Goal: Task Accomplishment & Management: Use online tool/utility

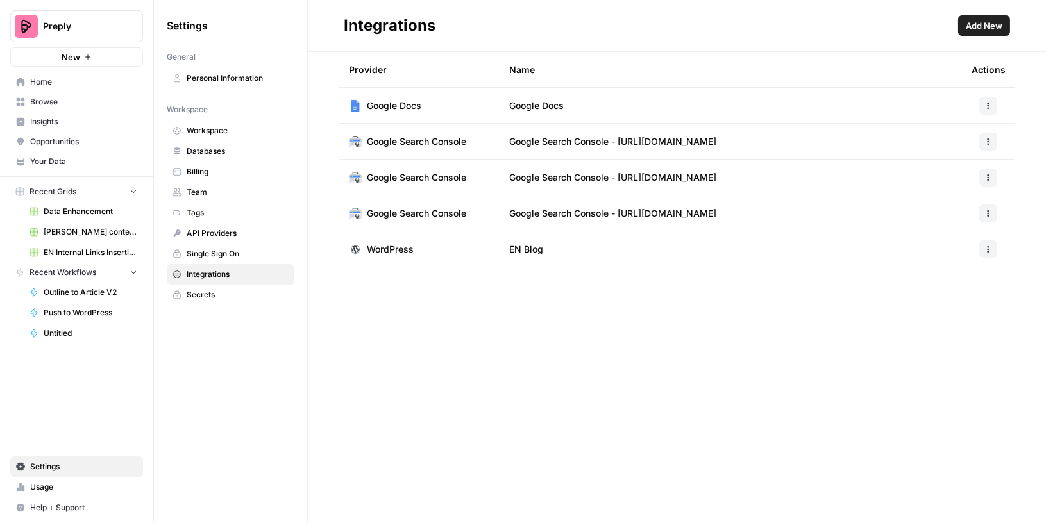
click at [67, 97] on span "Browse" at bounding box center [83, 102] width 107 height 12
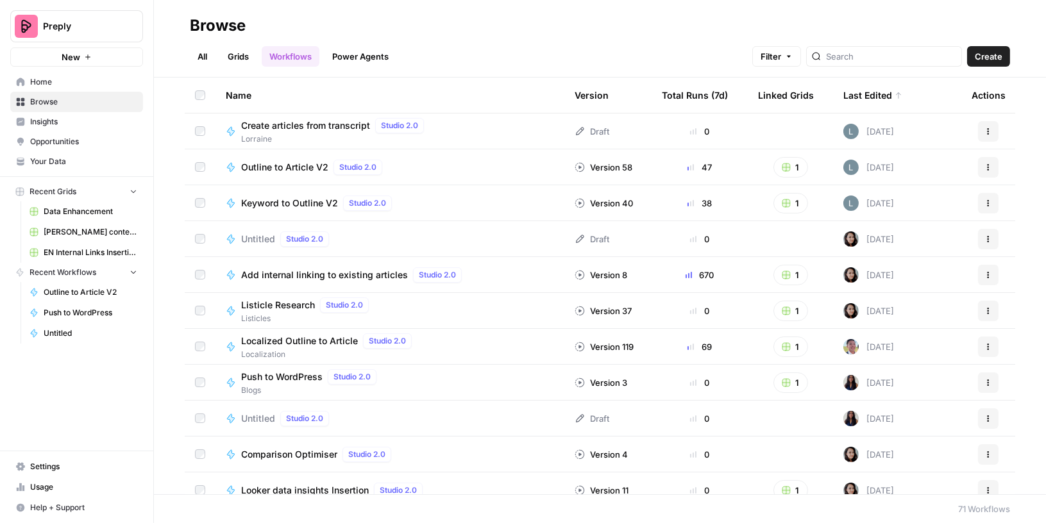
click at [202, 54] on link "All" at bounding box center [202, 56] width 25 height 21
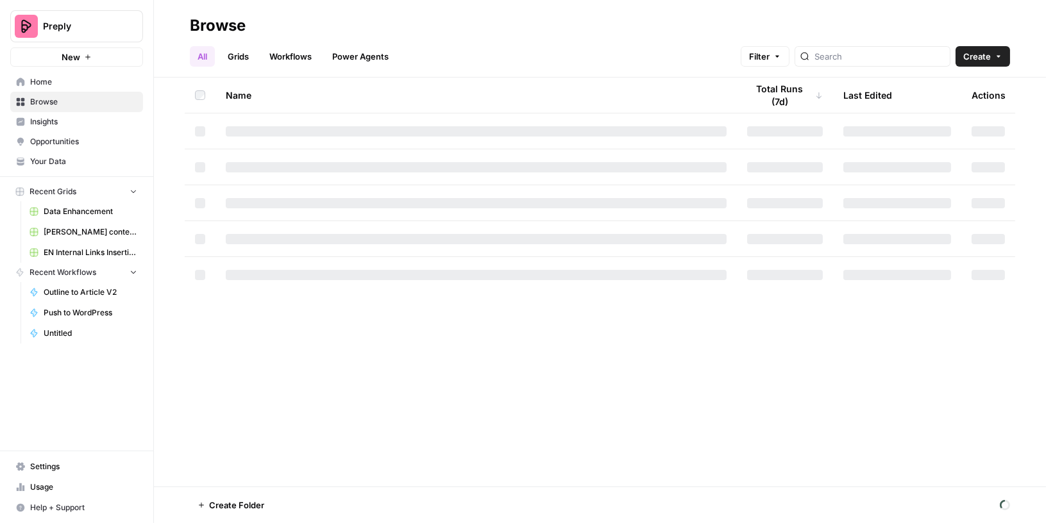
click at [228, 55] on link "Grids" at bounding box center [238, 56] width 37 height 21
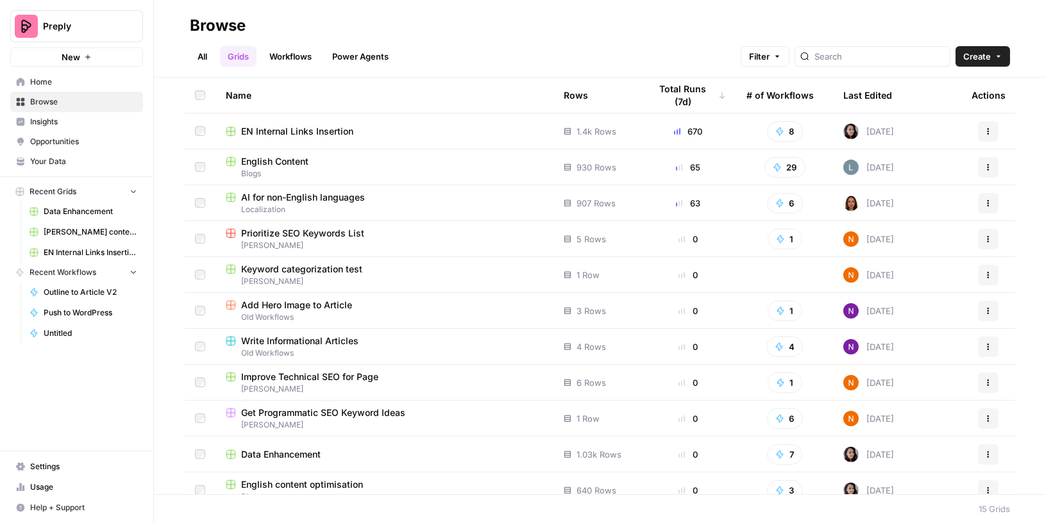
click at [271, 171] on span "Blogs" at bounding box center [384, 174] width 317 height 12
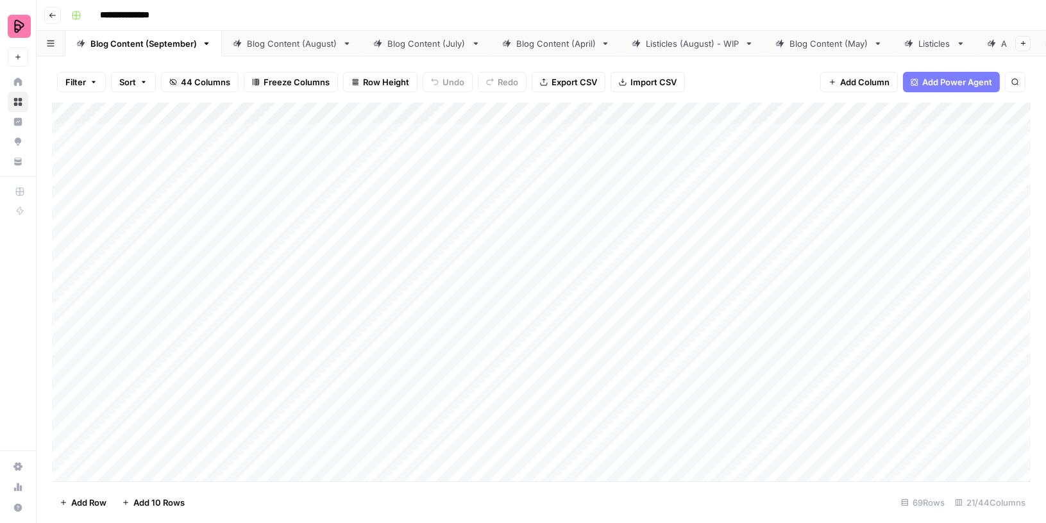
click at [714, 47] on div "Listicles (August) - WIP" at bounding box center [693, 43] width 94 height 13
click at [665, 113] on div "Add Column" at bounding box center [541, 293] width 978 height 380
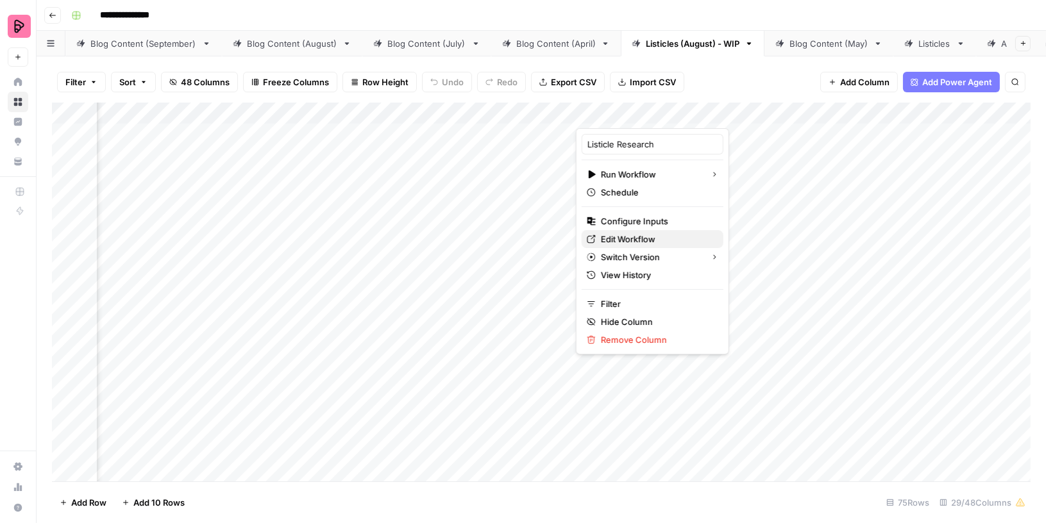
click at [616, 237] on span "Edit Workflow" at bounding box center [657, 239] width 112 height 13
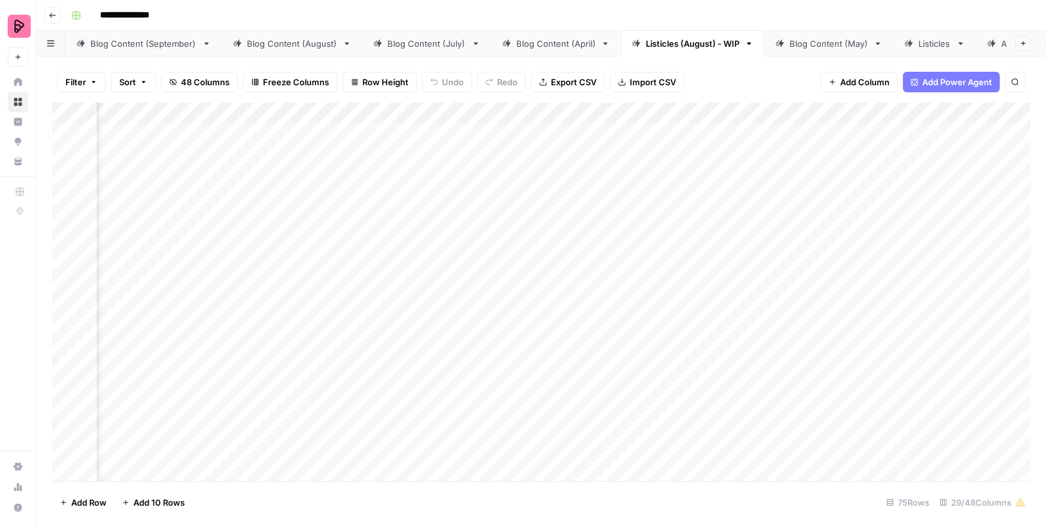
scroll to position [0, 626]
click at [485, 131] on div "Add Column" at bounding box center [541, 293] width 978 height 380
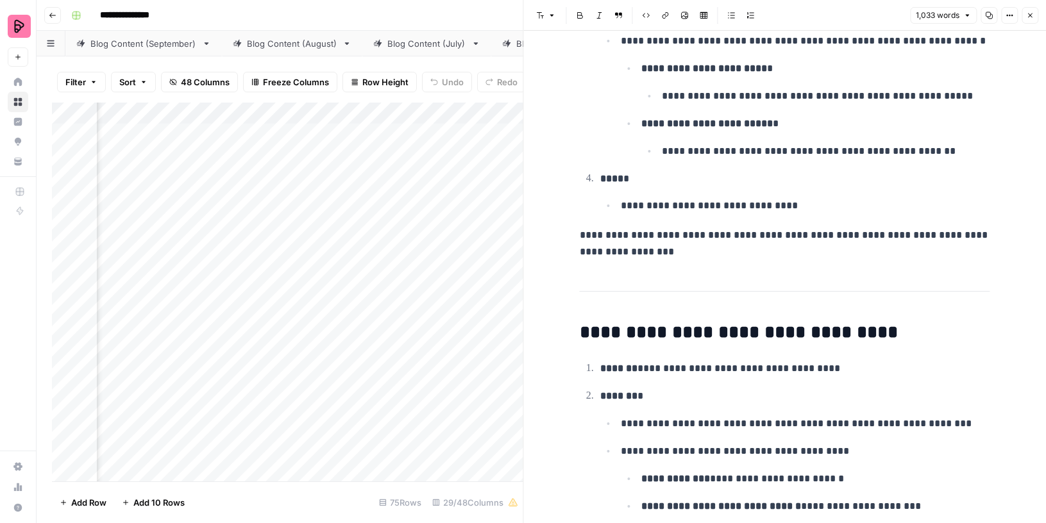
scroll to position [2721, 0]
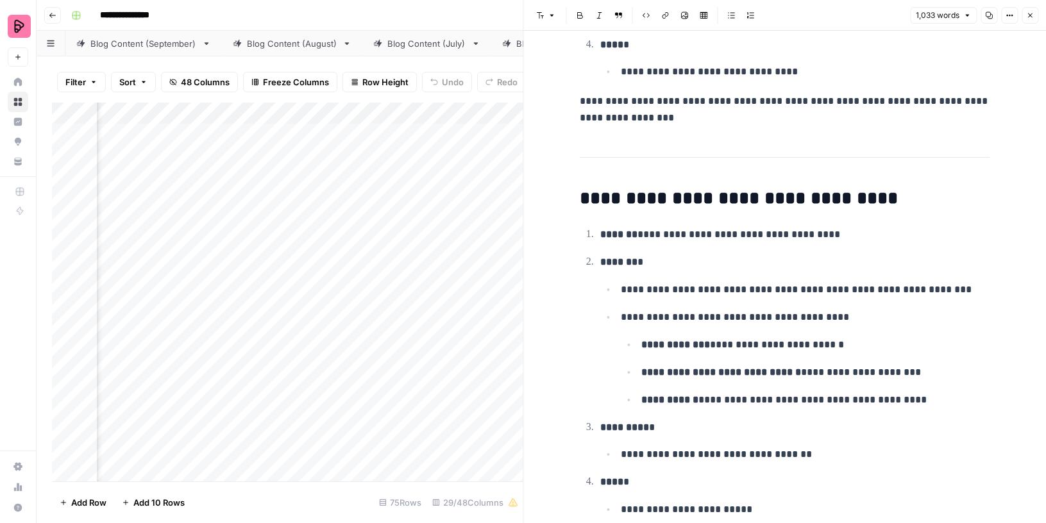
click at [355, 111] on div "Add Column" at bounding box center [287, 293] width 471 height 380
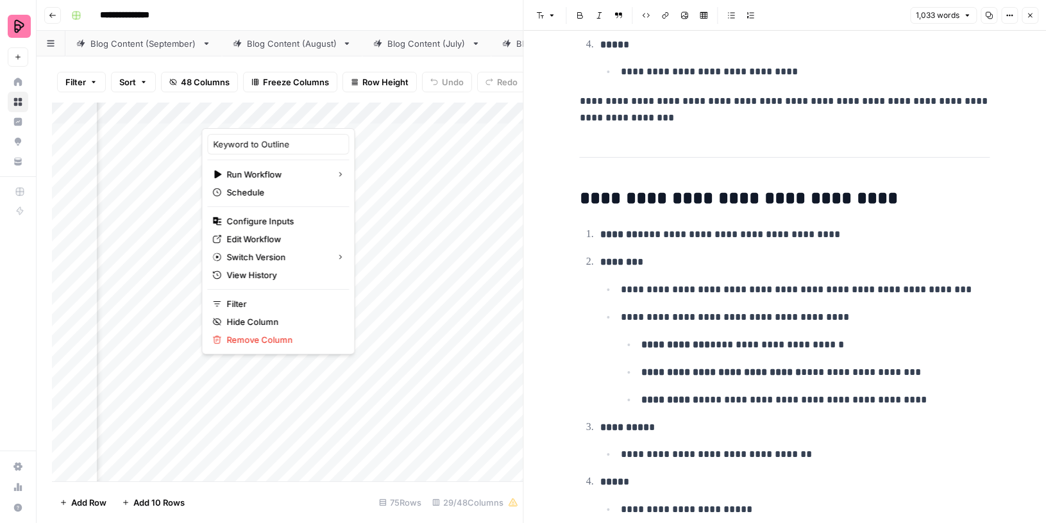
click at [1028, 18] on icon "button" at bounding box center [1030, 16] width 8 height 8
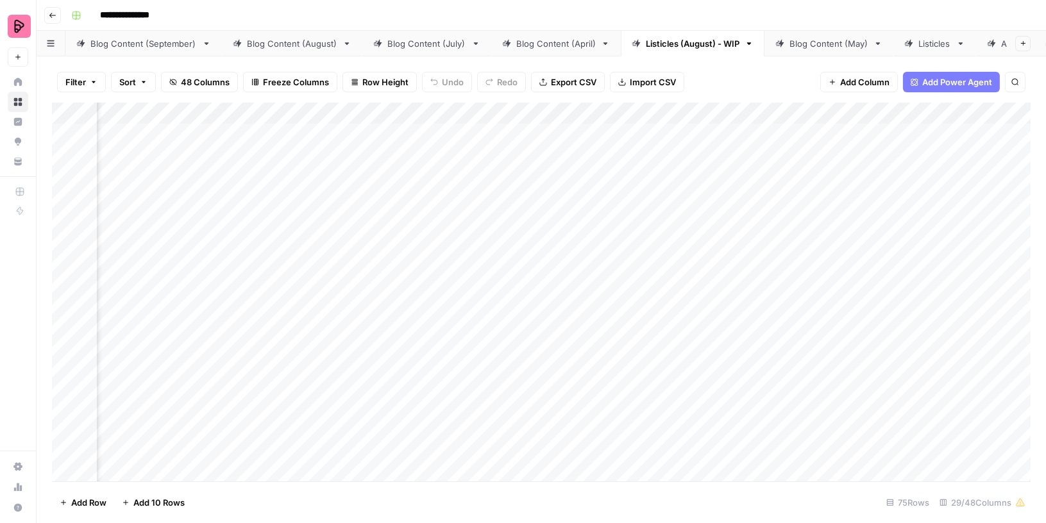
click at [162, 41] on div "Blog Content (September)" at bounding box center [143, 43] width 106 height 13
click at [657, 112] on div "Add Column" at bounding box center [541, 293] width 978 height 380
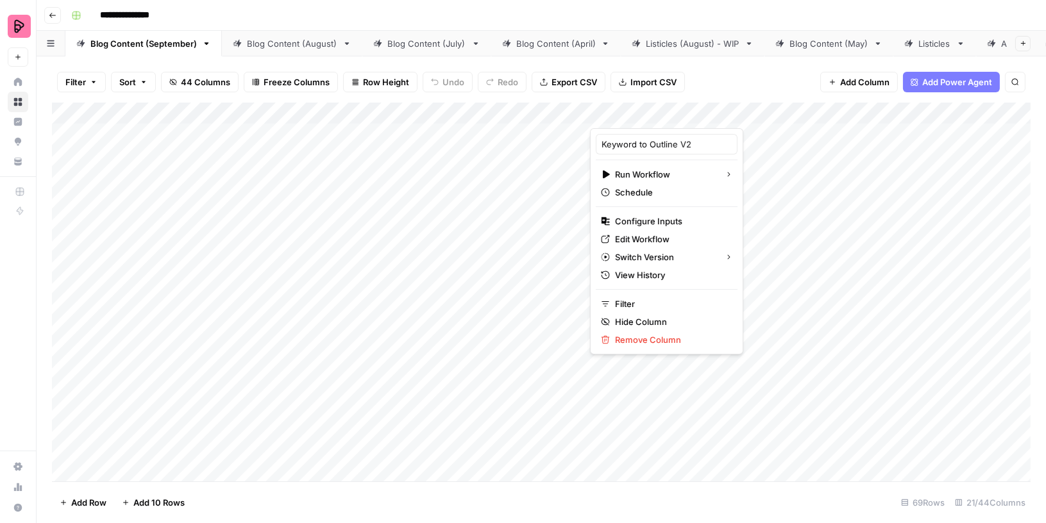
click at [657, 112] on div at bounding box center [648, 116] width 116 height 26
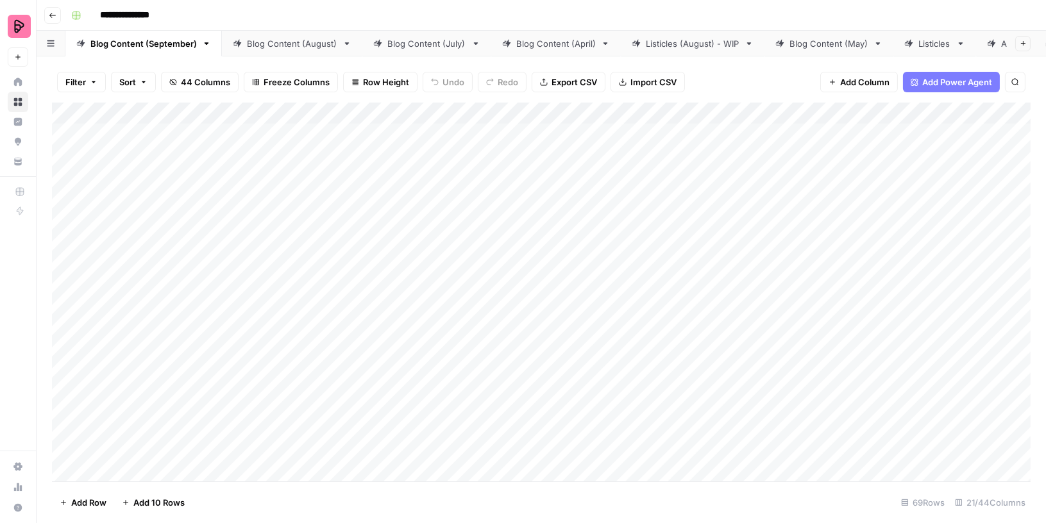
click at [781, 71] on div "Filter Sort 44 Columns Freeze Columns Row Height Undo Redo Export CSV Import CS…" at bounding box center [541, 82] width 978 height 41
click at [420, 110] on div "Add Column" at bounding box center [541, 293] width 978 height 380
click at [699, 46] on div "Listicles (August) - WIP" at bounding box center [693, 43] width 94 height 13
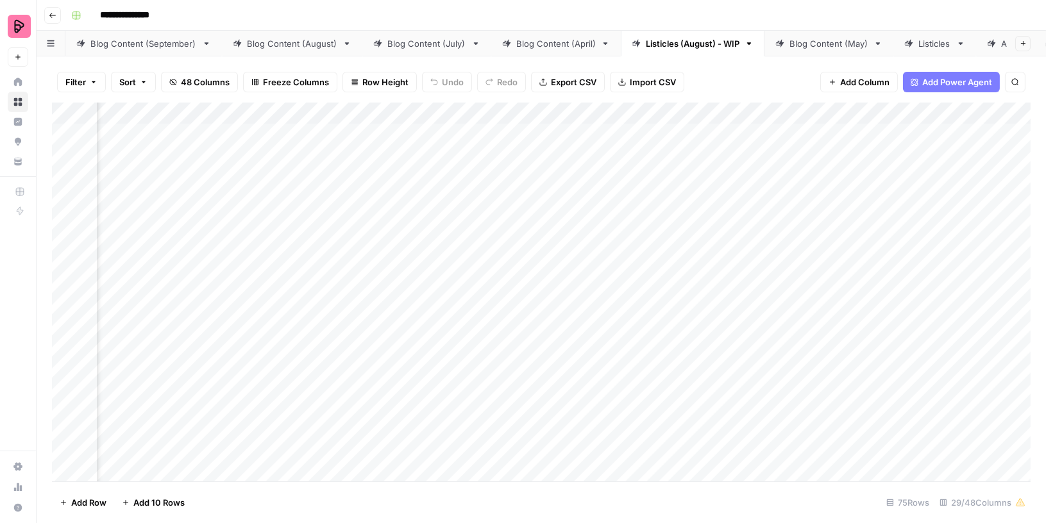
click at [514, 111] on div "Add Column" at bounding box center [541, 293] width 978 height 380
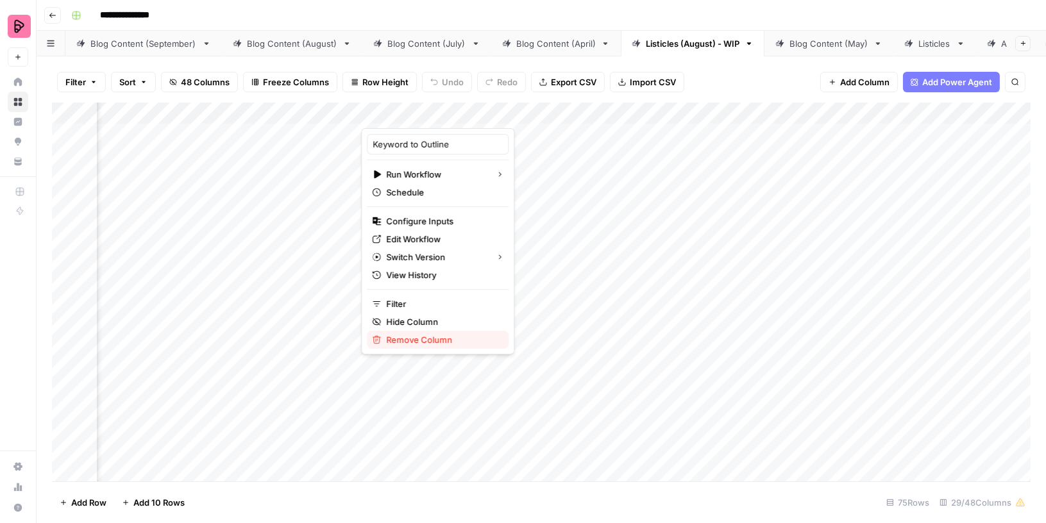
click at [433, 334] on span "Remove Column" at bounding box center [442, 339] width 112 height 13
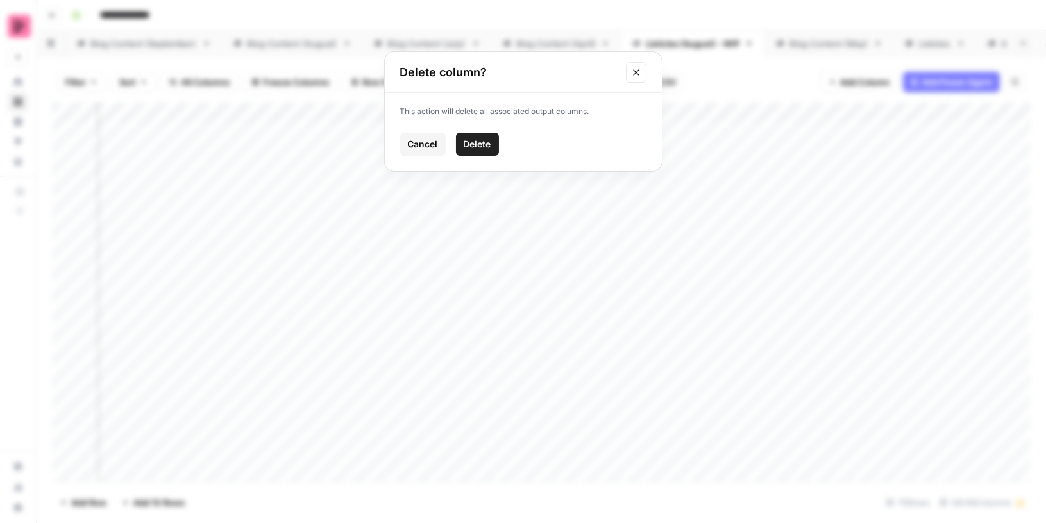
click at [484, 144] on span "Delete" at bounding box center [477, 144] width 28 height 13
click at [465, 114] on div "Add Column" at bounding box center [541, 293] width 978 height 380
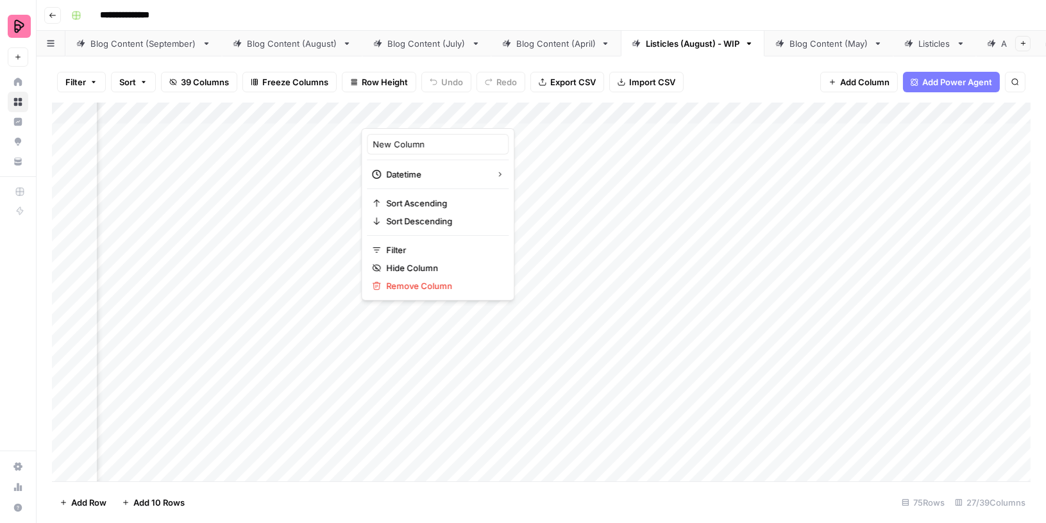
click at [426, 117] on div at bounding box center [419, 116] width 116 height 26
click at [872, 79] on span "Add Column" at bounding box center [864, 82] width 49 height 13
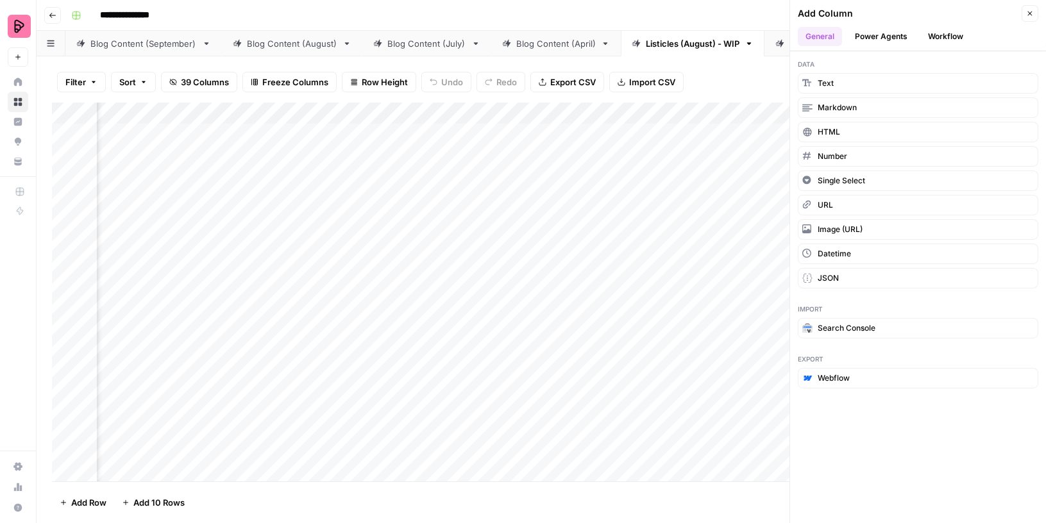
click at [962, 39] on button "Workflow" at bounding box center [945, 36] width 51 height 19
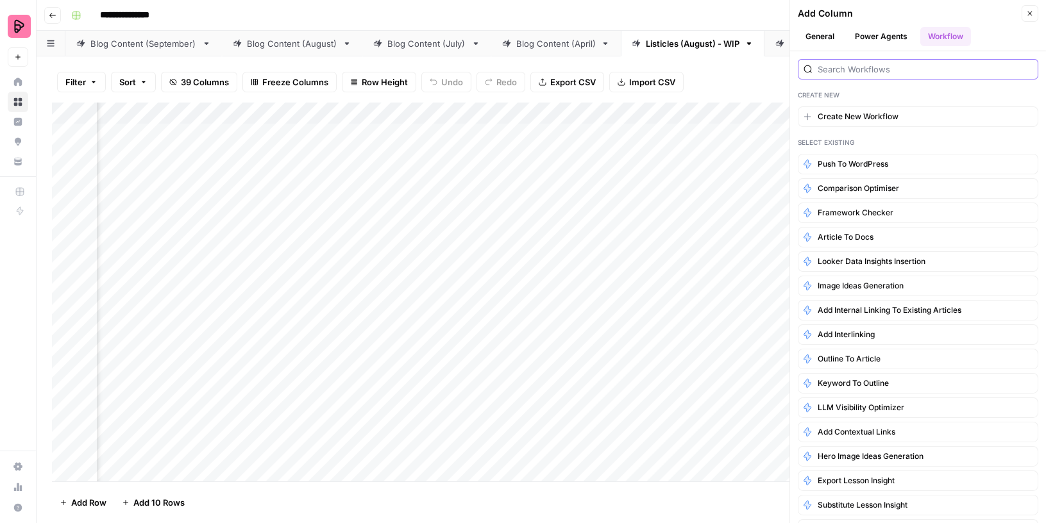
click at [883, 63] on input "search" at bounding box center [924, 69] width 215 height 13
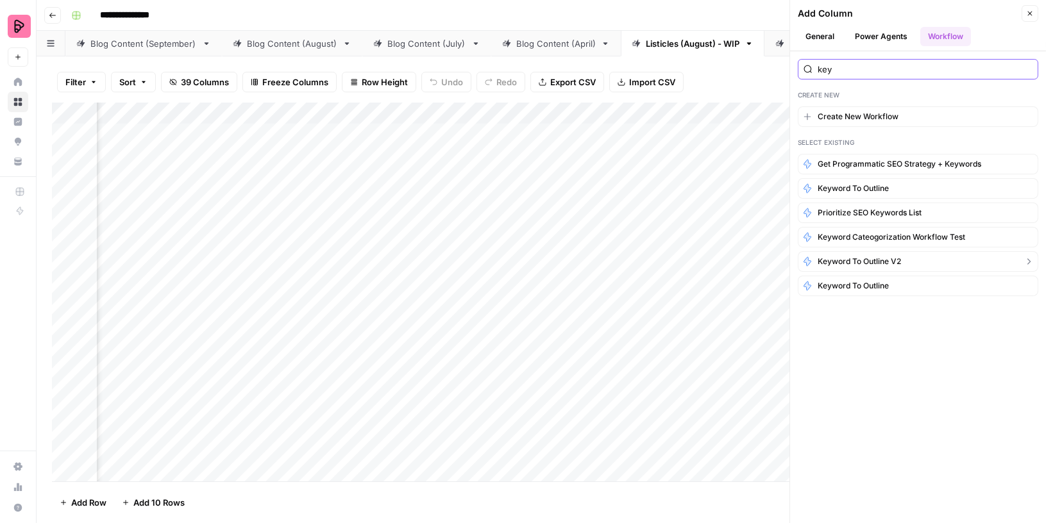
type input "key"
click at [885, 260] on span "Keyword to Outline V2" at bounding box center [858, 262] width 83 height 12
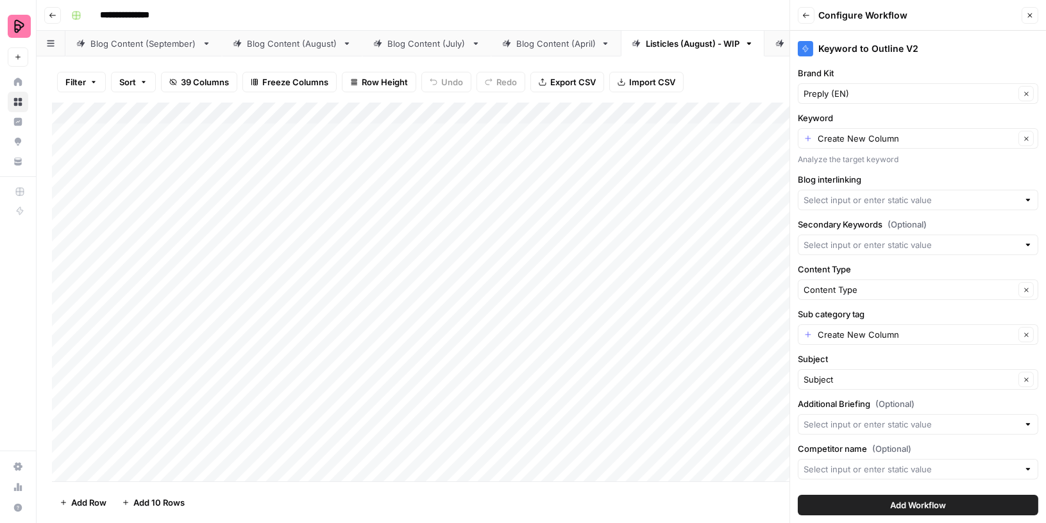
scroll to position [0, 0]
click at [905, 137] on input "Keyword" at bounding box center [915, 138] width 197 height 13
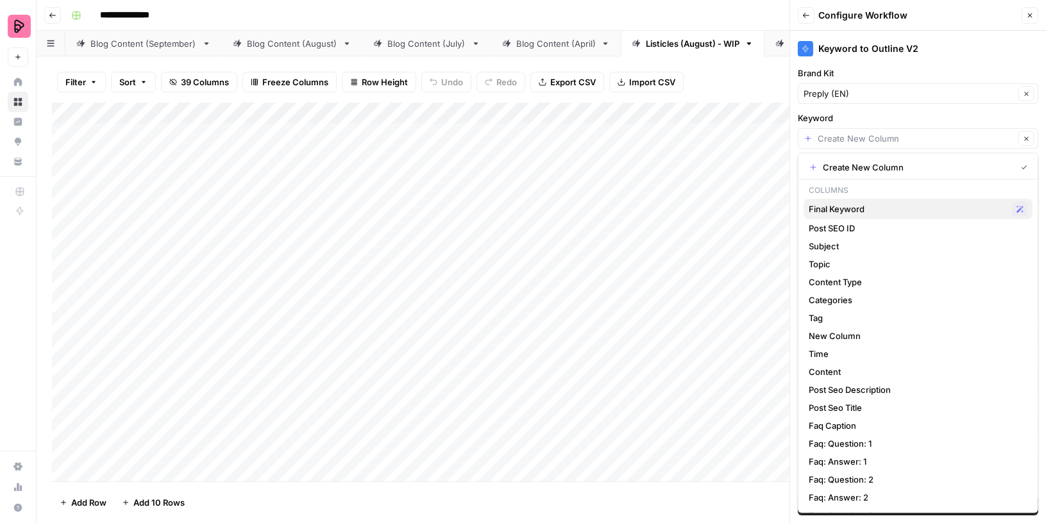
click at [867, 200] on button "Final Keyword Possible Match" at bounding box center [917, 209] width 229 height 21
type input "Final Keyword"
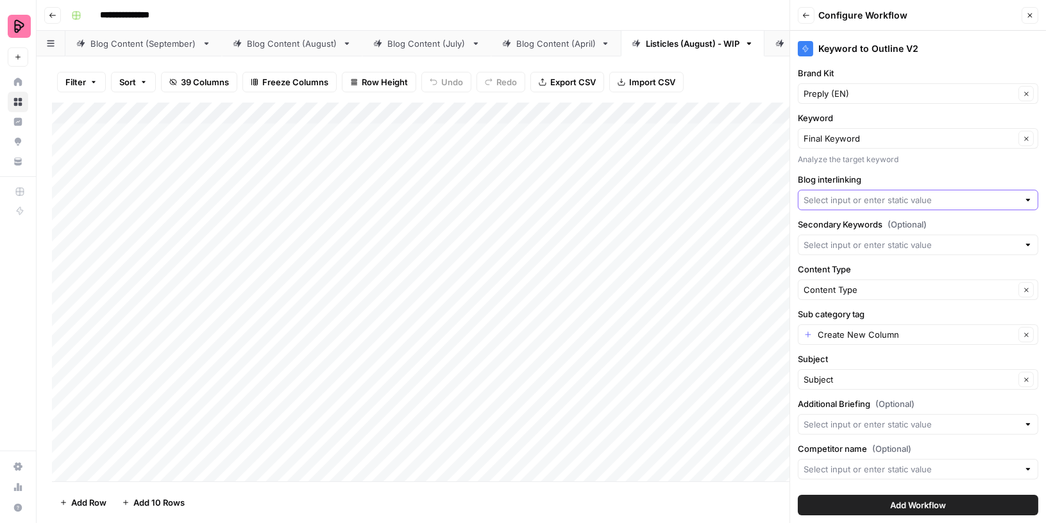
click at [857, 196] on input "Blog interlinking" at bounding box center [910, 200] width 215 height 13
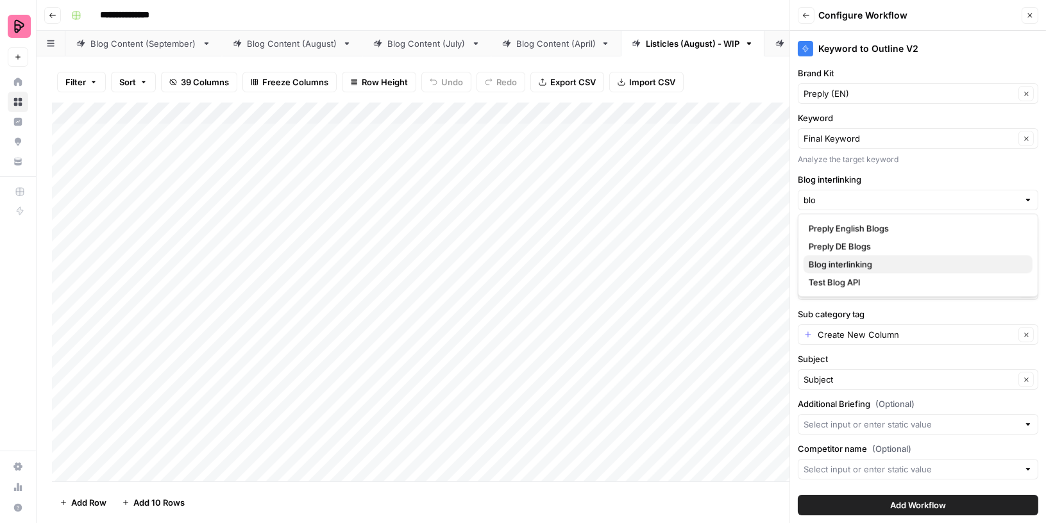
click at [846, 266] on span "Blog interlinking" at bounding box center [914, 264] width 213 height 13
type input "Blog interlinking"
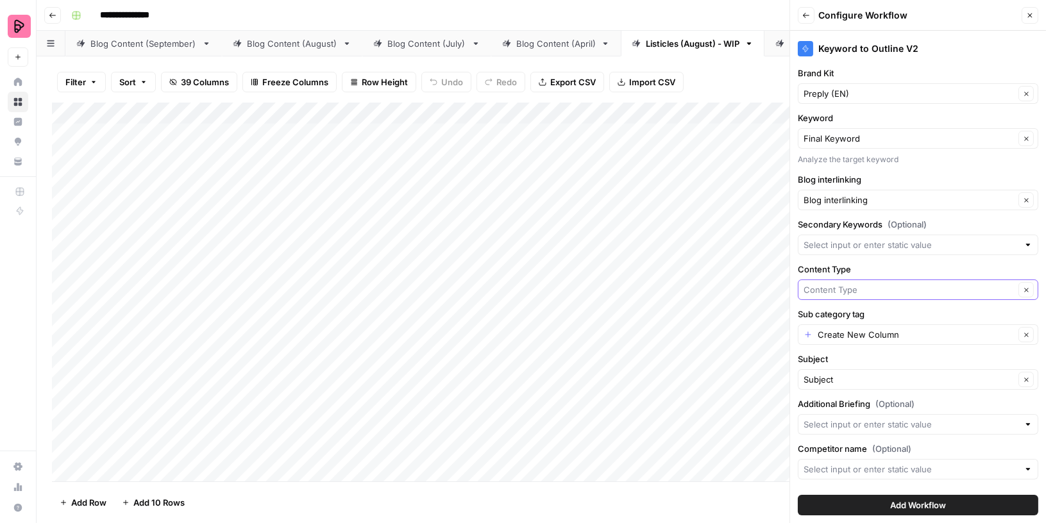
click at [844, 286] on input "Content Type" at bounding box center [908, 289] width 211 height 13
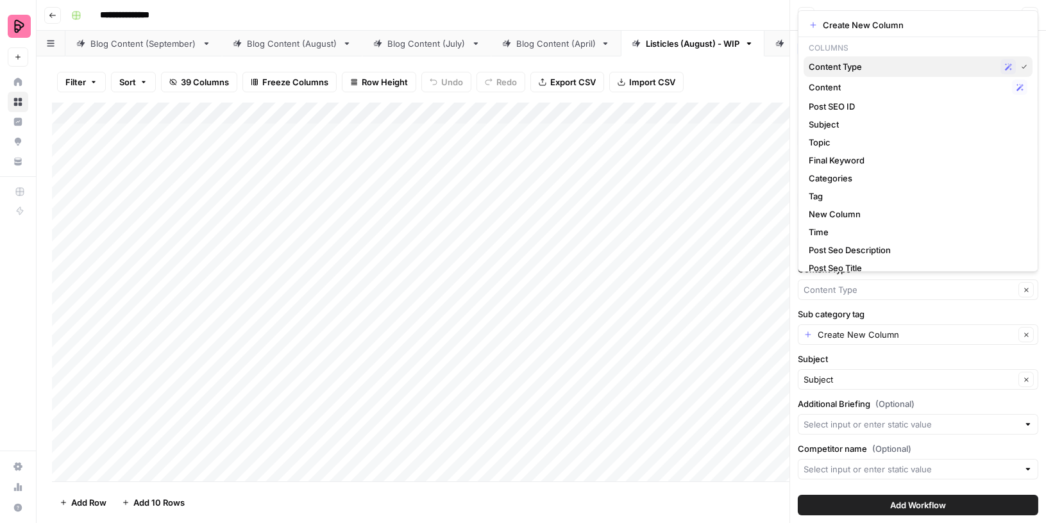
click at [892, 69] on span "Content Type" at bounding box center [901, 66] width 187 height 13
type input "Content Type"
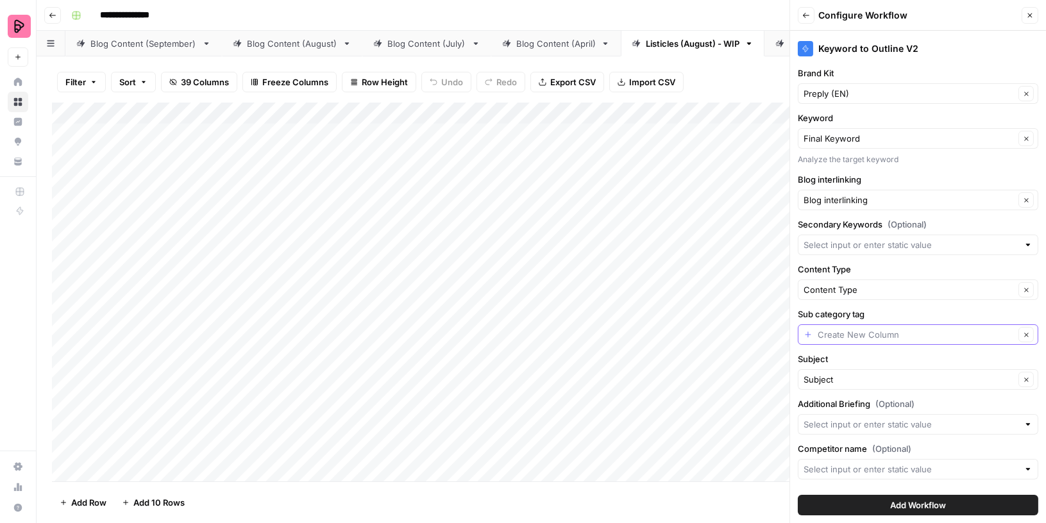
click at [839, 331] on input "Sub category tag" at bounding box center [915, 334] width 197 height 13
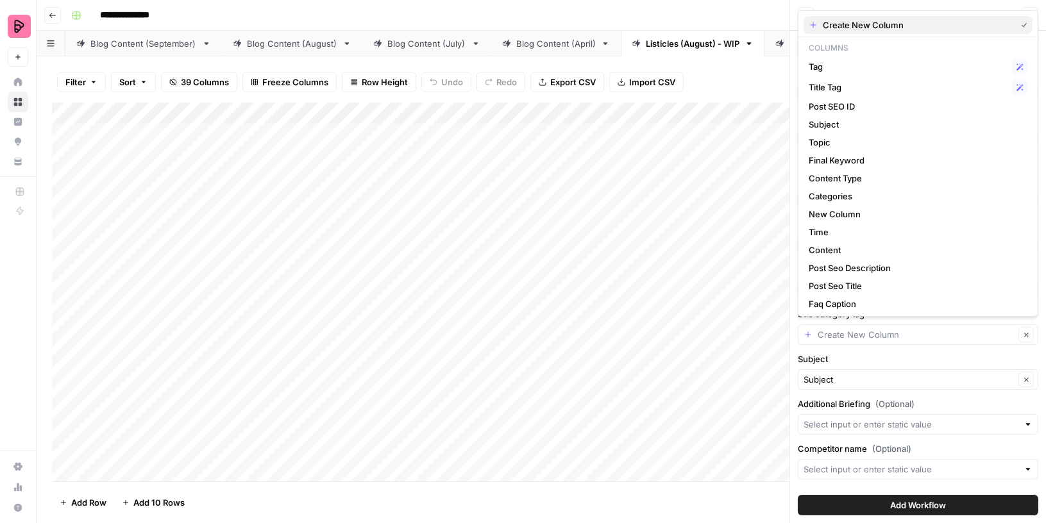
click at [858, 23] on span "Create New Column" at bounding box center [916, 25] width 188 height 13
type input "Create New Column"
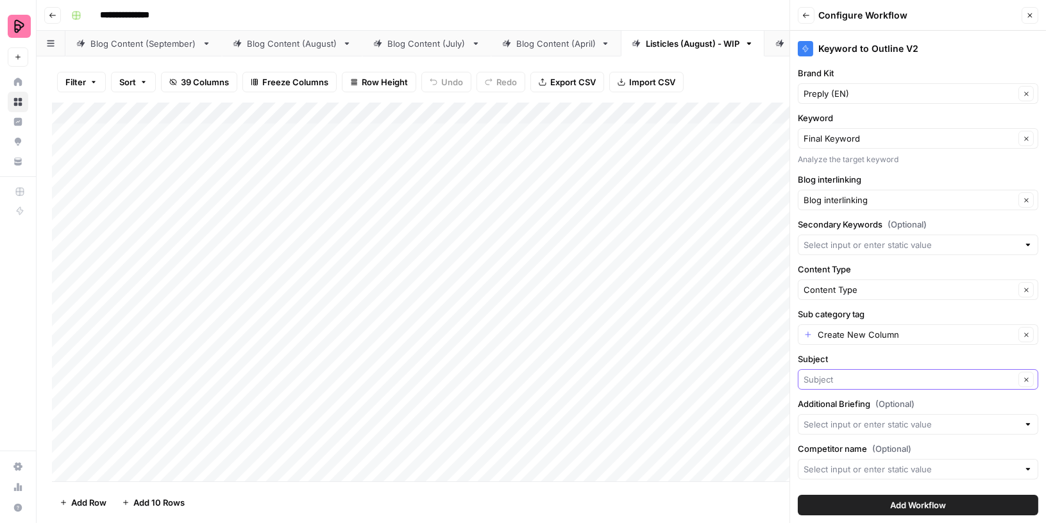
click at [829, 375] on input "Subject" at bounding box center [908, 379] width 211 height 13
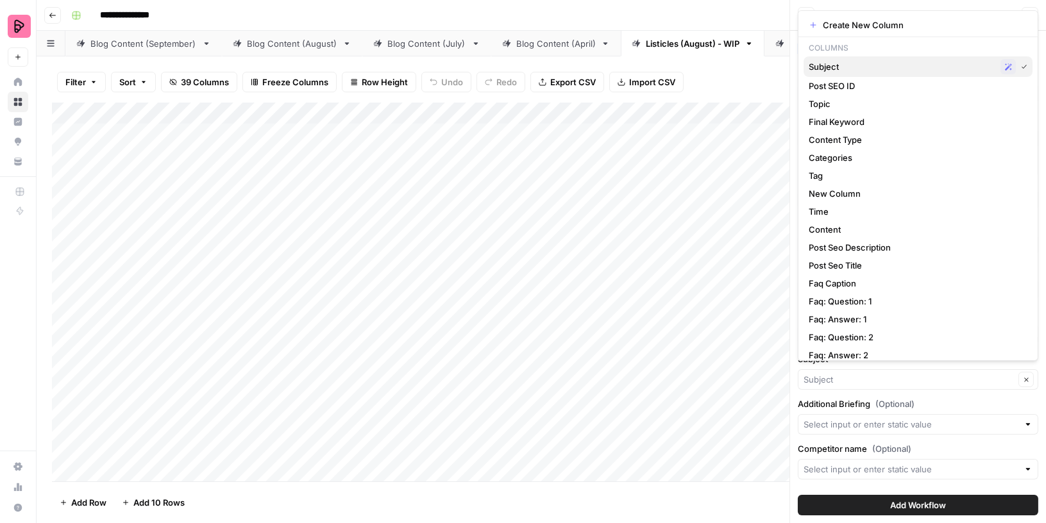
click at [828, 60] on span "Subject" at bounding box center [901, 66] width 187 height 13
type input "Subject"
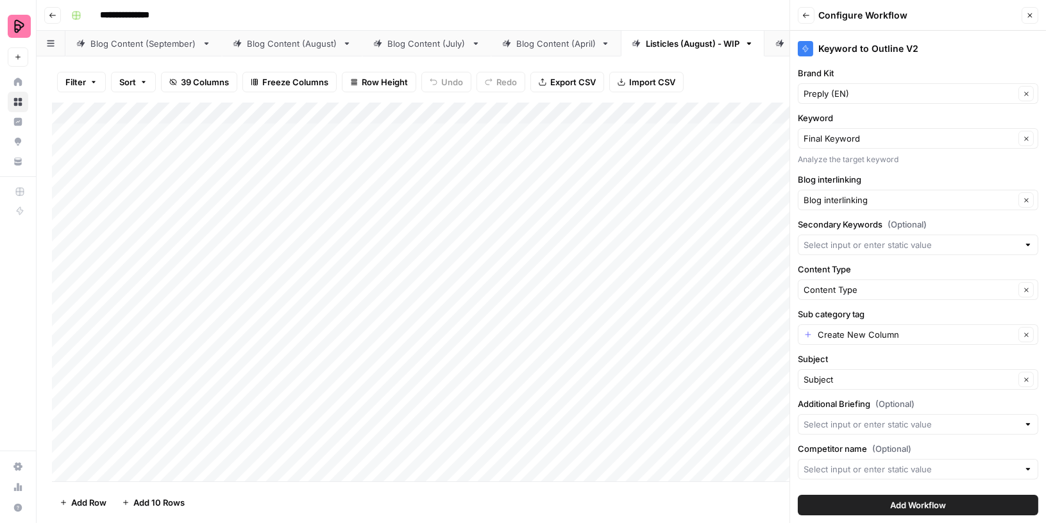
click at [875, 507] on button "Add Workflow" at bounding box center [917, 505] width 240 height 21
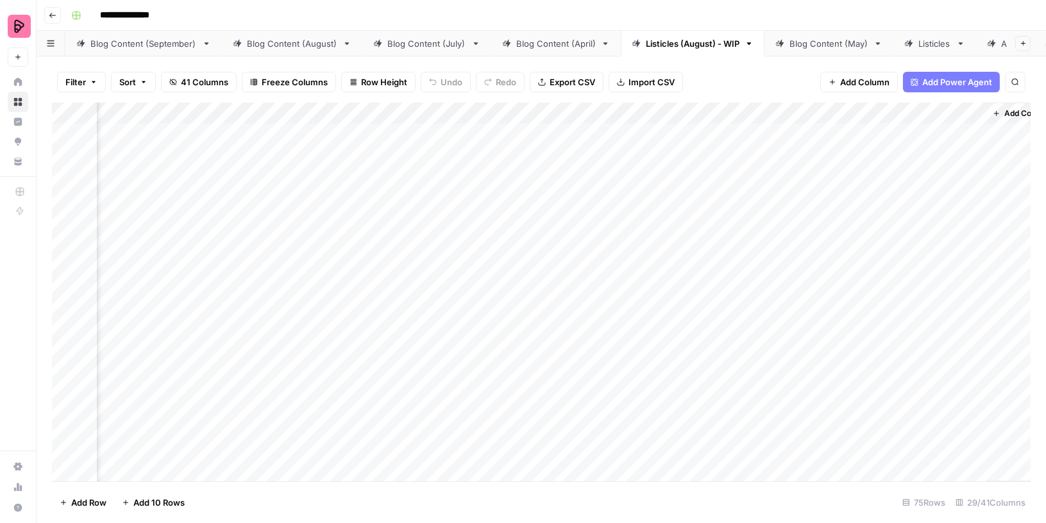
scroll to position [0, 2511]
drag, startPoint x: 907, startPoint y: 114, endPoint x: 179, endPoint y: 119, distance: 728.3
click at [179, 119] on div "Add Column" at bounding box center [541, 293] width 978 height 380
drag, startPoint x: 789, startPoint y: 116, endPoint x: 154, endPoint y: 116, distance: 634.0
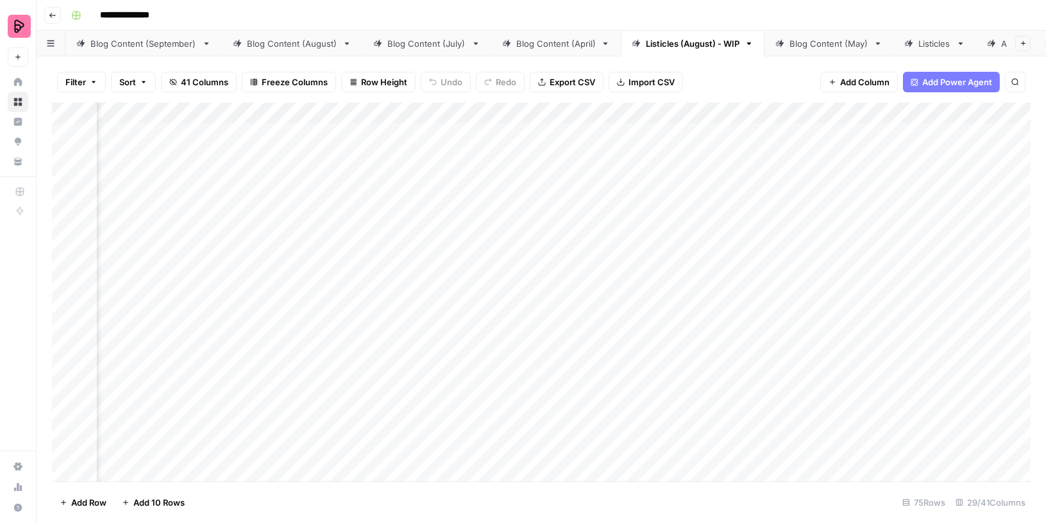
click at [154, 116] on div "Add Column" at bounding box center [541, 293] width 978 height 380
drag, startPoint x: 966, startPoint y: 113, endPoint x: 158, endPoint y: 109, distance: 808.4
click at [158, 109] on div "Add Column" at bounding box center [541, 293] width 978 height 380
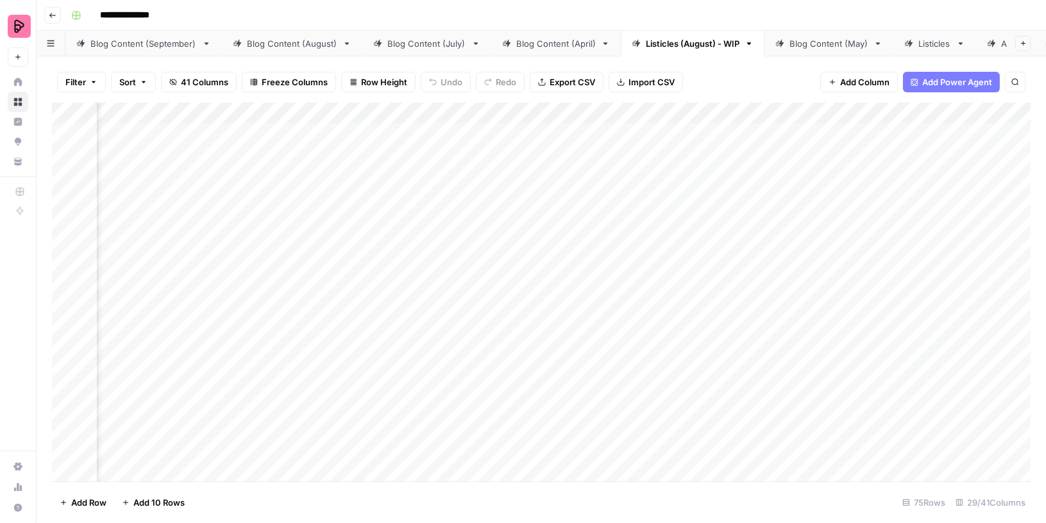
drag, startPoint x: 921, startPoint y: 112, endPoint x: 202, endPoint y: 142, distance: 719.9
click at [202, 142] on div "Add Column" at bounding box center [541, 293] width 978 height 380
drag, startPoint x: 679, startPoint y: 115, endPoint x: 889, endPoint y: 114, distance: 209.6
click at [890, 114] on div "Add Column" at bounding box center [541, 293] width 978 height 380
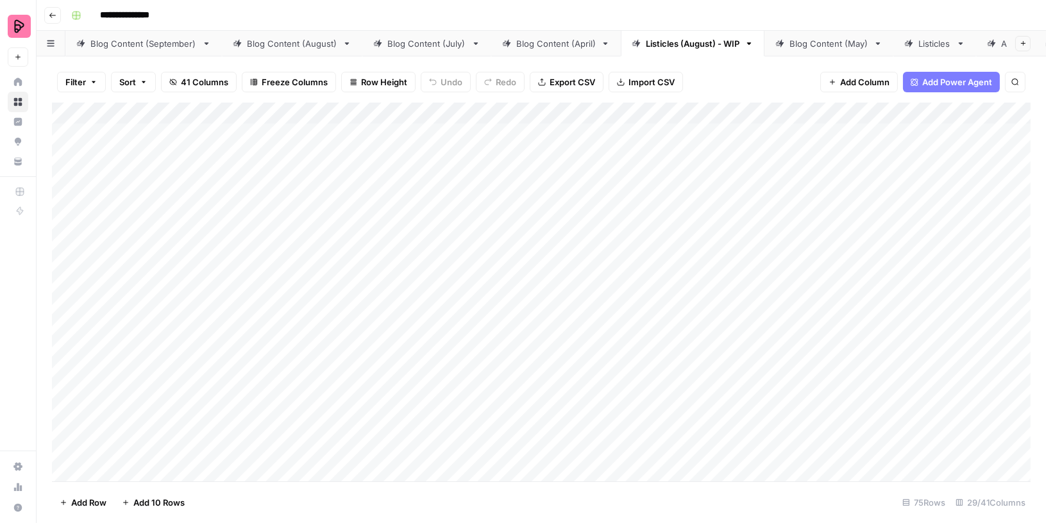
drag, startPoint x: 881, startPoint y: 111, endPoint x: 695, endPoint y: 137, distance: 187.8
click at [695, 137] on div "Add Column" at bounding box center [541, 293] width 978 height 380
click at [630, 110] on div "Add Column" at bounding box center [541, 293] width 978 height 380
click at [593, 285] on span "Remove Column" at bounding box center [607, 286] width 112 height 13
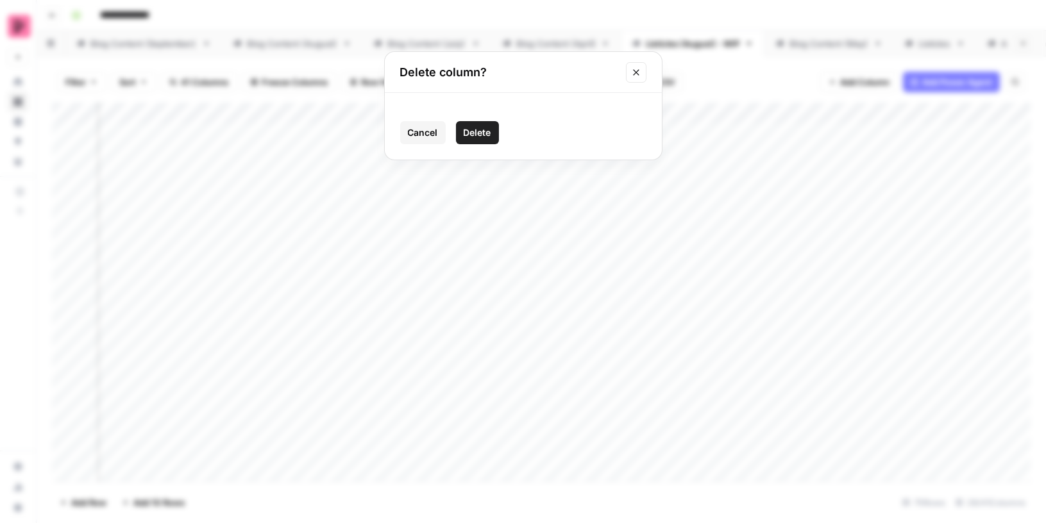
click at [485, 131] on span "Delete" at bounding box center [477, 132] width 28 height 13
click at [854, 112] on div "Add Column" at bounding box center [541, 293] width 978 height 380
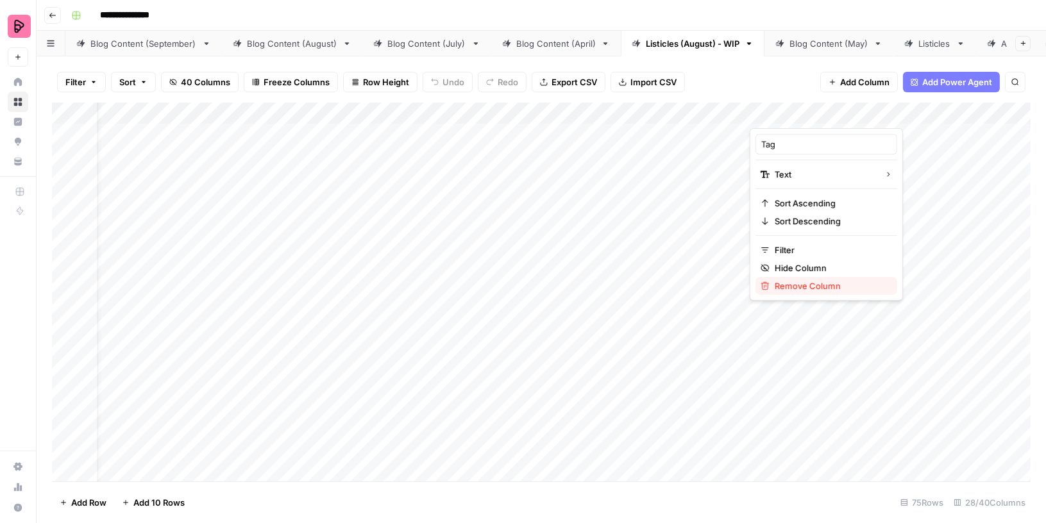
click at [792, 283] on span "Remove Column" at bounding box center [830, 286] width 112 height 13
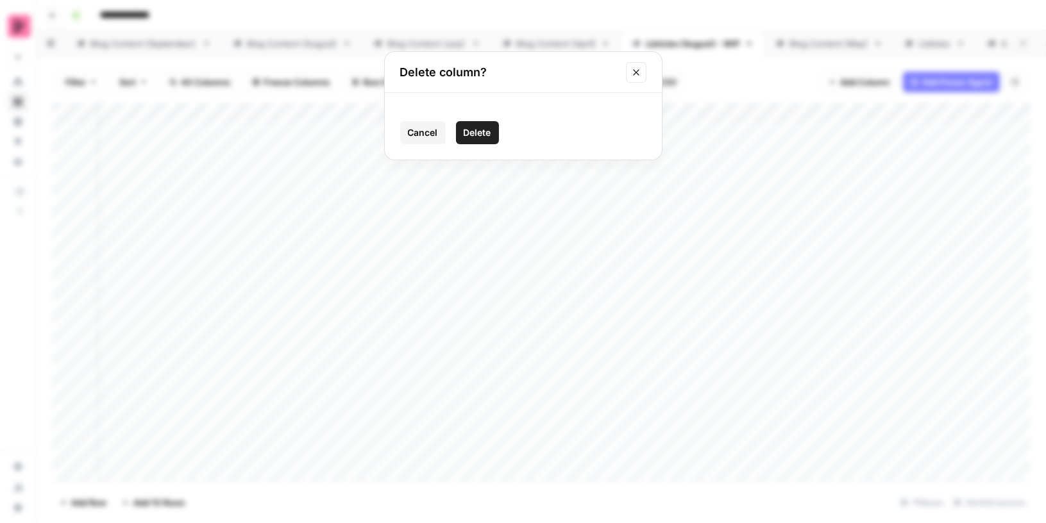
click at [480, 132] on span "Delete" at bounding box center [477, 132] width 28 height 13
click at [871, 112] on div "Add Column" at bounding box center [541, 293] width 978 height 380
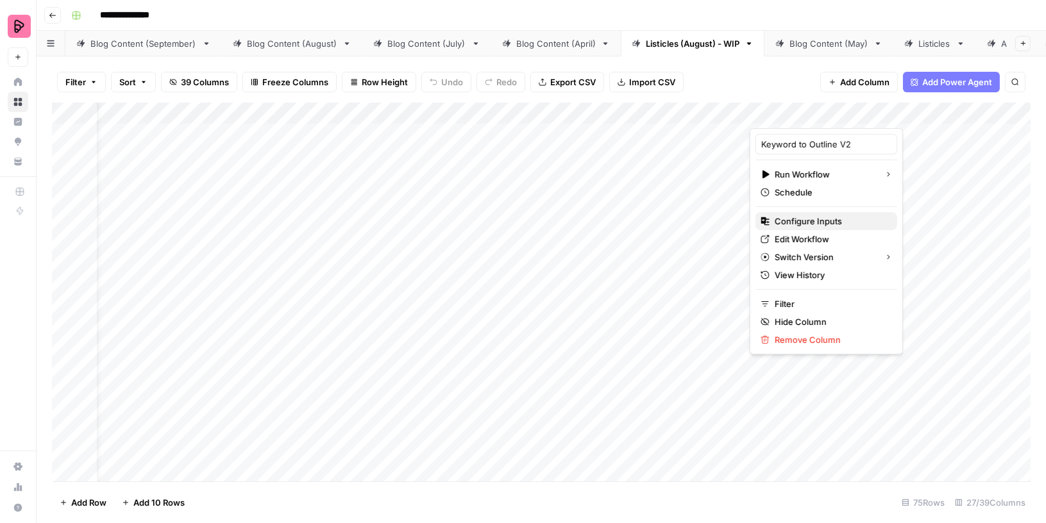
click at [812, 220] on span "Configure Inputs" at bounding box center [830, 221] width 112 height 13
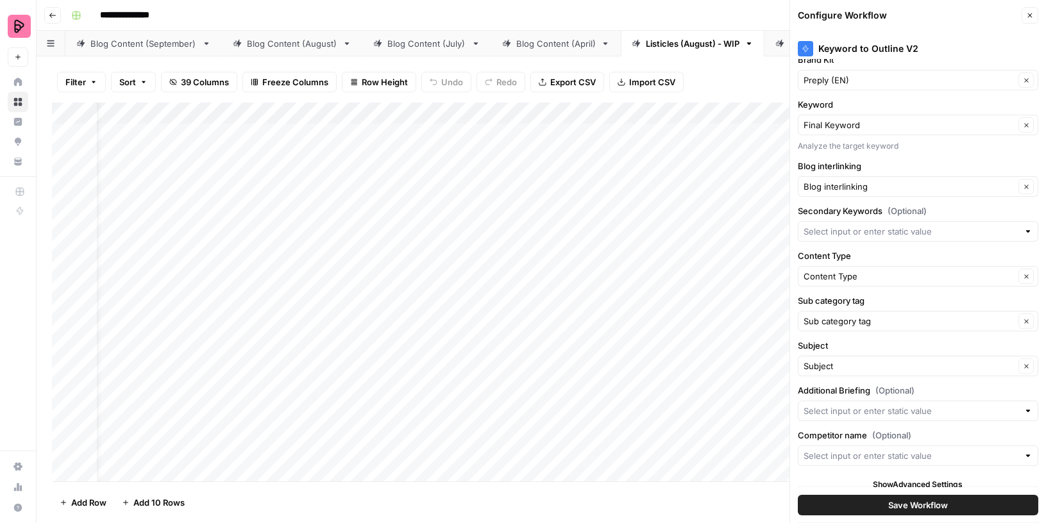
scroll to position [16, 0]
click at [872, 319] on input "Sub category tag" at bounding box center [908, 318] width 211 height 13
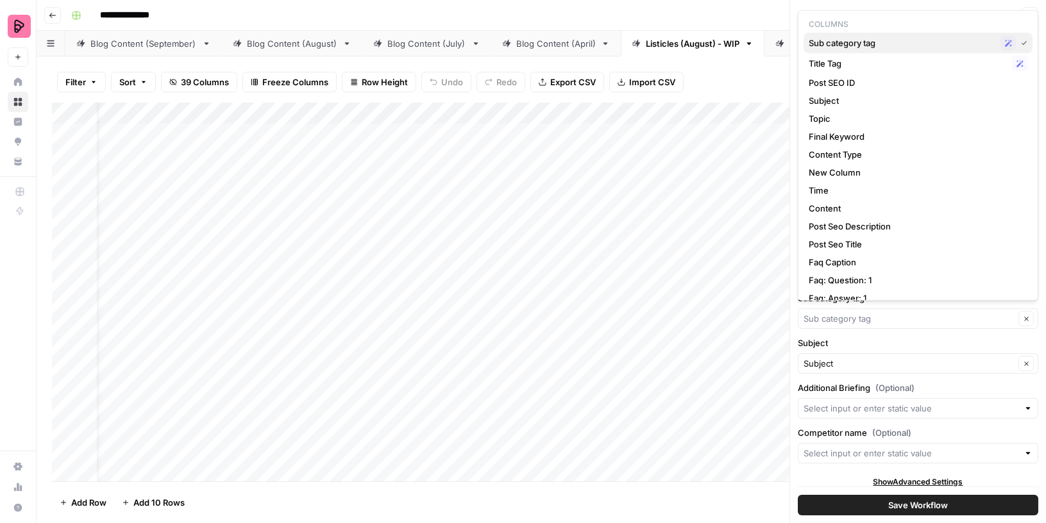
click at [898, 38] on span "Sub category tag" at bounding box center [901, 43] width 187 height 13
type input "Sub category tag"
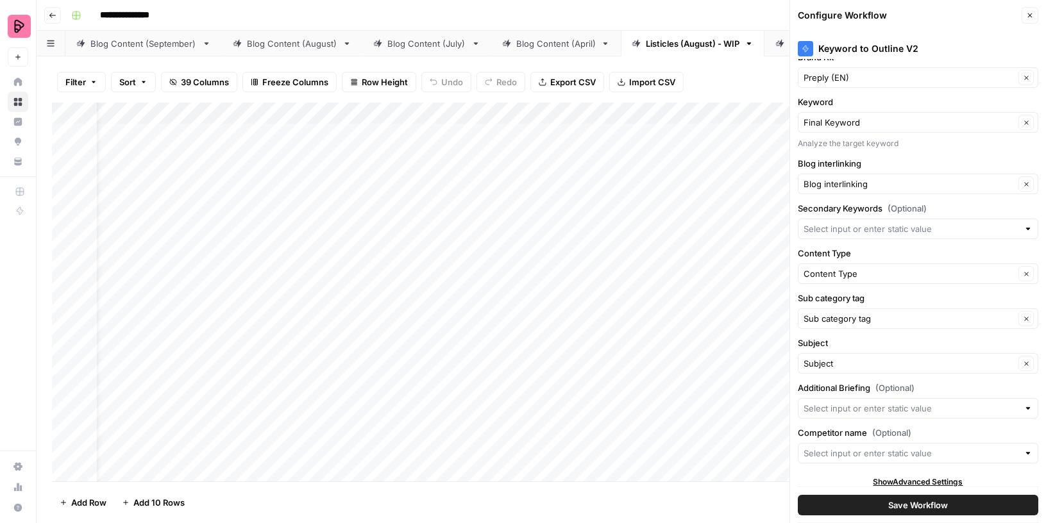
click at [902, 507] on span "Save Workflow" at bounding box center [918, 505] width 60 height 13
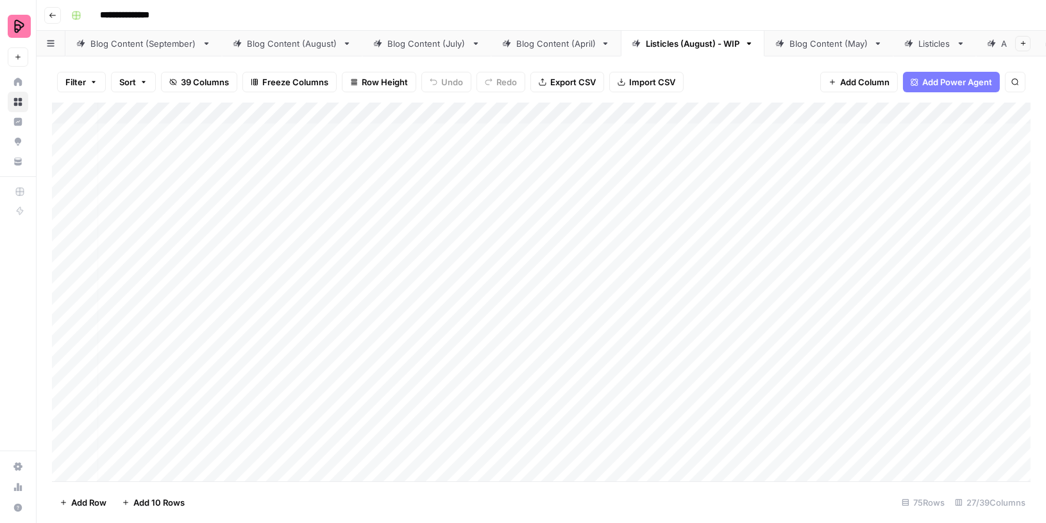
scroll to position [0, 0]
click at [398, 139] on div "Add Column" at bounding box center [541, 293] width 978 height 380
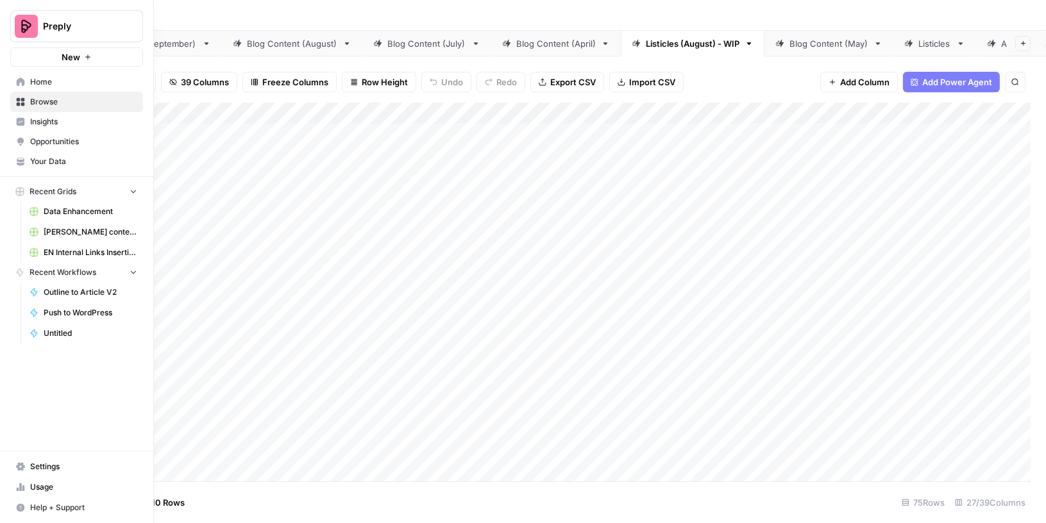
click at [17, 158] on icon at bounding box center [20, 160] width 7 height 5
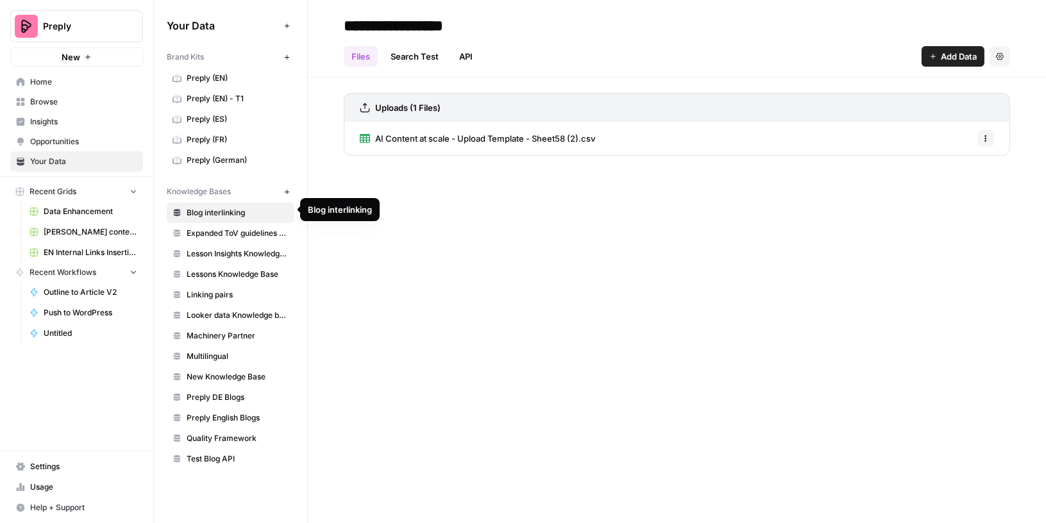
click at [477, 129] on link "AI Content at scale - Upload Template - Sheet58 (2).csv" at bounding box center [477, 138] width 235 height 33
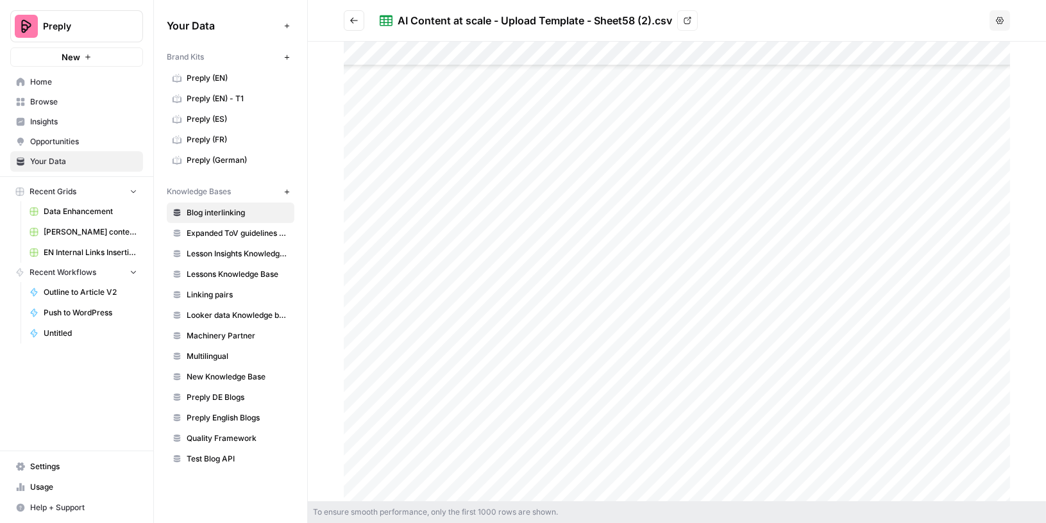
scroll to position [3981, 0]
click at [776, 347] on div at bounding box center [677, 272] width 666 height 460
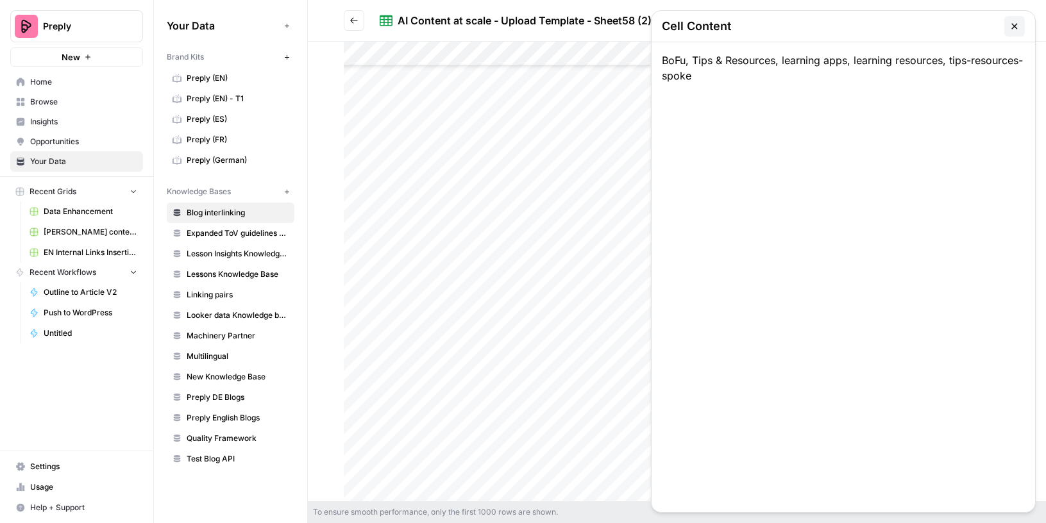
click at [1014, 25] on icon "button" at bounding box center [1014, 26] width 6 height 6
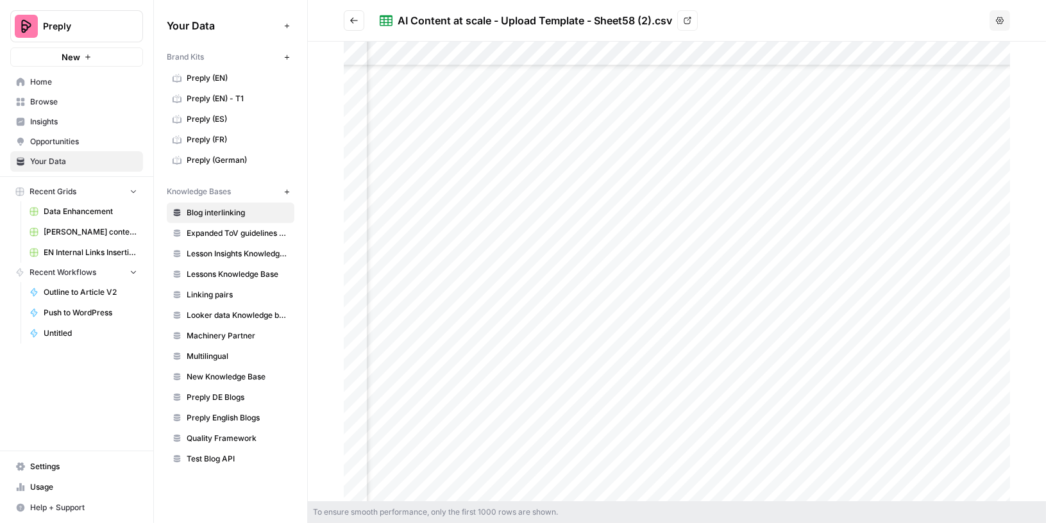
scroll to position [20268, 107]
click at [724, 78] on div at bounding box center [677, 272] width 666 height 460
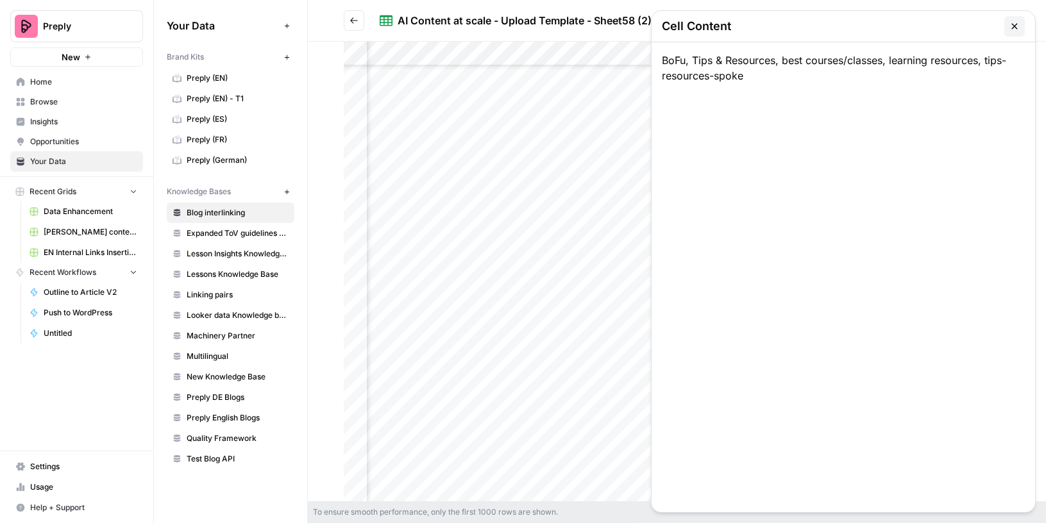
click at [724, 78] on div "BoFu, Tips & Resources, best courses/classes, learning resources, tips-resource…" at bounding box center [842, 277] width 383 height 470
drag, startPoint x: 781, startPoint y: 58, endPoint x: 884, endPoint y: 53, distance: 102.7
click at [884, 53] on div "BoFu, Tips & Resources, best courses/classes, learning resources, tips-resource…" at bounding box center [842, 277] width 383 height 470
copy div "best courses/classes"
click at [1016, 21] on icon "button" at bounding box center [1014, 26] width 10 height 10
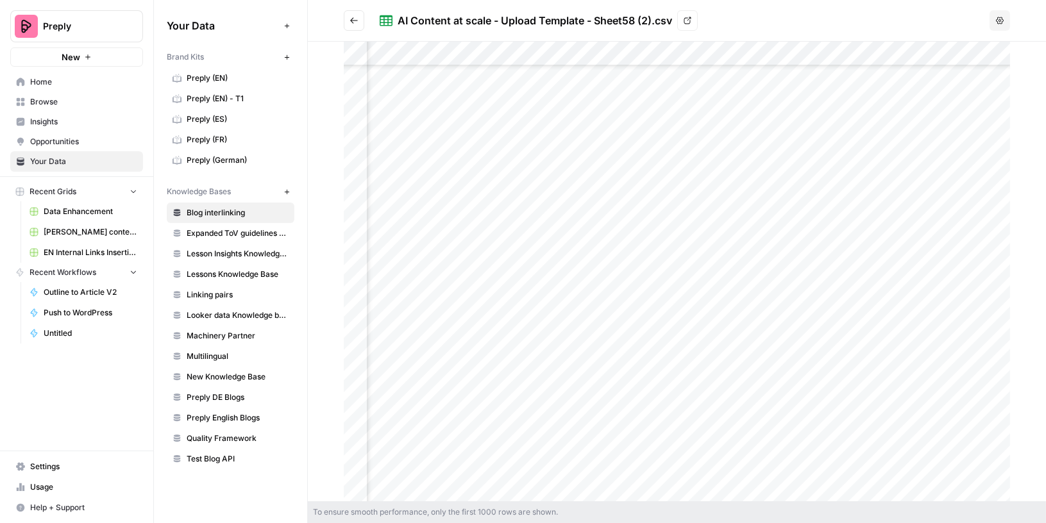
scroll to position [20268, 0]
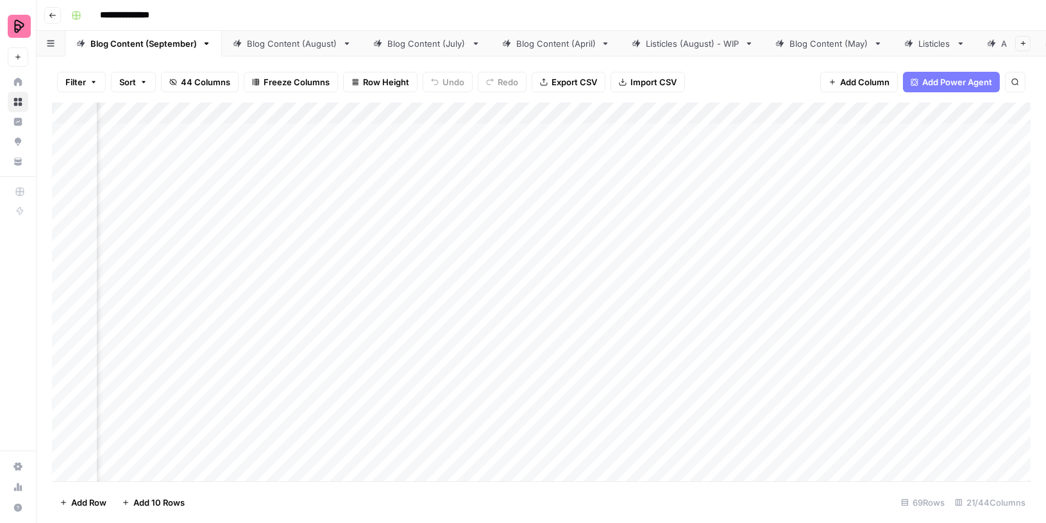
scroll to position [0, 351]
click at [688, 41] on div "Listicles (August) - WIP" at bounding box center [693, 43] width 94 height 13
click at [626, 150] on div "Add Column" at bounding box center [541, 293] width 978 height 380
click at [643, 203] on div "Add Column" at bounding box center [541, 293] width 978 height 380
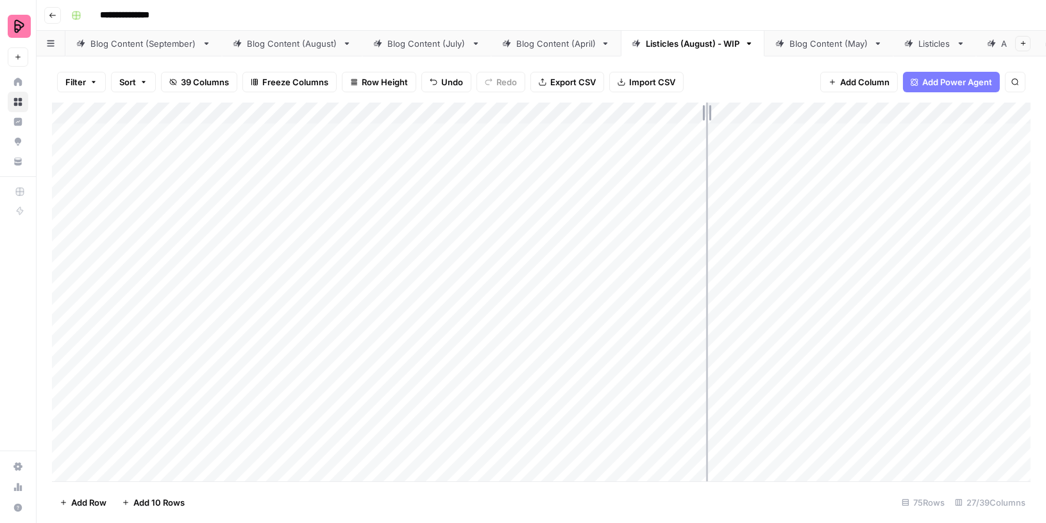
drag, startPoint x: 784, startPoint y: 108, endPoint x: 690, endPoint y: 109, distance: 94.2
click at [690, 109] on div "Add Column" at bounding box center [541, 293] width 978 height 380
click at [769, 110] on div "Add Column" at bounding box center [541, 293] width 978 height 380
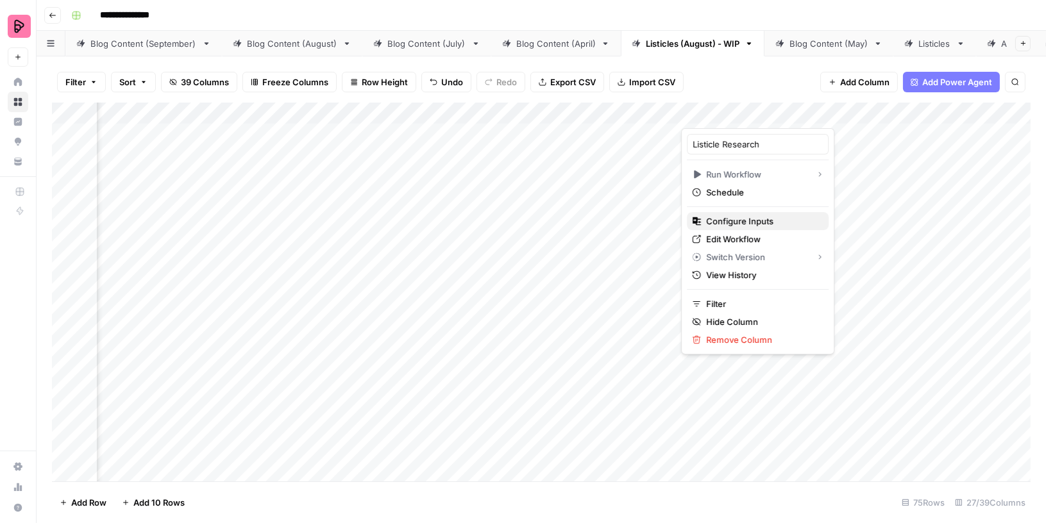
click at [747, 221] on span "Configure Inputs" at bounding box center [762, 221] width 112 height 13
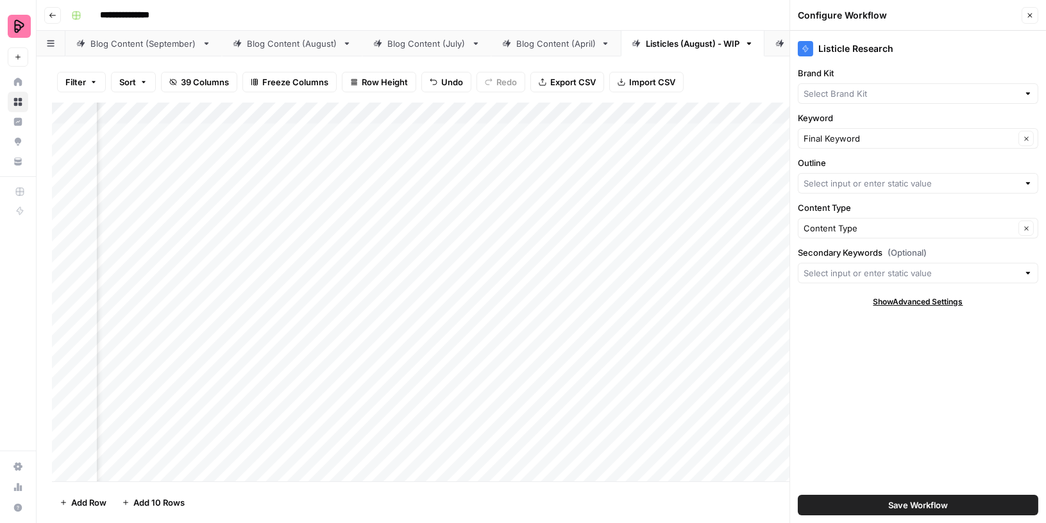
type input "Preply (EN)"
click at [493, 135] on div "Add Column" at bounding box center [541, 293] width 978 height 380
click at [547, 112] on div "Add Column" at bounding box center [541, 293] width 978 height 380
click at [858, 182] on input "Outline" at bounding box center [910, 183] width 215 height 13
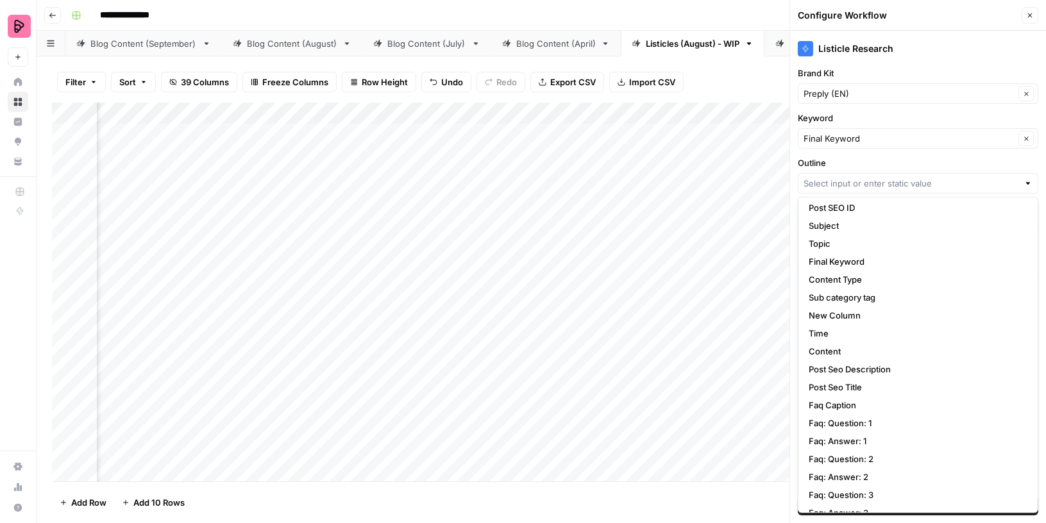
scroll to position [0, 0]
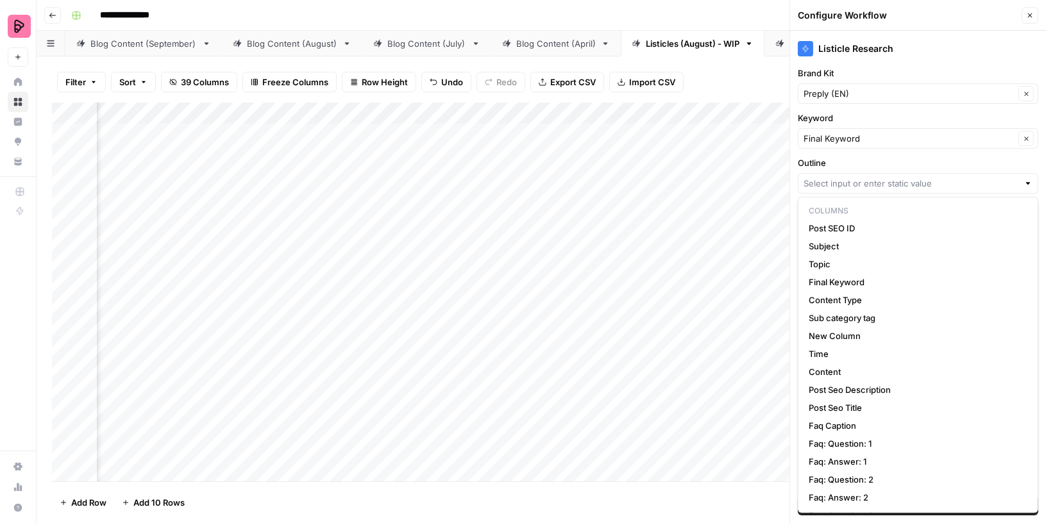
click at [749, 232] on div "Add Column" at bounding box center [541, 293] width 978 height 380
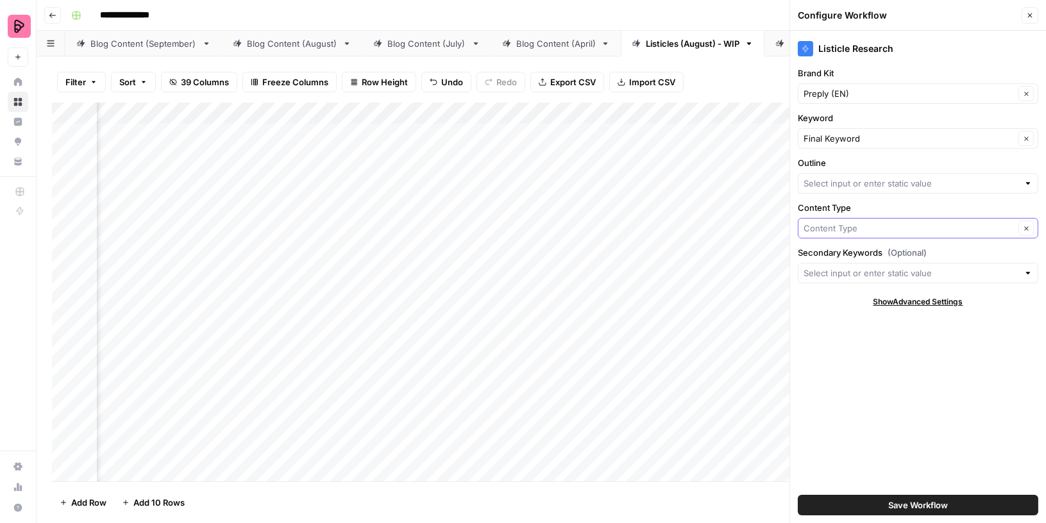
click at [842, 224] on input "Content Type" at bounding box center [908, 228] width 211 height 13
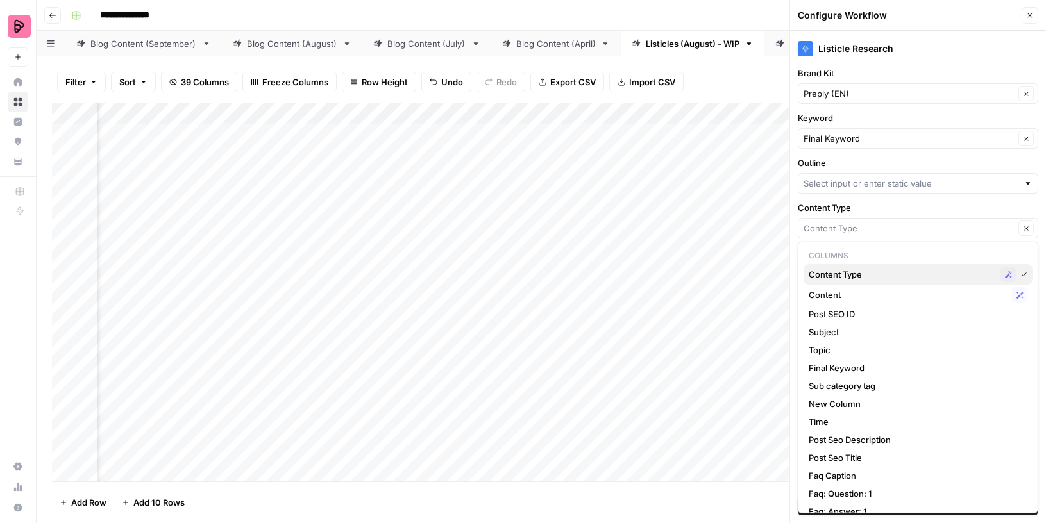
click at [841, 277] on span "Content Type" at bounding box center [901, 274] width 187 height 13
type input "Content Type"
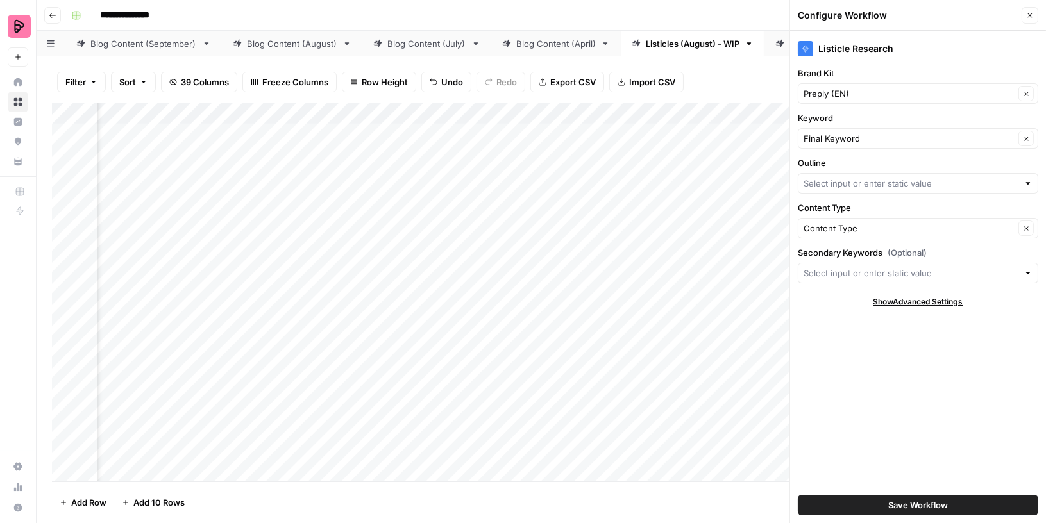
click at [1031, 13] on icon "button" at bounding box center [1030, 16] width 8 height 8
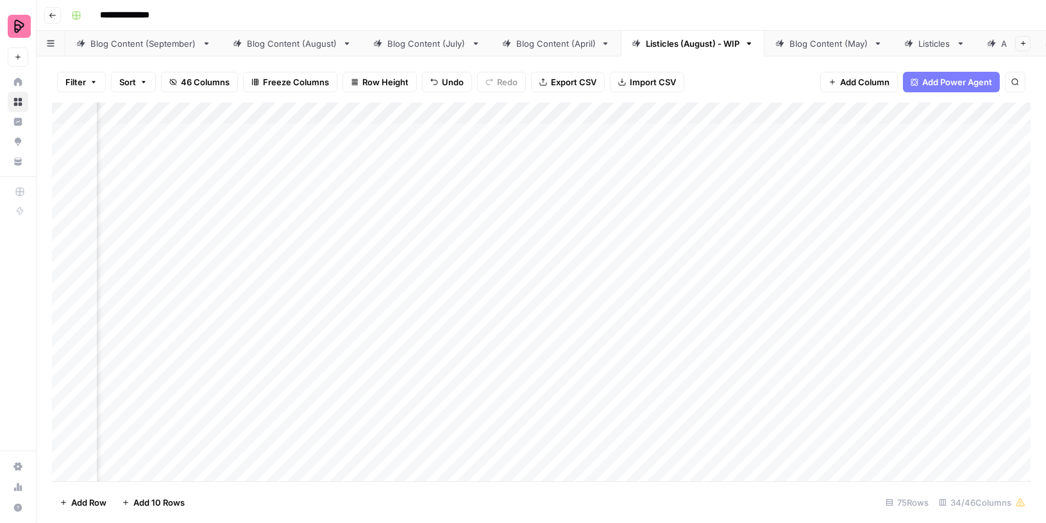
scroll to position [0, 624]
click at [551, 112] on div "Add Column" at bounding box center [541, 293] width 978 height 380
click at [503, 219] on span "Hide Column" at bounding box center [526, 221] width 112 height 13
drag, startPoint x: 198, startPoint y: 116, endPoint x: 913, endPoint y: 104, distance: 714.9
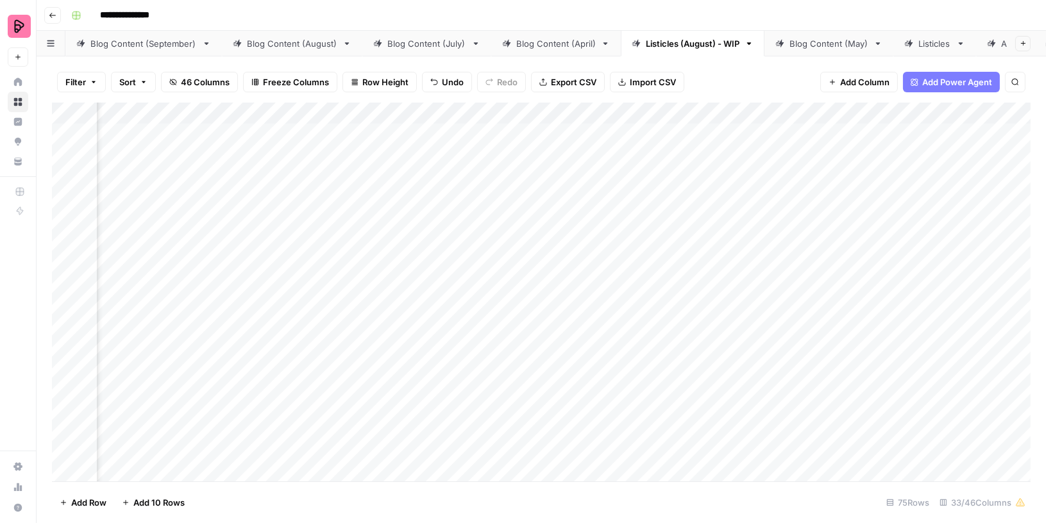
click at [914, 104] on div "Add Column" at bounding box center [541, 293] width 978 height 380
click at [774, 115] on div "Add Column" at bounding box center [541, 293] width 978 height 380
click at [717, 282] on span "Remove Column" at bounding box center [750, 286] width 112 height 13
click at [479, 134] on span "Delete" at bounding box center [477, 132] width 28 height 13
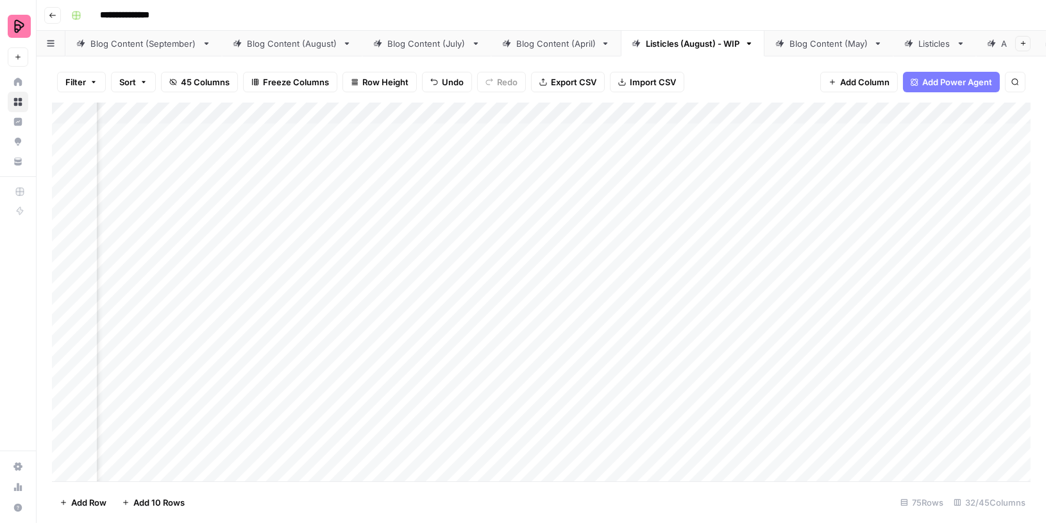
scroll to position [0, 889]
drag, startPoint x: 240, startPoint y: 113, endPoint x: 915, endPoint y: 112, distance: 675.7
click at [915, 112] on div "Add Column" at bounding box center [541, 293] width 978 height 380
click at [614, 113] on div "Add Column" at bounding box center [541, 293] width 978 height 380
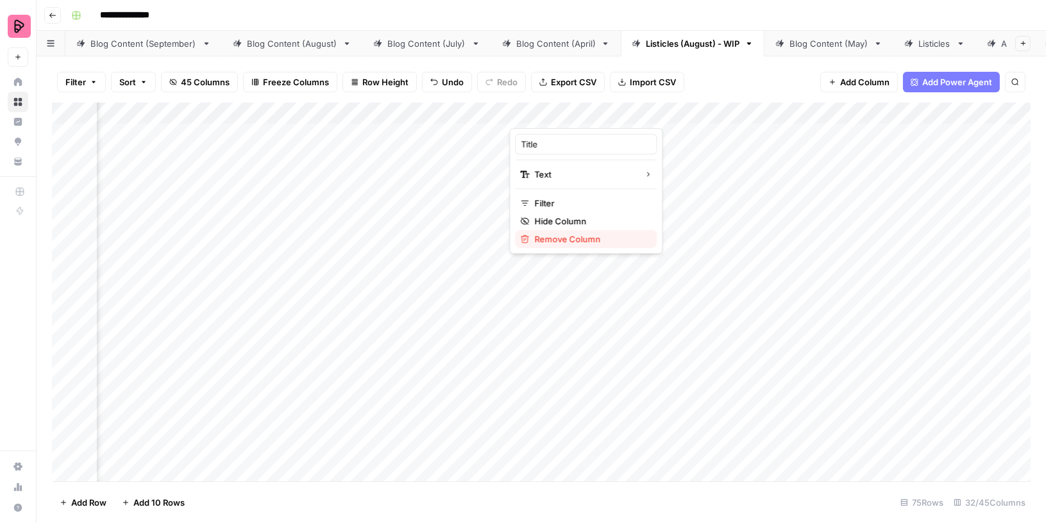
click at [578, 238] on span "Remove Column" at bounding box center [590, 239] width 112 height 13
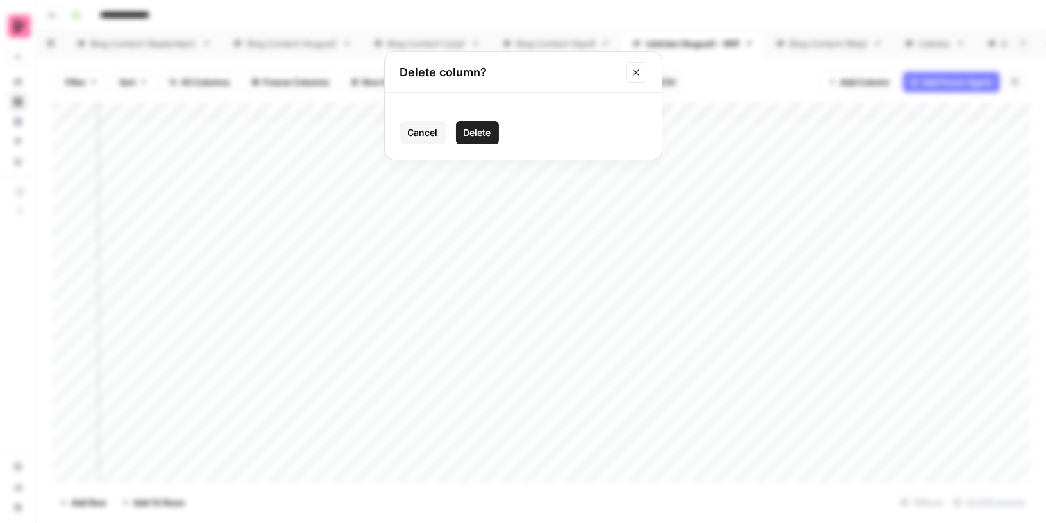
click at [484, 134] on span "Delete" at bounding box center [477, 132] width 28 height 13
click at [357, 112] on div "Add Column" at bounding box center [541, 293] width 978 height 380
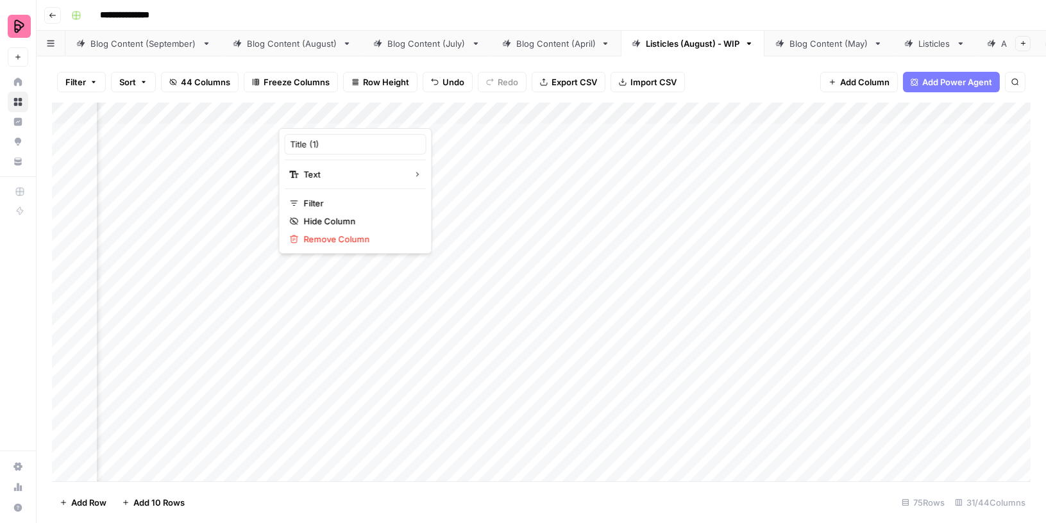
click at [357, 112] on div at bounding box center [337, 116] width 116 height 26
click at [330, 147] on input "Title (1)" at bounding box center [355, 144] width 130 height 13
type input "Title"
click at [438, 110] on div "Add Column" at bounding box center [541, 293] width 978 height 380
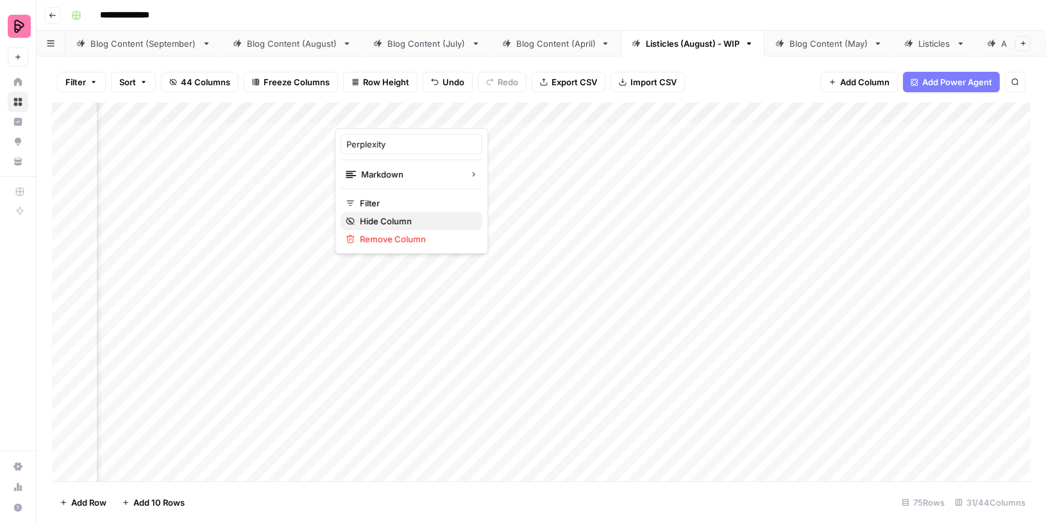
click at [408, 218] on span "Hide Column" at bounding box center [416, 221] width 112 height 13
click at [439, 111] on div "Add Column" at bounding box center [541, 293] width 978 height 380
click at [429, 219] on span "Hide Column" at bounding box center [416, 221] width 112 height 13
click at [556, 113] on div "Add Column" at bounding box center [541, 293] width 978 height 380
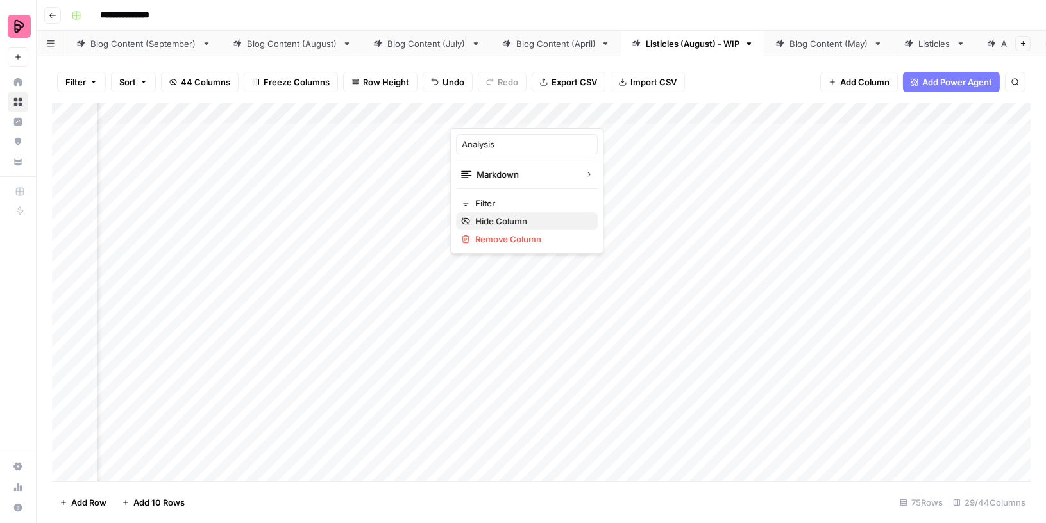
click at [524, 221] on span "Hide Column" at bounding box center [531, 221] width 112 height 13
click at [438, 133] on div "Add Column" at bounding box center [541, 293] width 978 height 380
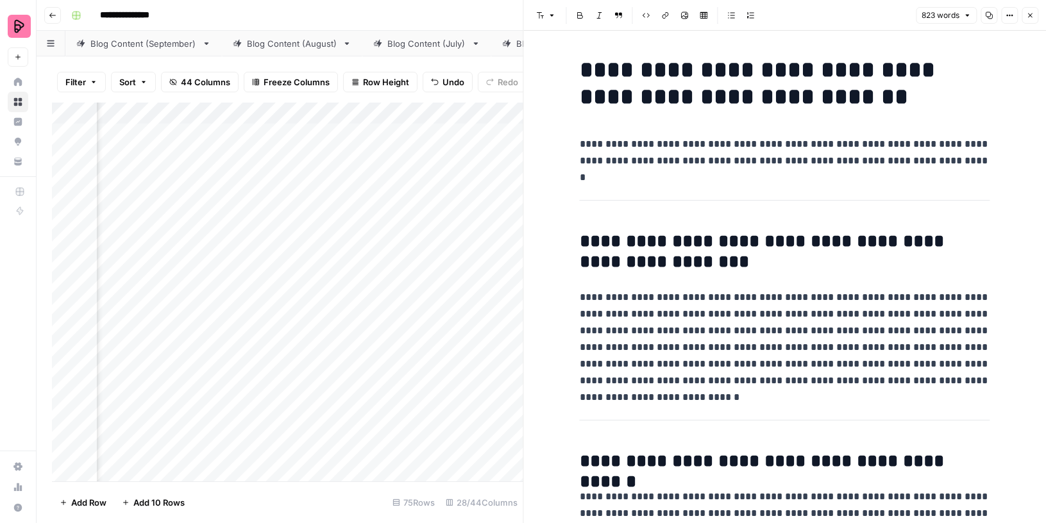
scroll to position [1, 193]
click at [1031, 13] on icon "button" at bounding box center [1030, 16] width 8 height 8
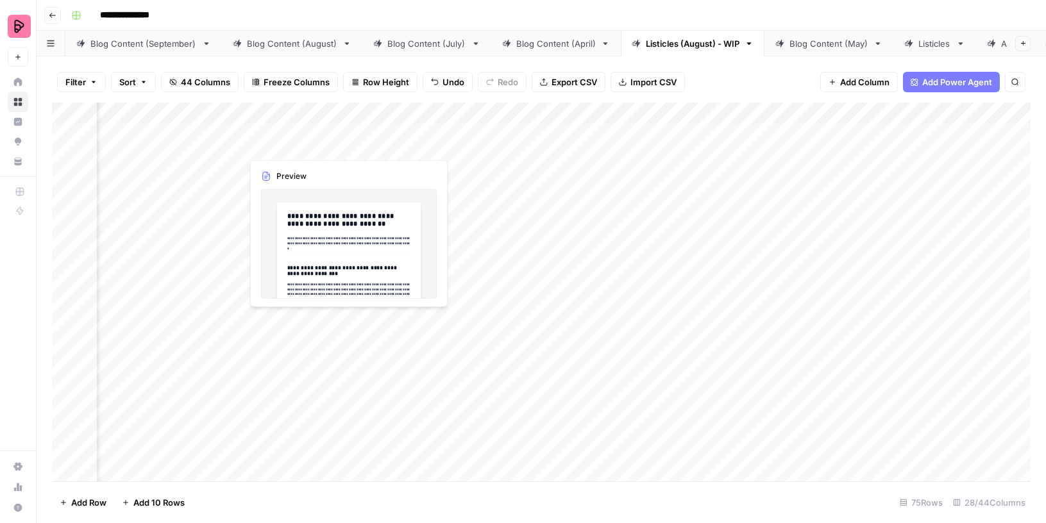
scroll to position [1, 458]
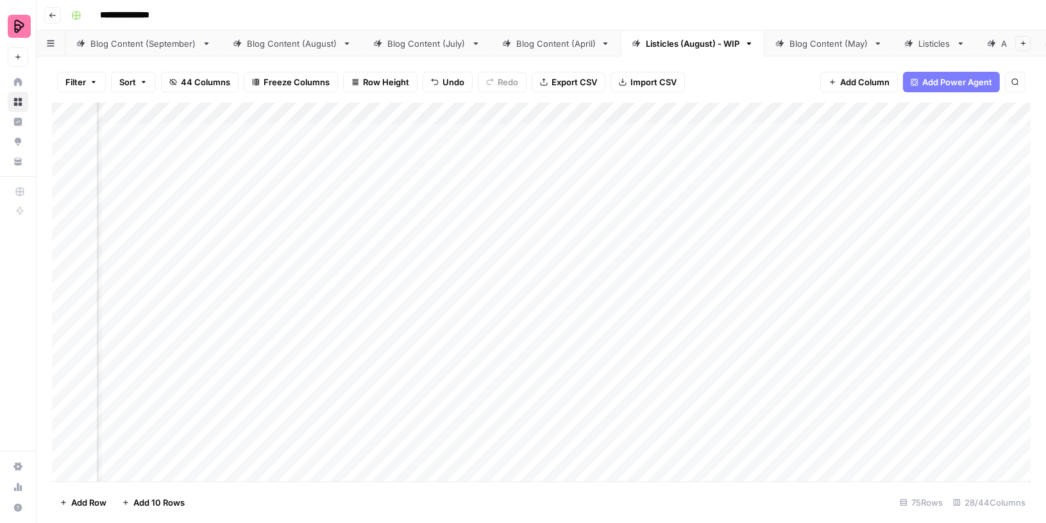
click at [351, 113] on div "Add Column" at bounding box center [541, 293] width 978 height 380
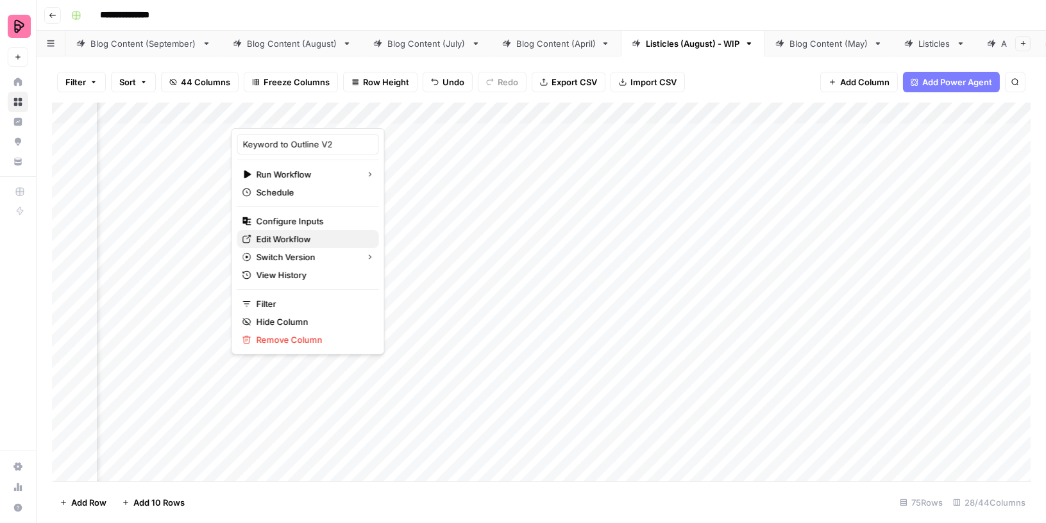
click at [288, 235] on span "Edit Workflow" at bounding box center [312, 239] width 112 height 13
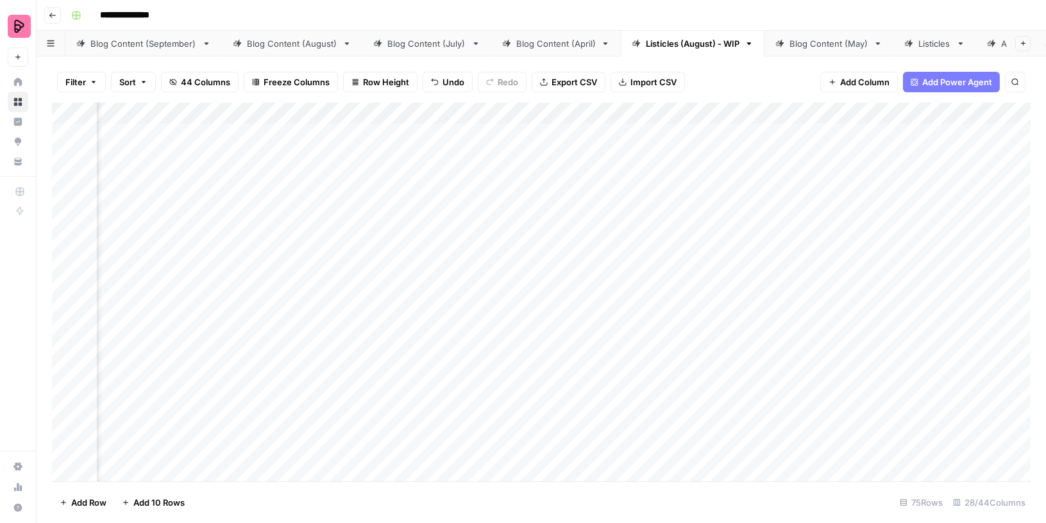
click at [485, 133] on div "Add Column" at bounding box center [541, 293] width 978 height 380
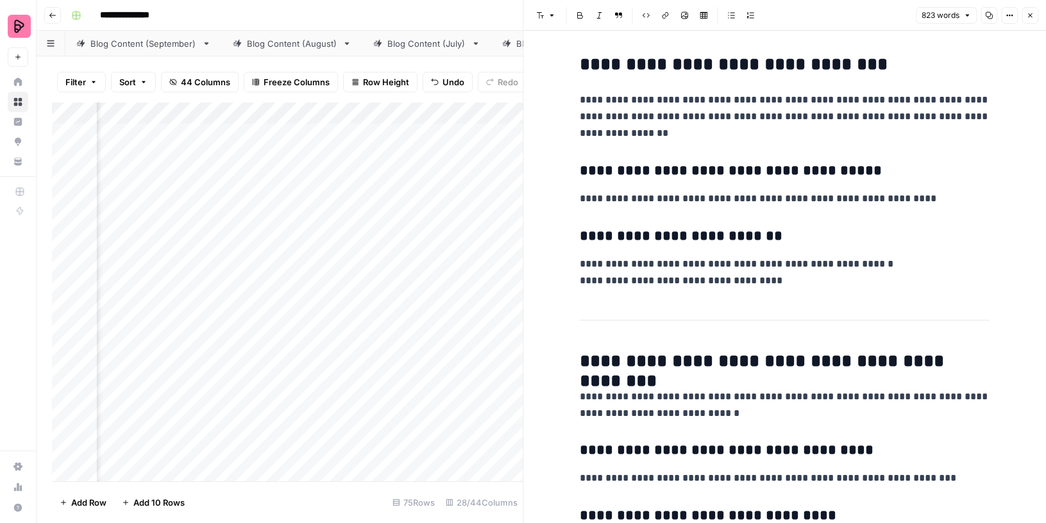
scroll to position [1580, 0]
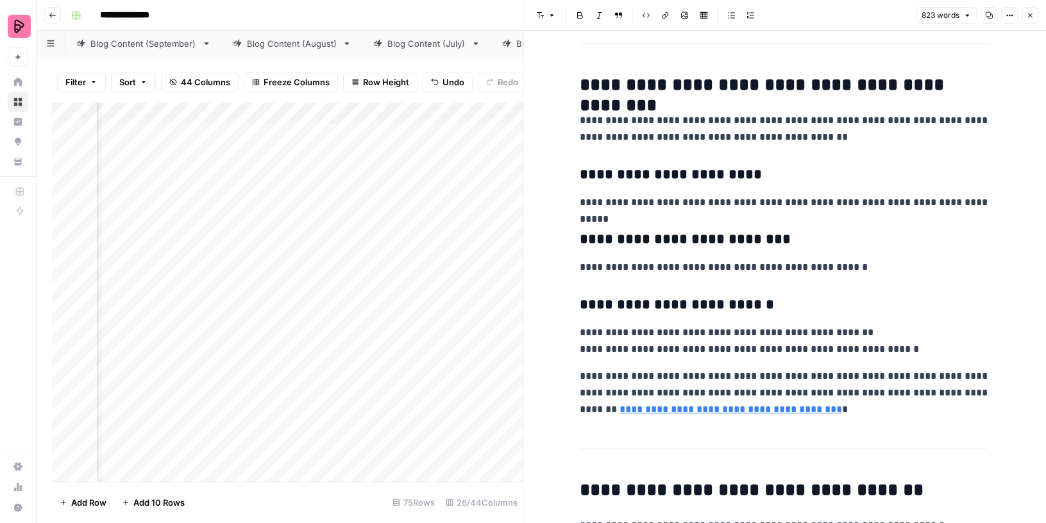
click at [1037, 13] on button "Close" at bounding box center [1029, 15] width 17 height 17
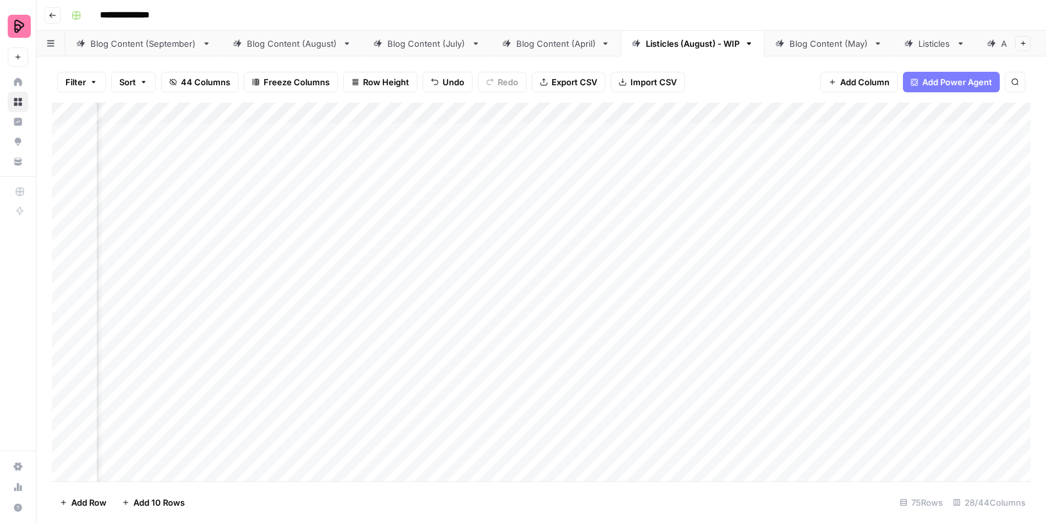
scroll to position [1, 0]
drag, startPoint x: 597, startPoint y: 112, endPoint x: 544, endPoint y: 112, distance: 53.2
click at [544, 112] on div "Add Column" at bounding box center [541, 293] width 978 height 380
click at [756, 131] on div "Add Column" at bounding box center [541, 293] width 978 height 380
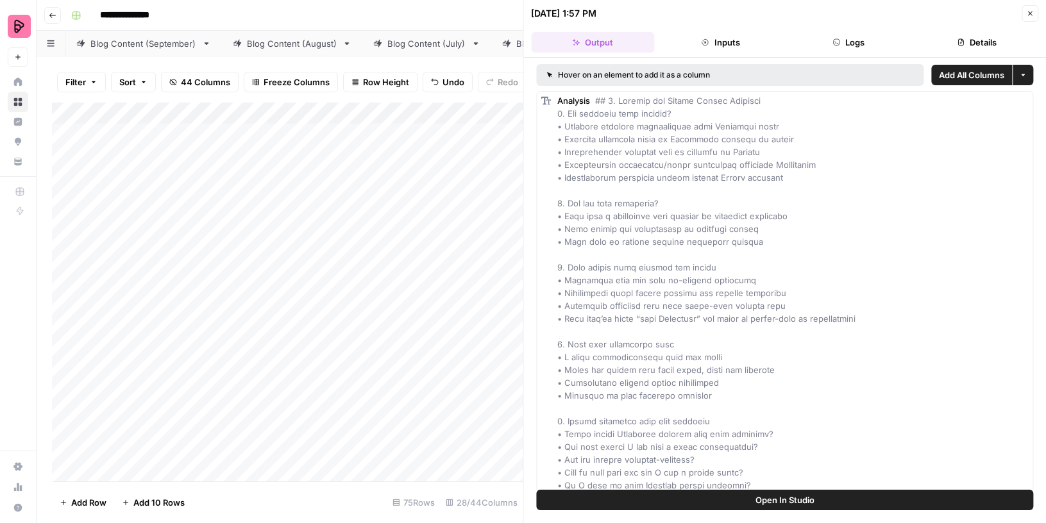
click at [711, 37] on button "Inputs" at bounding box center [720, 42] width 123 height 21
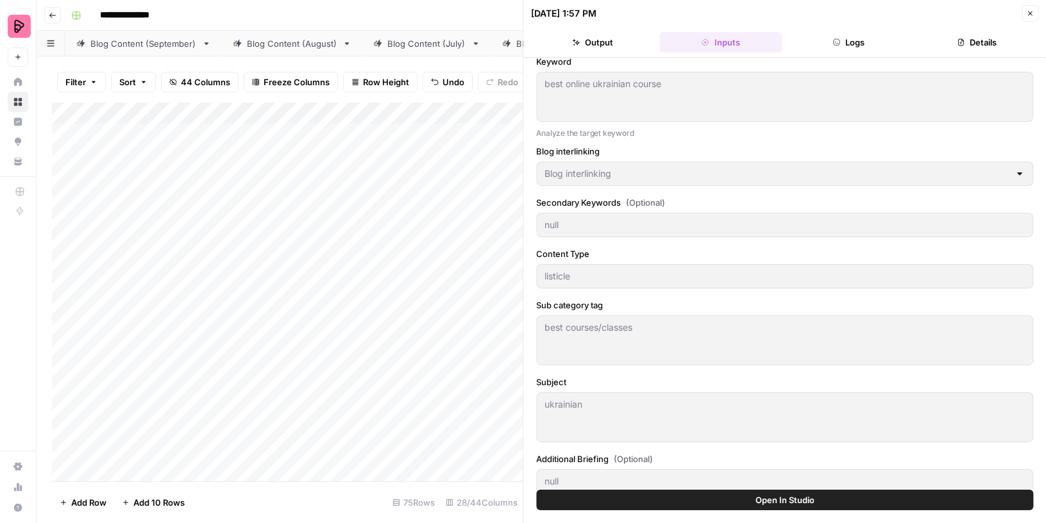
scroll to position [64, 0]
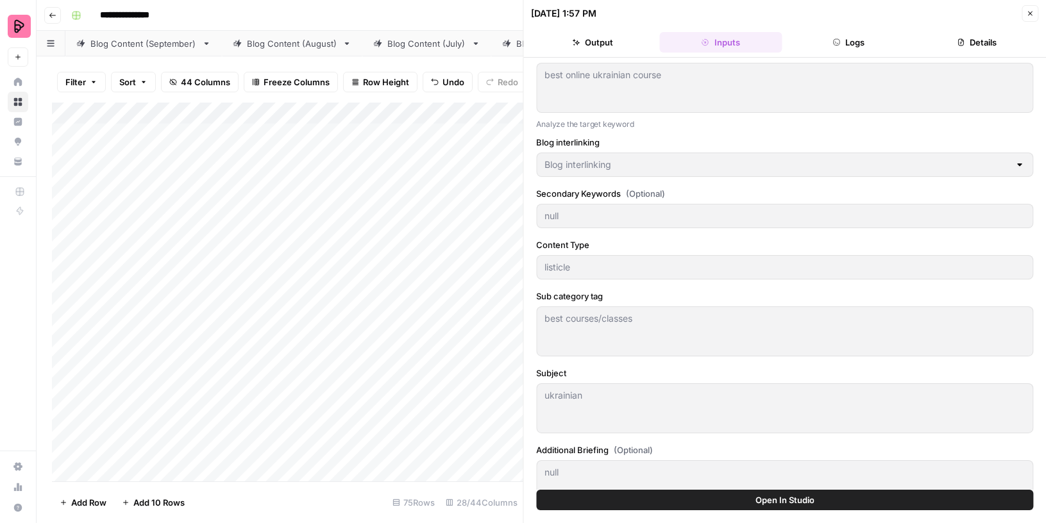
click at [833, 43] on icon "button" at bounding box center [837, 42] width 8 height 8
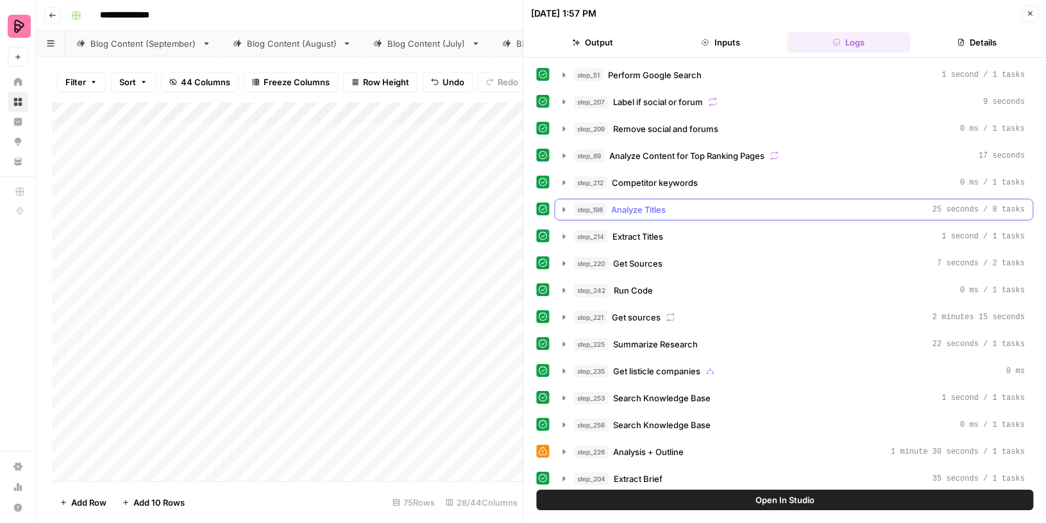
scroll to position [103, 0]
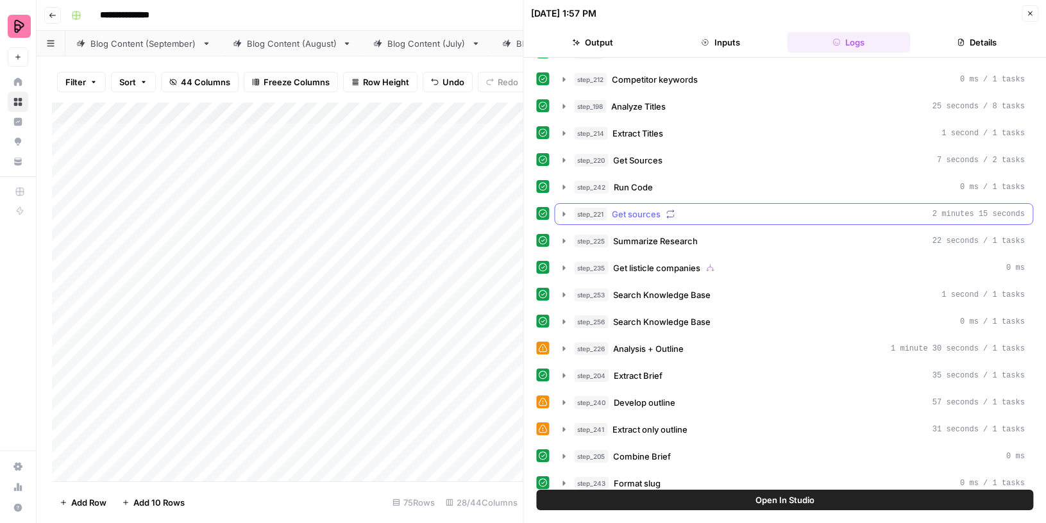
click at [670, 210] on icon "button" at bounding box center [670, 214] width 7 height 8
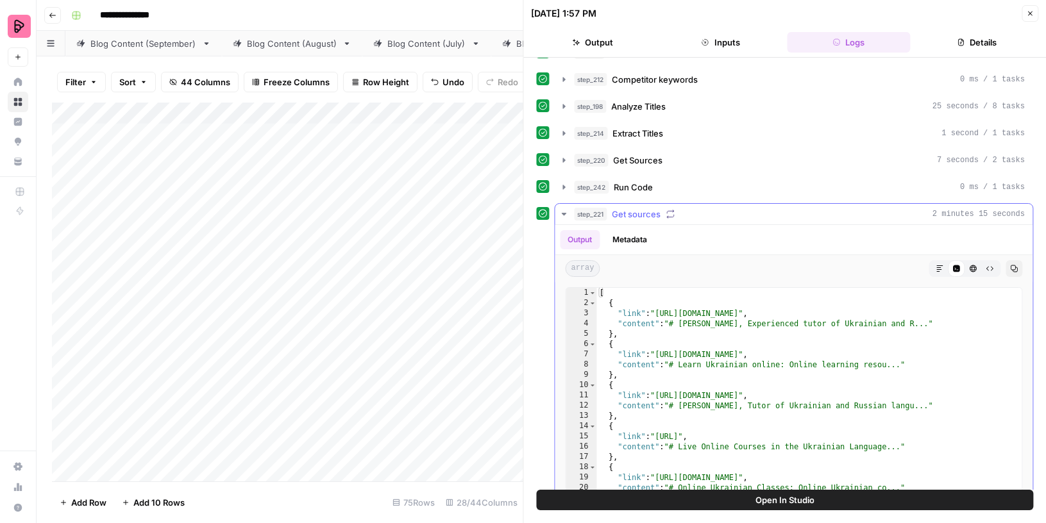
click at [670, 210] on icon "button" at bounding box center [670, 214] width 7 height 8
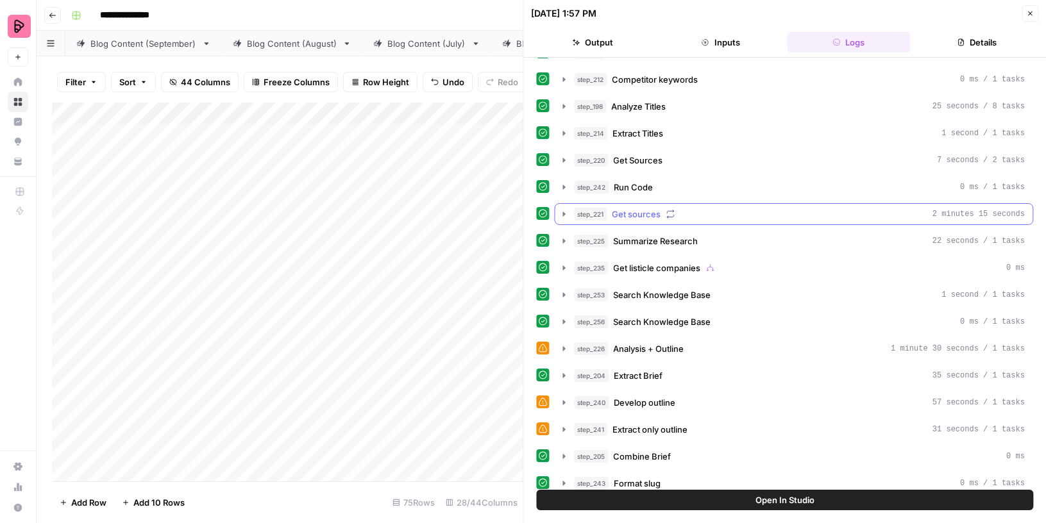
scroll to position [210, 0]
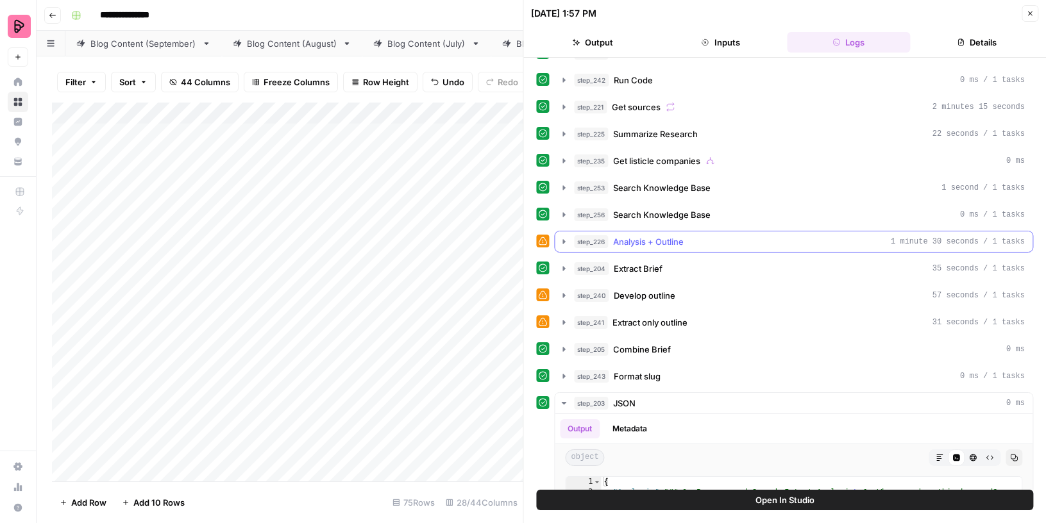
click at [665, 235] on span "Analysis + Outline" at bounding box center [648, 241] width 71 height 13
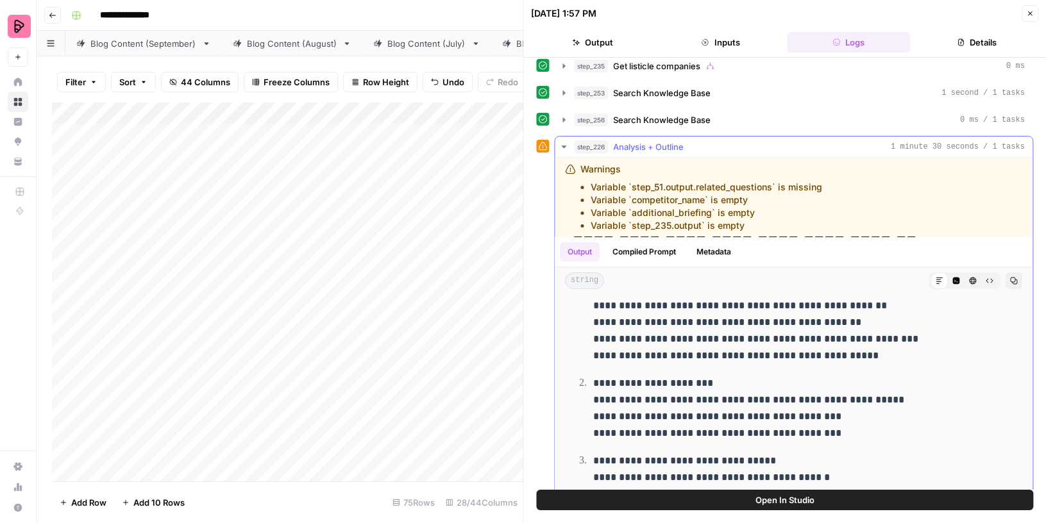
scroll to position [257, 0]
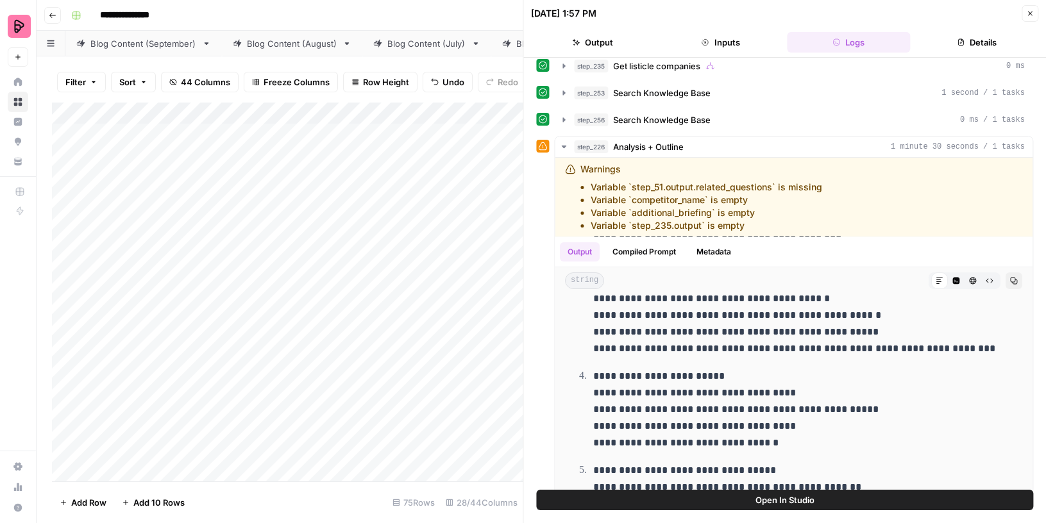
click at [353, 137] on div "Add Column" at bounding box center [287, 293] width 471 height 380
type textarea "**********"
click at [1028, 10] on icon "button" at bounding box center [1030, 14] width 8 height 8
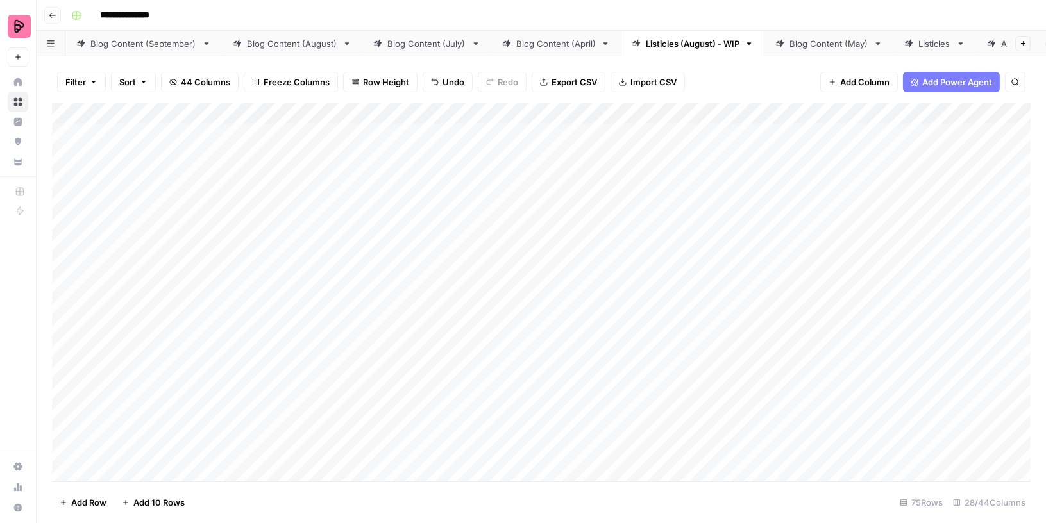
click at [456, 136] on div "Add Column" at bounding box center [541, 293] width 978 height 380
type textarea "**********"
click at [918, 47] on div "Listicles" at bounding box center [934, 43] width 33 height 13
click at [810, 142] on div "Add Column" at bounding box center [541, 293] width 978 height 380
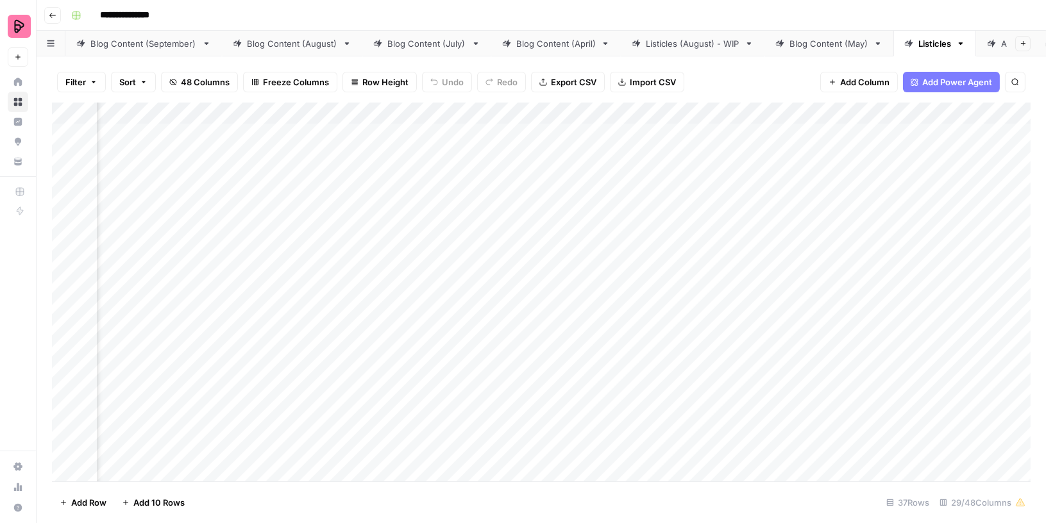
scroll to position [0, 609]
click at [689, 43] on div "Listicles (August) - WIP" at bounding box center [693, 43] width 94 height 13
click at [758, 110] on div "Add Column" at bounding box center [541, 293] width 978 height 380
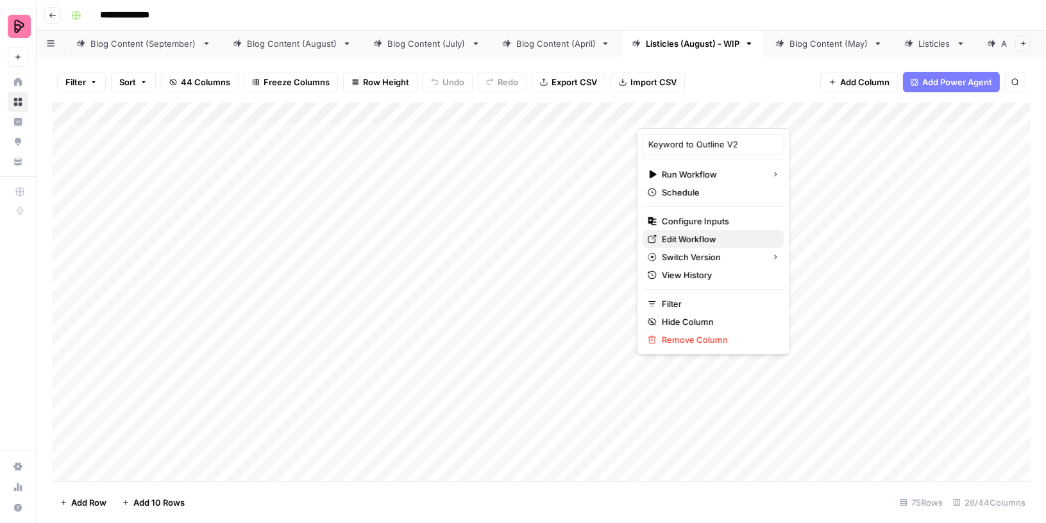
click at [676, 236] on span "Edit Workflow" at bounding box center [718, 239] width 112 height 13
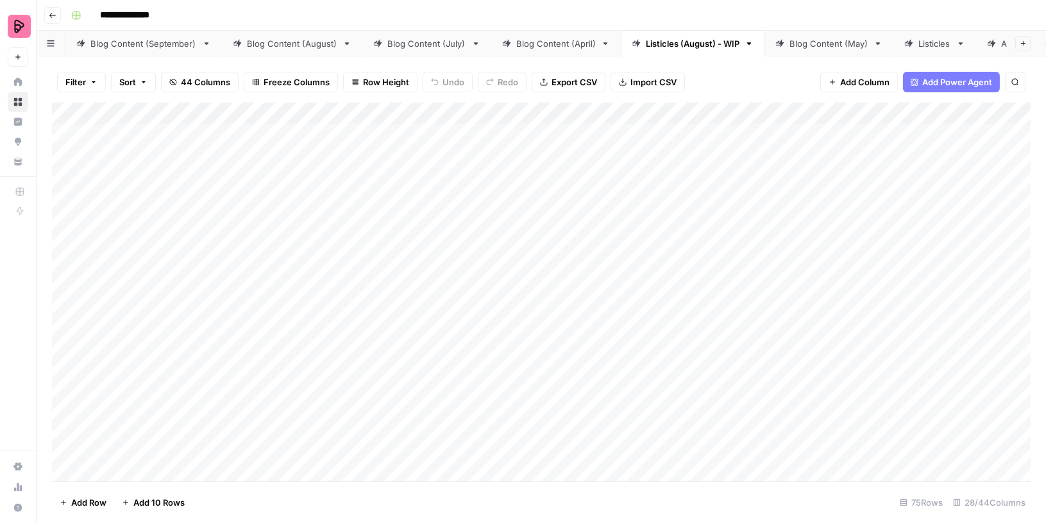
click at [507, 129] on div "Add Column" at bounding box center [541, 293] width 978 height 380
type textarea "********"
click at [776, 133] on div "Add Column" at bounding box center [541, 293] width 978 height 380
click at [602, 132] on div "Add Column" at bounding box center [541, 293] width 978 height 380
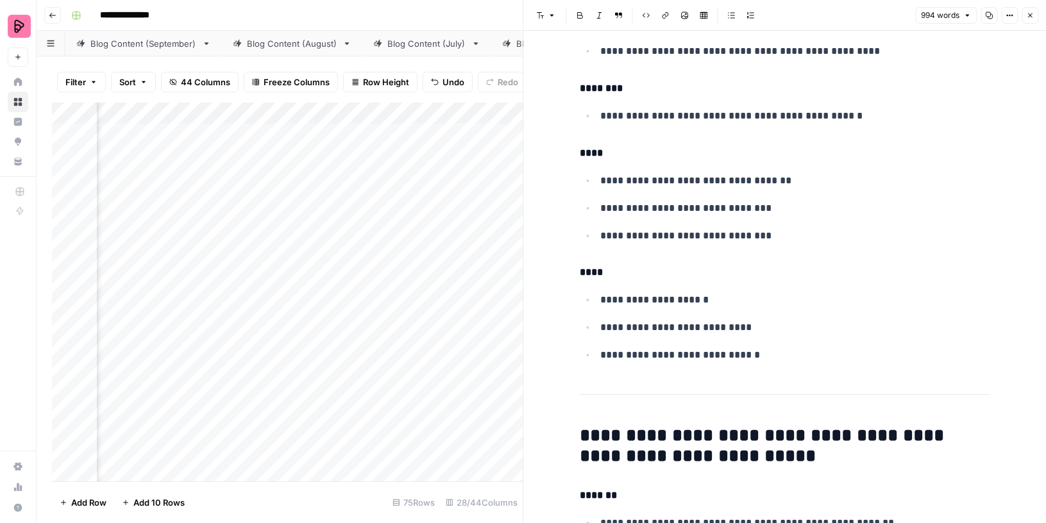
scroll to position [3603, 0]
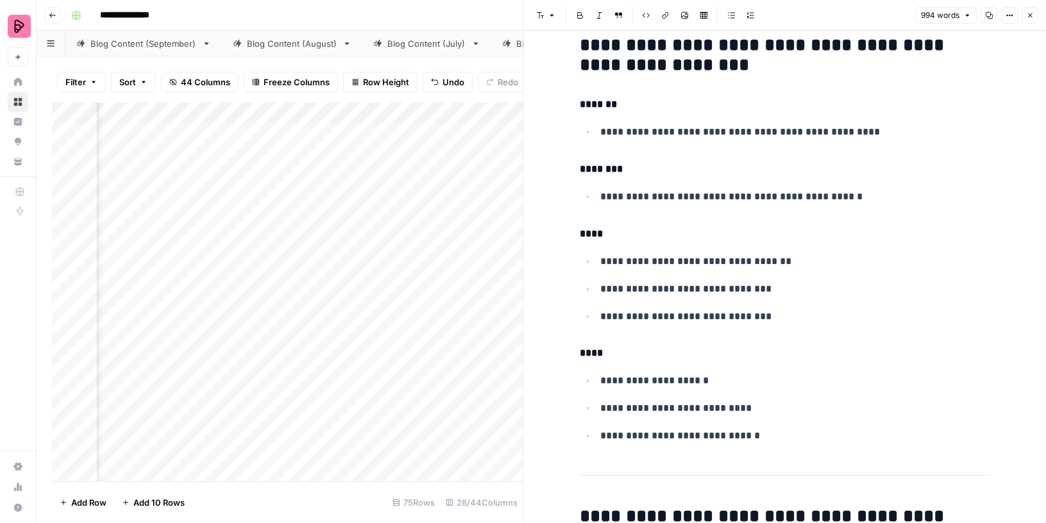
click at [1029, 13] on icon "button" at bounding box center [1030, 16] width 8 height 8
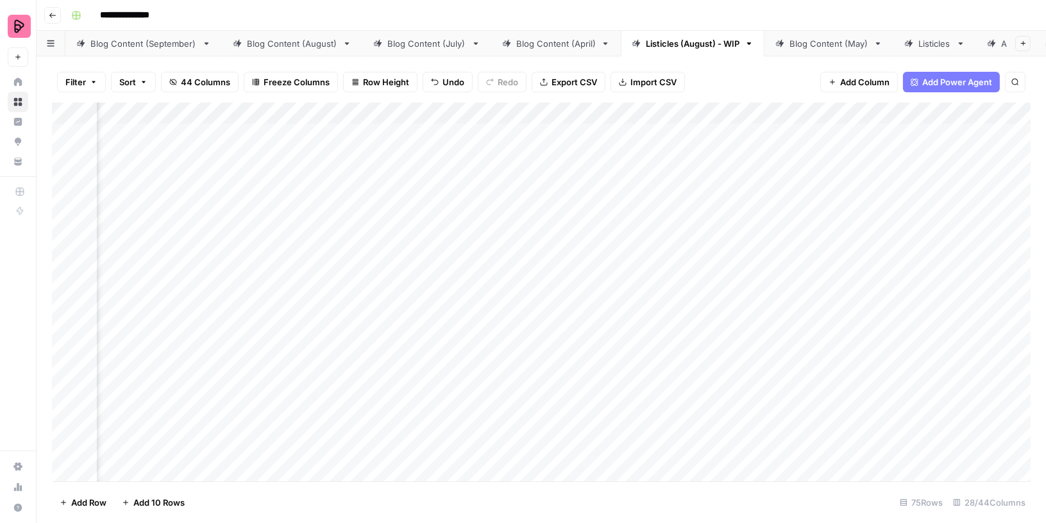
click at [471, 112] on div "Add Column" at bounding box center [541, 293] width 978 height 380
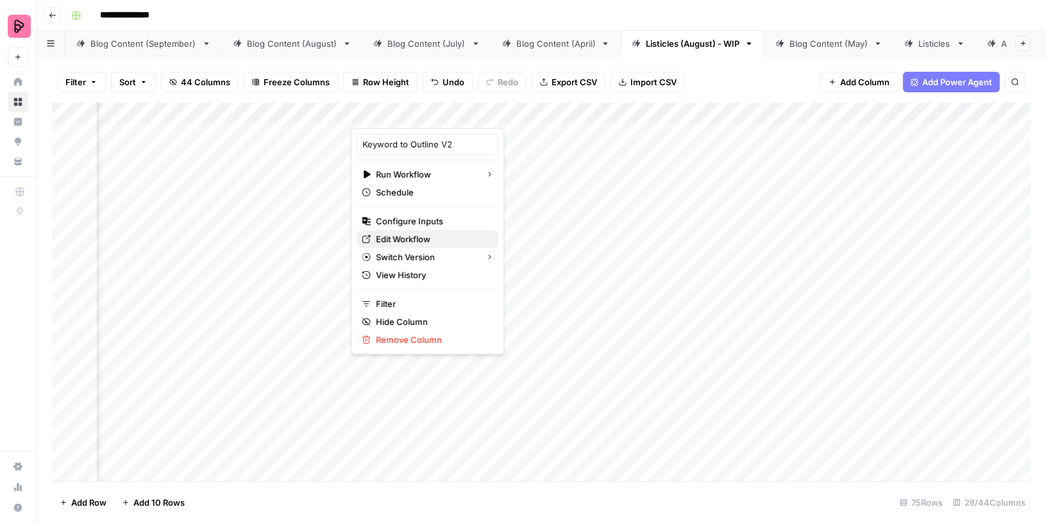
click at [417, 238] on span "Edit Workflow" at bounding box center [432, 239] width 112 height 13
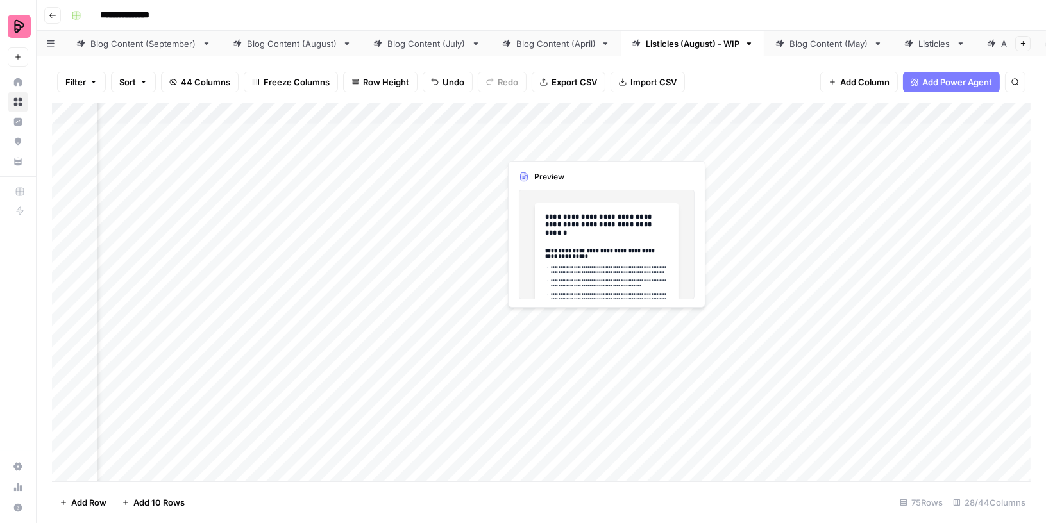
click at [468, 130] on div "Add Column" at bounding box center [541, 293] width 978 height 380
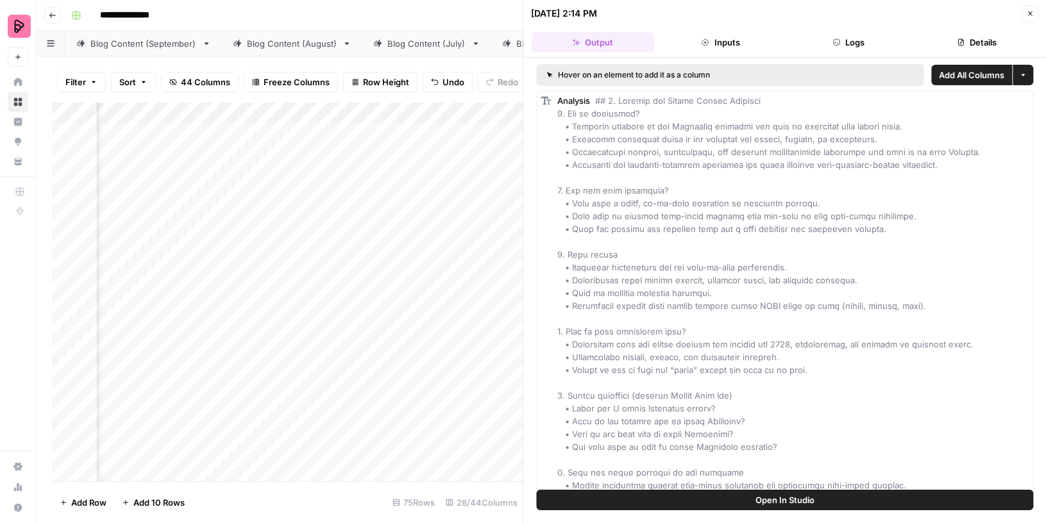
click at [964, 37] on button "Details" at bounding box center [976, 42] width 123 height 21
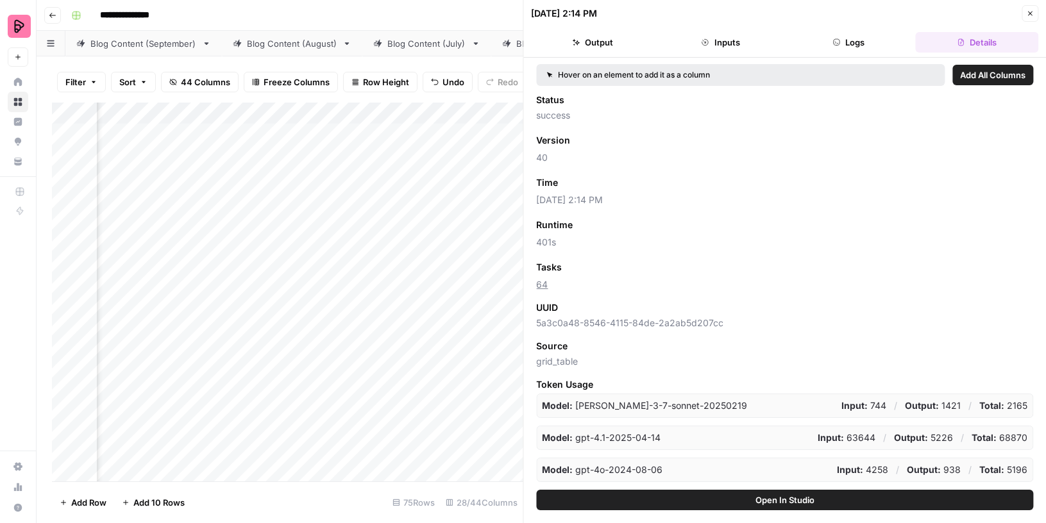
click at [1029, 11] on icon "button" at bounding box center [1030, 14] width 8 height 8
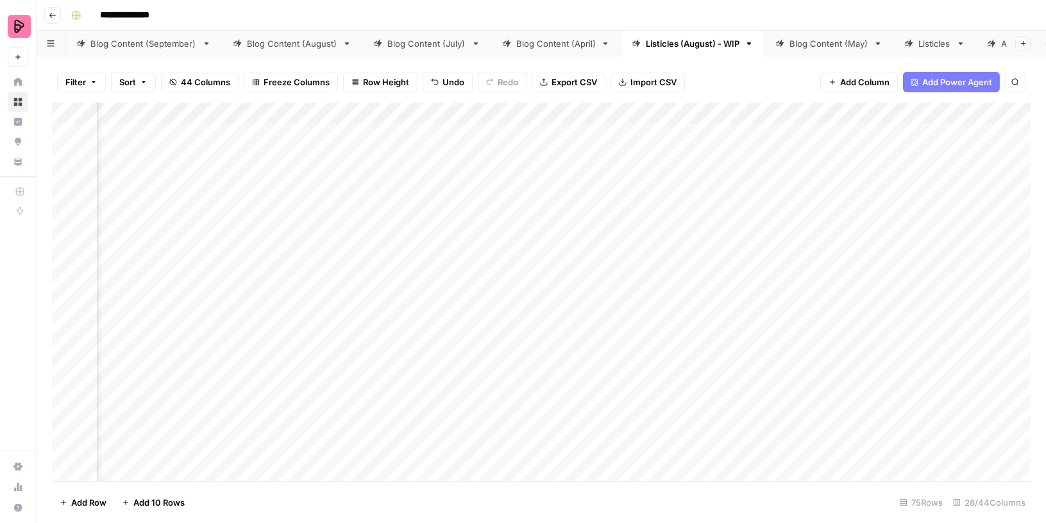
click at [490, 135] on div "Add Column" at bounding box center [541, 293] width 978 height 380
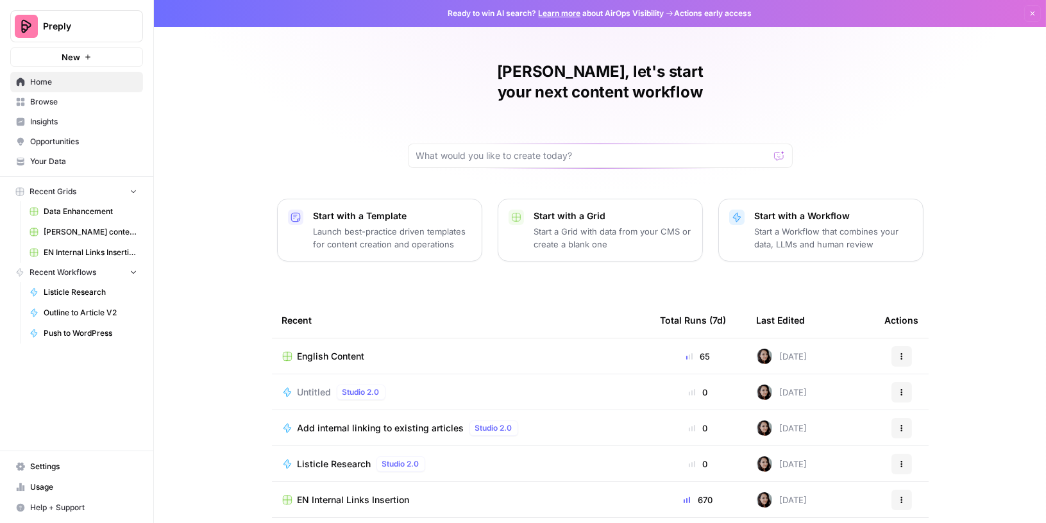
click at [86, 213] on span "Data Enhancement" at bounding box center [91, 212] width 94 height 12
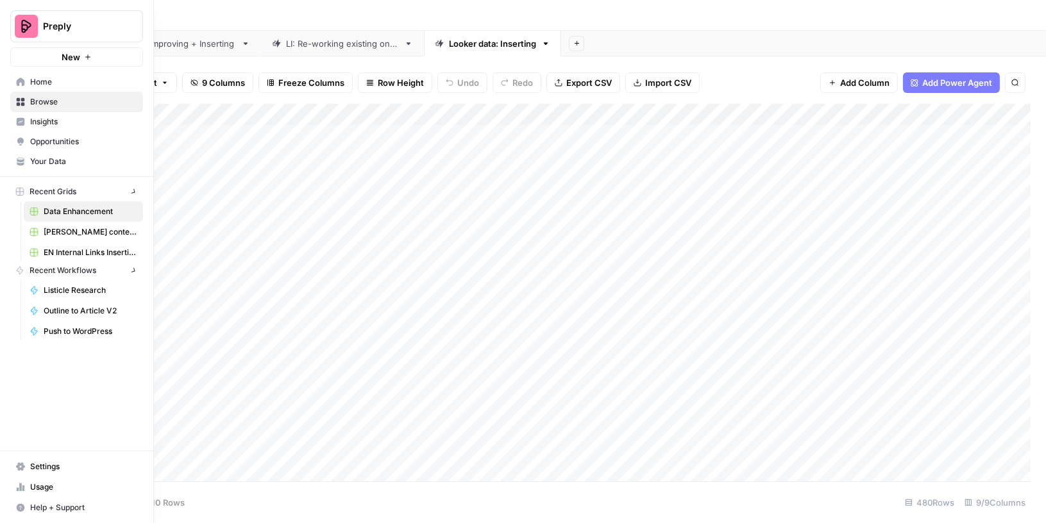
click at [22, 100] on icon at bounding box center [21, 102] width 8 height 8
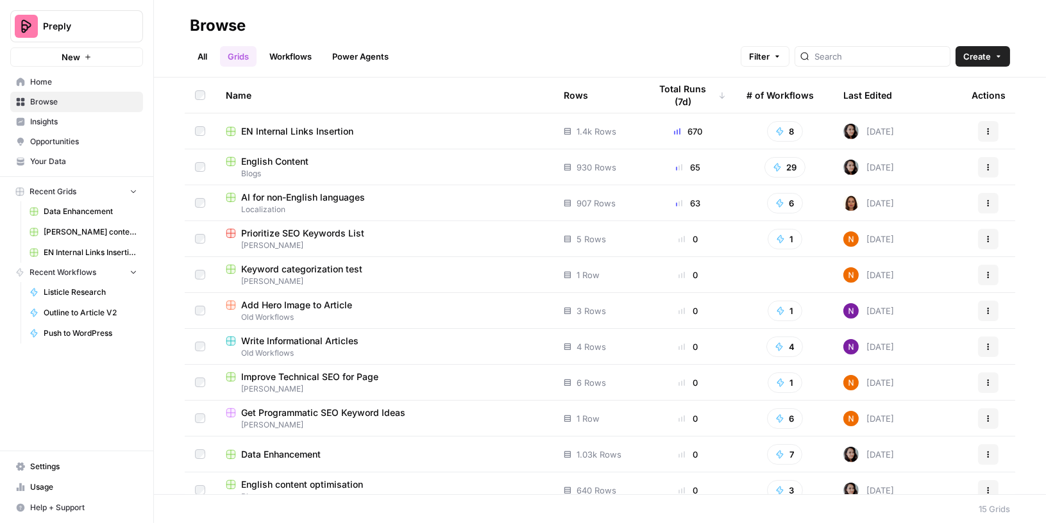
click at [284, 157] on span "English Content" at bounding box center [274, 161] width 67 height 13
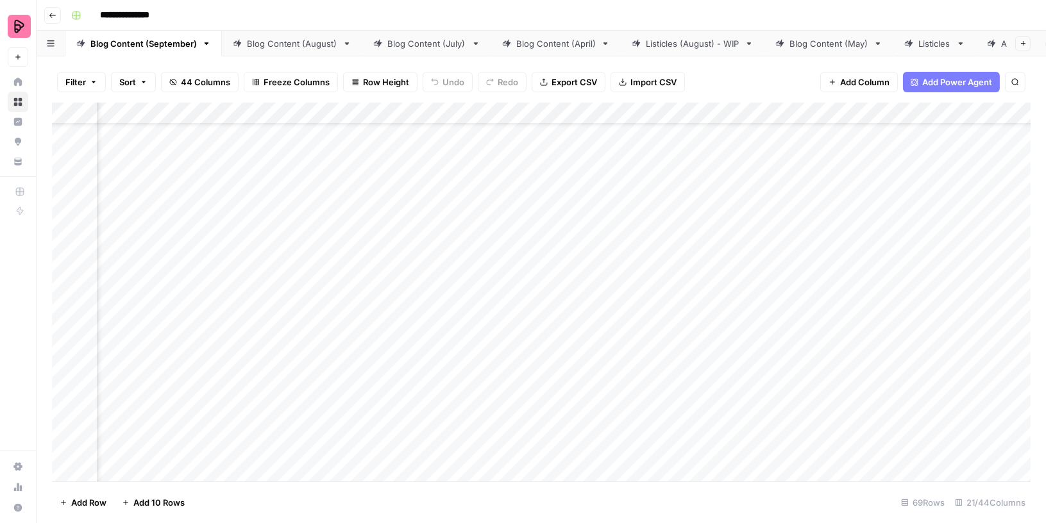
scroll to position [0, 194]
click at [287, 41] on div "Blog Content (August)" at bounding box center [292, 43] width 90 height 13
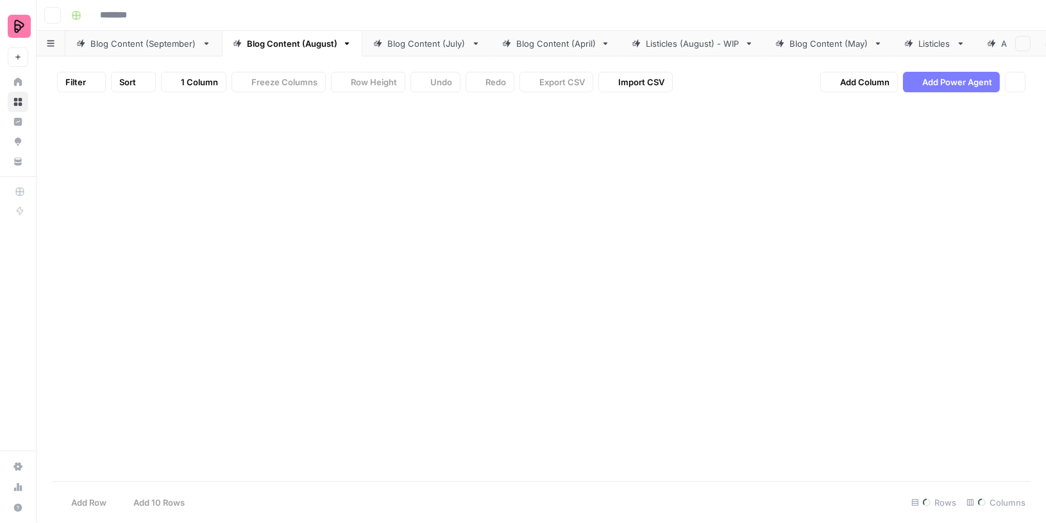
type input "**********"
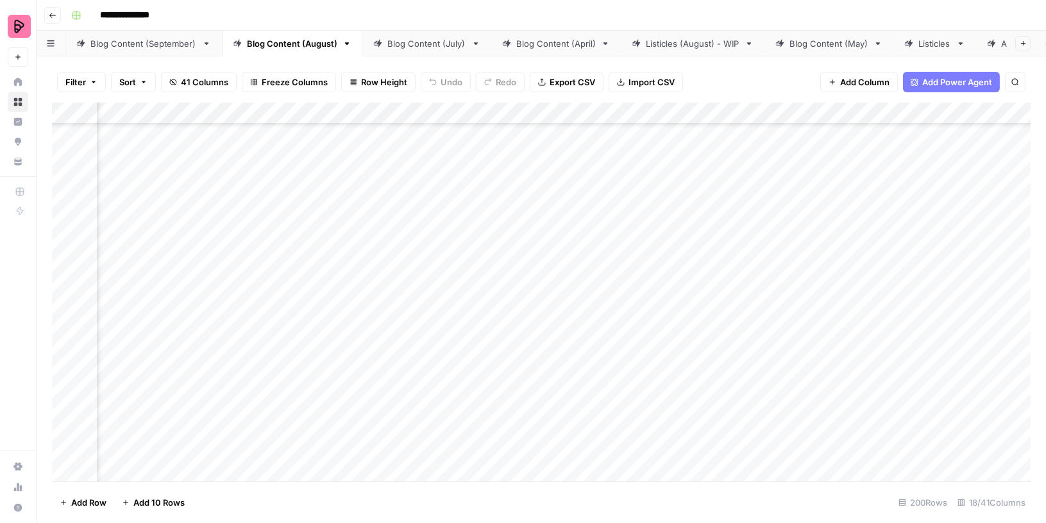
scroll to position [6329, 471]
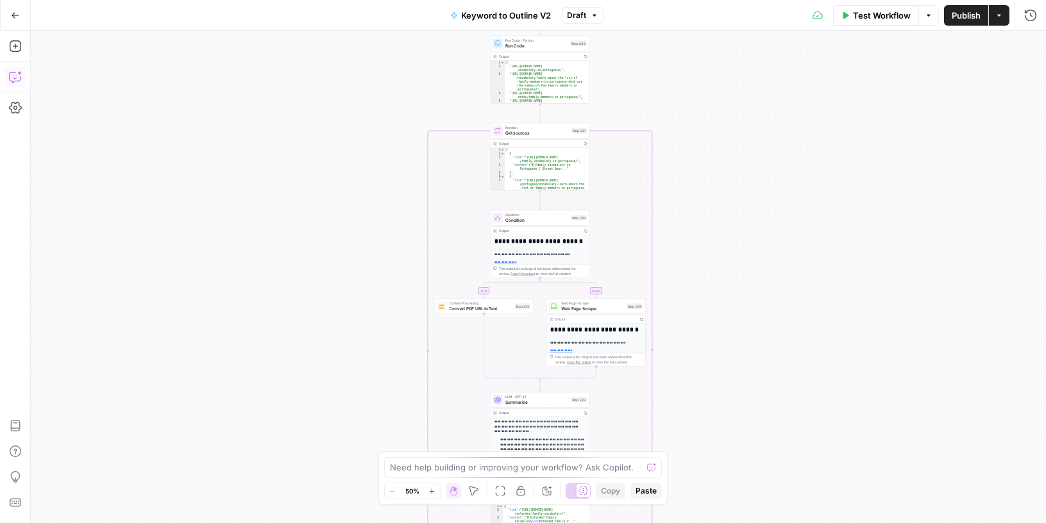
click at [10, 79] on icon "button" at bounding box center [15, 77] width 13 height 13
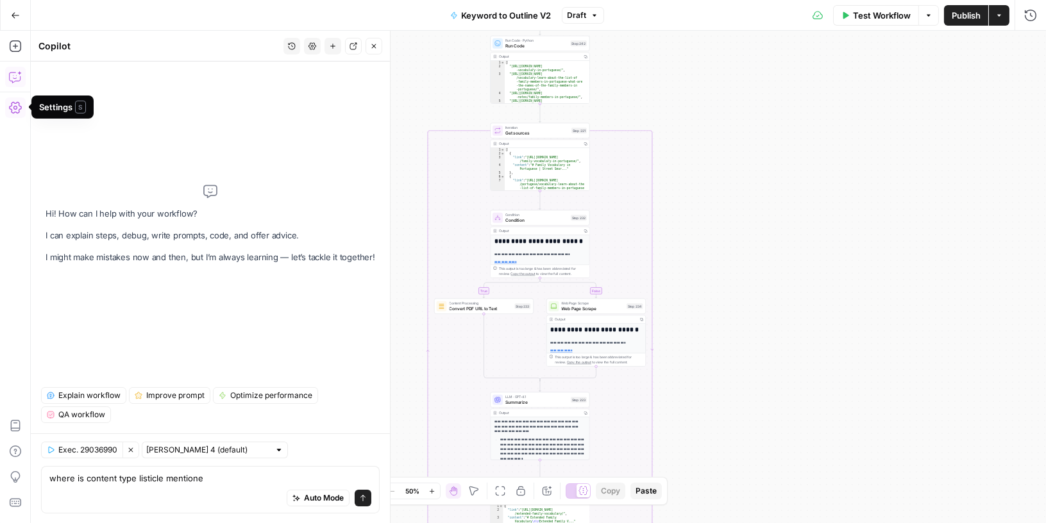
type textarea "where is content type listicle mentioned"
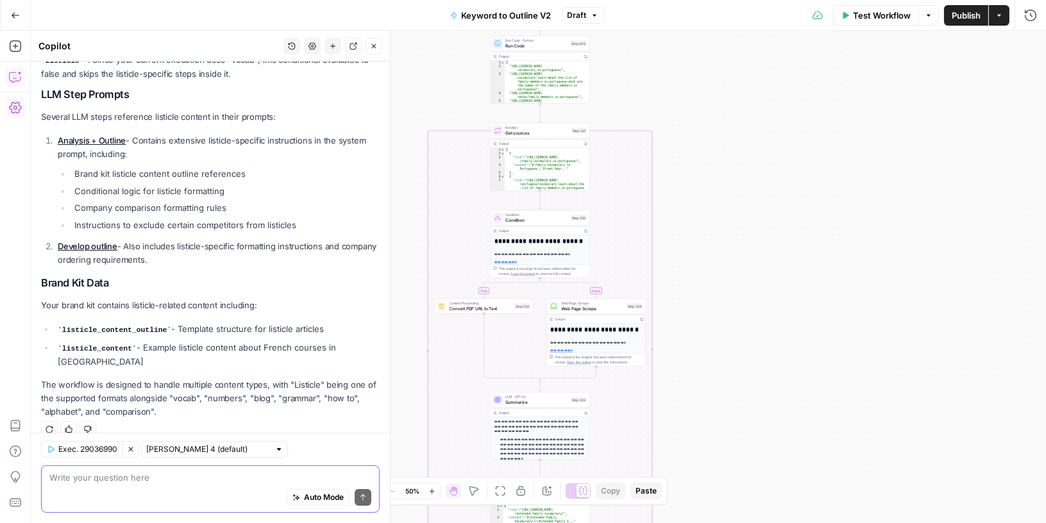
scroll to position [188, 0]
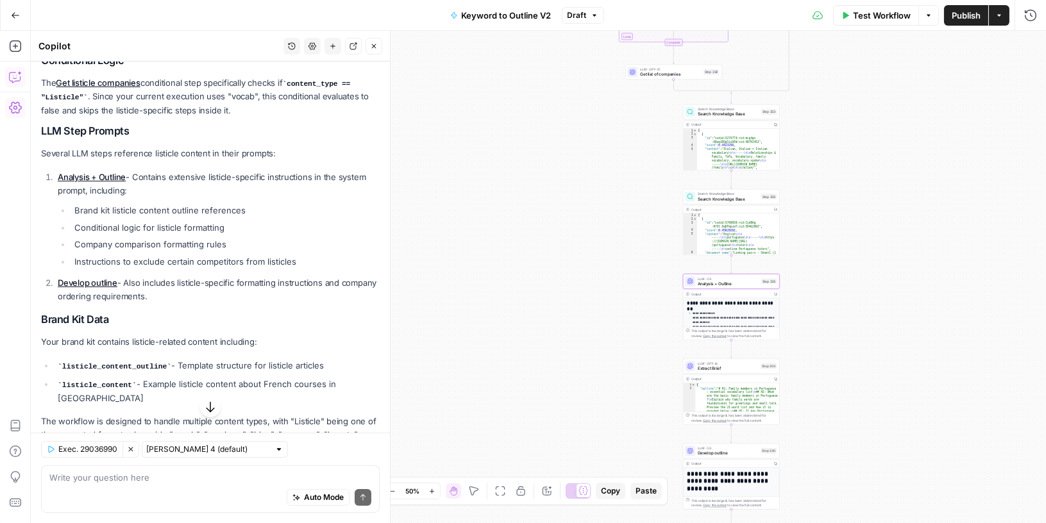
click at [93, 178] on link "Analysis + Outline" at bounding box center [92, 177] width 68 height 10
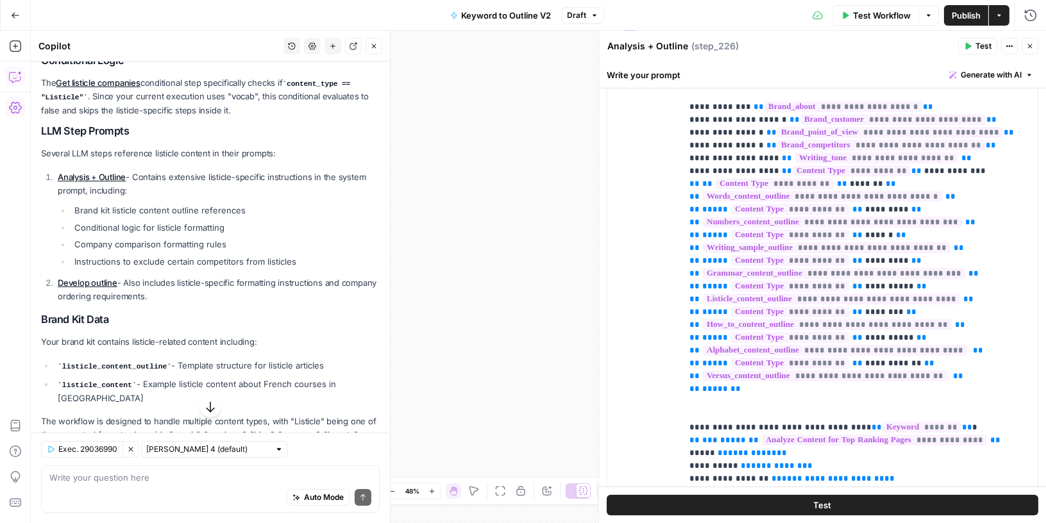
scroll to position [323, 0]
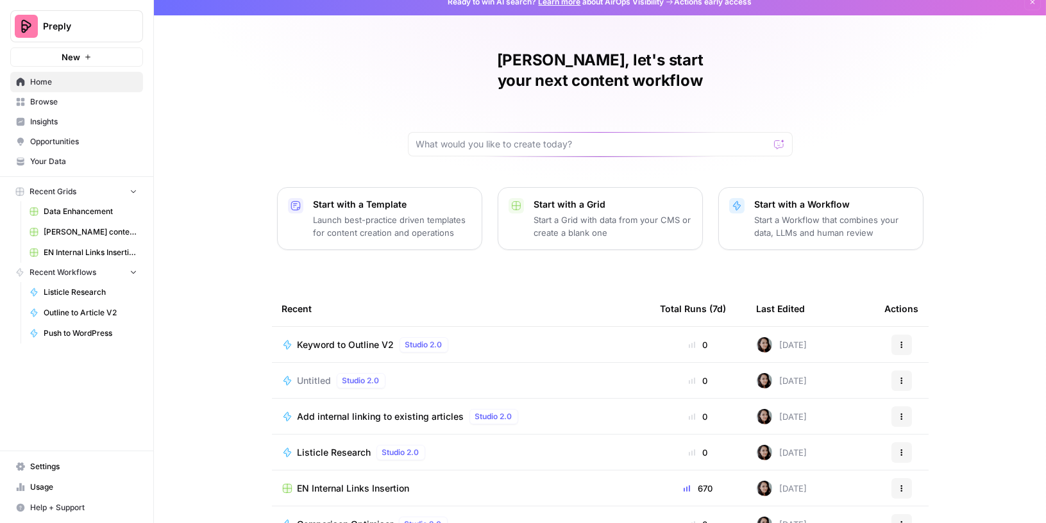
scroll to position [13, 0]
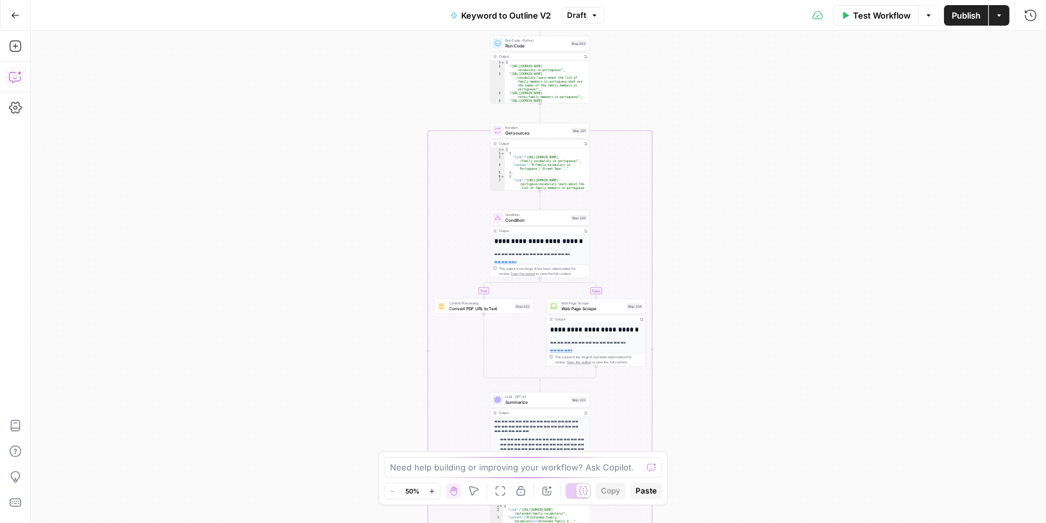
click at [16, 75] on icon "button" at bounding box center [15, 77] width 13 height 13
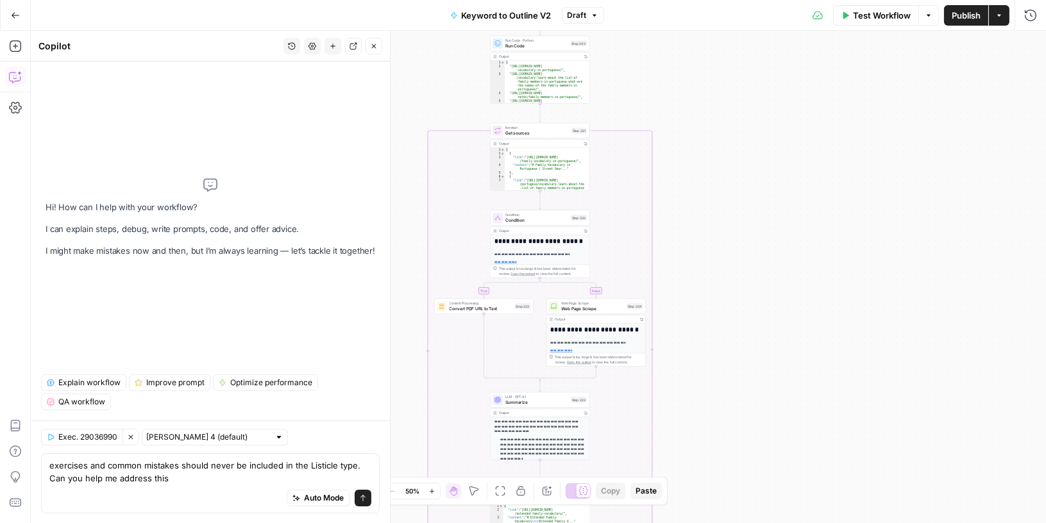
type textarea "exercises and common mistakes should never be included in the Listicle type. Ca…"
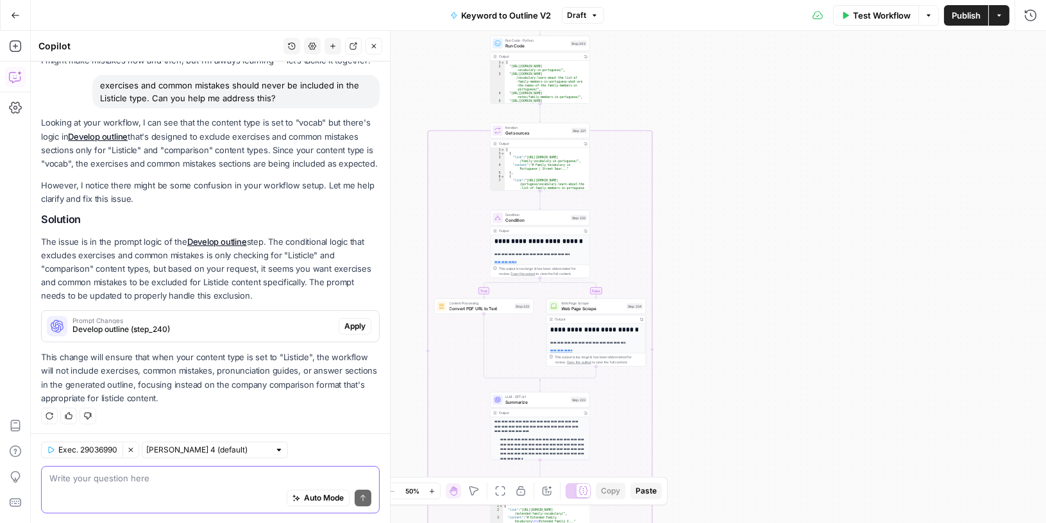
scroll to position [62, 0]
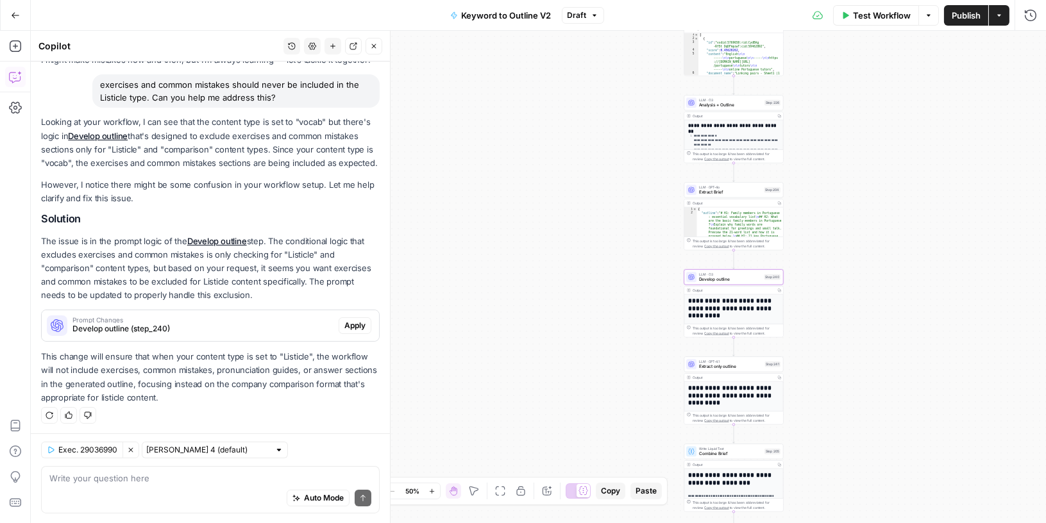
click at [349, 326] on span "Apply" at bounding box center [354, 326] width 21 height 12
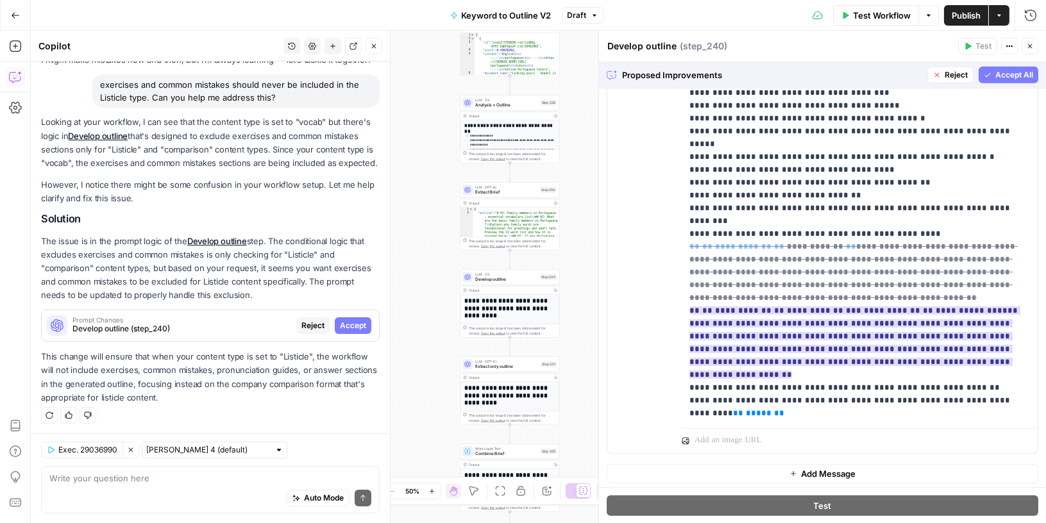
scroll to position [142, 0]
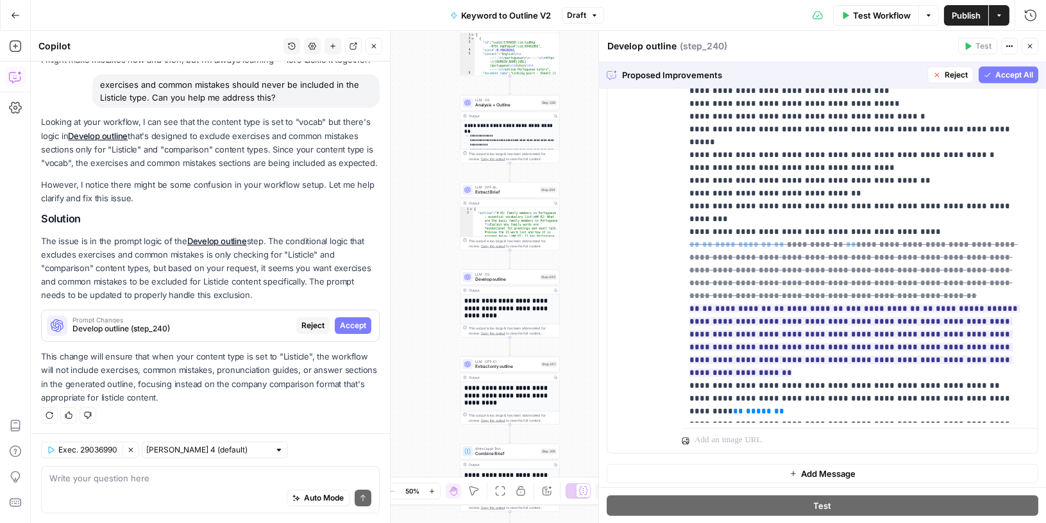
click at [1008, 74] on span "Accept All" at bounding box center [1014, 75] width 38 height 12
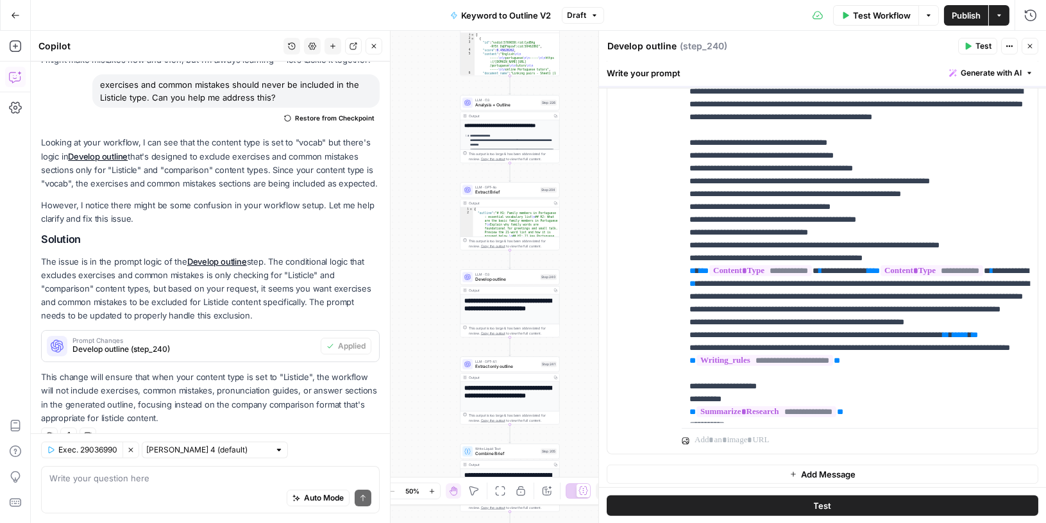
scroll to position [0, 0]
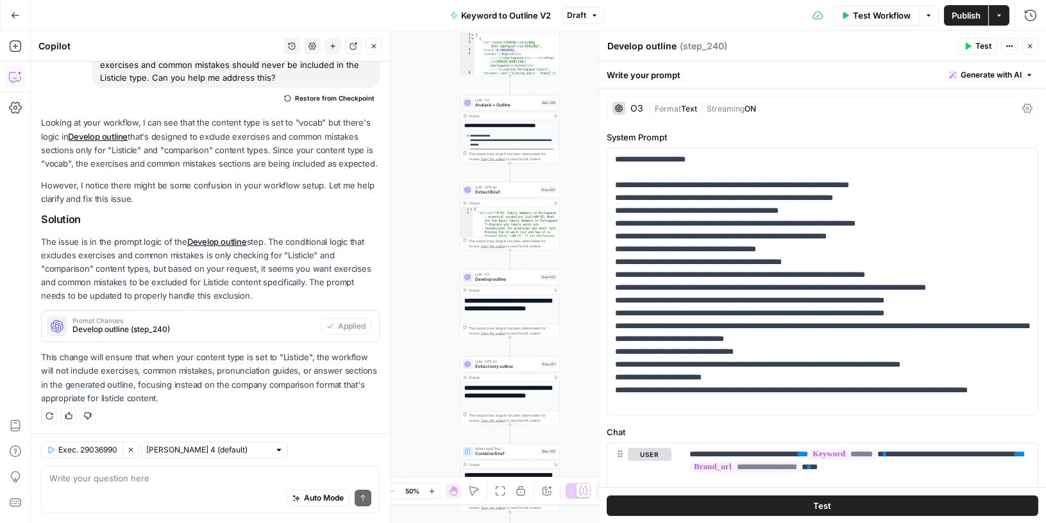
click at [971, 12] on span "Publish" at bounding box center [965, 15] width 29 height 13
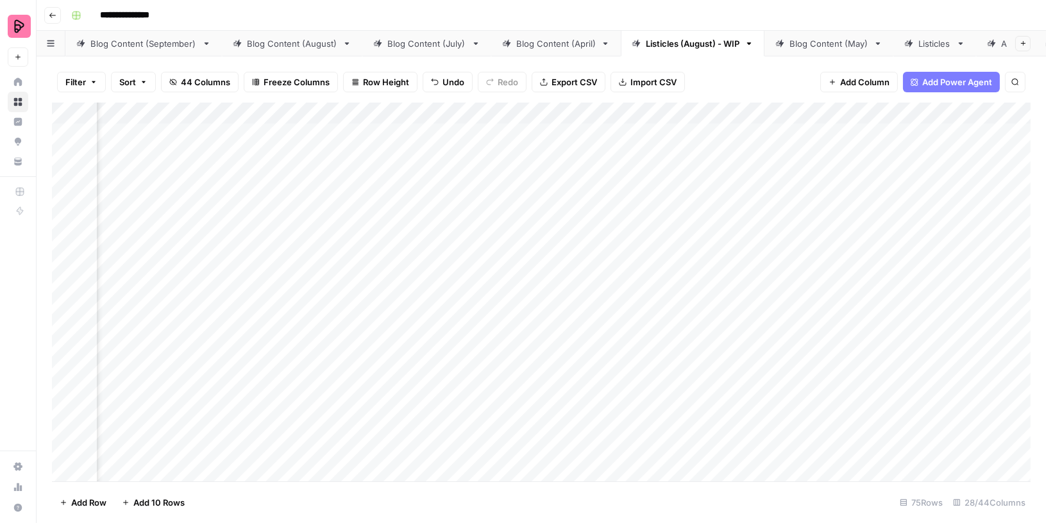
scroll to position [0, 460]
click at [434, 137] on div "Add Column" at bounding box center [541, 293] width 978 height 380
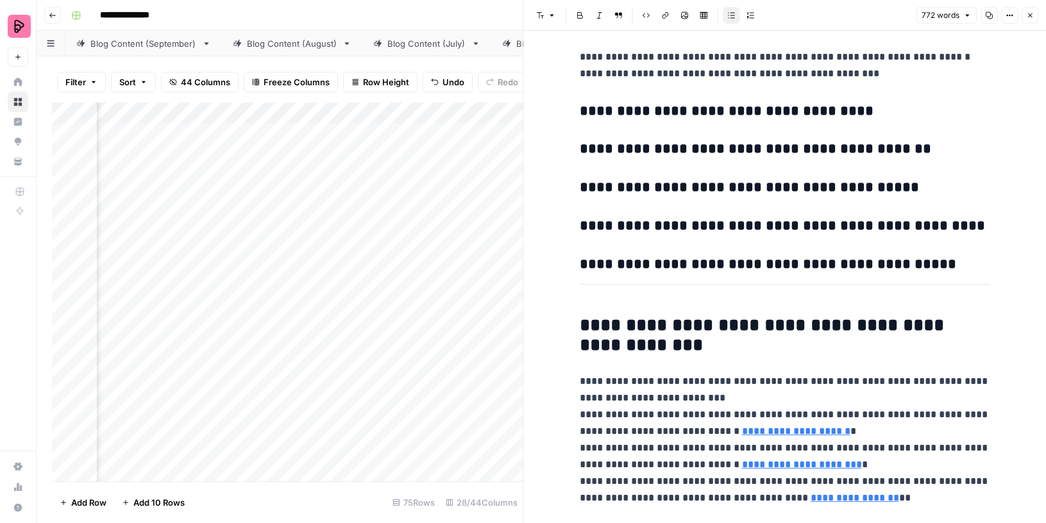
scroll to position [4021, 0]
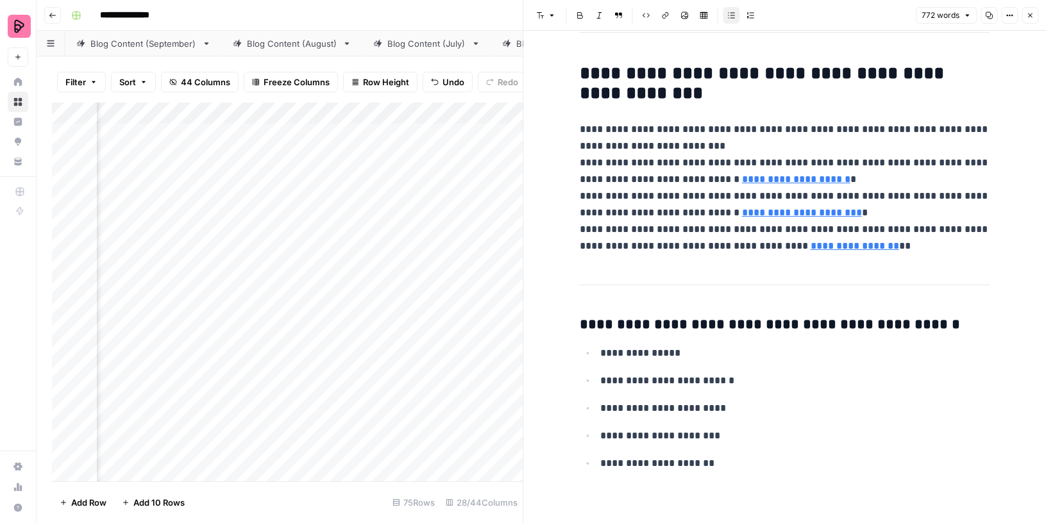
click at [1031, 14] on icon "button" at bounding box center [1030, 15] width 4 height 4
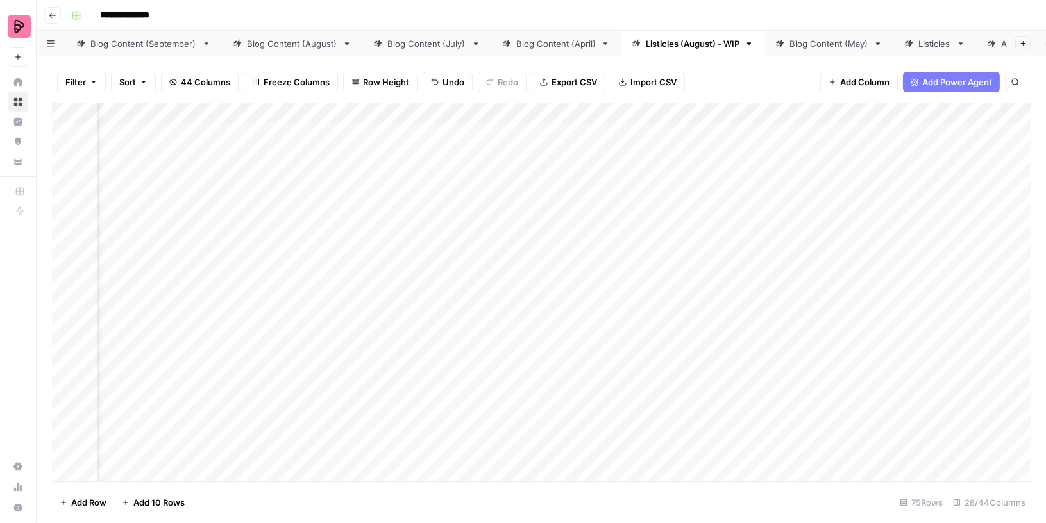
click at [649, 112] on div "Add Column" at bounding box center [541, 293] width 978 height 380
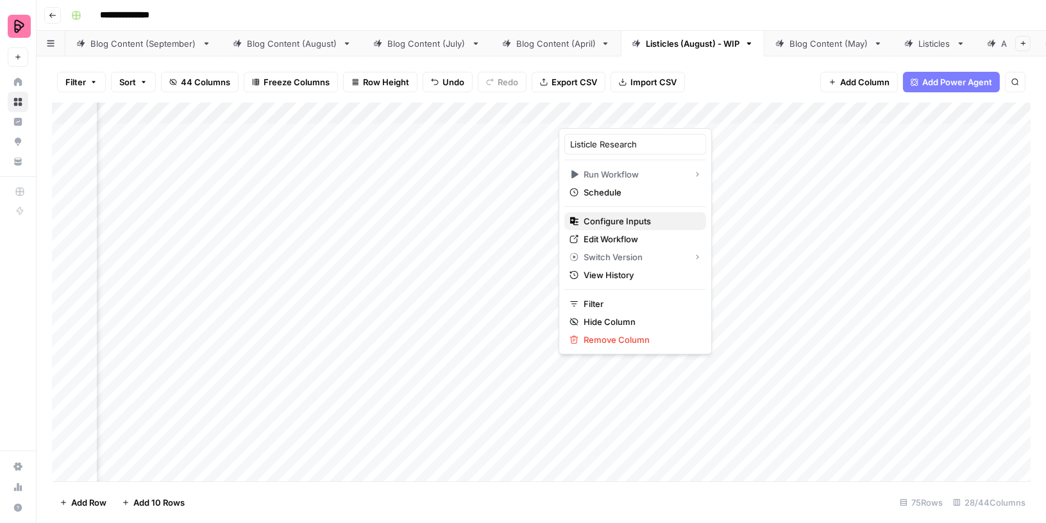
click at [598, 219] on span "Configure Inputs" at bounding box center [639, 221] width 112 height 13
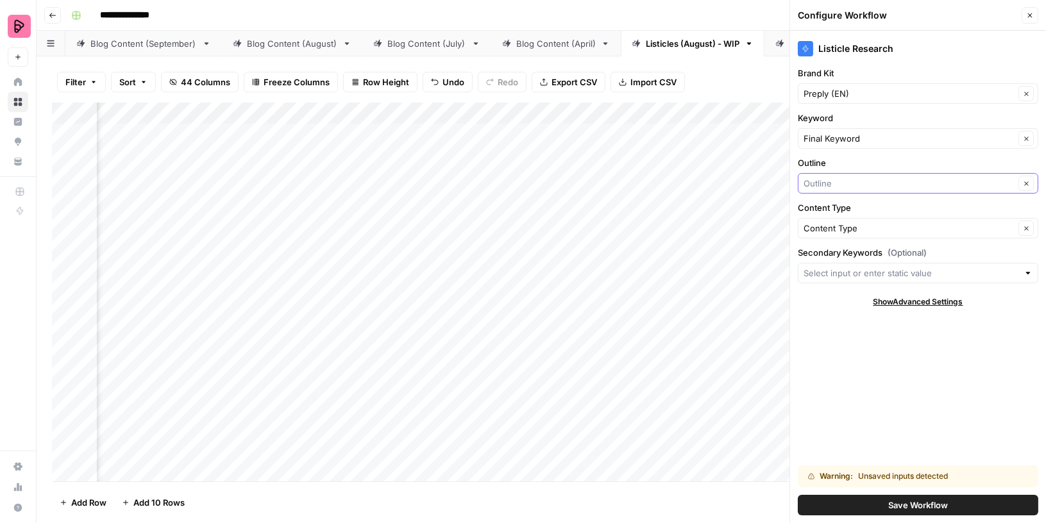
click at [846, 182] on input "Outline" at bounding box center [908, 183] width 211 height 13
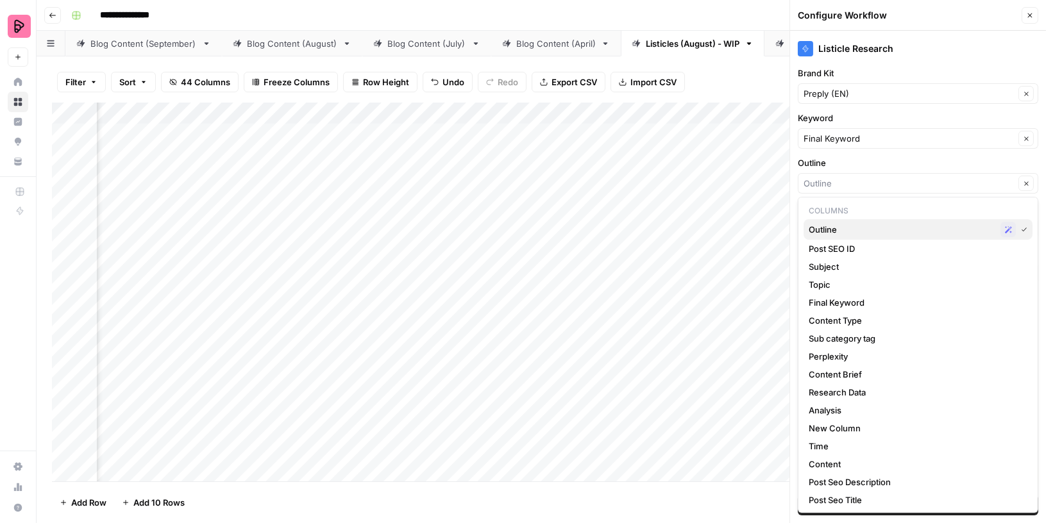
click at [843, 229] on span "Outline" at bounding box center [901, 229] width 187 height 13
type input "Outline"
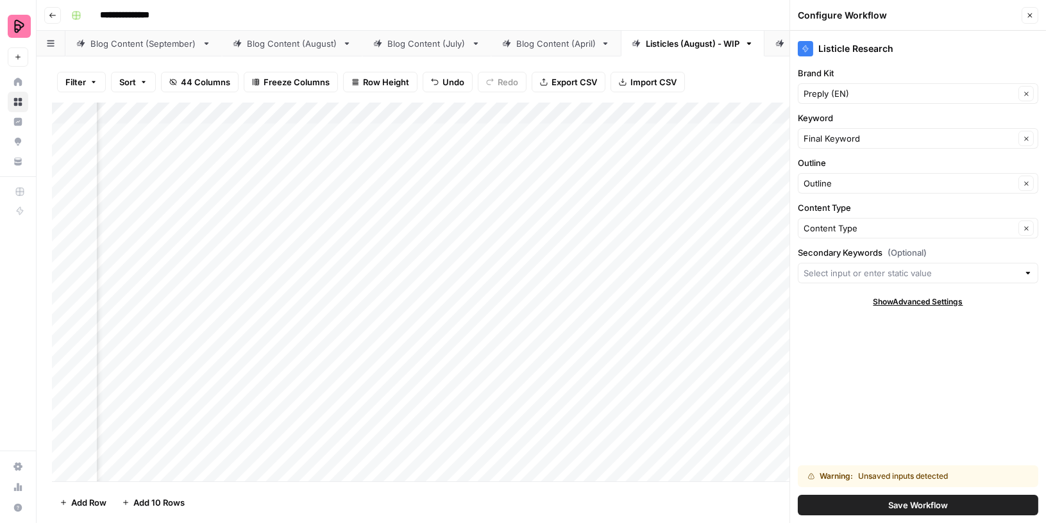
click at [831, 503] on button "Save Workflow" at bounding box center [917, 505] width 240 height 21
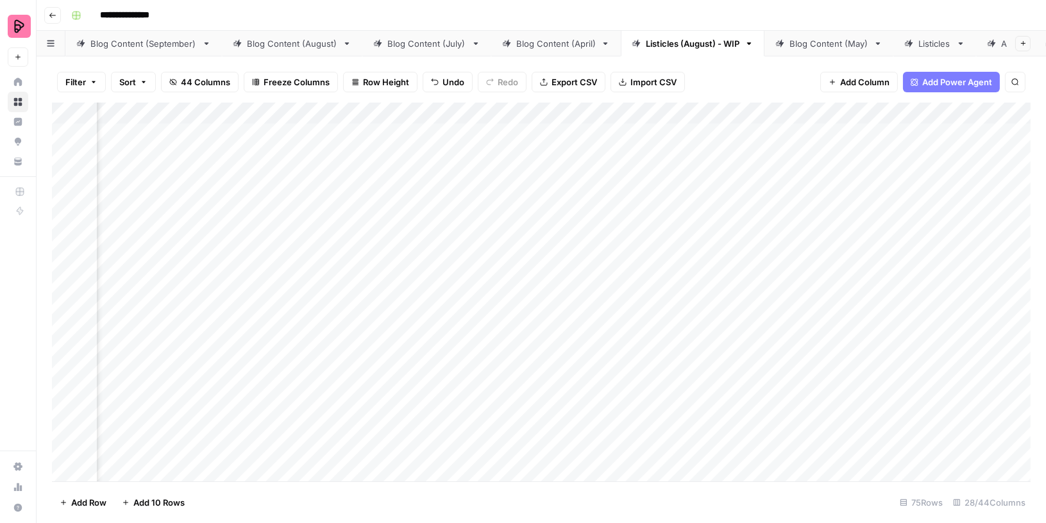
click at [618, 133] on div "Add Column" at bounding box center [541, 293] width 978 height 380
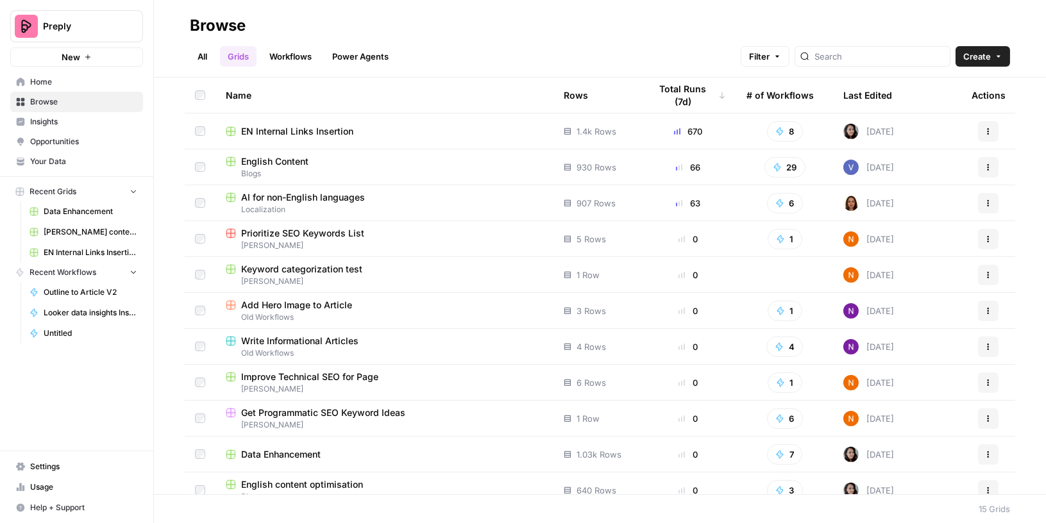
click at [320, 158] on div "English Content" at bounding box center [384, 161] width 317 height 13
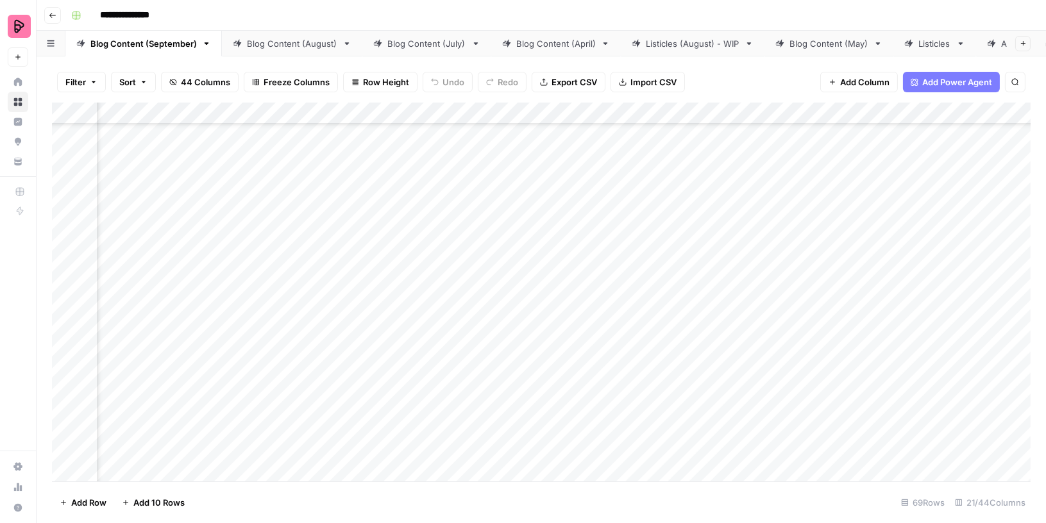
scroll to position [1690, 149]
click at [762, 111] on div "Add Column" at bounding box center [541, 293] width 978 height 380
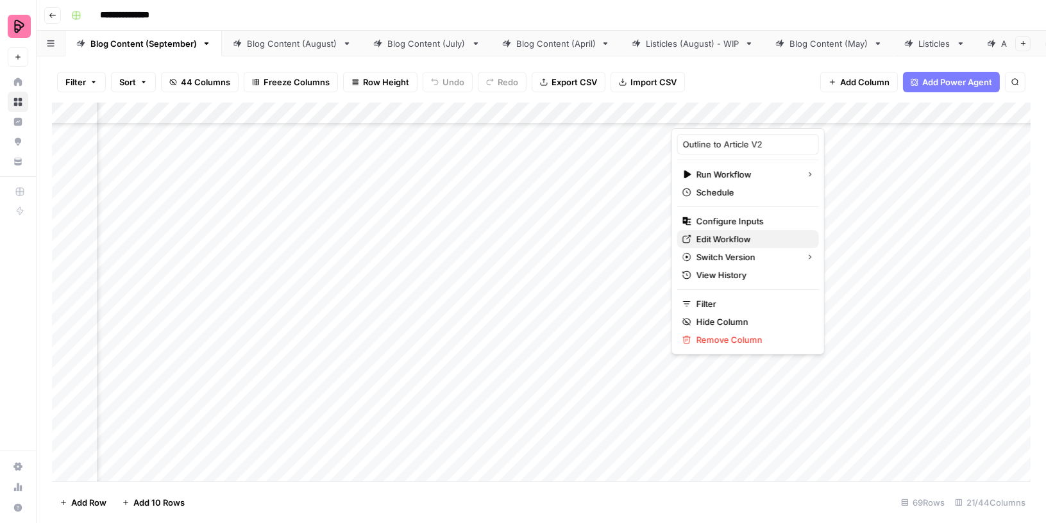
click at [714, 238] on span "Edit Workflow" at bounding box center [752, 239] width 112 height 13
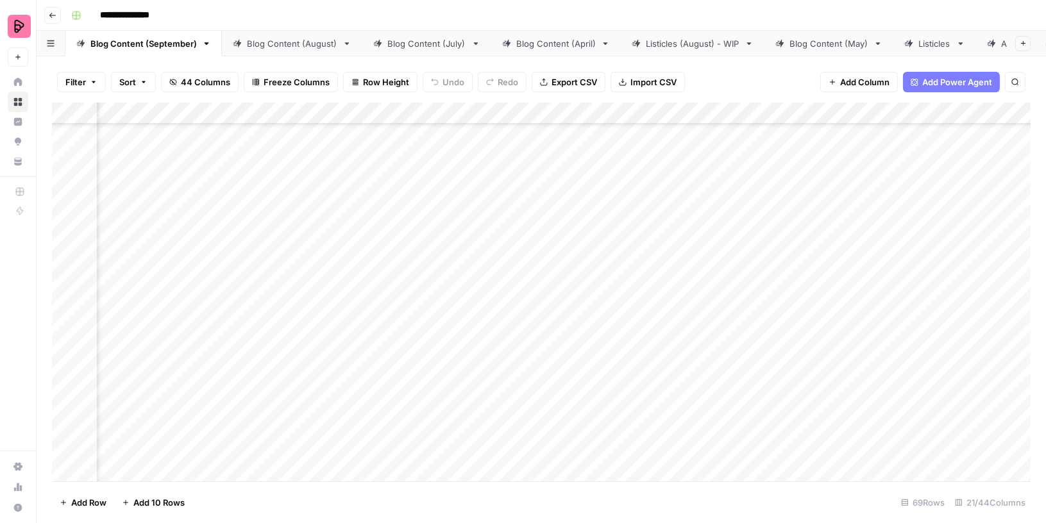
click at [146, 45] on div "Blog Content (September)" at bounding box center [143, 43] width 106 height 13
click at [984, 113] on span "Add Column" at bounding box center [1000, 114] width 45 height 12
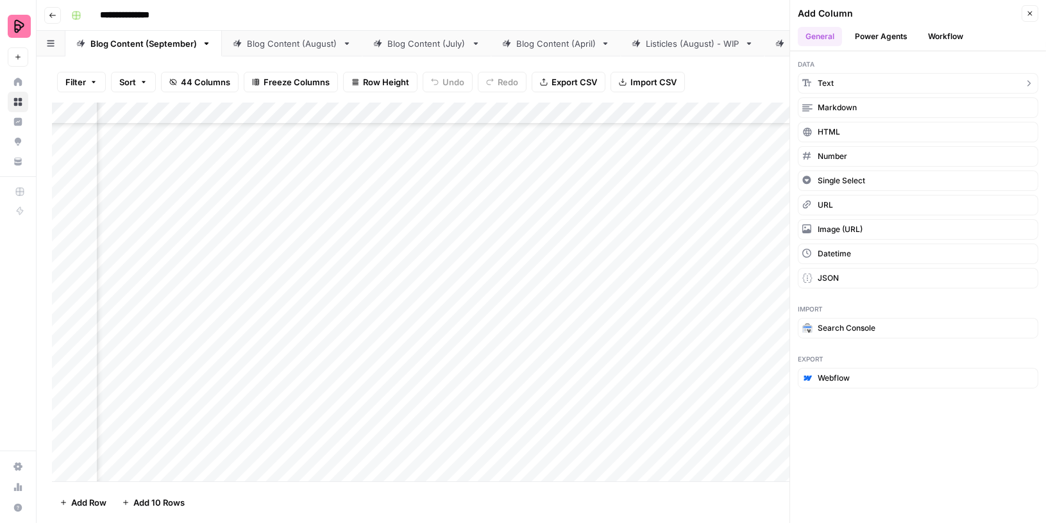
click at [911, 79] on button "Text" at bounding box center [917, 83] width 240 height 21
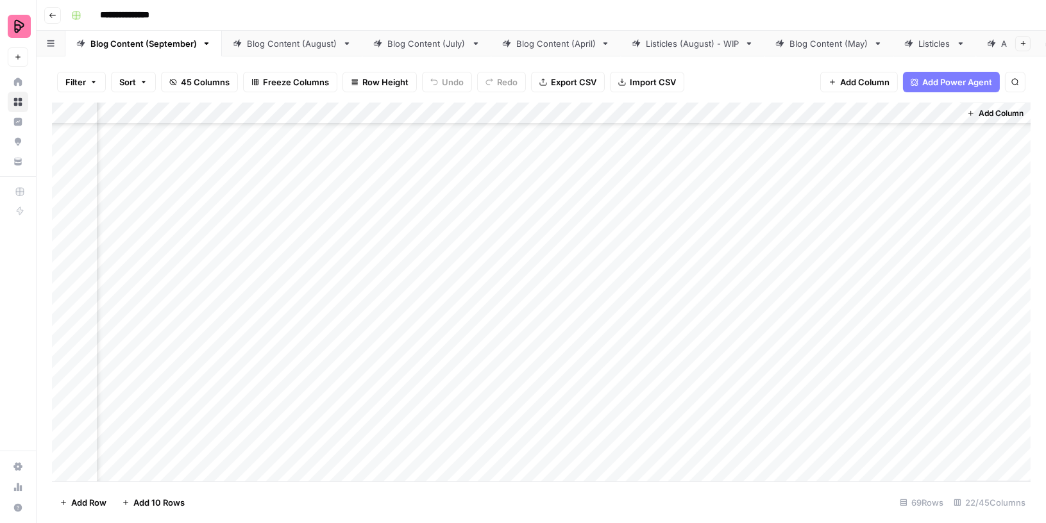
scroll to position [1690, 1742]
click at [837, 110] on div "Add Column" at bounding box center [541, 293] width 978 height 380
click at [819, 138] on input "New Column (1)" at bounding box center [850, 144] width 130 height 13
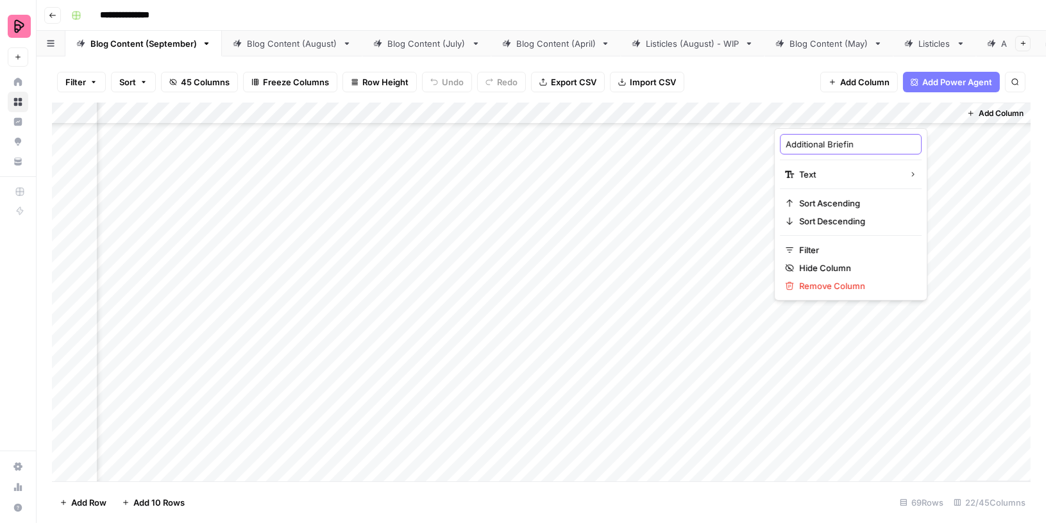
type input "Additional Briefing"
drag, startPoint x: 883, startPoint y: 112, endPoint x: 184, endPoint y: 119, distance: 699.4
click at [184, 119] on div "Add Column" at bounding box center [541, 293] width 978 height 380
drag, startPoint x: 539, startPoint y: 116, endPoint x: 160, endPoint y: 122, distance: 379.6
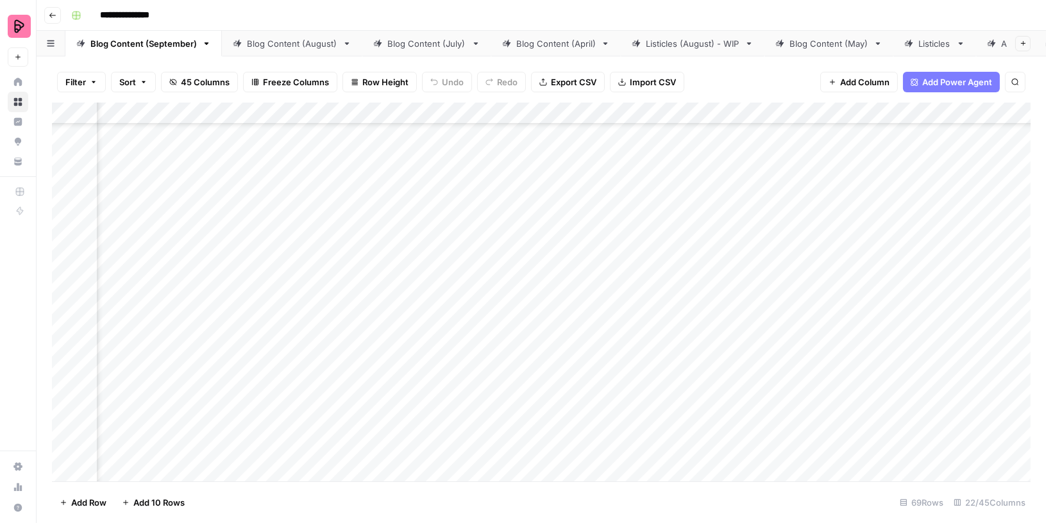
click at [160, 122] on div "Add Column" at bounding box center [541, 293] width 978 height 380
drag, startPoint x: 679, startPoint y: 111, endPoint x: 212, endPoint y: 111, distance: 466.7
click at [212, 111] on div "Add Column" at bounding box center [541, 293] width 978 height 380
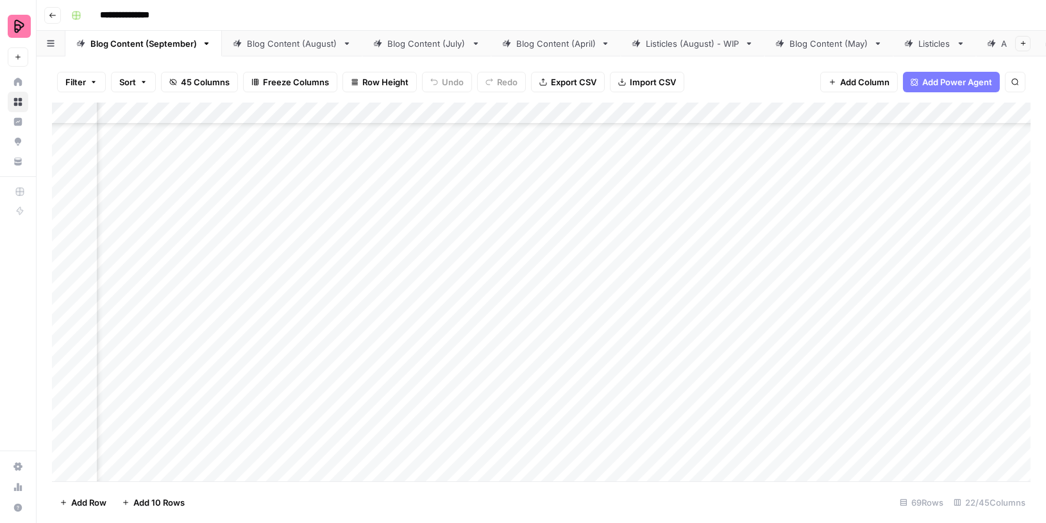
drag, startPoint x: 749, startPoint y: 114, endPoint x: 237, endPoint y: 113, distance: 512.2
click at [237, 113] on div "Add Column" at bounding box center [541, 293] width 978 height 380
drag, startPoint x: 714, startPoint y: 111, endPoint x: 228, endPoint y: 113, distance: 485.9
click at [228, 113] on div "Add Column" at bounding box center [541, 293] width 978 height 380
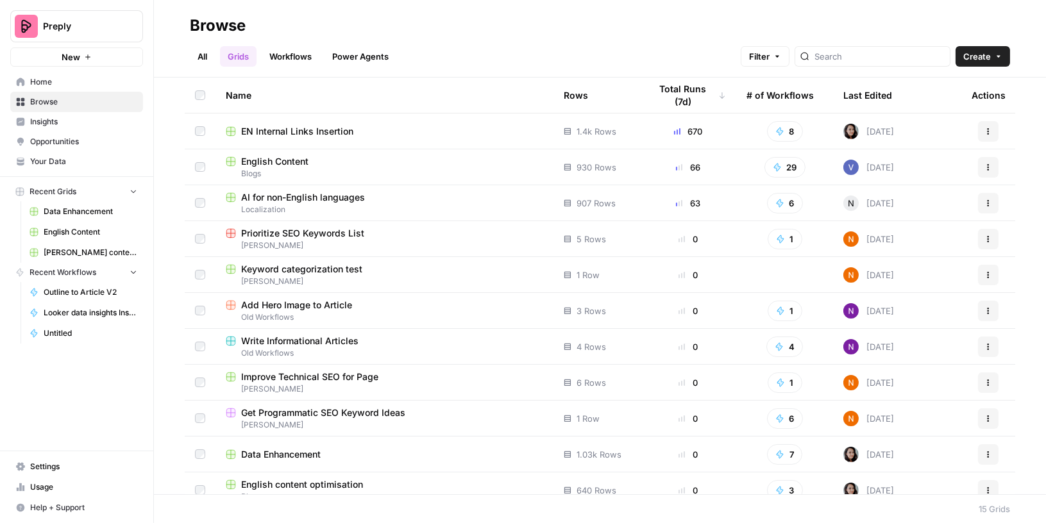
click at [263, 146] on td "EN Internal Links Insertion" at bounding box center [384, 130] width 338 height 35
click at [262, 161] on span "English Content" at bounding box center [274, 161] width 67 height 13
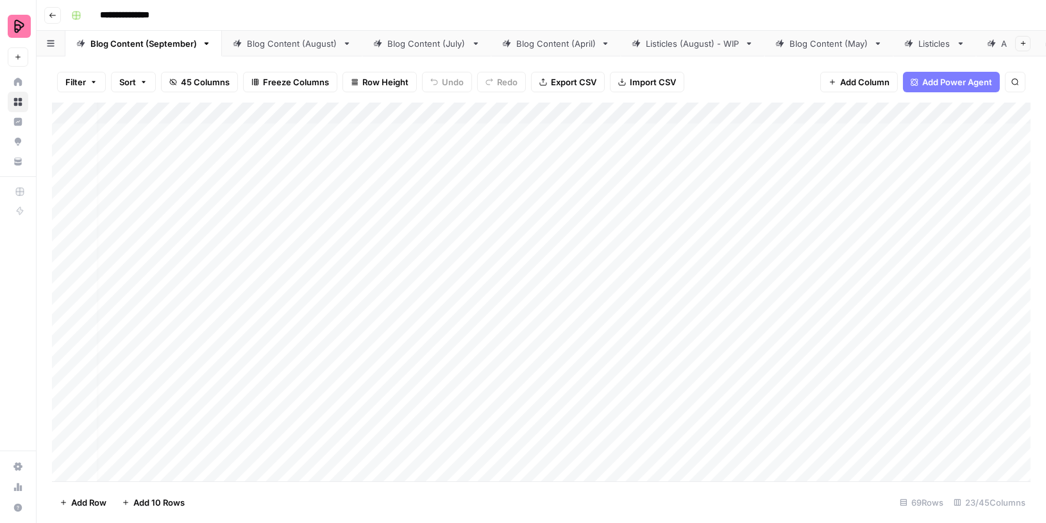
scroll to position [0, 8]
click at [855, 112] on div "Add Column" at bounding box center [541, 293] width 978 height 380
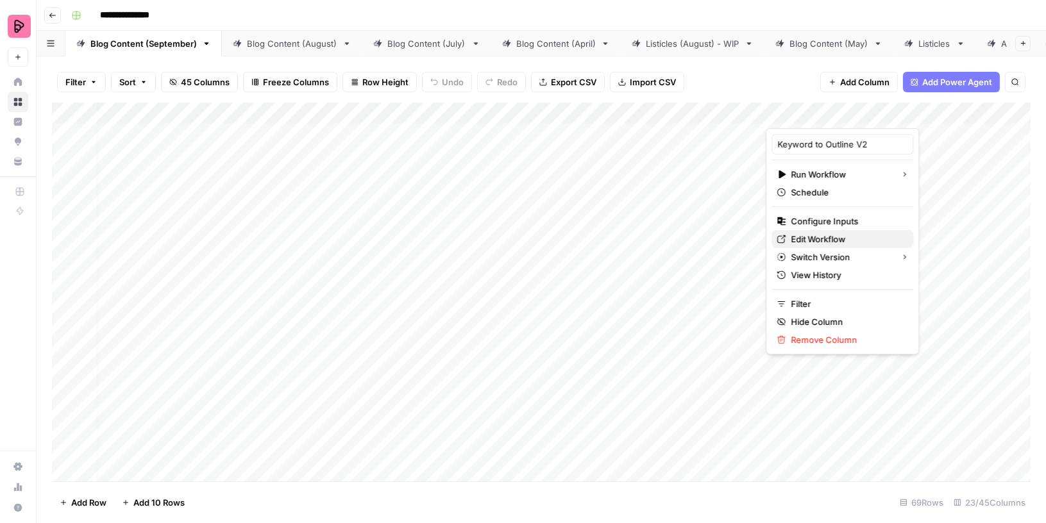
click at [815, 233] on span "Edit Workflow" at bounding box center [846, 239] width 112 height 13
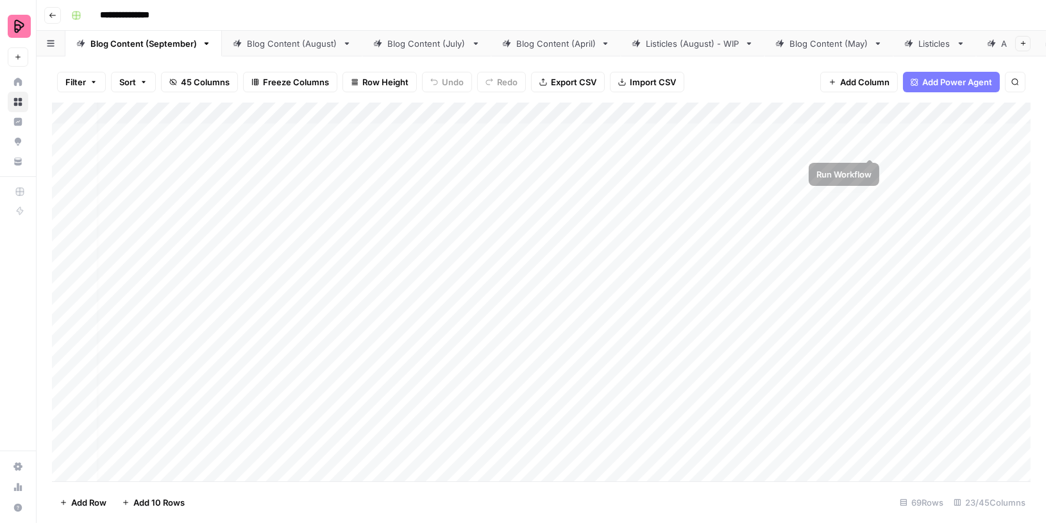
click at [853, 112] on div "Add Column" at bounding box center [541, 293] width 978 height 380
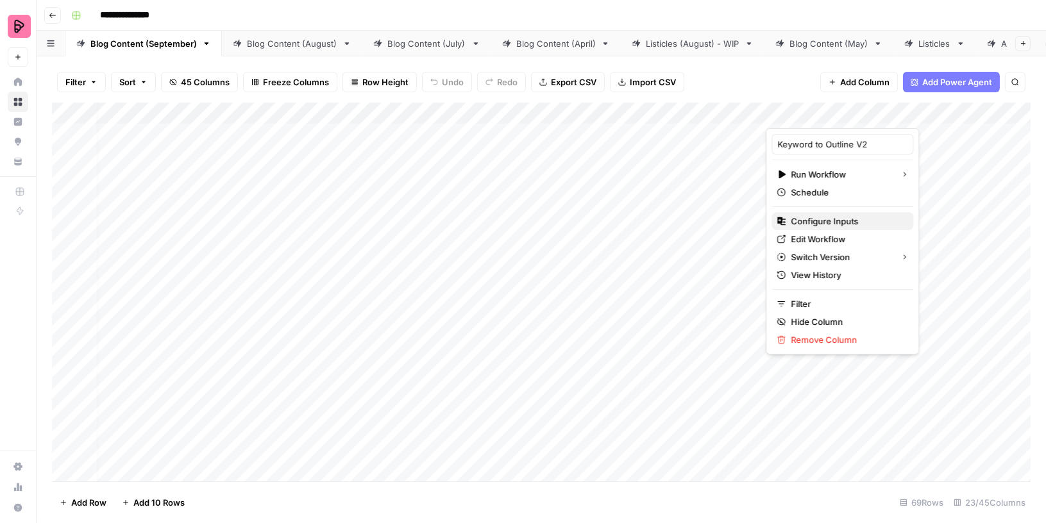
click at [815, 215] on span "Configure Inputs" at bounding box center [846, 221] width 112 height 13
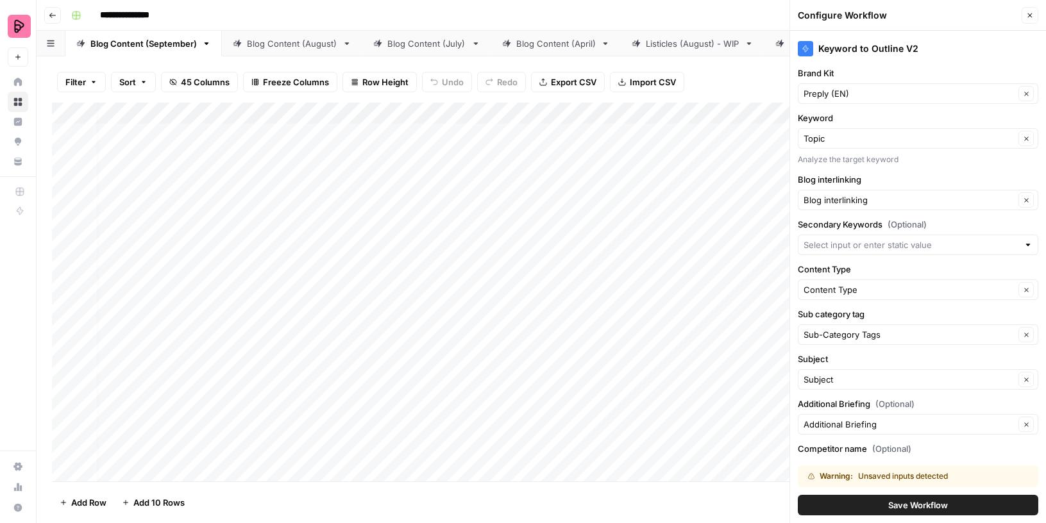
scroll to position [46, 0]
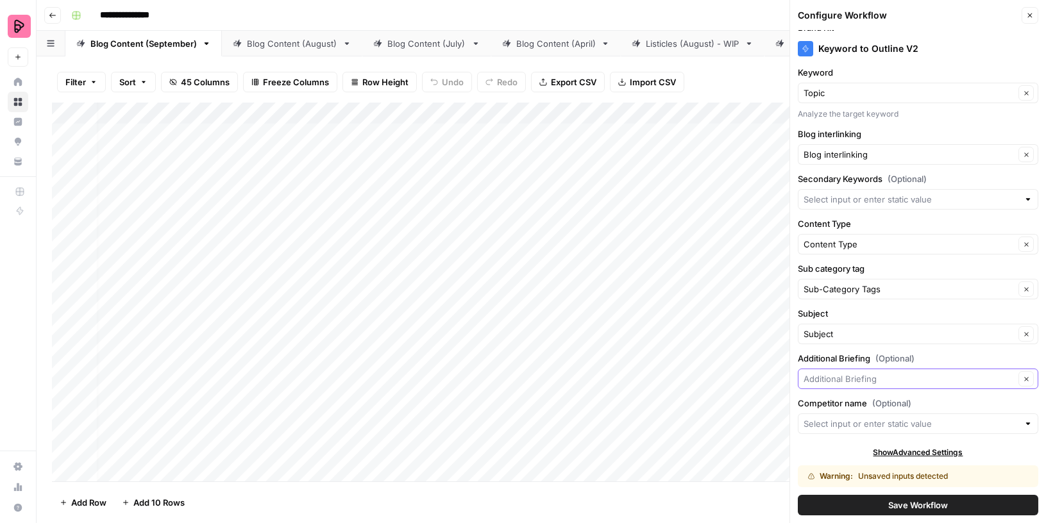
click at [856, 376] on input "Additional Briefing (Optional)" at bounding box center [908, 378] width 211 height 13
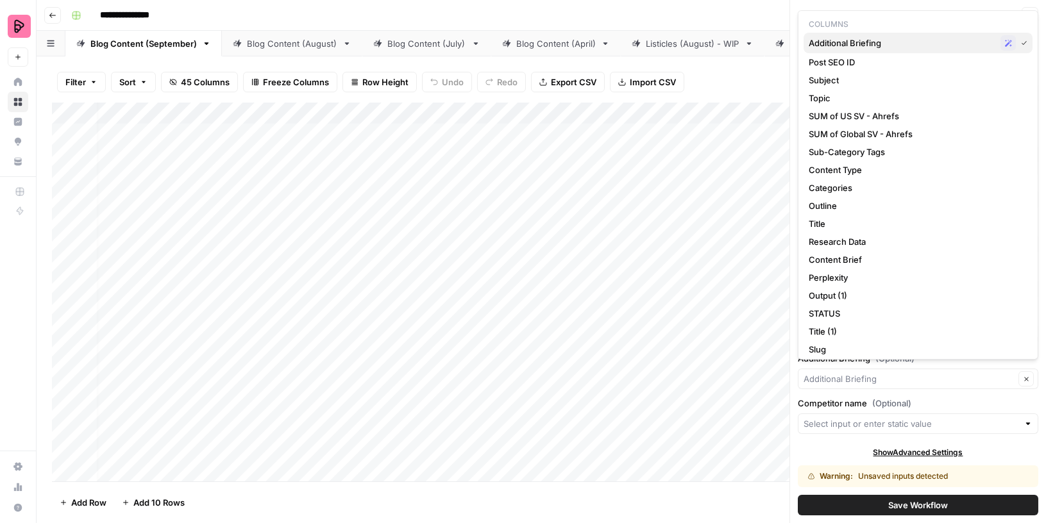
click at [862, 40] on span "Additional Briefing" at bounding box center [901, 43] width 187 height 13
type input "Additional Briefing"
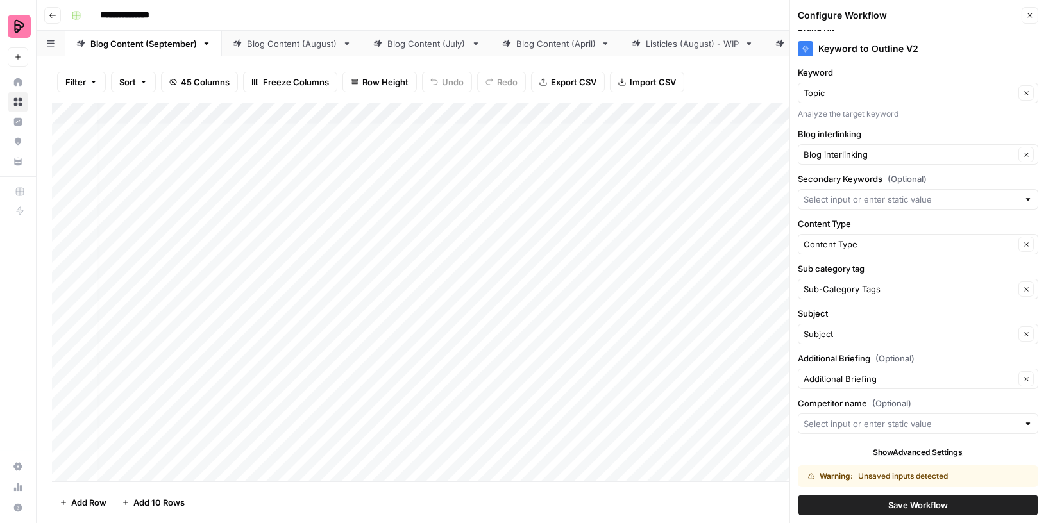
click at [1031, 15] on icon "button" at bounding box center [1030, 16] width 8 height 8
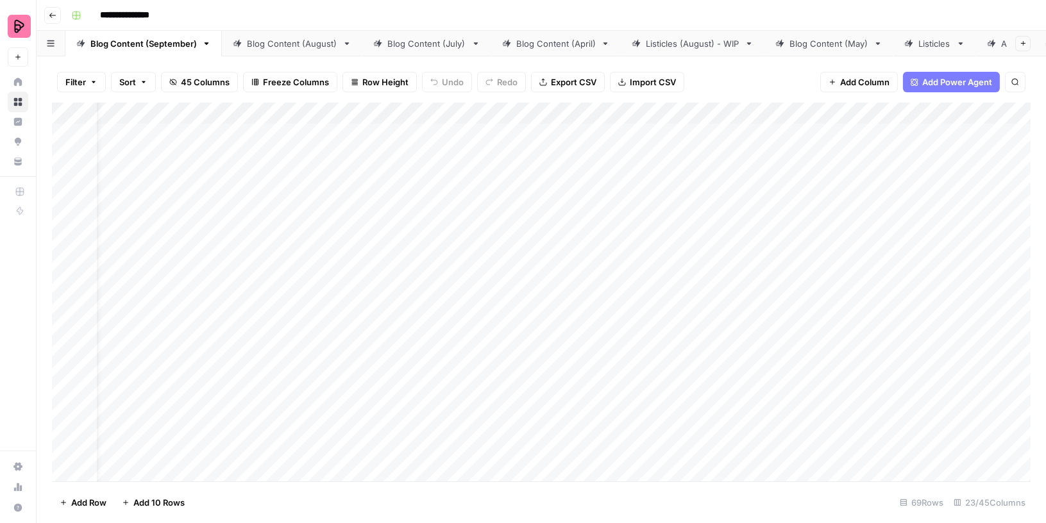
scroll to position [0, 0]
drag, startPoint x: 411, startPoint y: 111, endPoint x: 294, endPoint y: 110, distance: 116.7
click at [294, 110] on div "Add Column" at bounding box center [541, 293] width 978 height 380
click at [251, 375] on div "Add Column" at bounding box center [541, 293] width 978 height 380
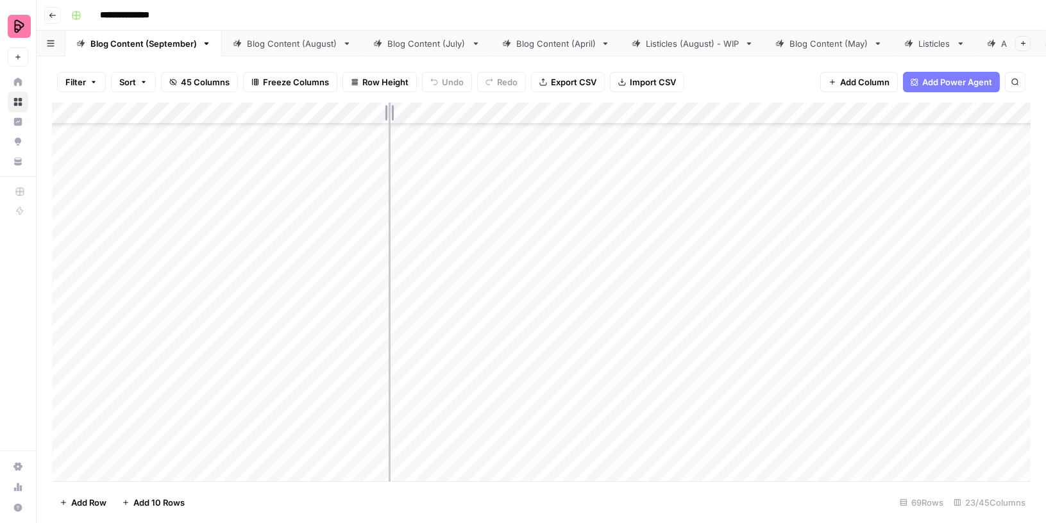
drag, startPoint x: 293, startPoint y: 109, endPoint x: 401, endPoint y: 112, distance: 107.7
click at [401, 112] on div "Add Column" at bounding box center [541, 293] width 978 height 380
type textarea "**********"
drag, startPoint x: 401, startPoint y: 109, endPoint x: 342, endPoint y: 110, distance: 59.6
click at [342, 110] on div "Add Column" at bounding box center [541, 293] width 978 height 380
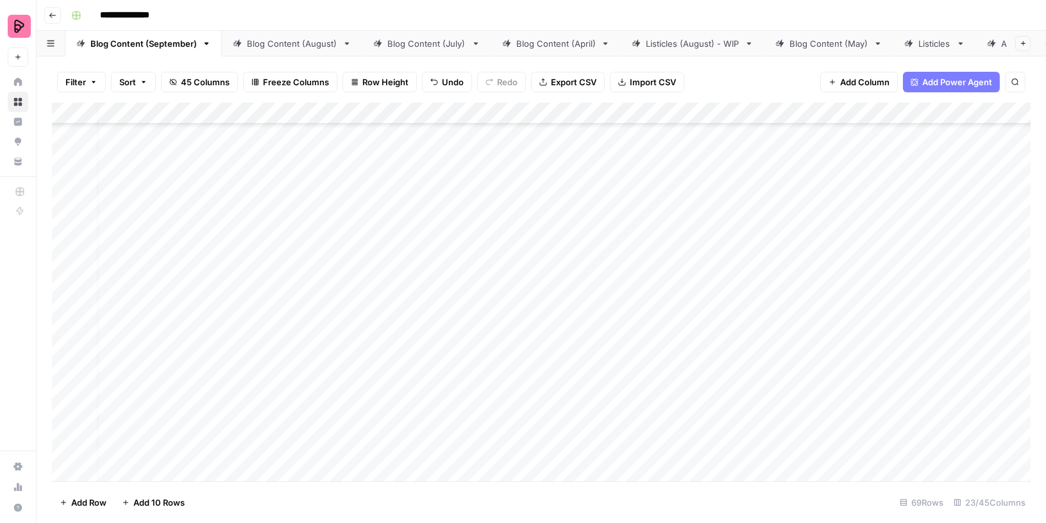
scroll to position [1734, 60]
click at [706, 366] on div "Add Column" at bounding box center [541, 293] width 978 height 380
click at [587, 203] on div "Add Column" at bounding box center [541, 293] width 978 height 380
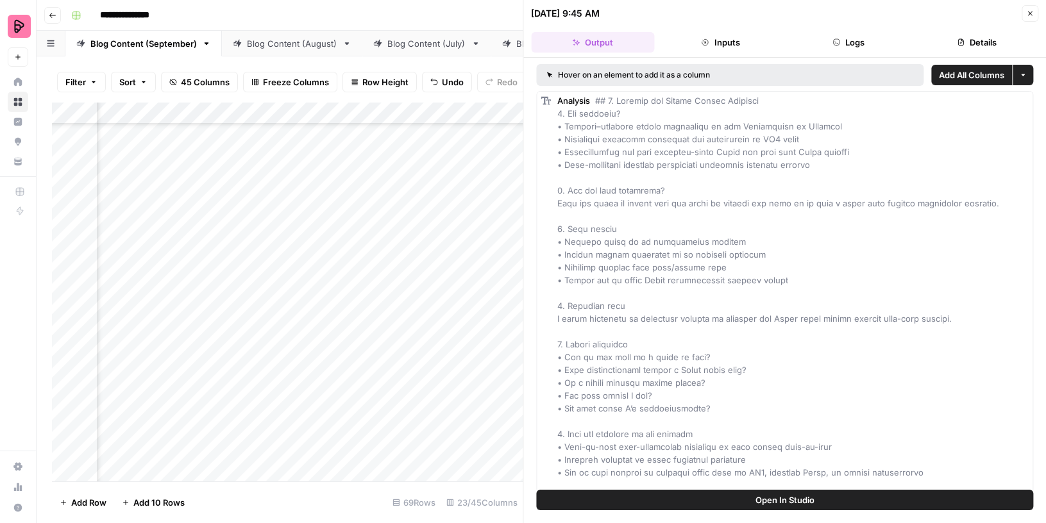
click at [732, 42] on button "Inputs" at bounding box center [720, 42] width 123 height 21
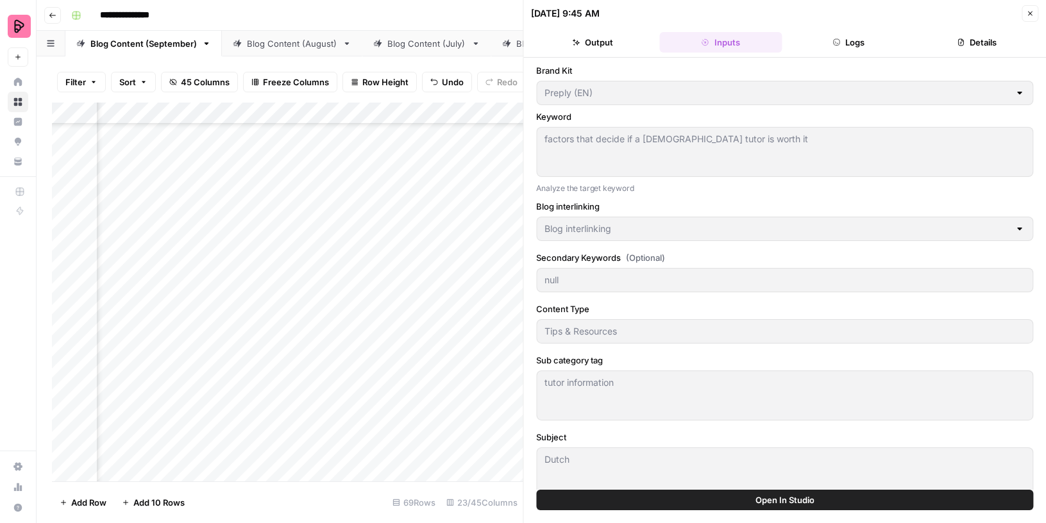
click at [812, 35] on button "Logs" at bounding box center [848, 42] width 123 height 21
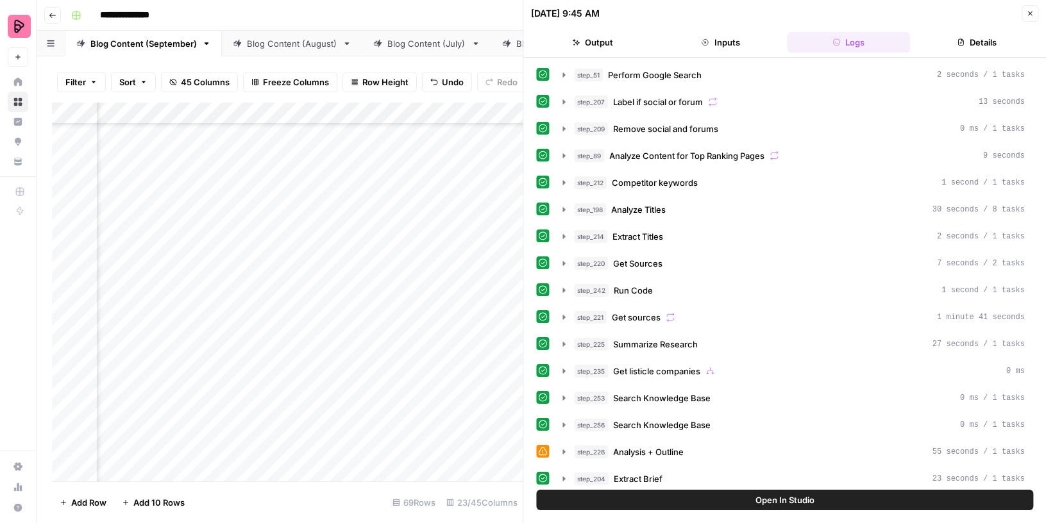
scroll to position [9, 0]
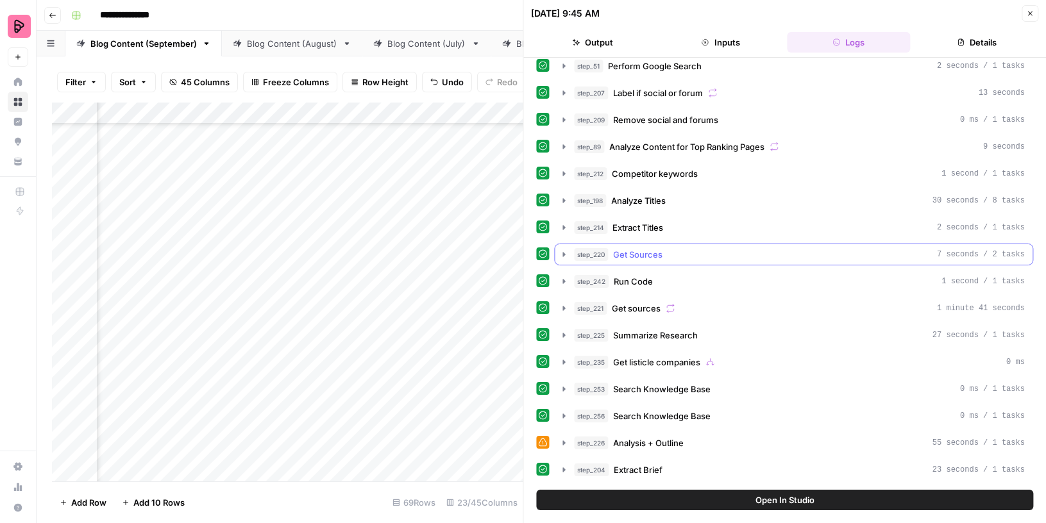
click at [642, 249] on span "Get Sources" at bounding box center [637, 254] width 49 height 13
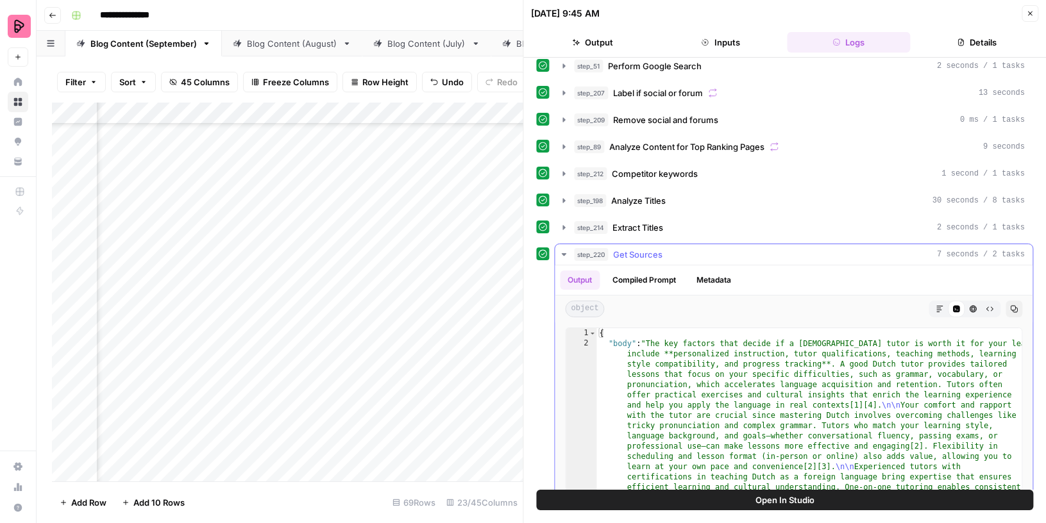
click at [642, 248] on span "Get Sources" at bounding box center [637, 254] width 49 height 13
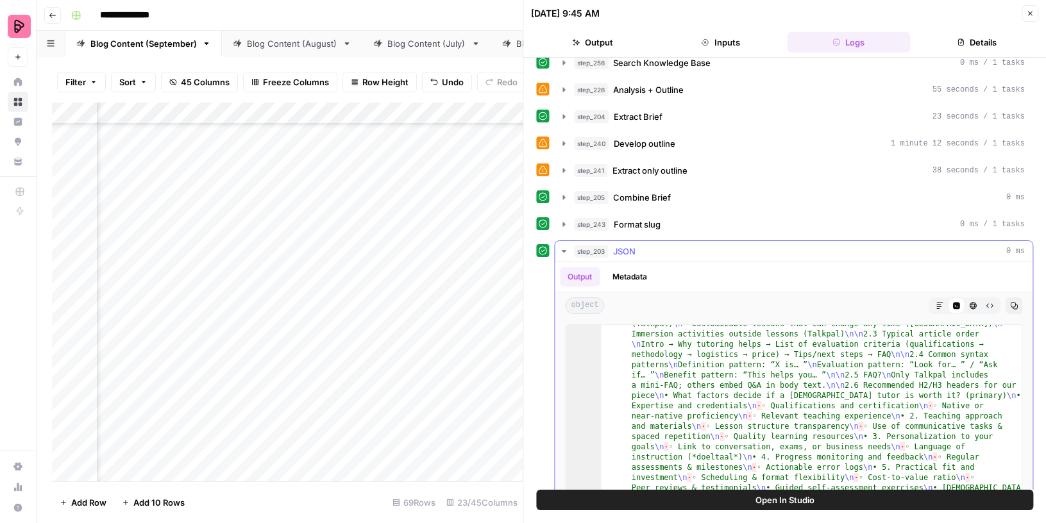
scroll to position [296, 0]
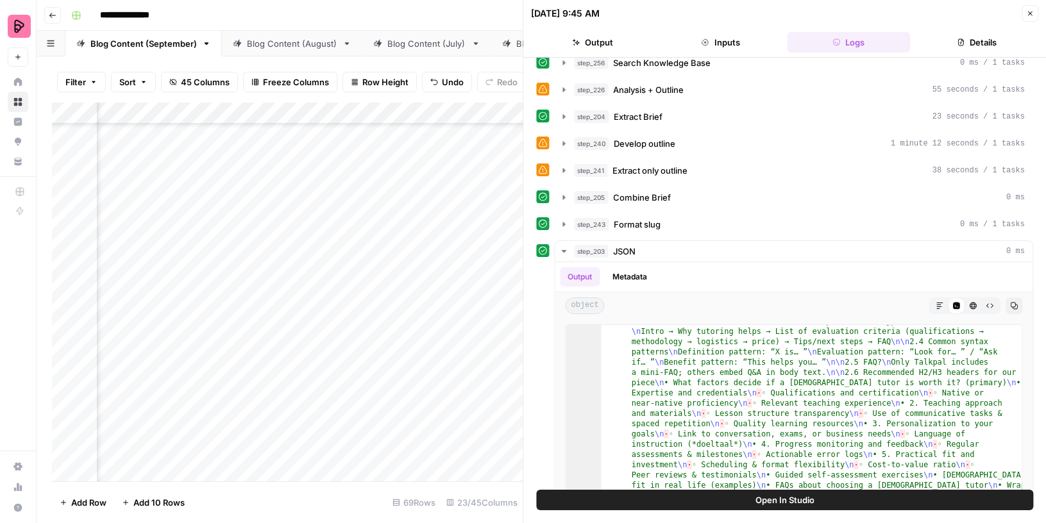
click at [1036, 9] on button "Close" at bounding box center [1029, 13] width 17 height 17
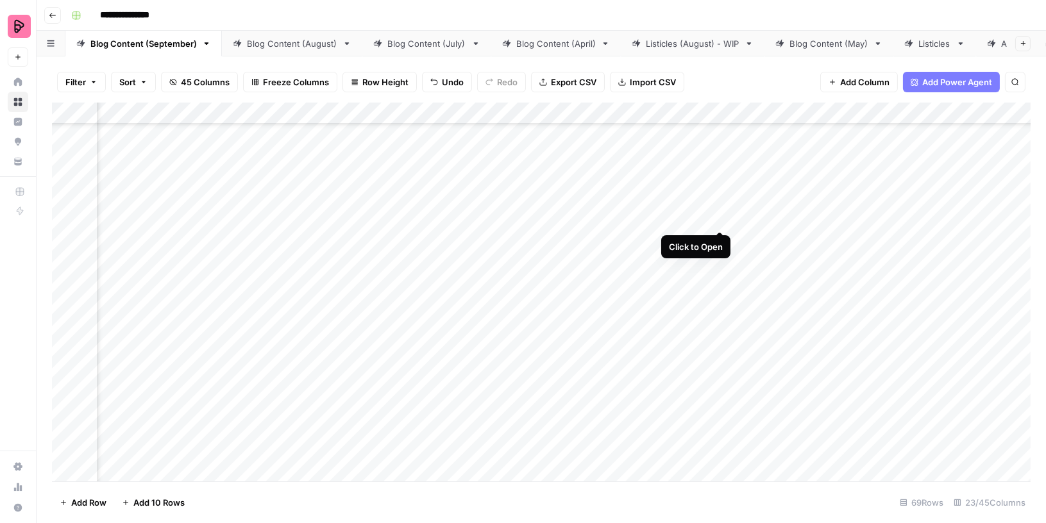
click at [717, 204] on div "Add Column" at bounding box center [541, 293] width 978 height 380
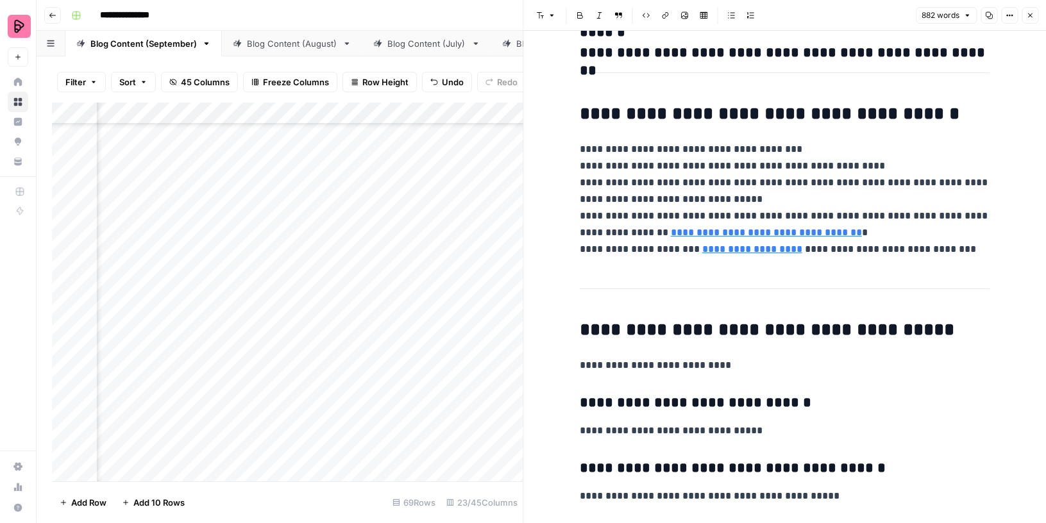
scroll to position [3534, 0]
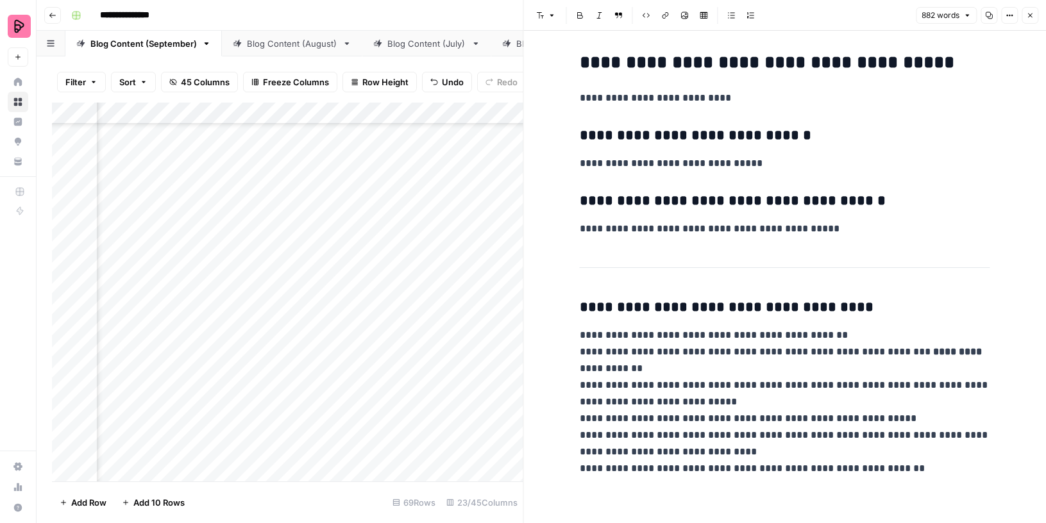
click at [1028, 13] on icon "button" at bounding box center [1030, 16] width 8 height 8
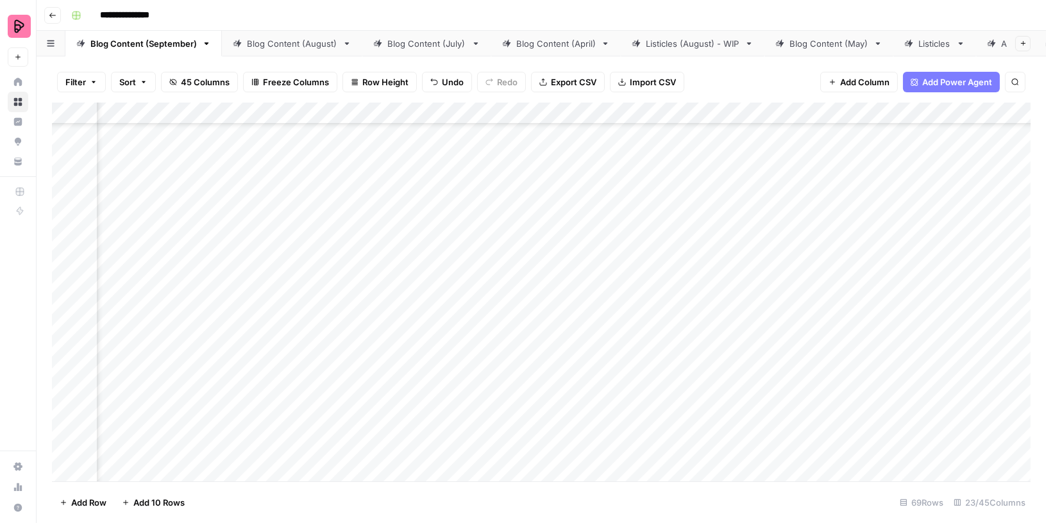
click at [717, 371] on div "Add Column" at bounding box center [541, 293] width 978 height 380
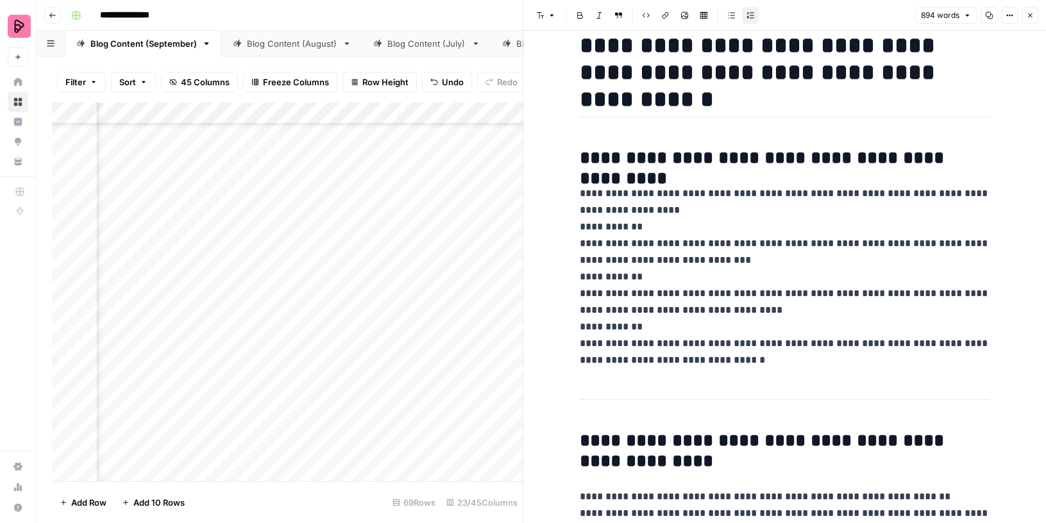
scroll to position [27, 0]
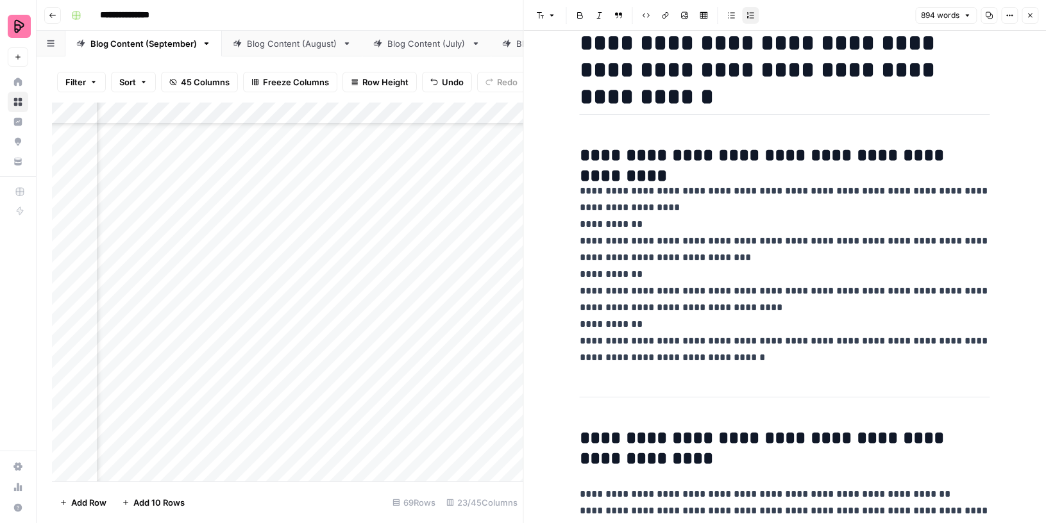
click at [730, 287] on p "**********" at bounding box center [785, 274] width 410 height 183
click at [742, 301] on p "**********" at bounding box center [785, 274] width 410 height 183
drag, startPoint x: 765, startPoint y: 298, endPoint x: 576, endPoint y: 318, distance: 190.8
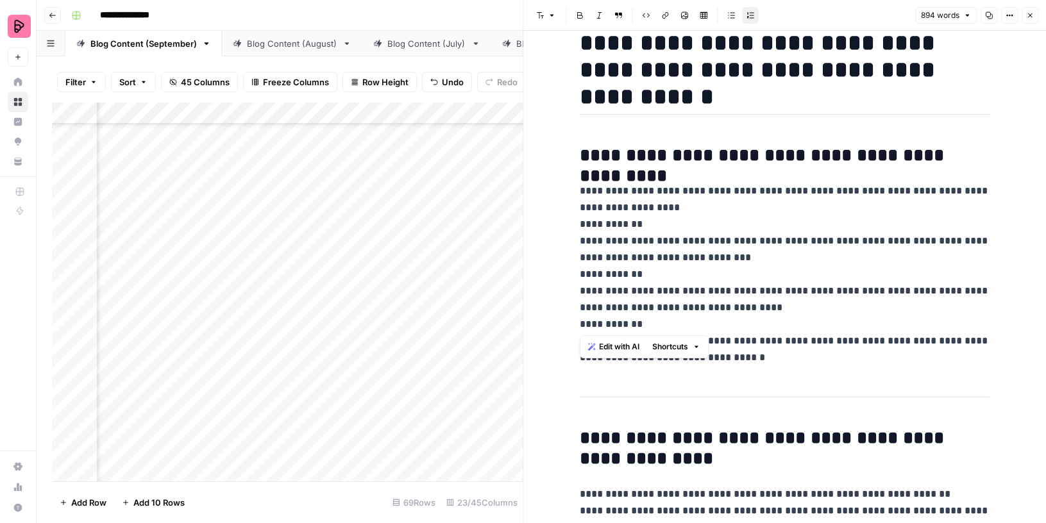
click at [1028, 20] on button "Close" at bounding box center [1029, 15] width 17 height 17
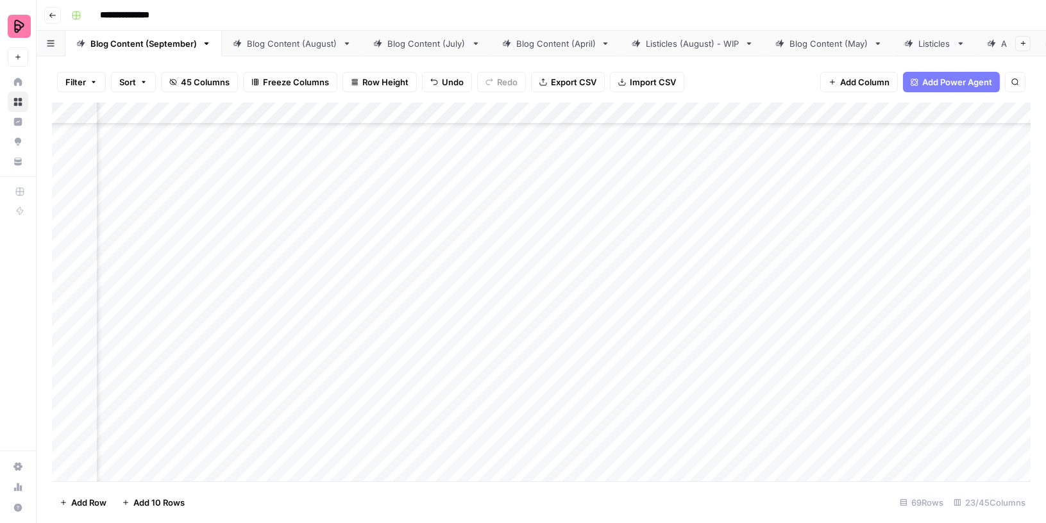
scroll to position [827, 723]
click at [892, 371] on div "Add Column" at bounding box center [541, 293] width 978 height 380
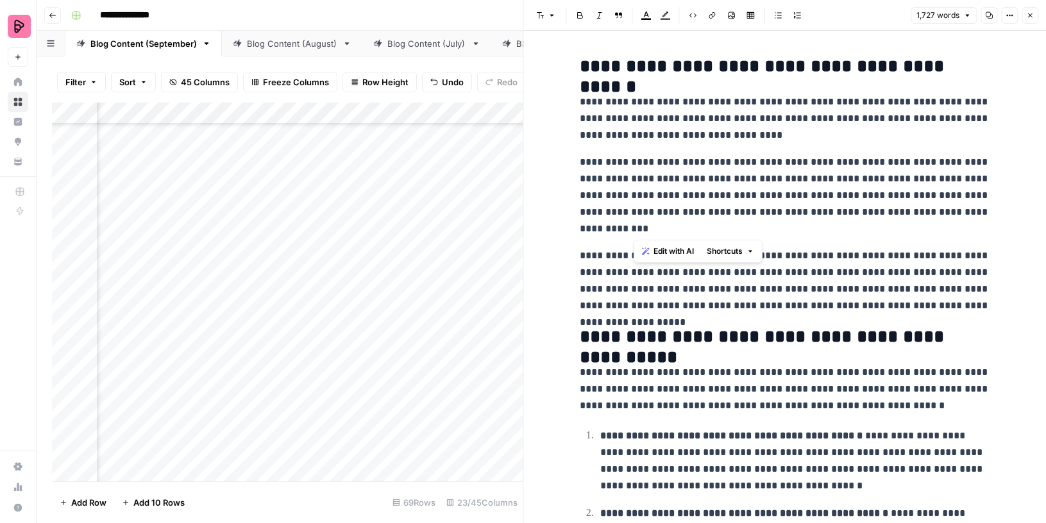
drag, startPoint x: 681, startPoint y: 156, endPoint x: 835, endPoint y: 226, distance: 168.1
click at [835, 226] on p "**********" at bounding box center [785, 195] width 410 height 83
click at [1030, 13] on icon "button" at bounding box center [1030, 16] width 8 height 8
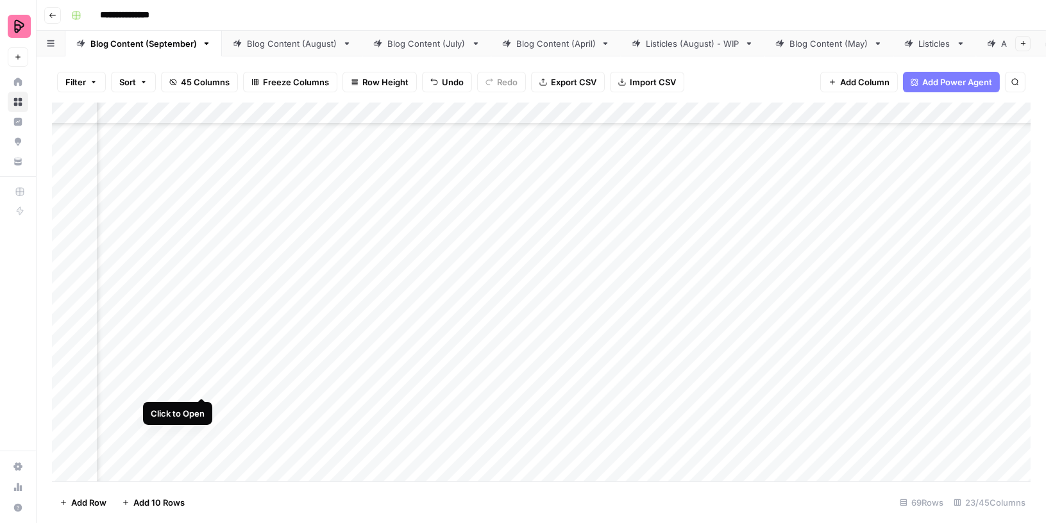
click at [204, 371] on div "Add Column" at bounding box center [541, 293] width 978 height 380
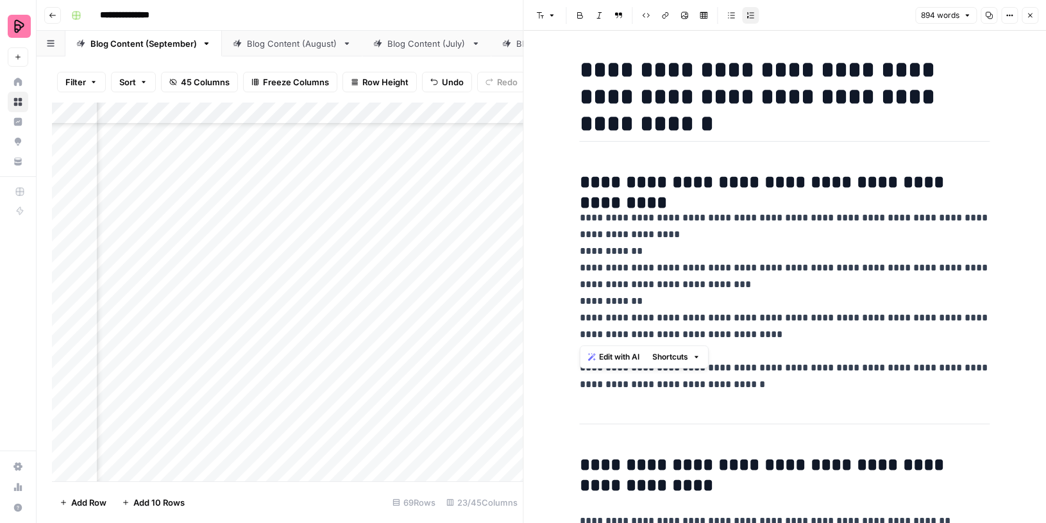
drag, startPoint x: 772, startPoint y: 336, endPoint x: 569, endPoint y: 313, distance: 205.1
click at [1027, 14] on icon "button" at bounding box center [1030, 16] width 8 height 8
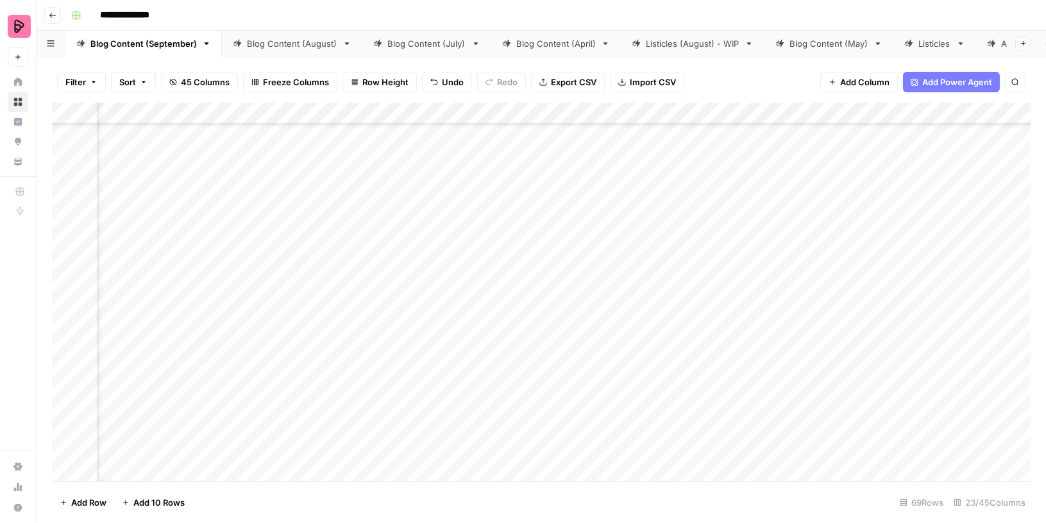
scroll to position [827, 613]
click at [526, 372] on div "Add Column" at bounding box center [541, 293] width 978 height 380
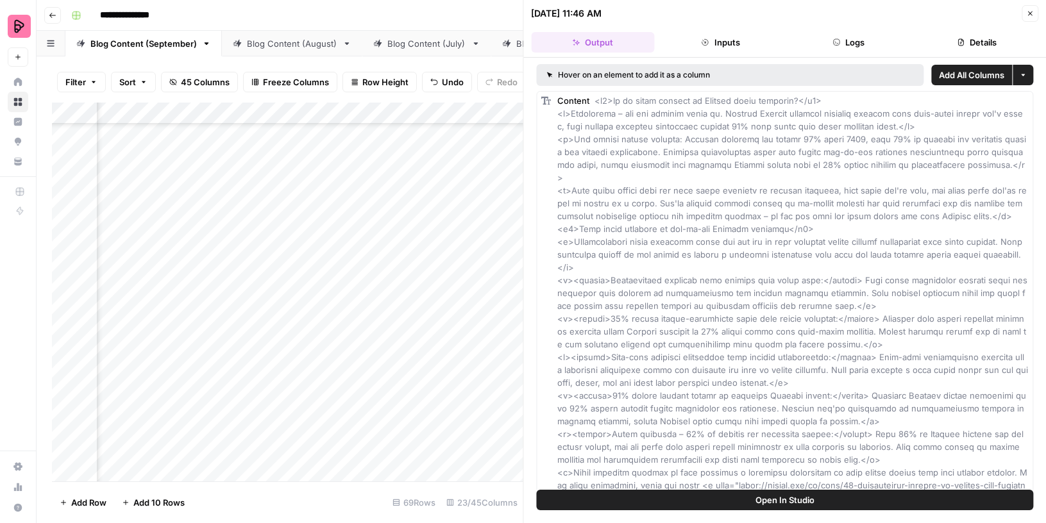
click at [847, 40] on button "Logs" at bounding box center [848, 42] width 123 height 21
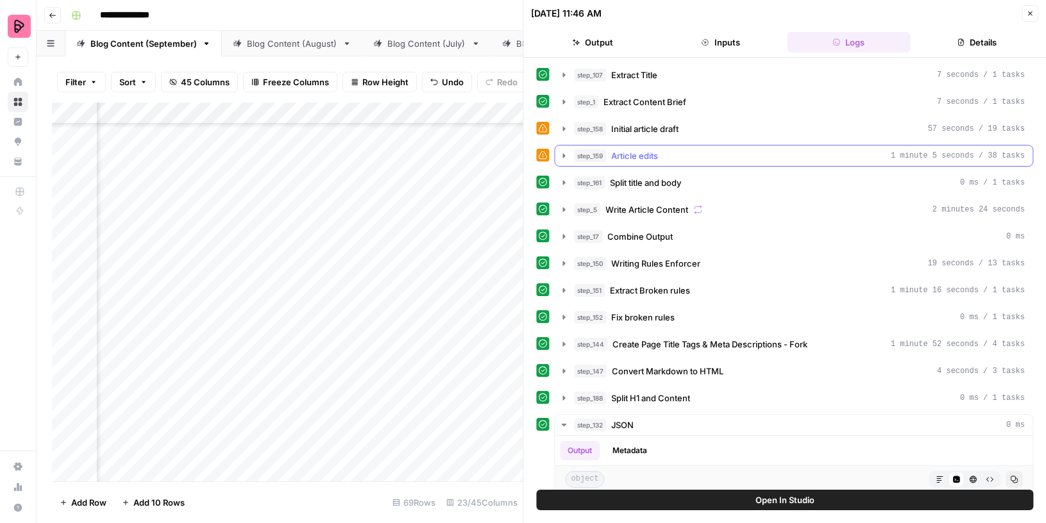
click at [562, 151] on icon "button" at bounding box center [564, 156] width 10 height 10
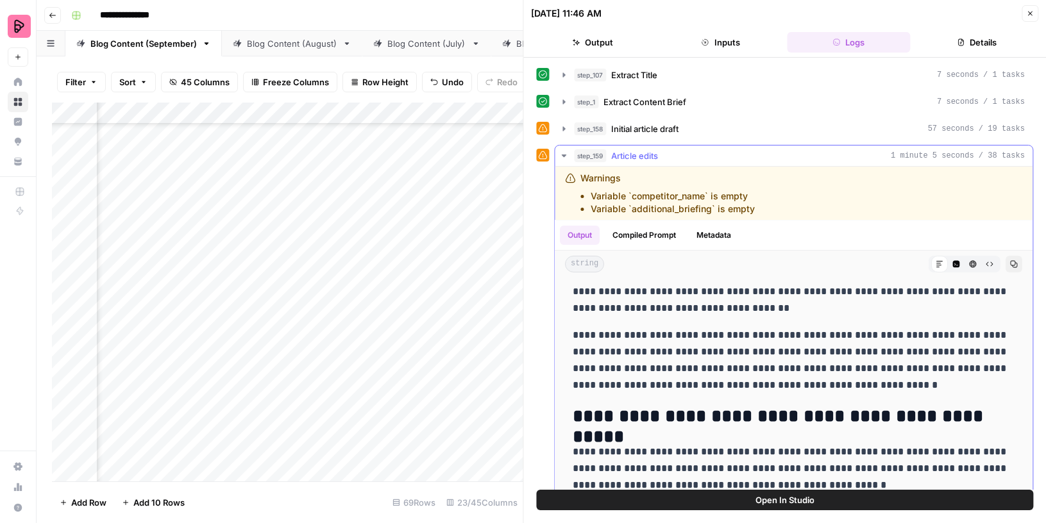
scroll to position [314, 0]
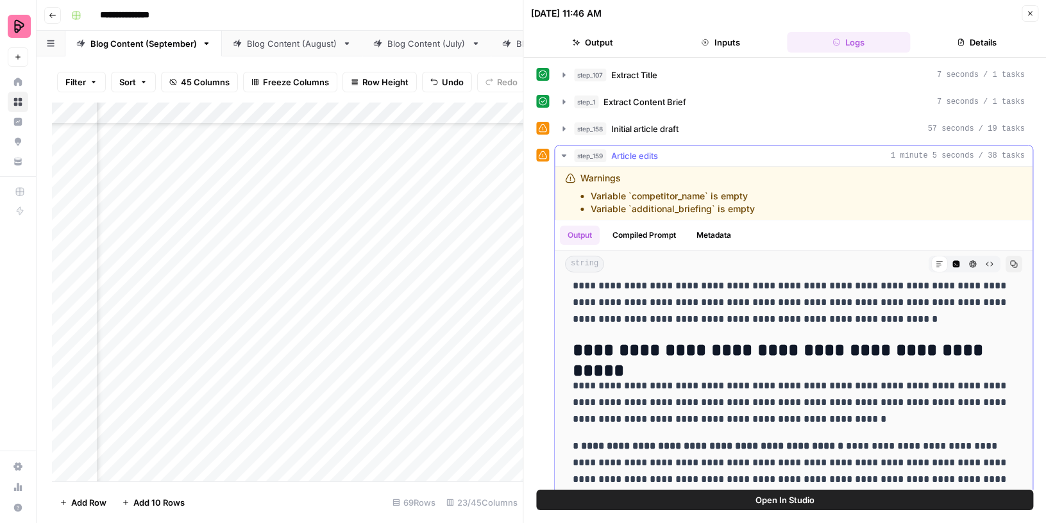
click at [562, 151] on icon "button" at bounding box center [564, 156] width 10 height 10
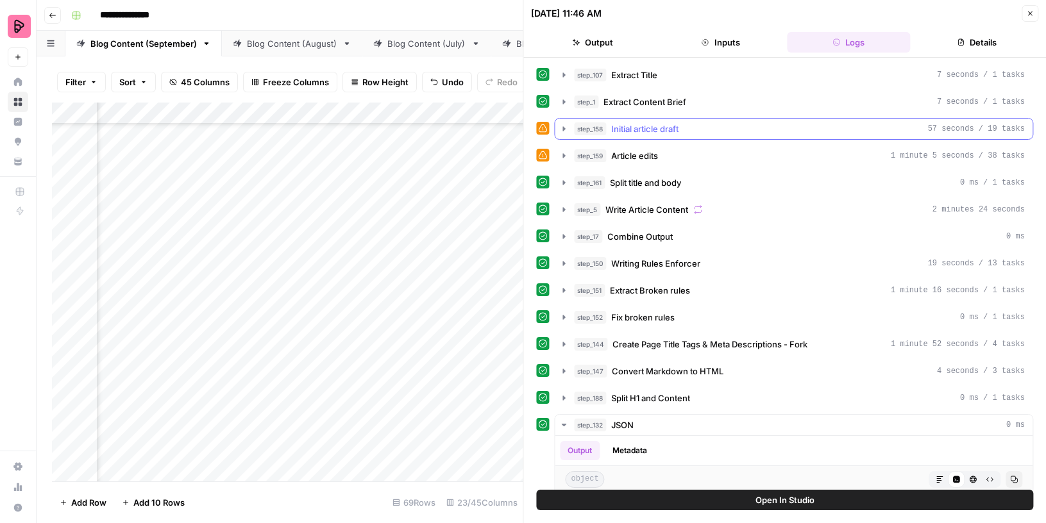
click at [563, 124] on icon "button" at bounding box center [564, 129] width 10 height 10
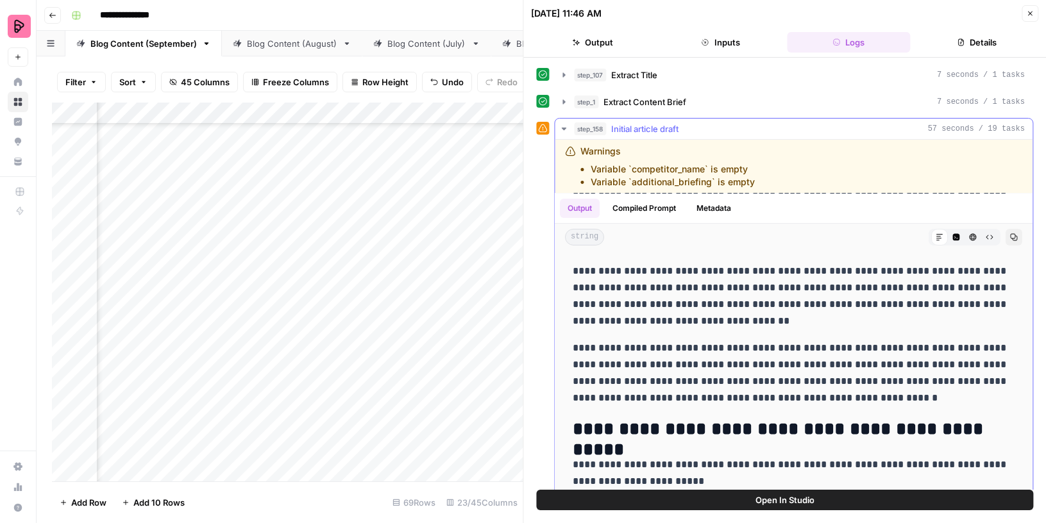
scroll to position [210, 0]
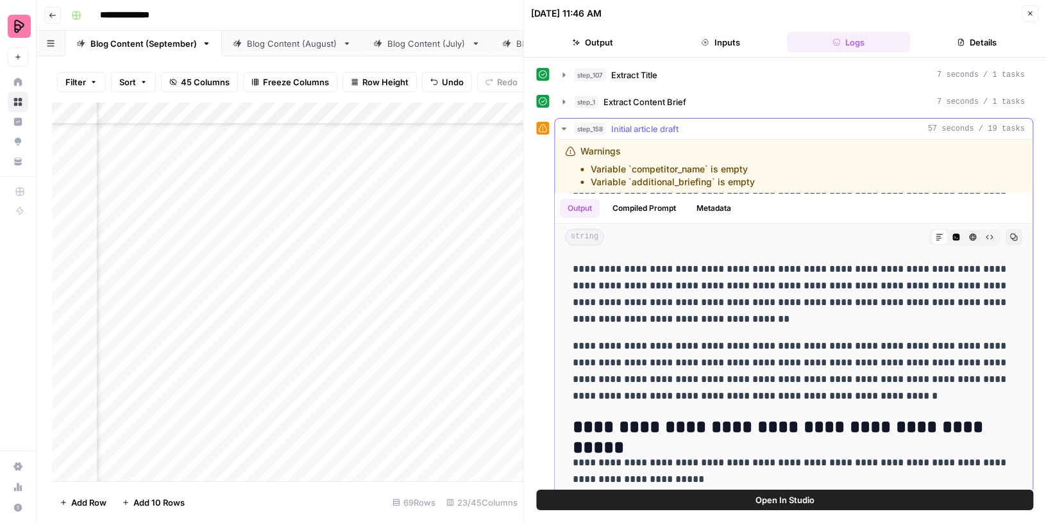
click at [690, 314] on p "**********" at bounding box center [794, 294] width 442 height 67
drag, startPoint x: 687, startPoint y: 320, endPoint x: 575, endPoint y: 258, distance: 128.0
click at [575, 261] on p "**********" at bounding box center [794, 294] width 442 height 67
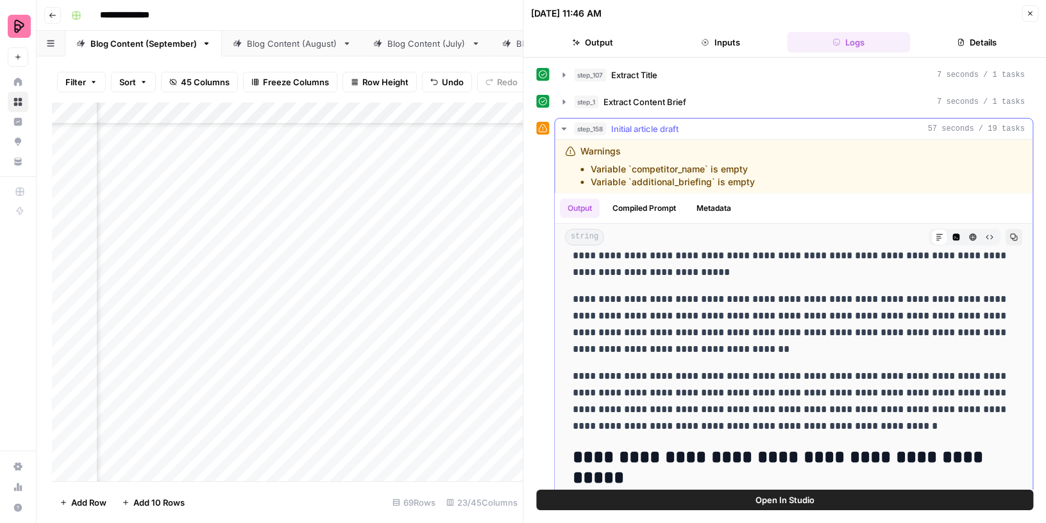
click at [562, 124] on icon "button" at bounding box center [564, 129] width 10 height 10
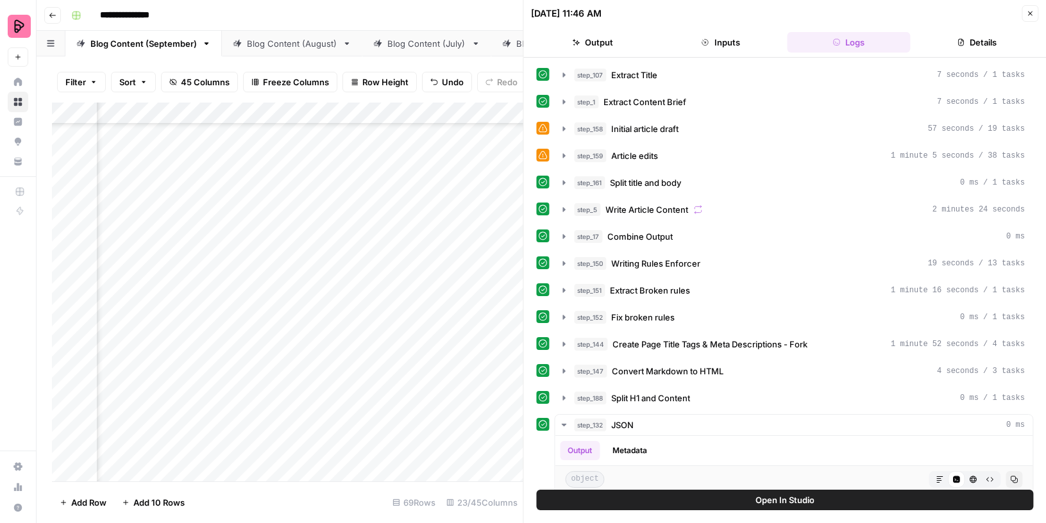
click at [1027, 11] on icon "button" at bounding box center [1030, 14] width 8 height 8
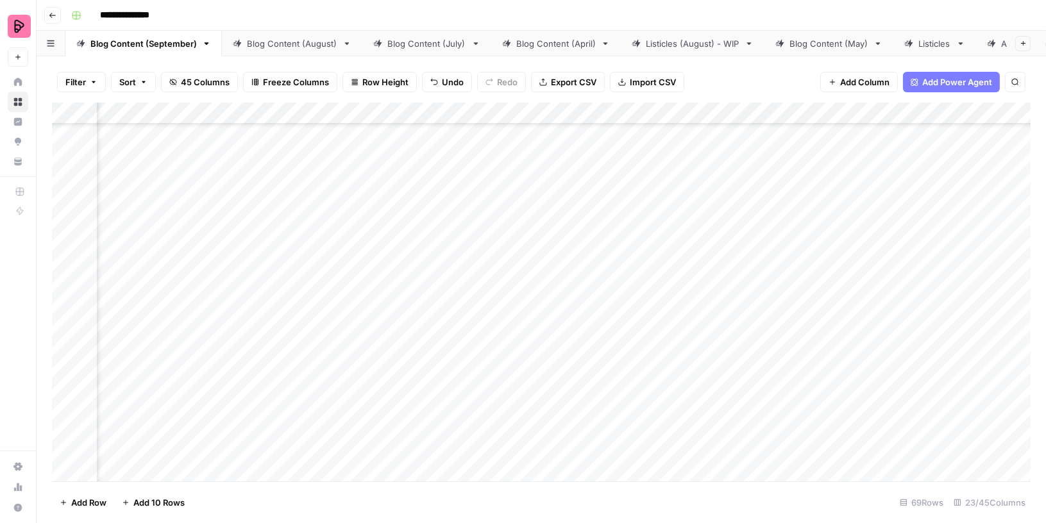
scroll to position [827, 413]
click at [379, 108] on div "Add Column" at bounding box center [541, 293] width 978 height 380
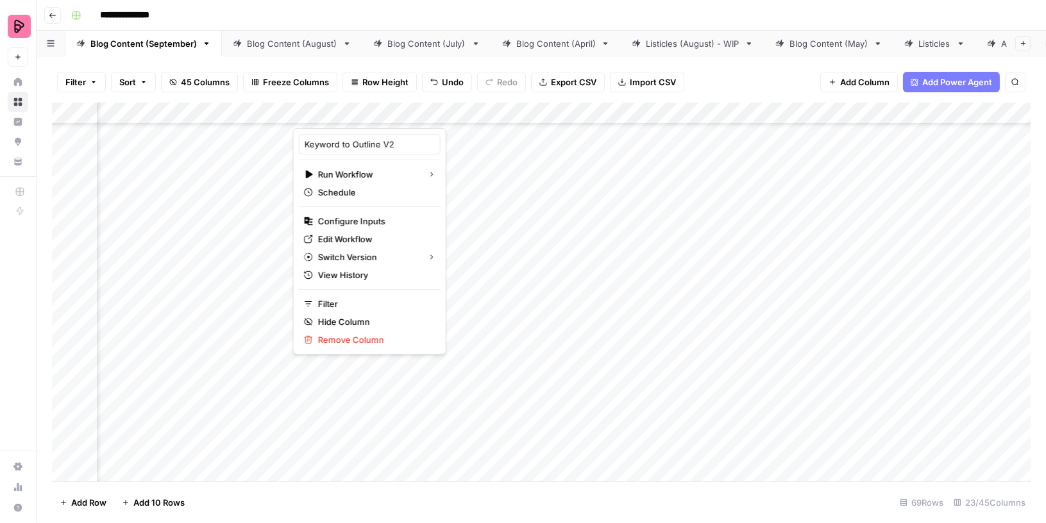
click at [378, 371] on div "Add Column" at bounding box center [541, 293] width 978 height 380
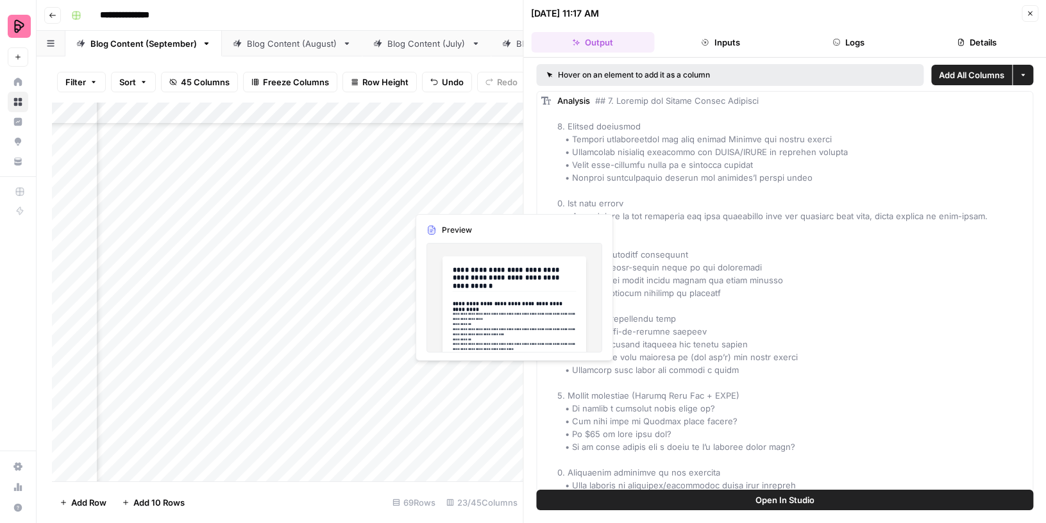
click at [510, 369] on div "Add Column" at bounding box center [287, 293] width 471 height 380
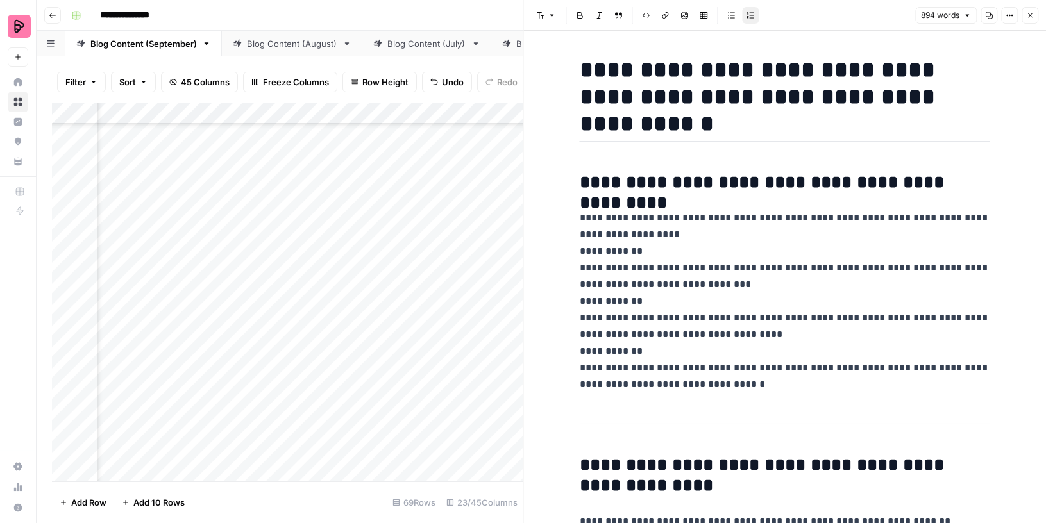
click at [656, 318] on p "**********" at bounding box center [785, 301] width 410 height 183
click at [656, 319] on p "**********" at bounding box center [785, 301] width 410 height 183
drag, startPoint x: 765, startPoint y: 331, endPoint x: 583, endPoint y: 308, distance: 183.6
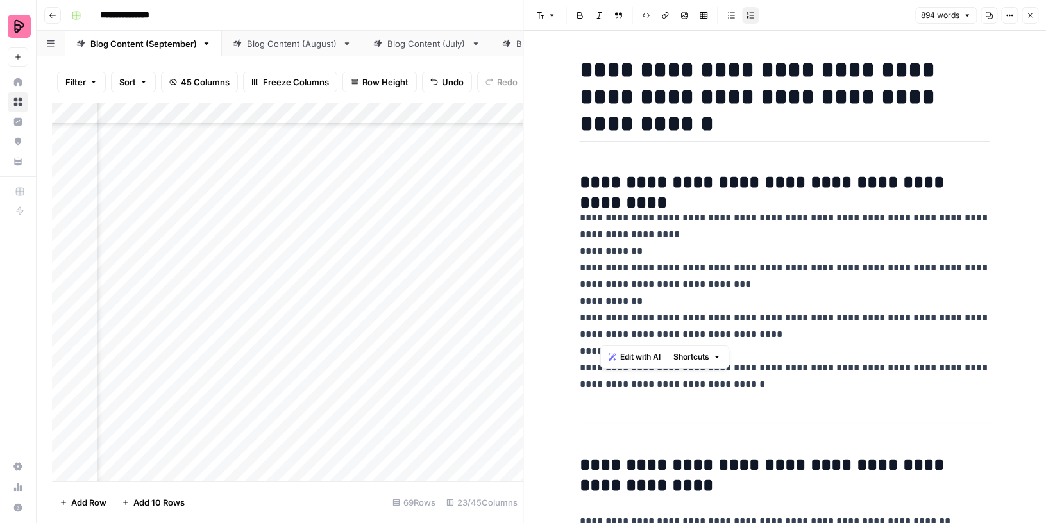
click at [583, 308] on p "**********" at bounding box center [785, 301] width 410 height 183
click at [1030, 15] on icon "button" at bounding box center [1030, 16] width 8 height 8
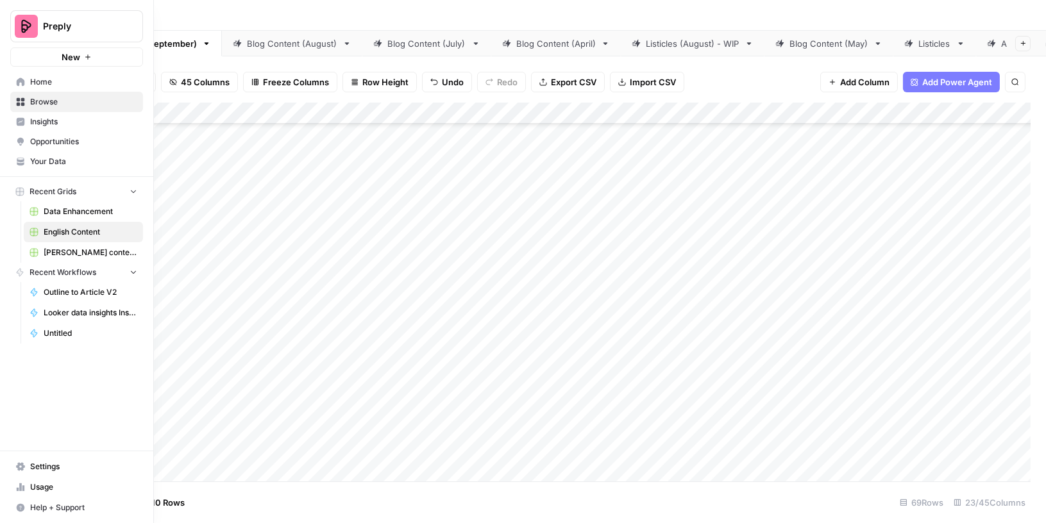
click at [30, 103] on span "Browse" at bounding box center [83, 102] width 107 height 12
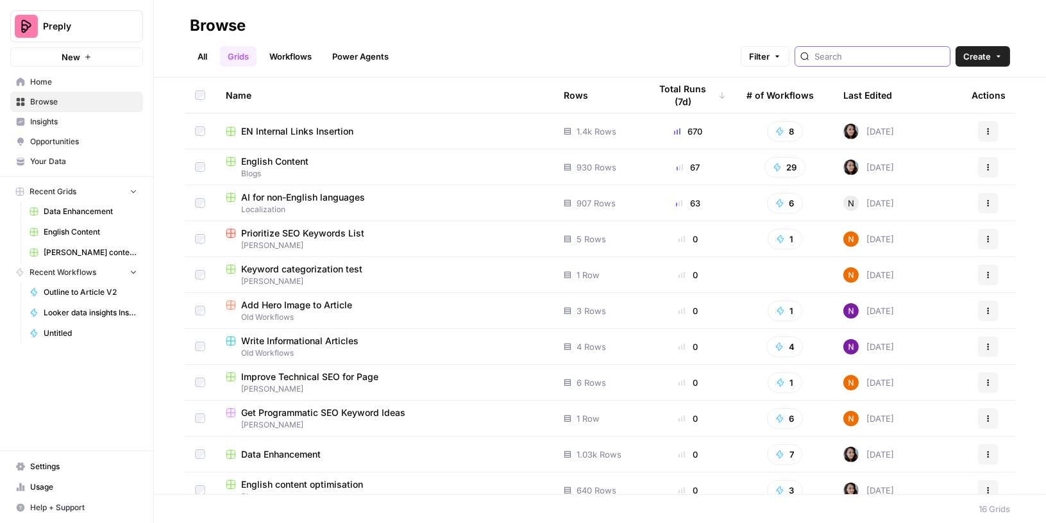
click at [887, 56] on input "search" at bounding box center [879, 56] width 130 height 13
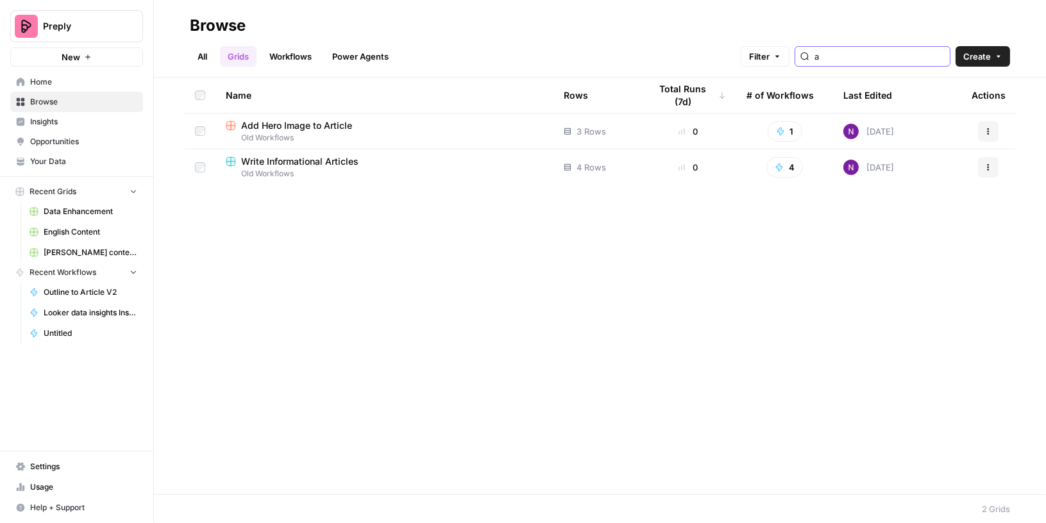
type input "a"
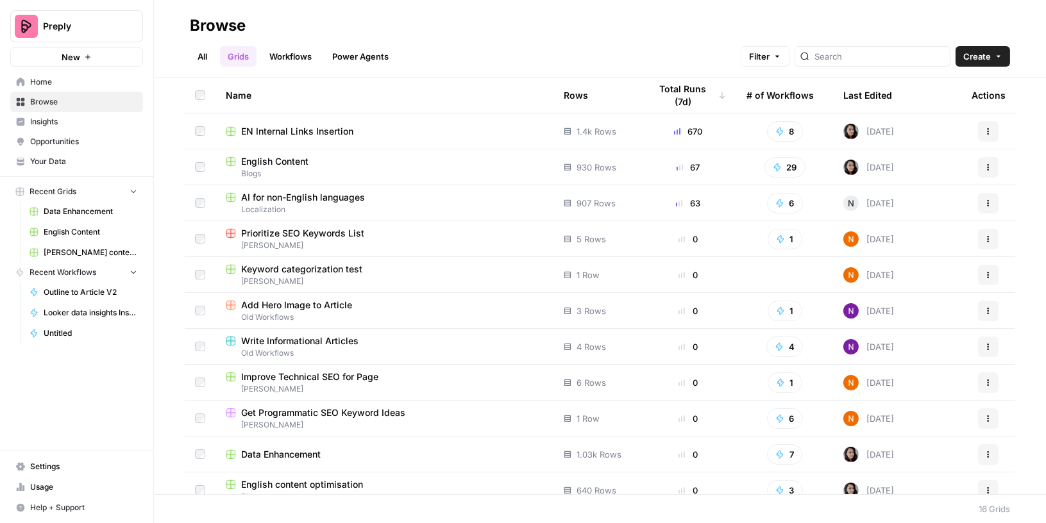
click at [358, 170] on span "Blogs" at bounding box center [384, 174] width 317 height 12
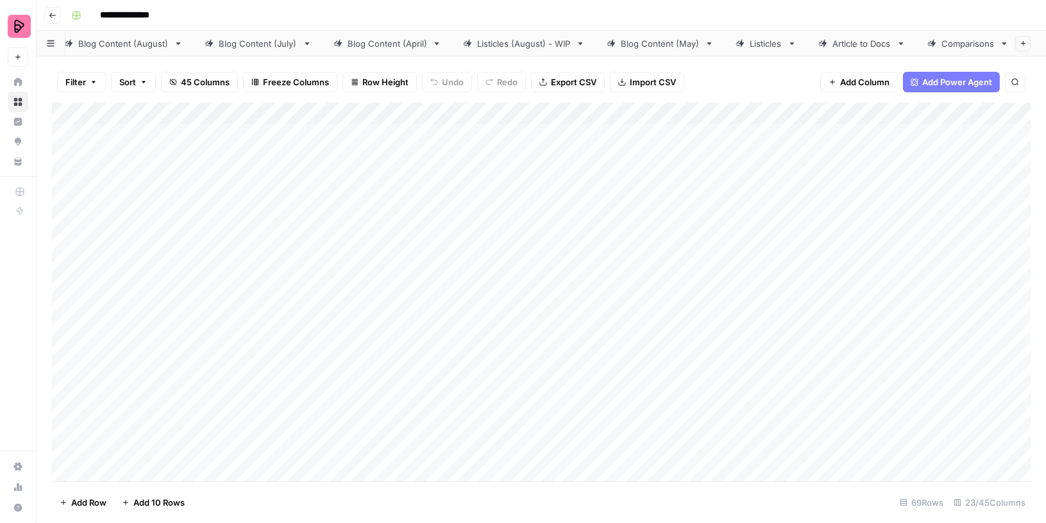
scroll to position [0, 172]
click at [842, 39] on div "Article to Docs" at bounding box center [858, 43] width 59 height 13
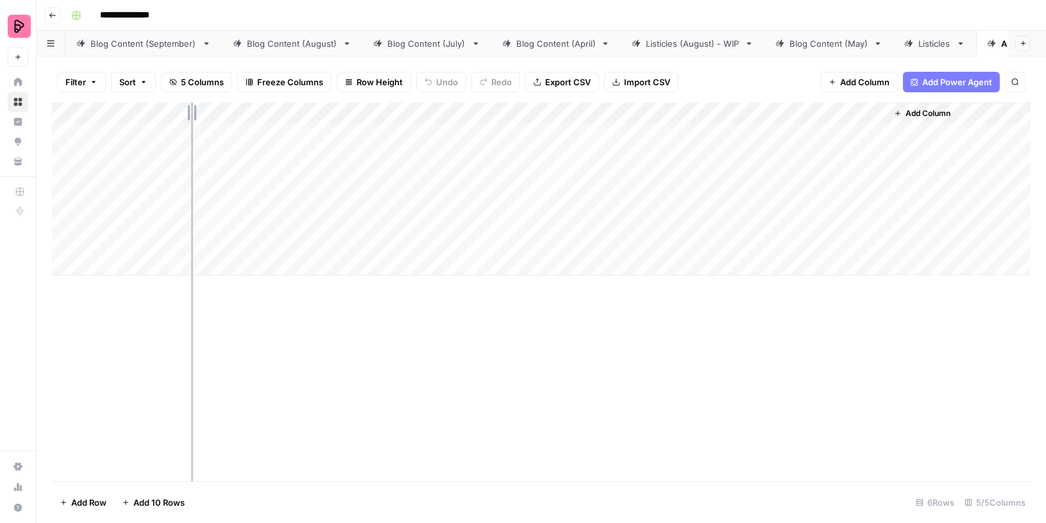
drag, startPoint x: 281, startPoint y: 115, endPoint x: 190, endPoint y: 115, distance: 91.0
click at [190, 115] on div "Add Column" at bounding box center [541, 189] width 978 height 173
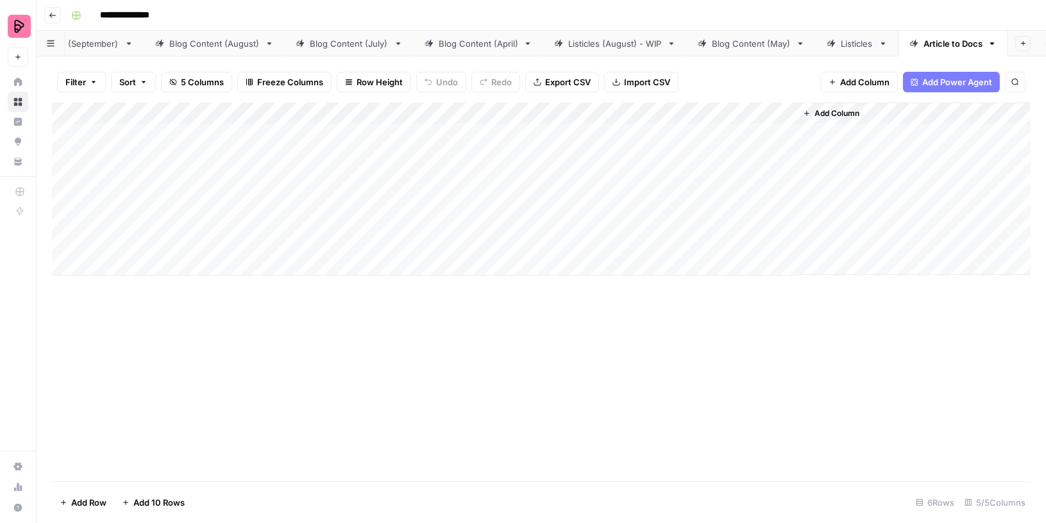
scroll to position [0, 108]
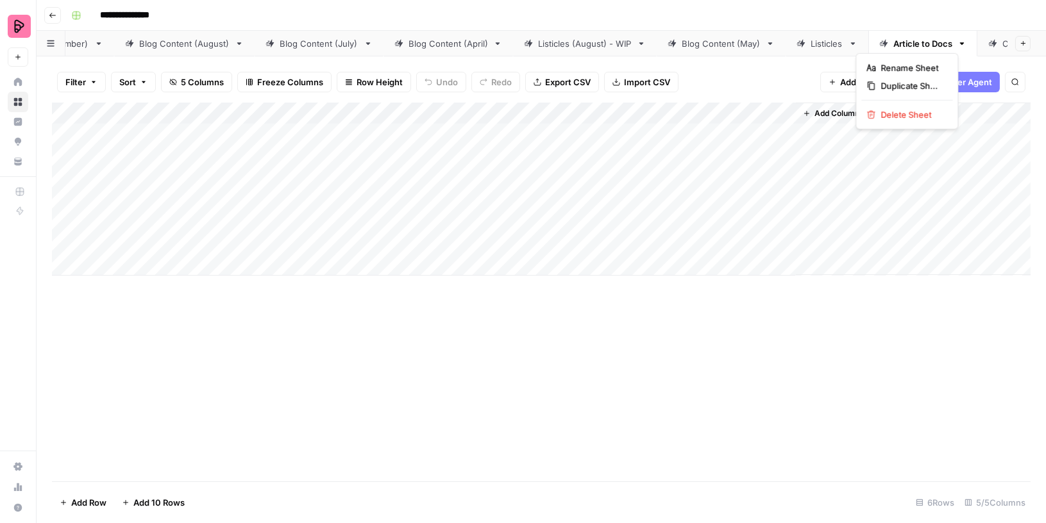
click at [957, 40] on icon "button" at bounding box center [961, 43] width 9 height 9
click at [540, 352] on div "Add Column" at bounding box center [541, 292] width 978 height 379
click at [745, 246] on div "Add Column" at bounding box center [541, 189] width 978 height 173
click at [785, 239] on div "Add Column" at bounding box center [541, 189] width 978 height 173
click at [52, 18] on icon "button" at bounding box center [53, 16] width 8 height 8
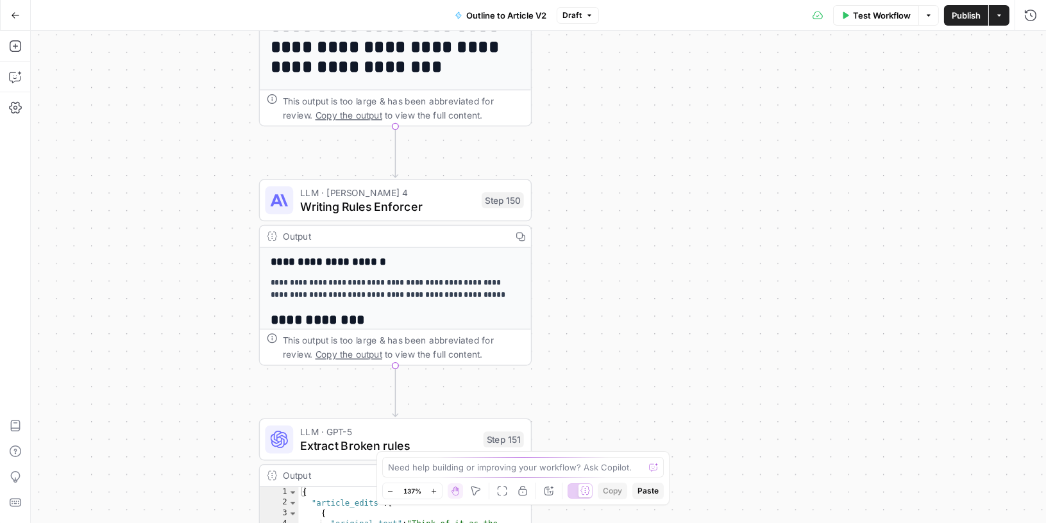
click at [456, 191] on span "LLM · [PERSON_NAME] 4" at bounding box center [387, 192] width 174 height 14
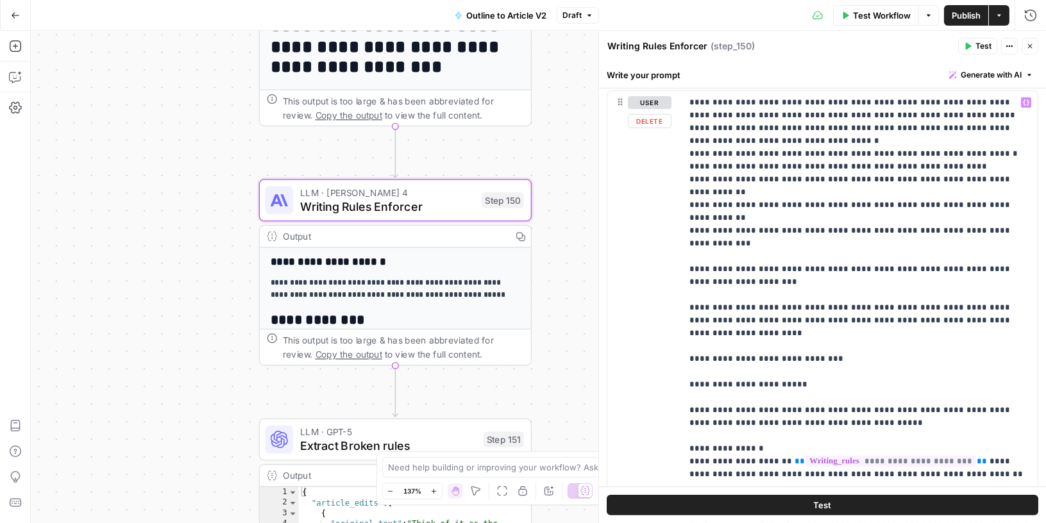
scroll to position [530, 0]
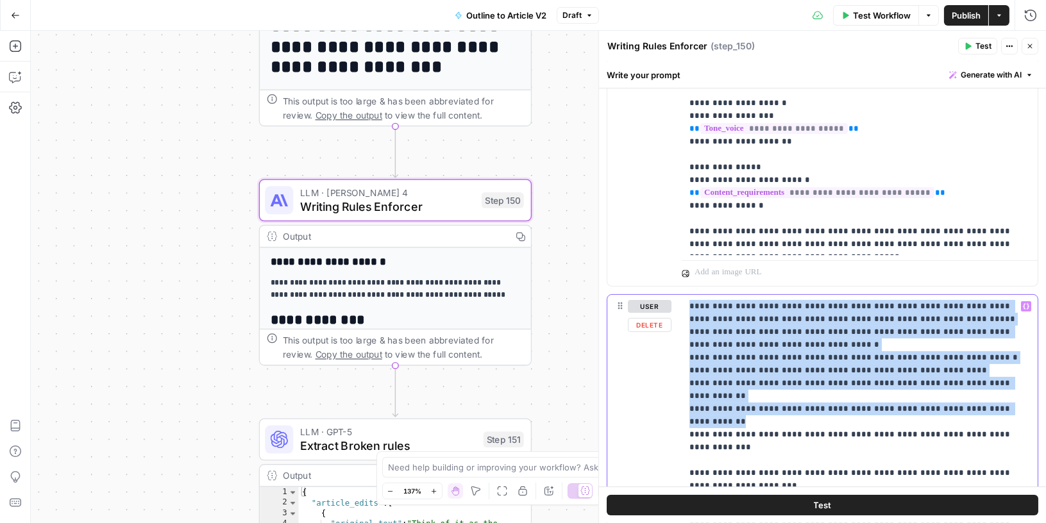
drag, startPoint x: 689, startPoint y: 303, endPoint x: 998, endPoint y: 395, distance: 322.5
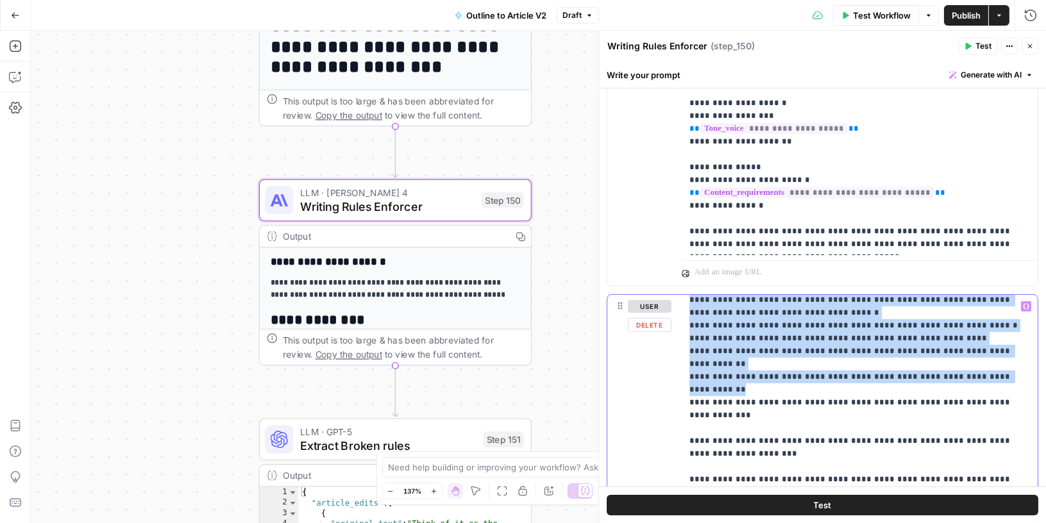
scroll to position [0, 0]
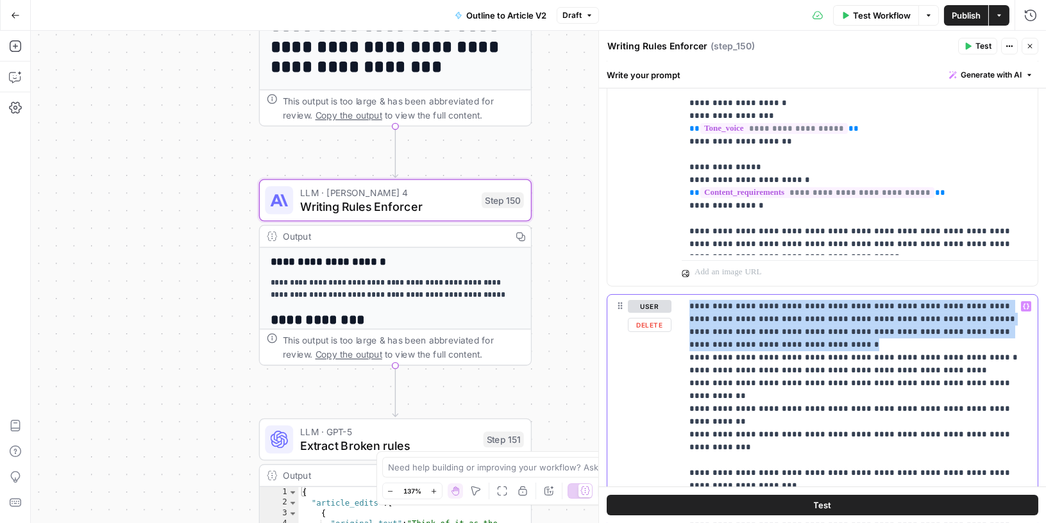
drag, startPoint x: 690, startPoint y: 300, endPoint x: 853, endPoint y: 340, distance: 168.4
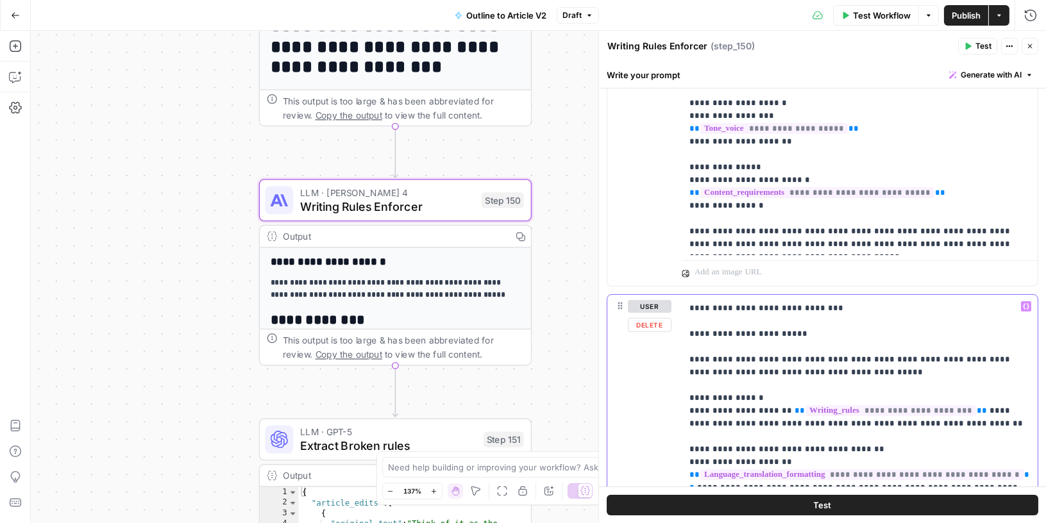
scroll to position [257, 0]
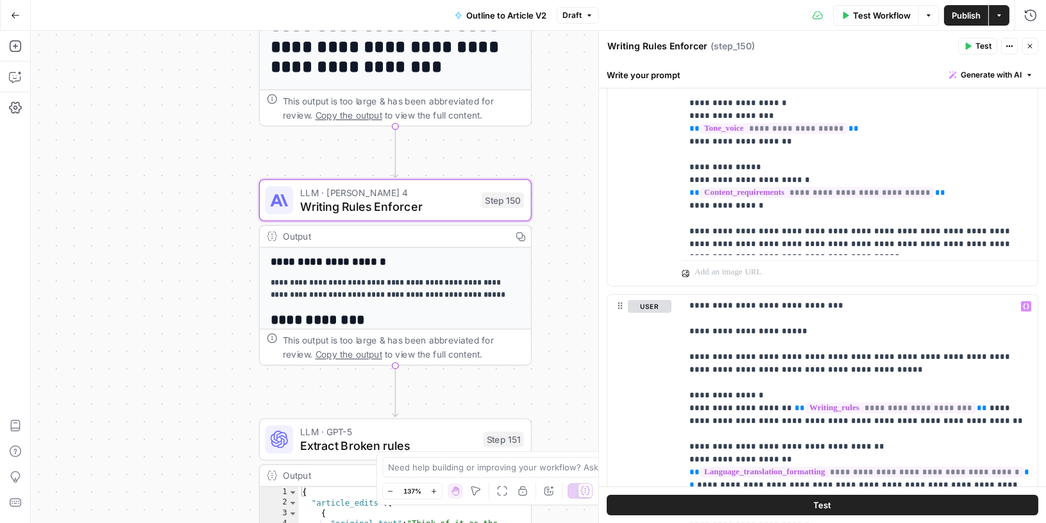
click at [15, 9] on button "Go Back" at bounding box center [15, 15] width 23 height 23
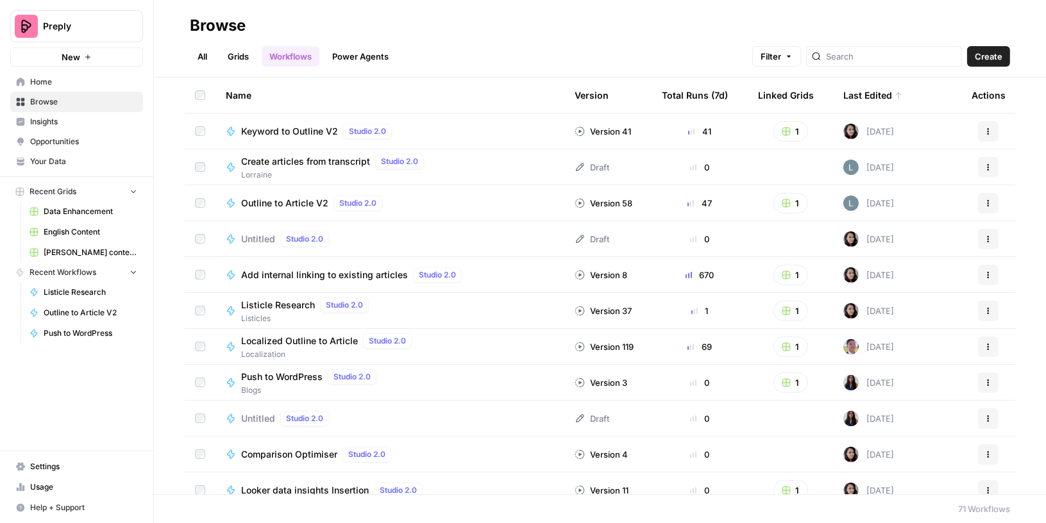
click at [50, 157] on span "Your Data" at bounding box center [83, 162] width 107 height 12
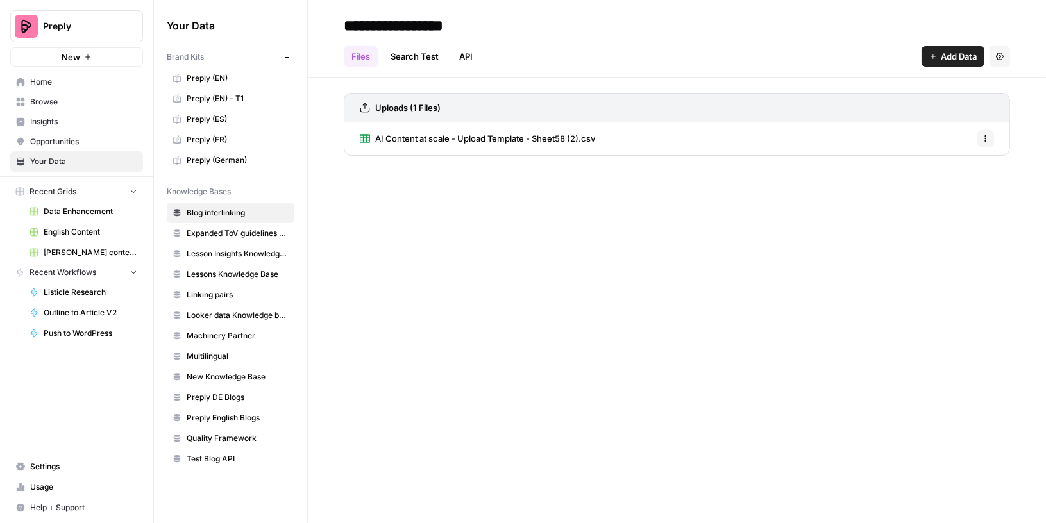
click at [210, 79] on span "Preply (EN)" at bounding box center [238, 78] width 102 height 12
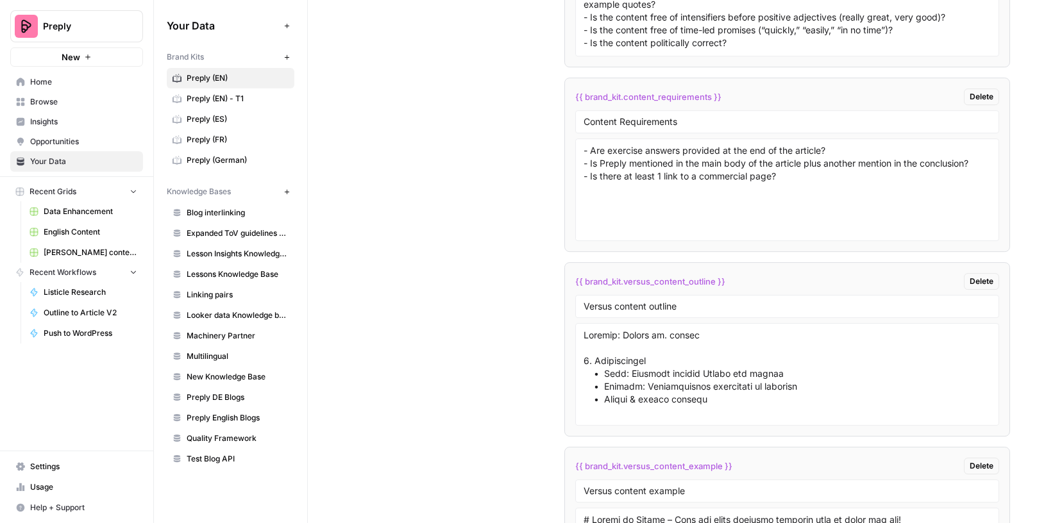
scroll to position [7691, 0]
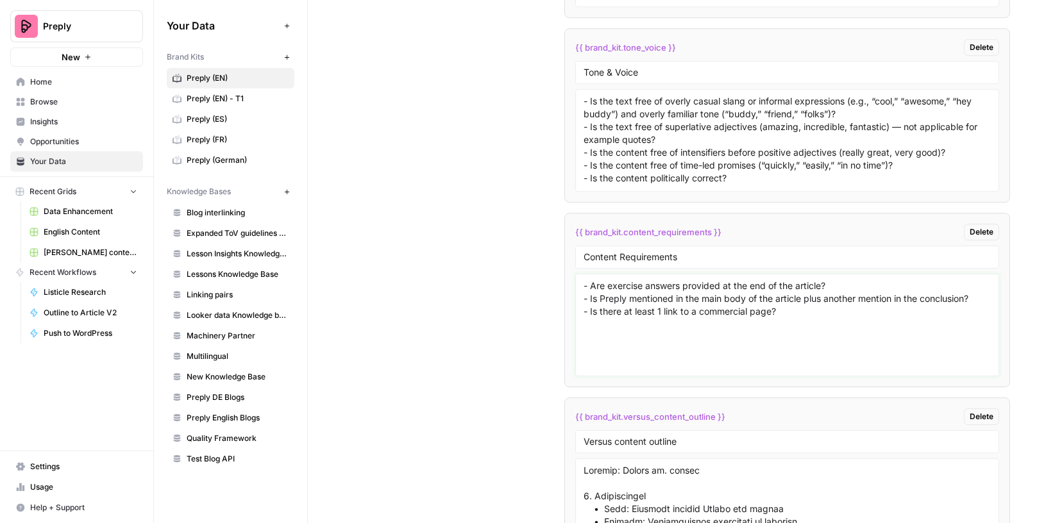
click at [672, 280] on textarea "- Are exercise answers provided at the end of the article? - Is Preply mentione…" at bounding box center [786, 325] width 407 height 91
drag, startPoint x: 580, startPoint y: 242, endPoint x: 844, endPoint y: 294, distance: 269.3
click at [844, 294] on div "- Are exercise answers provided at the end of the article? - Is Preply mentione…" at bounding box center [787, 325] width 424 height 103
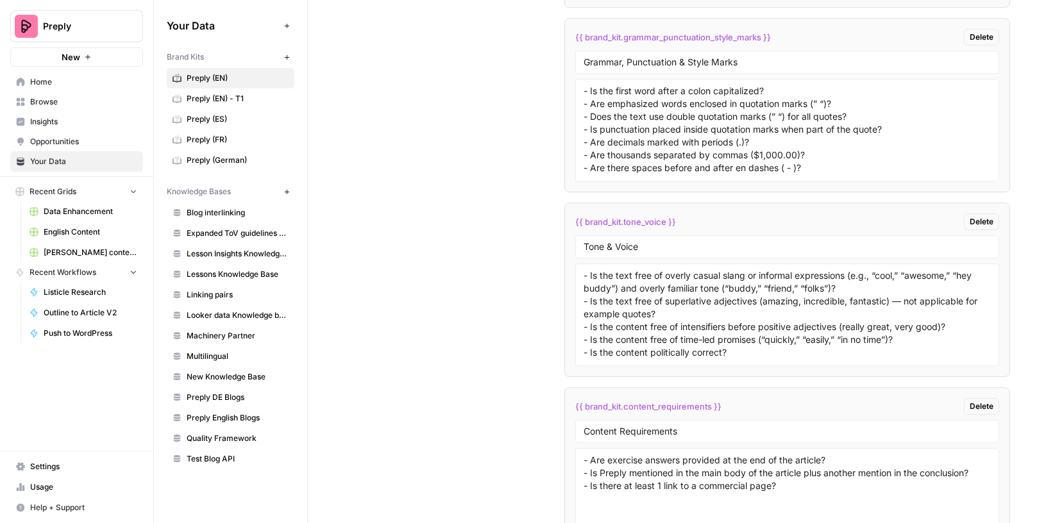
scroll to position [7515, 0]
click at [42, 83] on span "Home" at bounding box center [83, 82] width 107 height 12
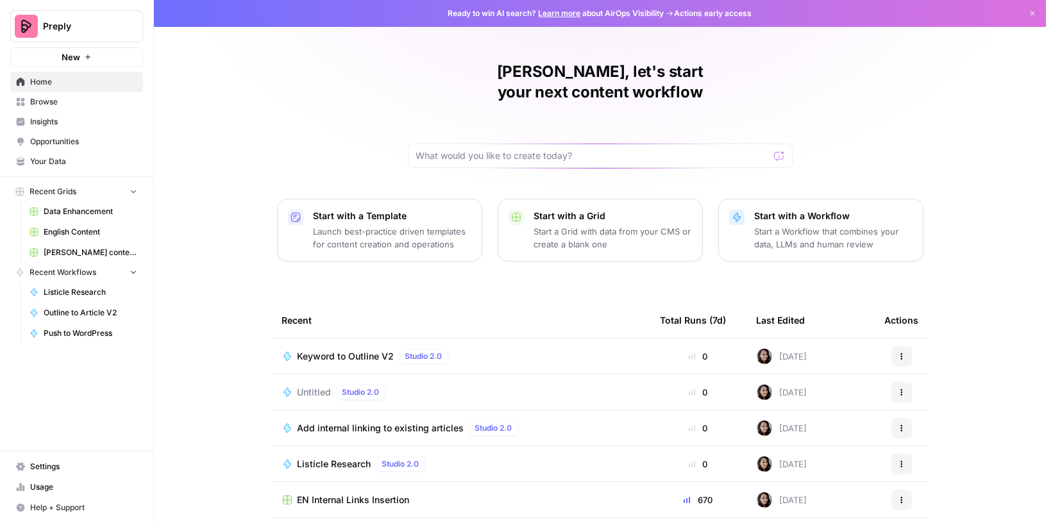
click at [85, 102] on span "Browse" at bounding box center [83, 102] width 107 height 12
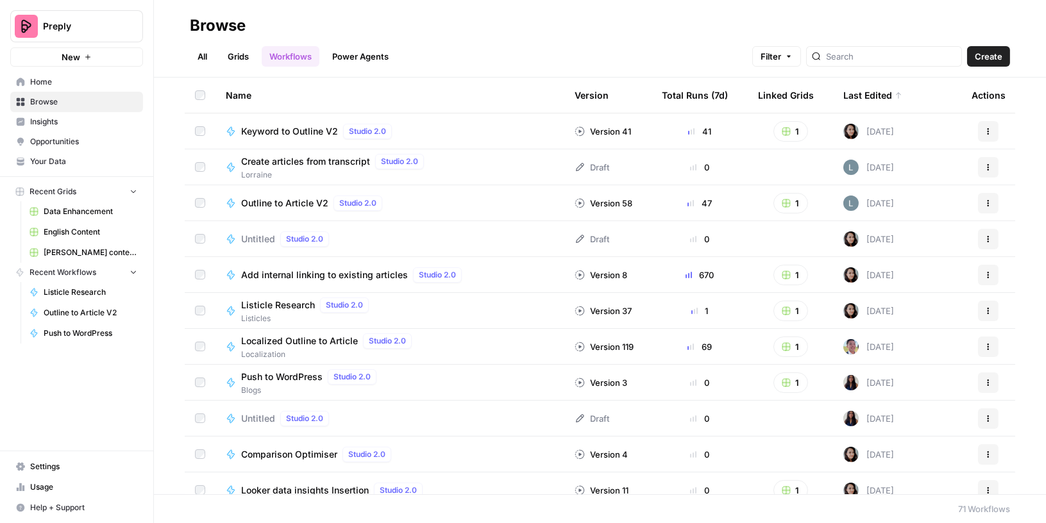
click at [64, 79] on span "Home" at bounding box center [83, 82] width 107 height 12
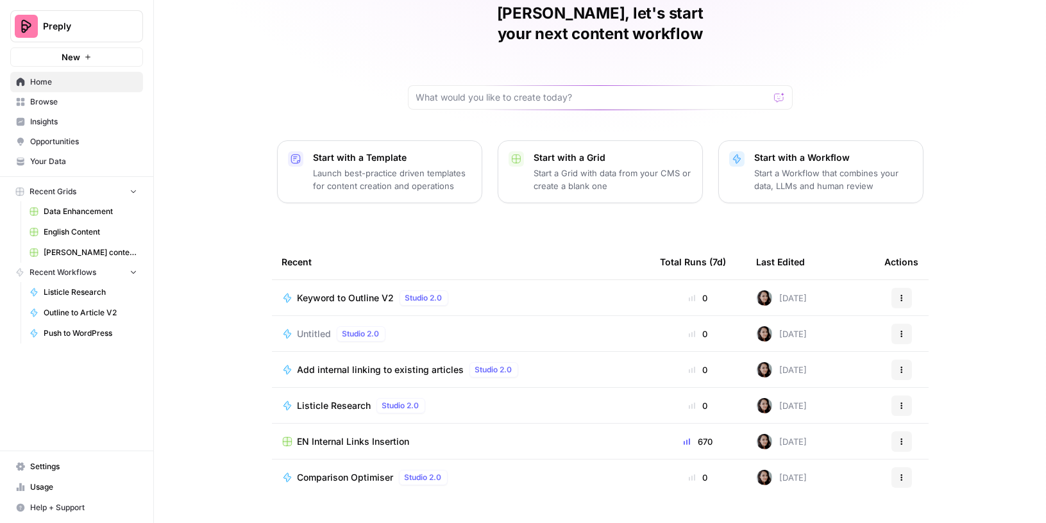
scroll to position [65, 0]
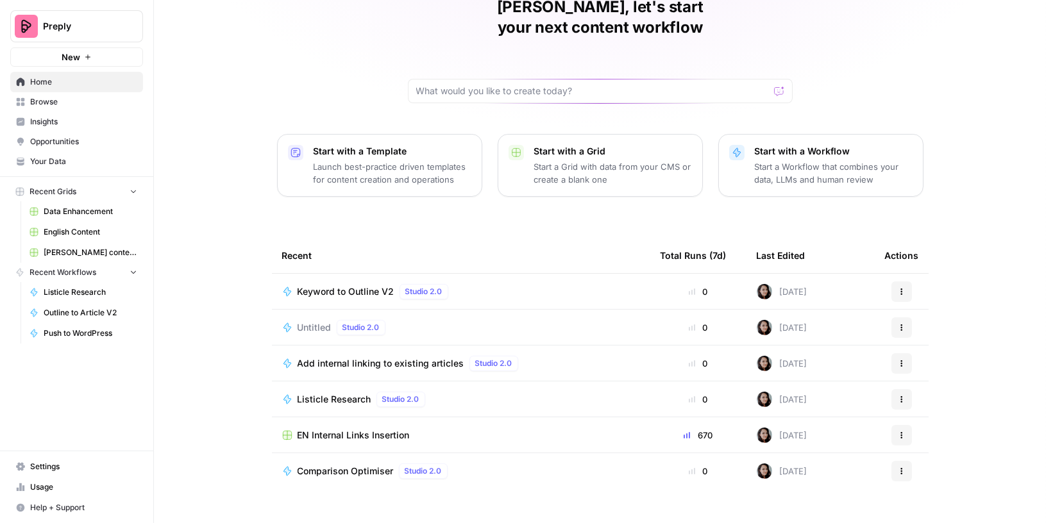
click at [79, 101] on span "Browse" at bounding box center [83, 102] width 107 height 12
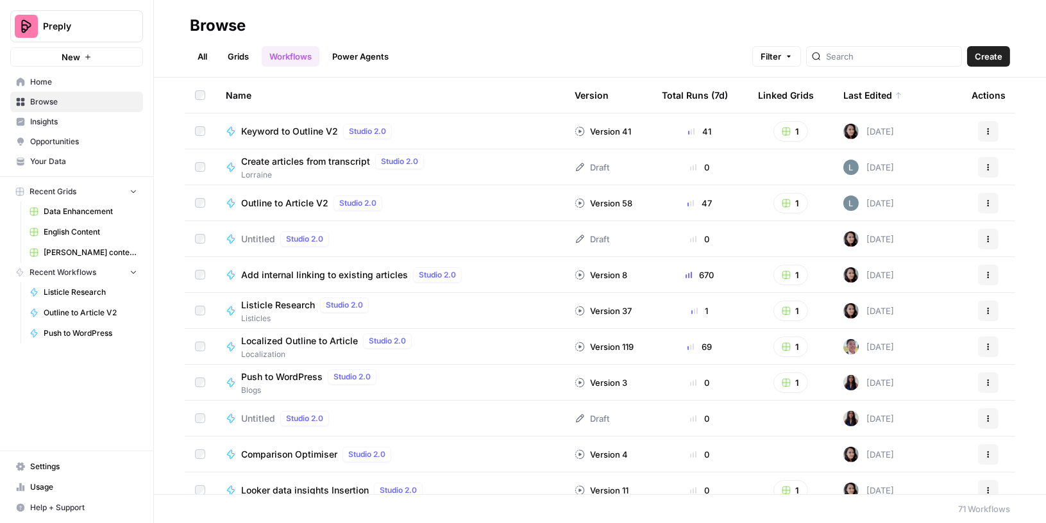
click at [242, 63] on link "Grids" at bounding box center [238, 56] width 37 height 21
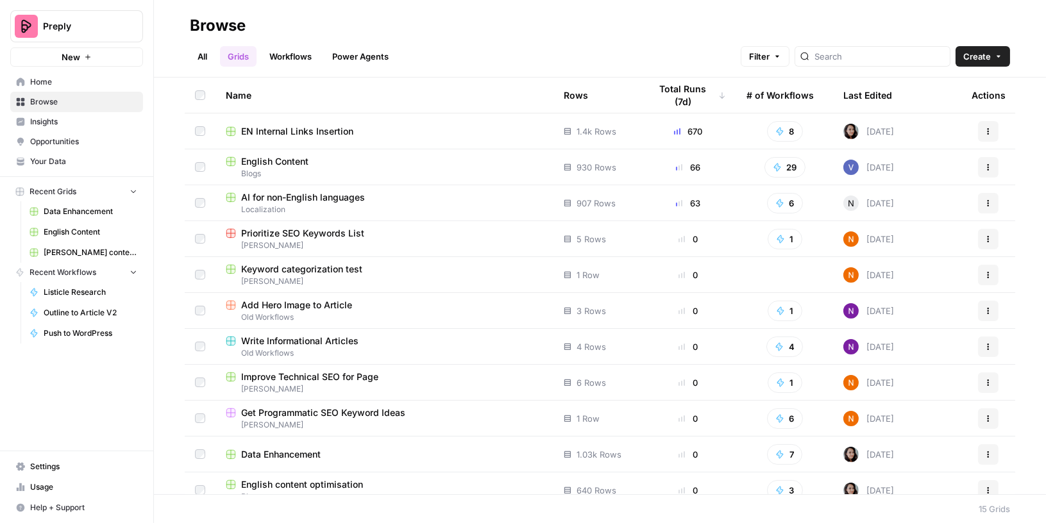
click at [320, 162] on div "English Content" at bounding box center [384, 161] width 317 height 13
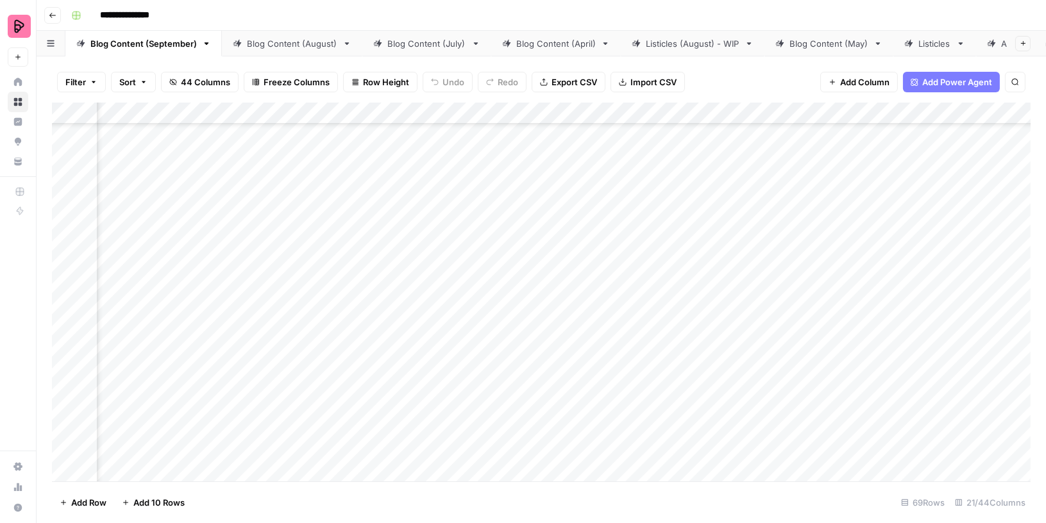
scroll to position [1829, 433]
click at [361, 238] on div "Add Column" at bounding box center [541, 293] width 978 height 380
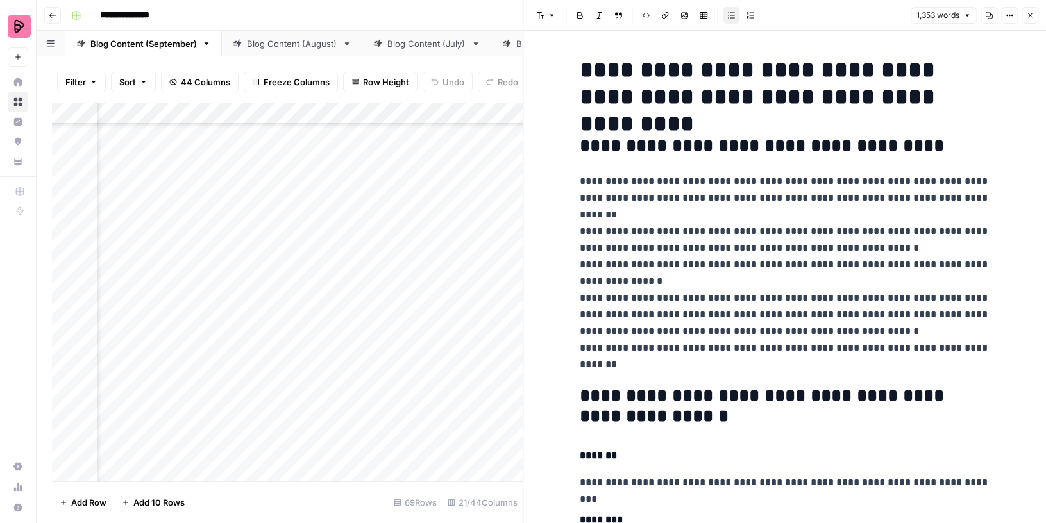
click at [308, 321] on div "Add Column" at bounding box center [287, 293] width 471 height 380
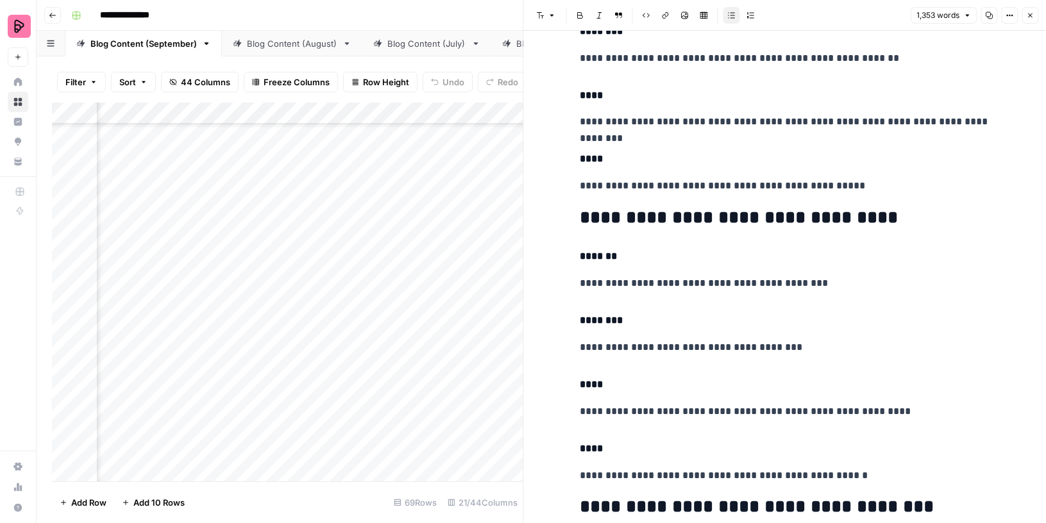
scroll to position [277, 0]
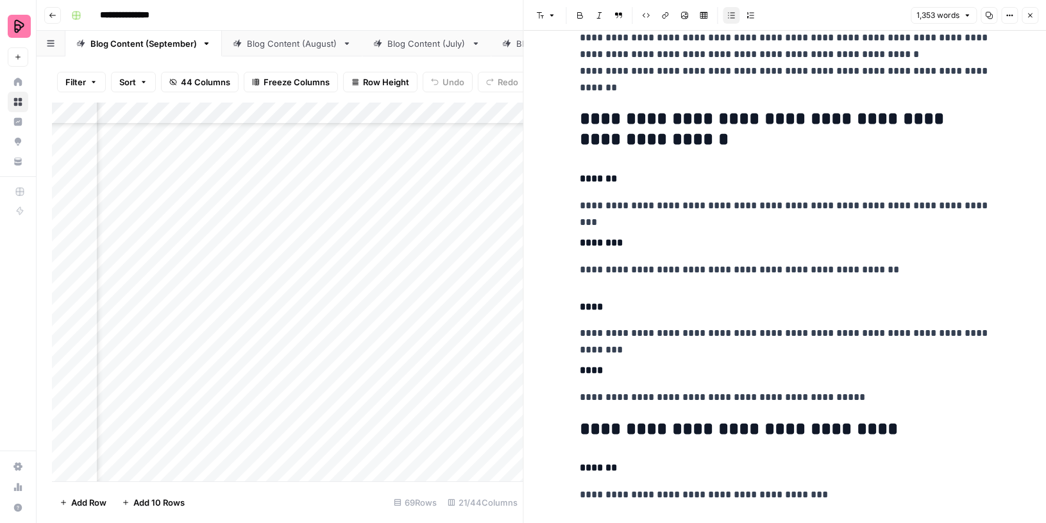
click at [1028, 13] on icon "button" at bounding box center [1030, 16] width 8 height 8
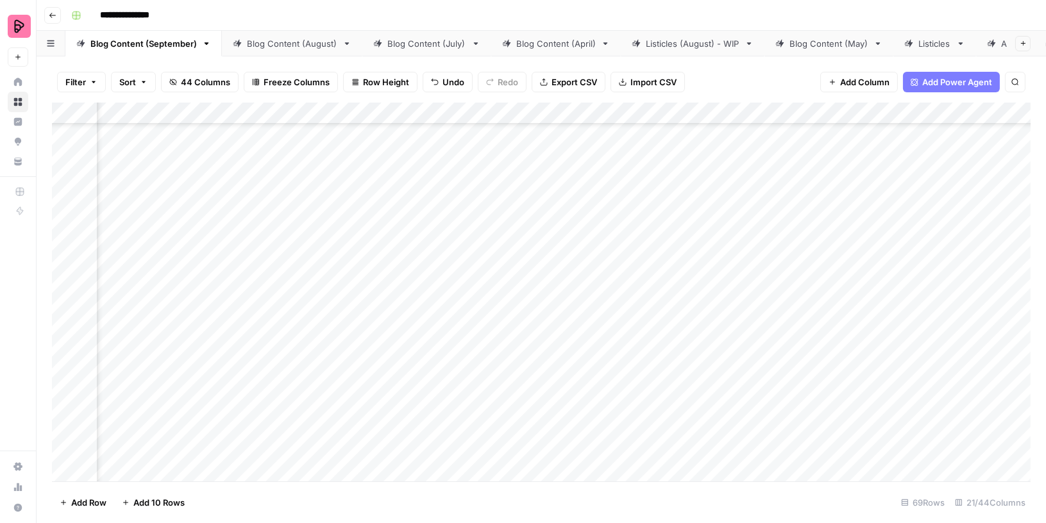
scroll to position [1829, 177]
click at [353, 249] on div "Add Column" at bounding box center [541, 293] width 978 height 380
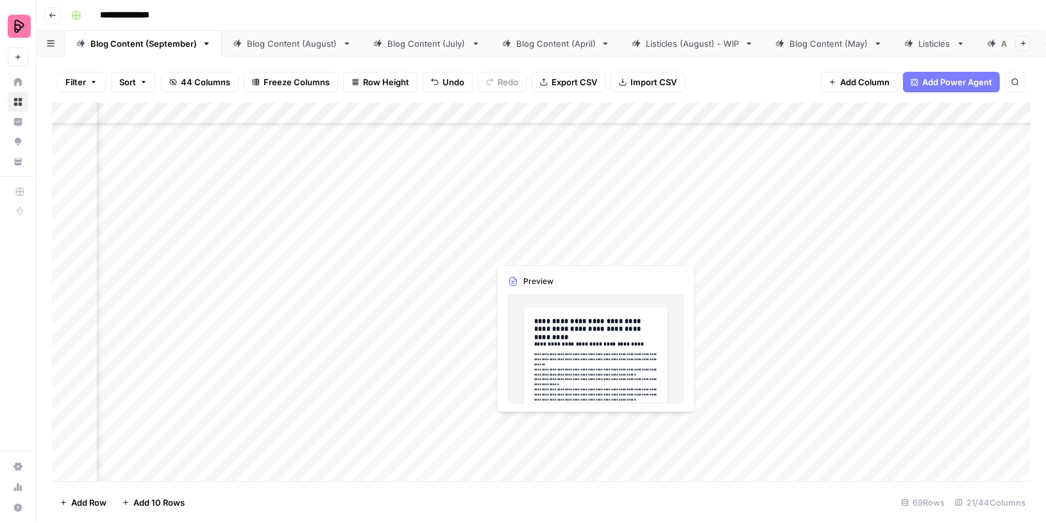
scroll to position [1829, 0]
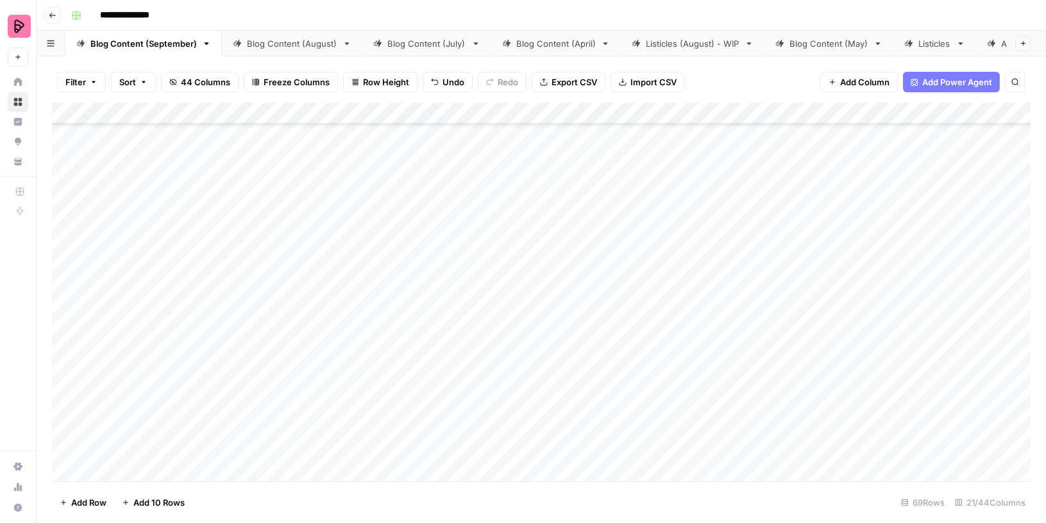
click at [808, 202] on div "Add Column" at bounding box center [541, 293] width 978 height 380
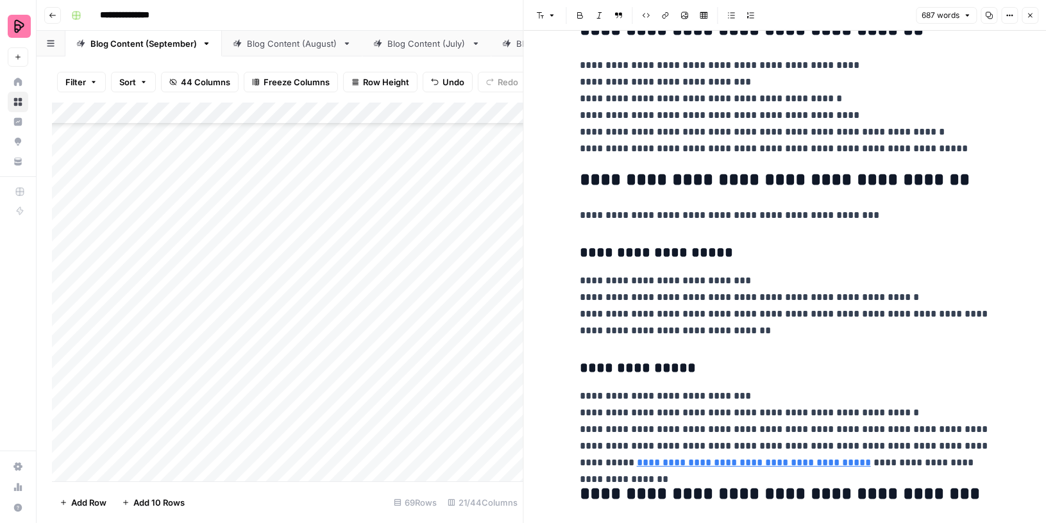
scroll to position [1401, 0]
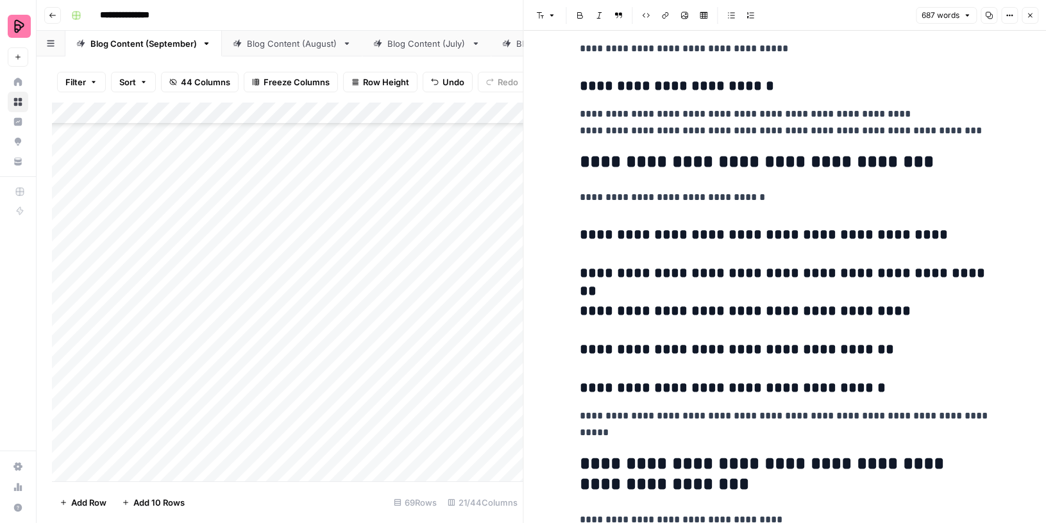
click at [1031, 14] on icon "button" at bounding box center [1030, 16] width 8 height 8
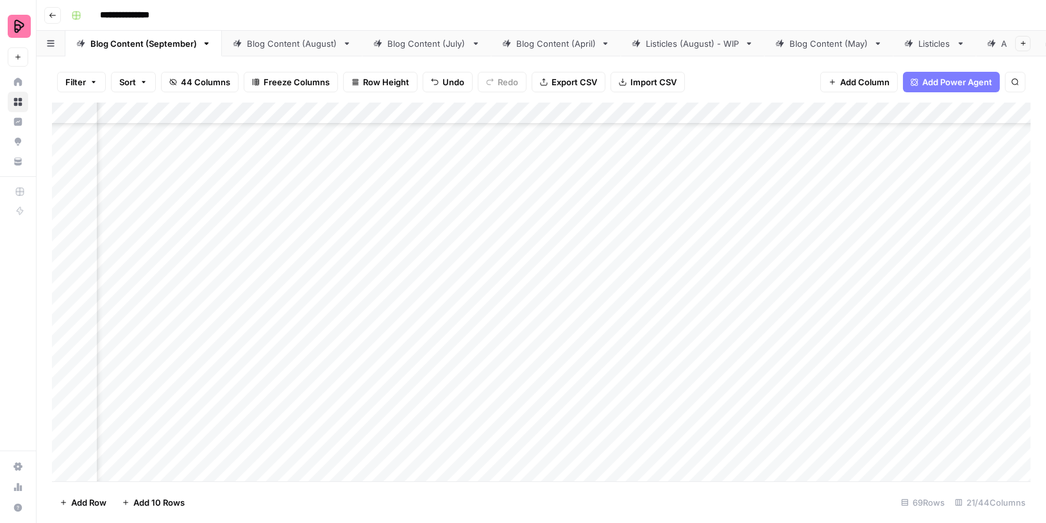
scroll to position [1829, 388]
click at [419, 405] on div "Add Column" at bounding box center [541, 293] width 978 height 380
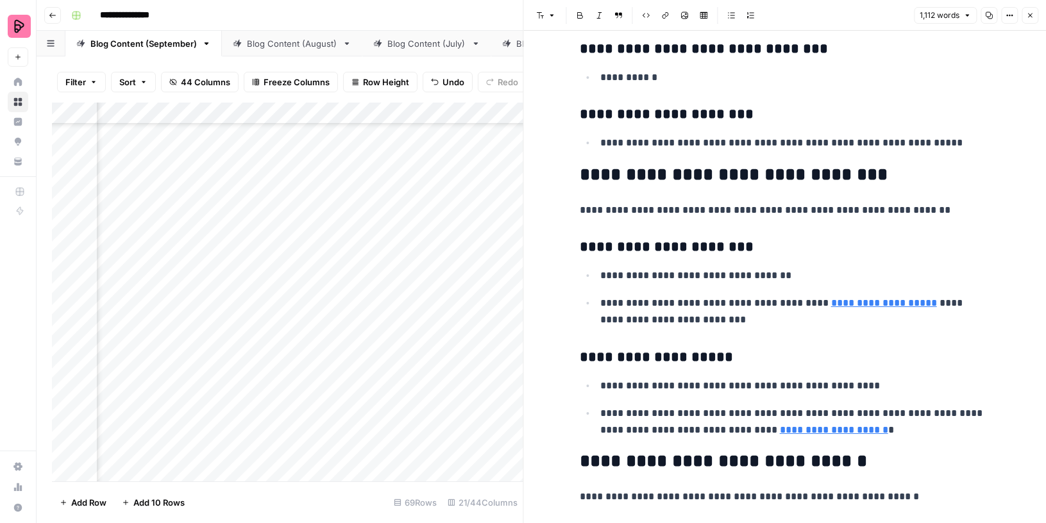
scroll to position [3369, 0]
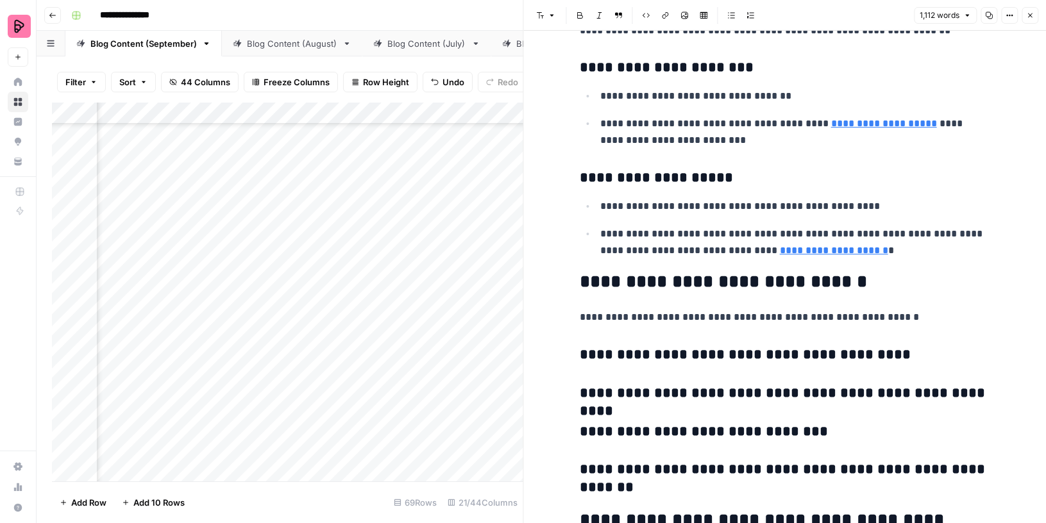
click at [1032, 12] on icon "button" at bounding box center [1030, 16] width 8 height 8
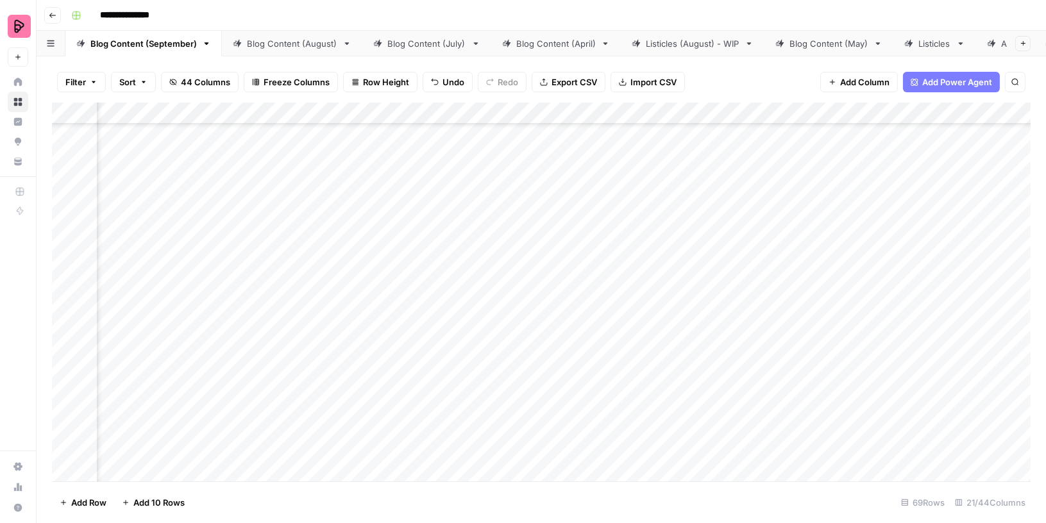
scroll to position [1829, 566]
click at [837, 238] on div "Add Column" at bounding box center [541, 293] width 978 height 380
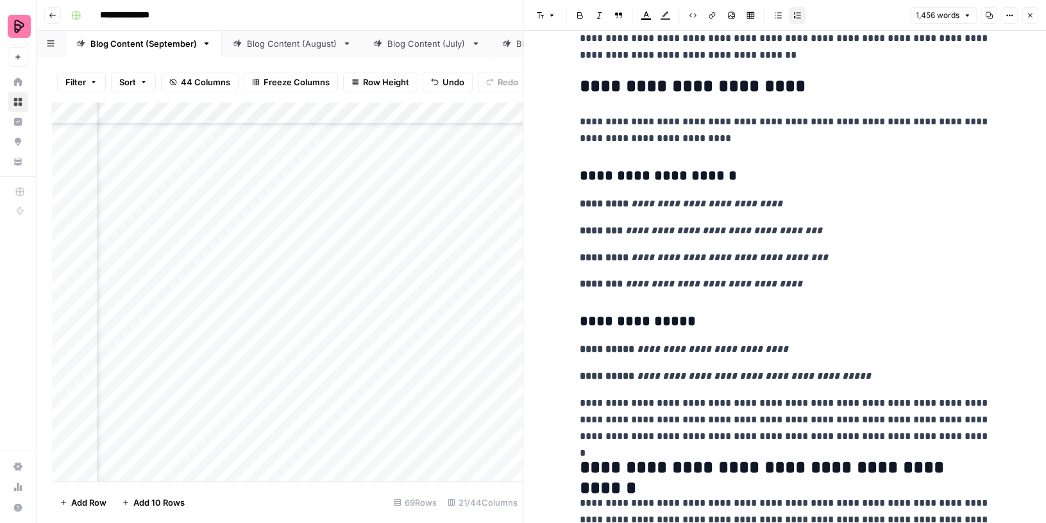
scroll to position [3228, 0]
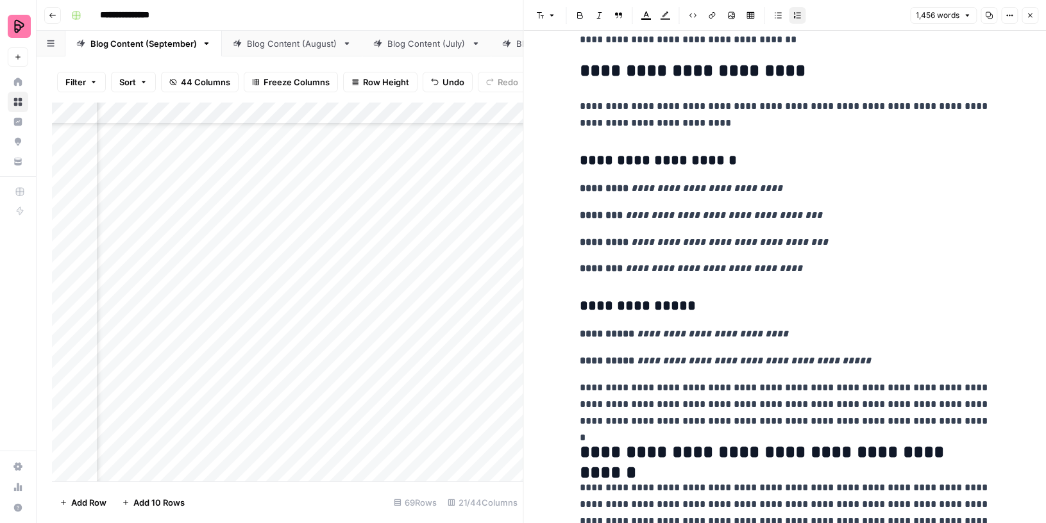
click at [1033, 19] on icon "button" at bounding box center [1030, 16] width 8 height 8
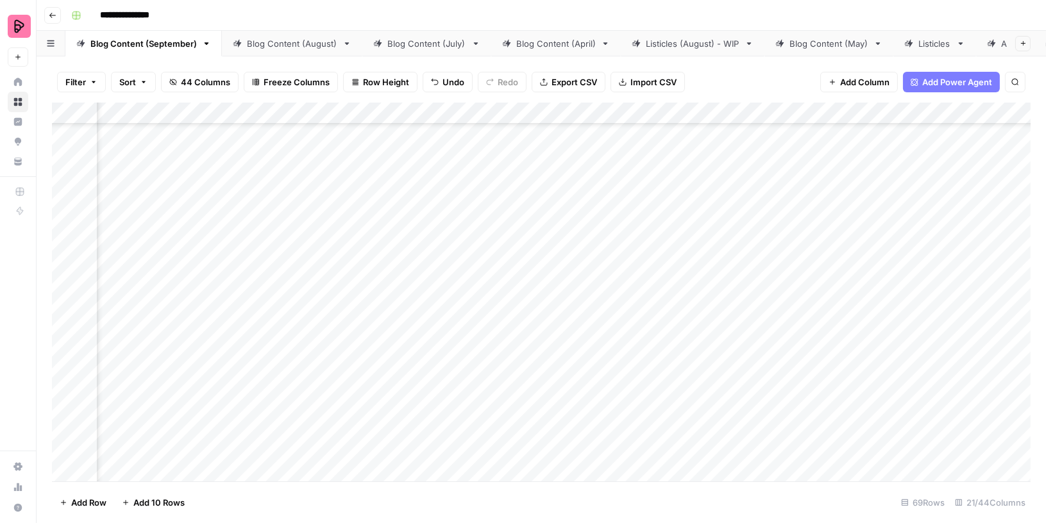
scroll to position [1829, 357]
click at [434, 237] on div "Add Column" at bounding box center [541, 293] width 978 height 380
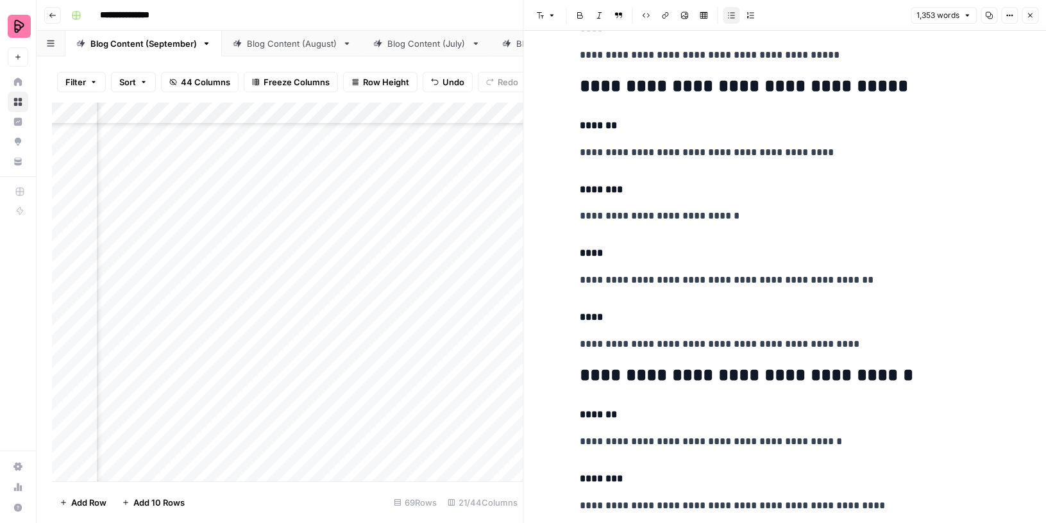
scroll to position [2947, 0]
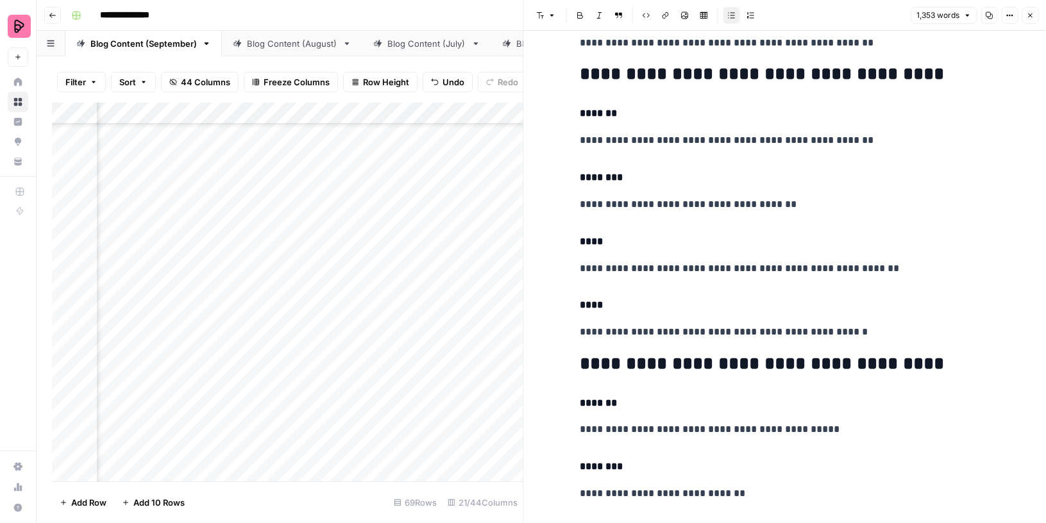
click at [1031, 14] on icon "button" at bounding box center [1030, 16] width 8 height 8
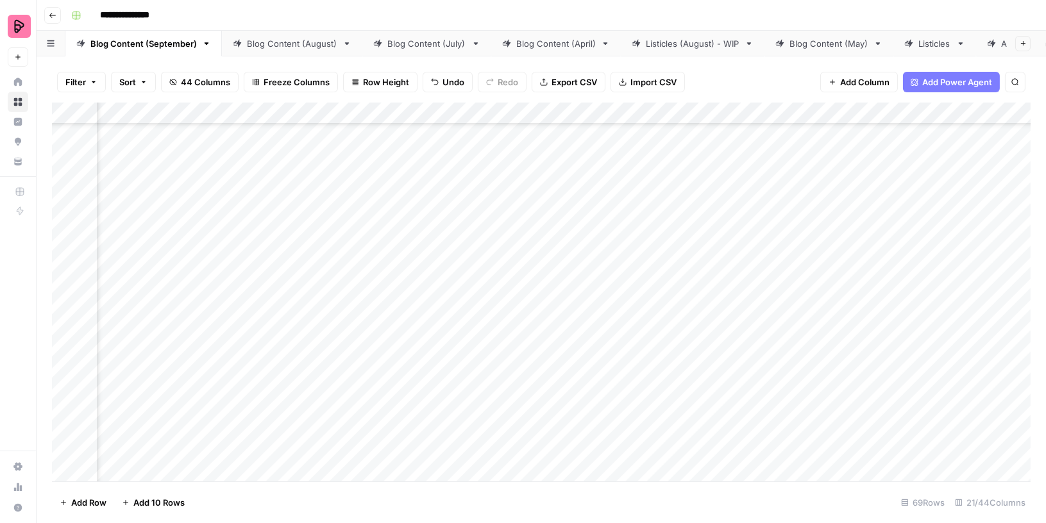
scroll to position [1839, 460]
click at [449, 226] on div "Add Column" at bounding box center [541, 293] width 978 height 380
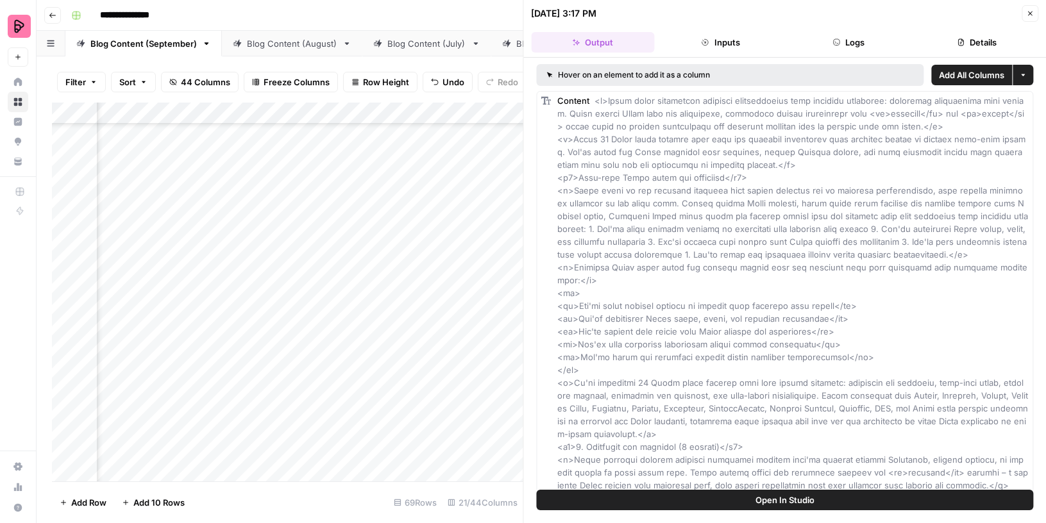
click at [849, 33] on button "Logs" at bounding box center [848, 42] width 123 height 21
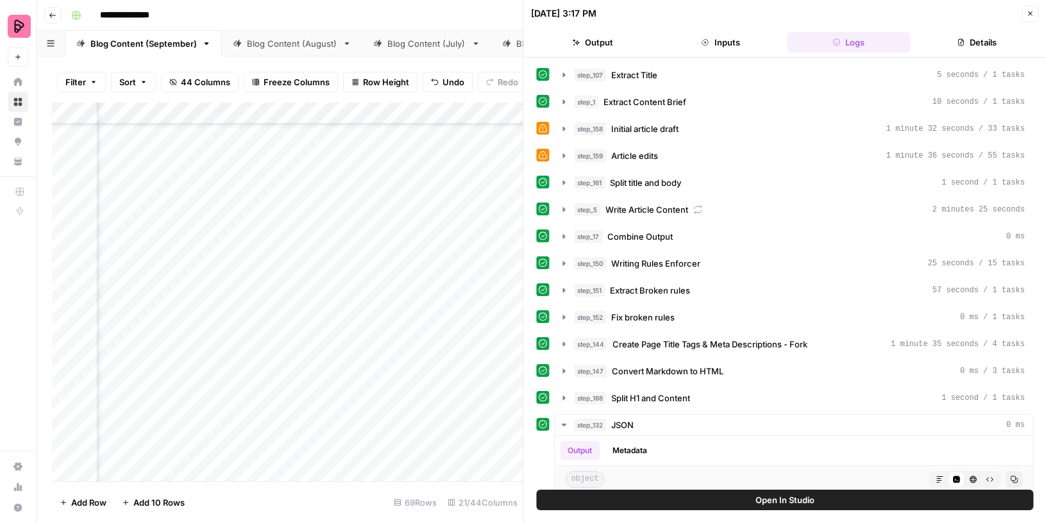
click at [563, 97] on icon "button" at bounding box center [564, 102] width 10 height 10
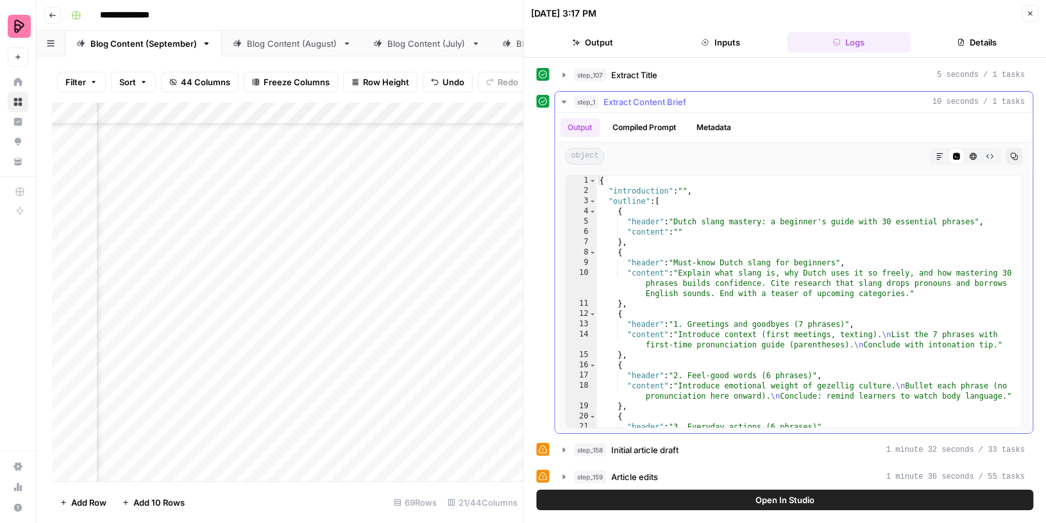
click at [563, 97] on icon "button" at bounding box center [564, 102] width 10 height 10
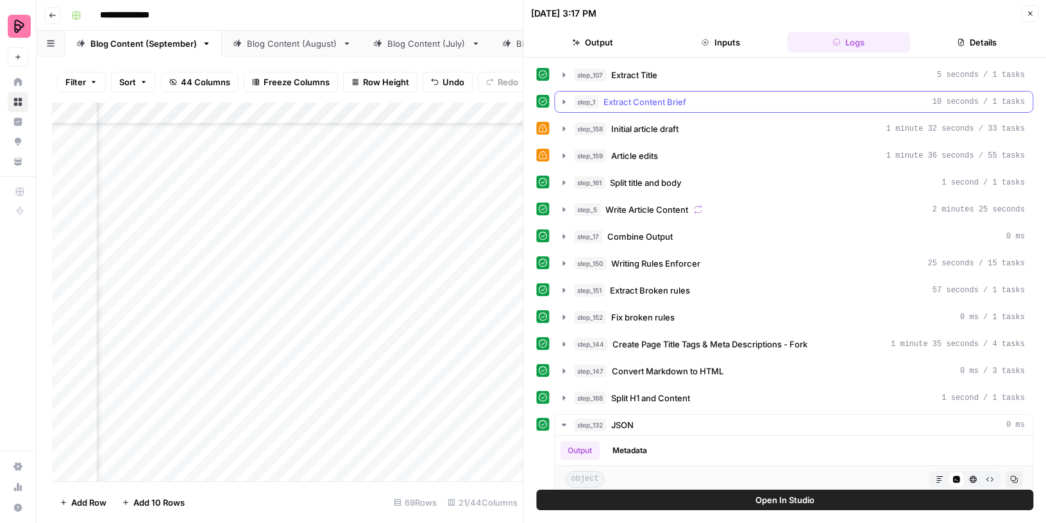
click at [563, 97] on icon "button" at bounding box center [564, 102] width 10 height 10
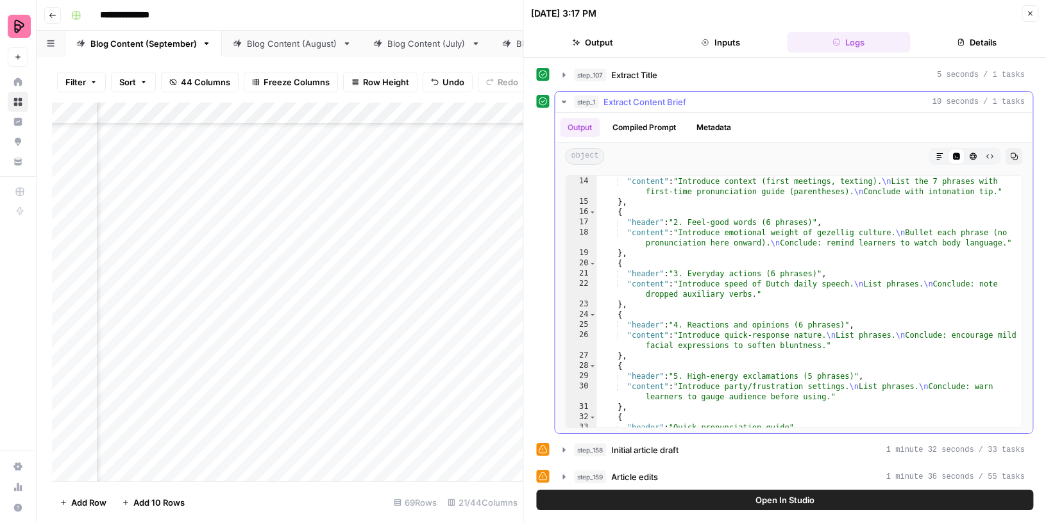
scroll to position [178, 0]
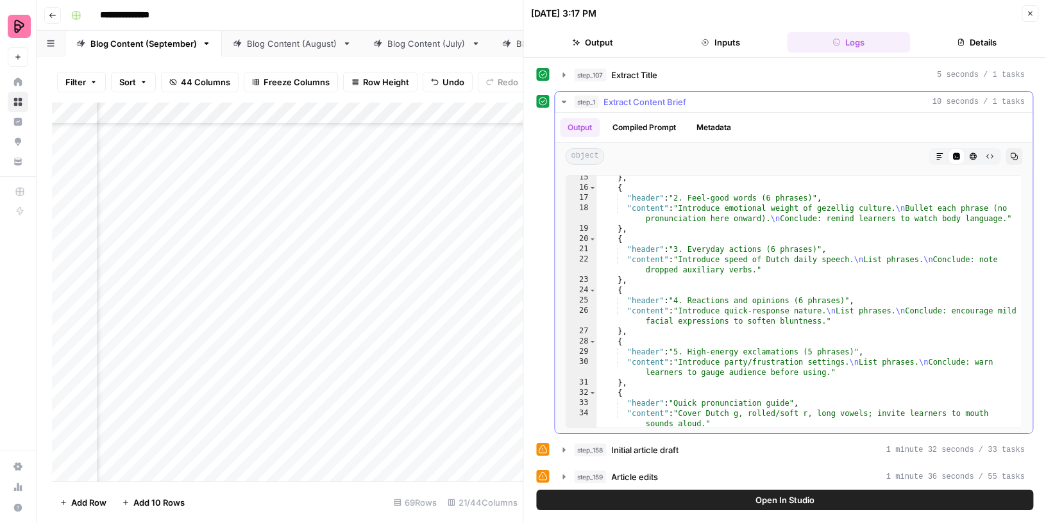
click at [564, 98] on icon "button" at bounding box center [564, 102] width 10 height 10
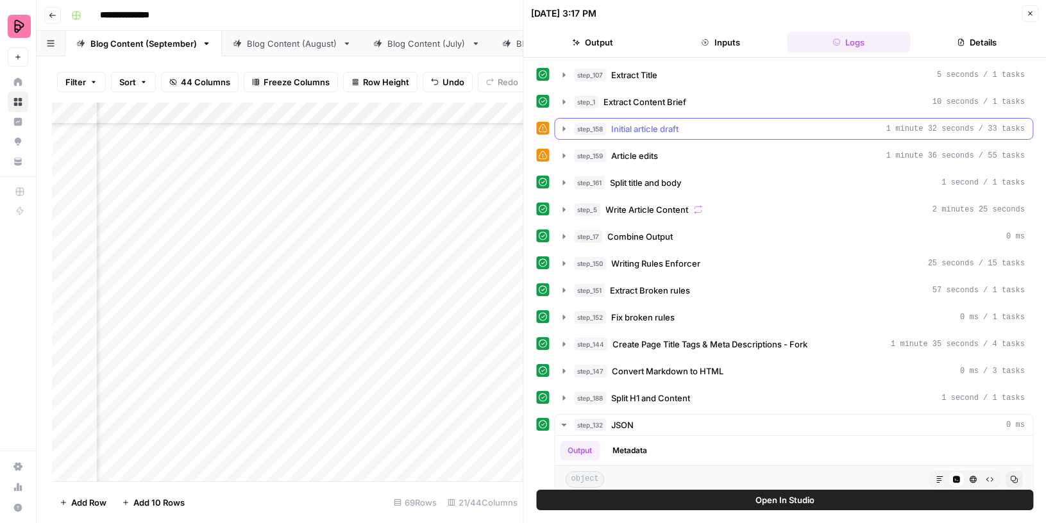
click at [562, 129] on icon "button" at bounding box center [564, 129] width 10 height 10
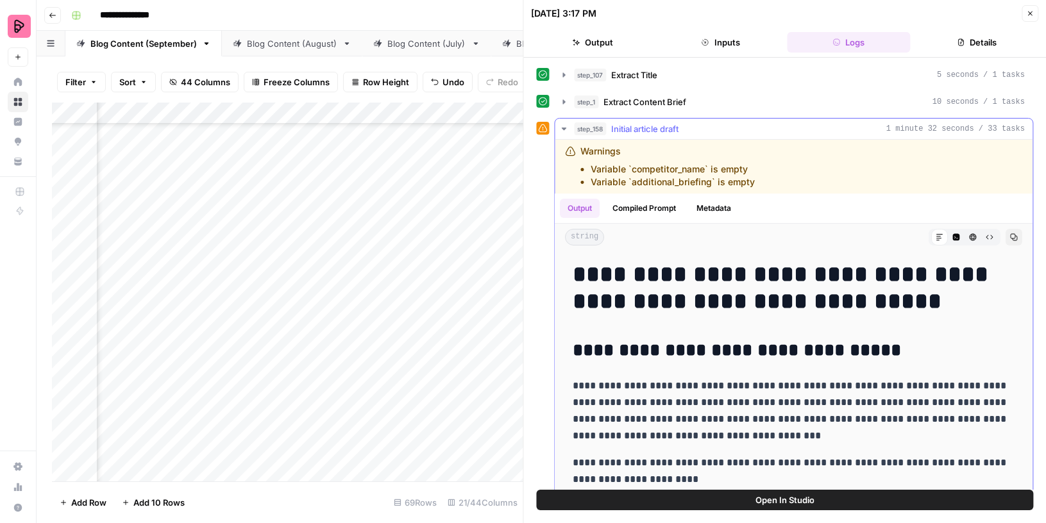
click at [562, 129] on icon "button" at bounding box center [564, 129] width 10 height 10
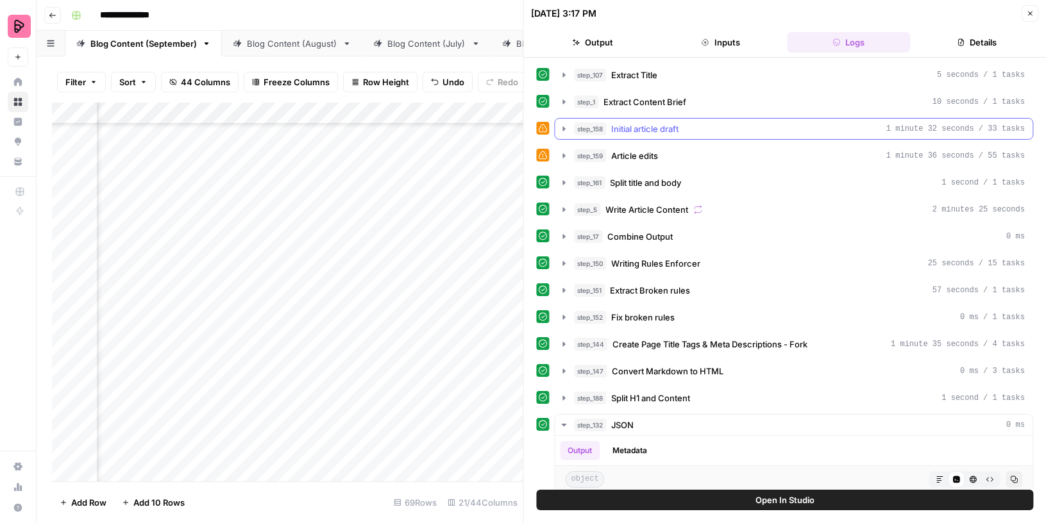
click at [563, 124] on icon "button" at bounding box center [564, 129] width 10 height 10
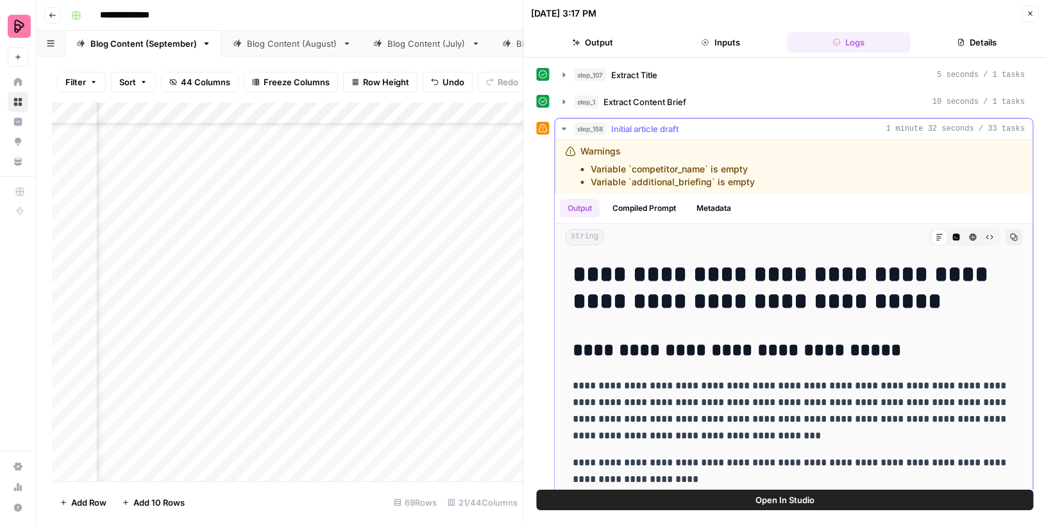
click at [652, 206] on button "Compiled Prompt" at bounding box center [644, 208] width 79 height 19
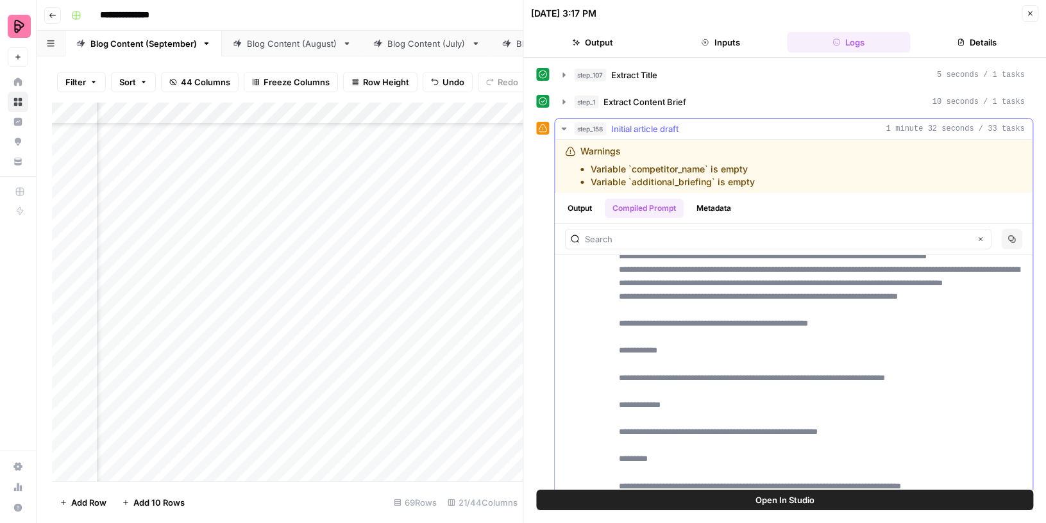
scroll to position [319, 0]
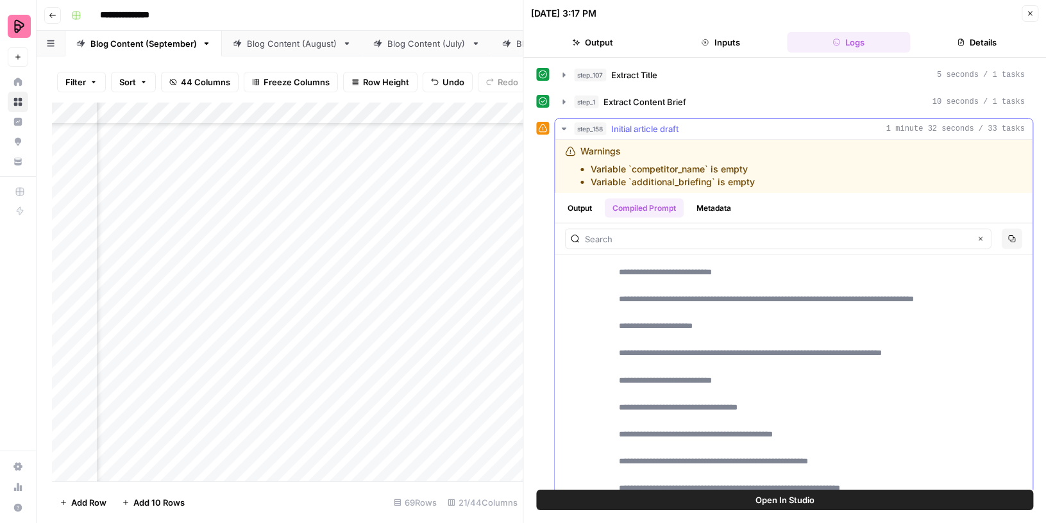
click at [580, 203] on button "Output" at bounding box center [580, 208] width 40 height 19
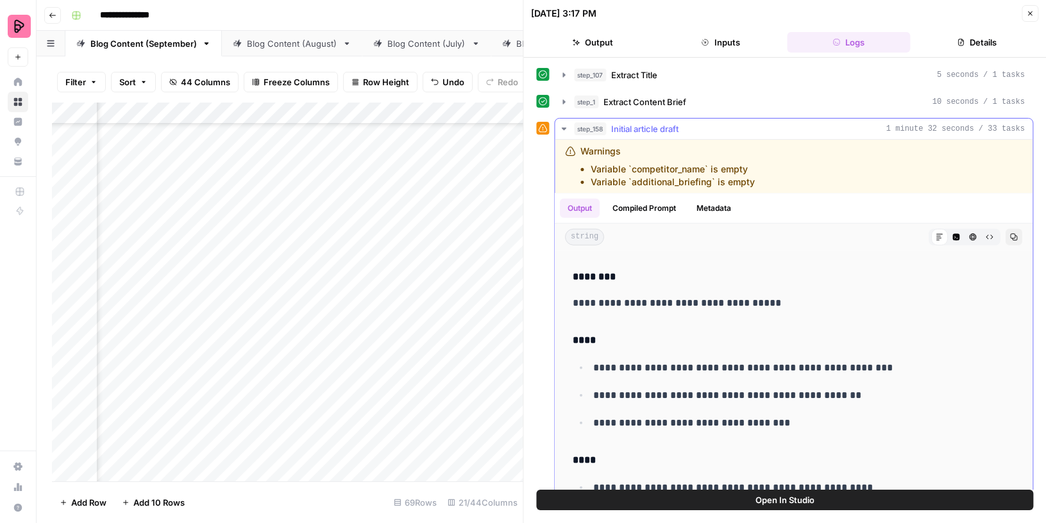
scroll to position [1846, 0]
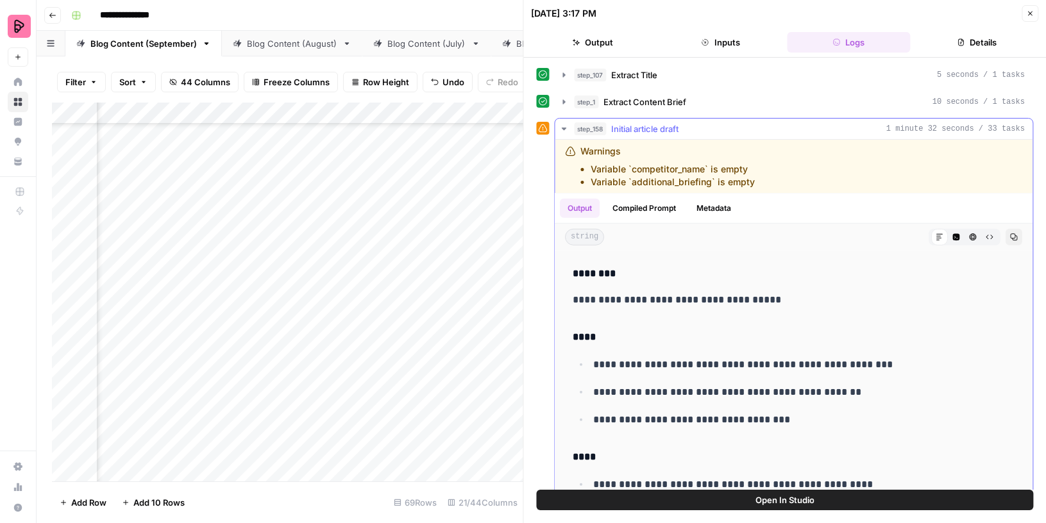
click at [561, 128] on icon "button" at bounding box center [564, 129] width 10 height 10
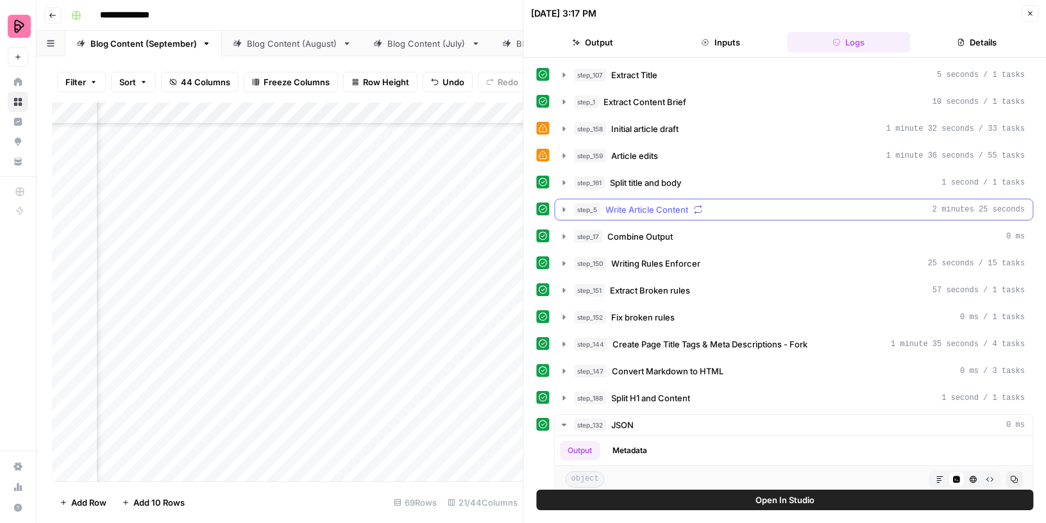
click at [564, 204] on icon "button" at bounding box center [564, 209] width 10 height 10
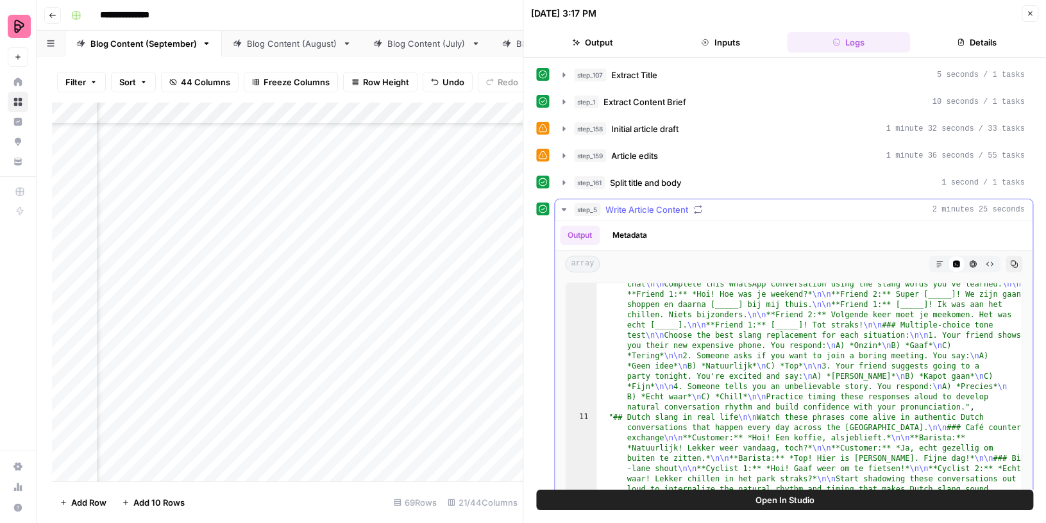
scroll to position [1196, 0]
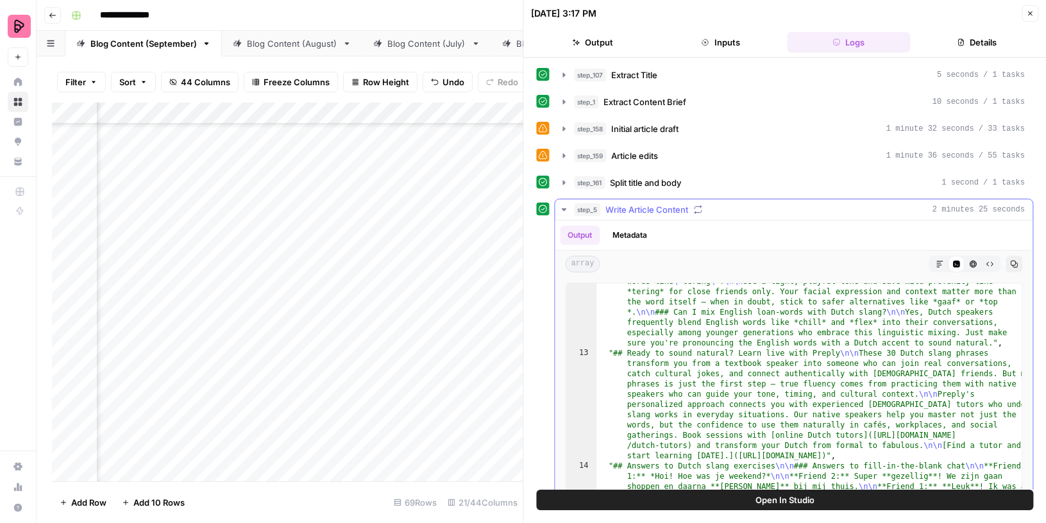
click at [563, 209] on icon "button" at bounding box center [564, 209] width 10 height 10
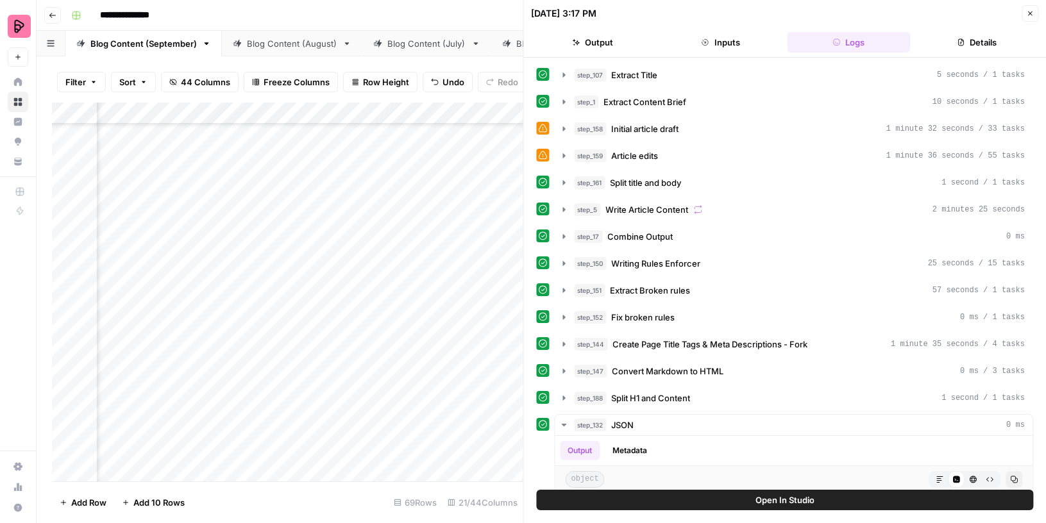
click at [1029, 12] on icon "button" at bounding box center [1030, 14] width 8 height 8
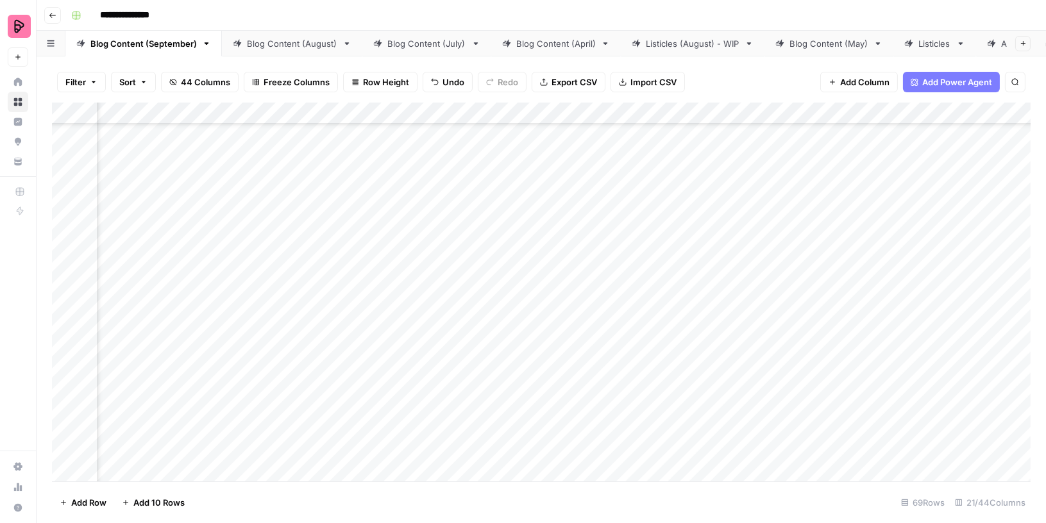
scroll to position [1839, 319]
click at [374, 228] on div "Add Column" at bounding box center [541, 293] width 978 height 380
click at [201, 84] on span "44 Columns" at bounding box center [205, 82] width 49 height 13
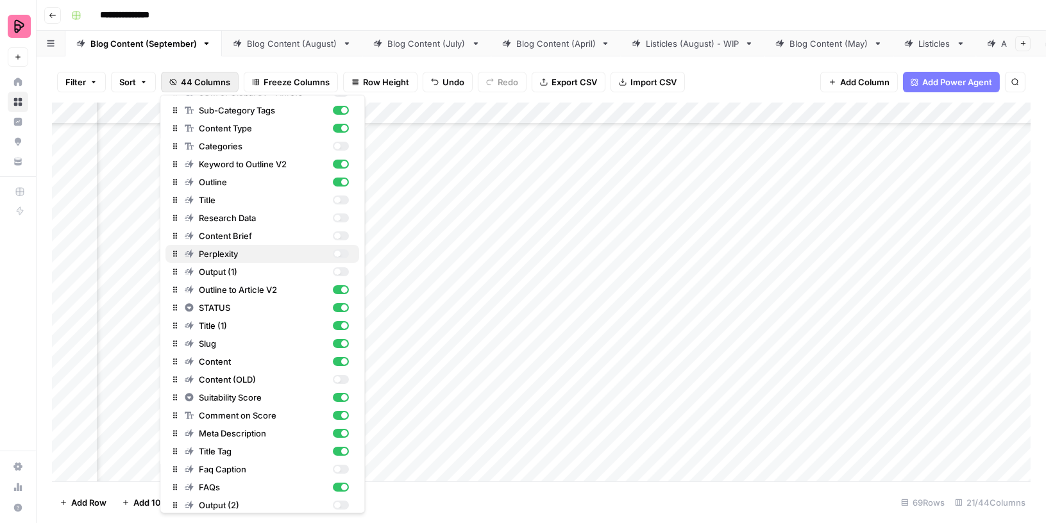
scroll to position [122, 0]
click at [343, 230] on div "button" at bounding box center [341, 234] width 16 height 9
click at [315, 62] on div "Filter Sort 44 Columns Freeze Columns Row Height Undo Redo Export CSV Import CS…" at bounding box center [541, 82] width 978 height 41
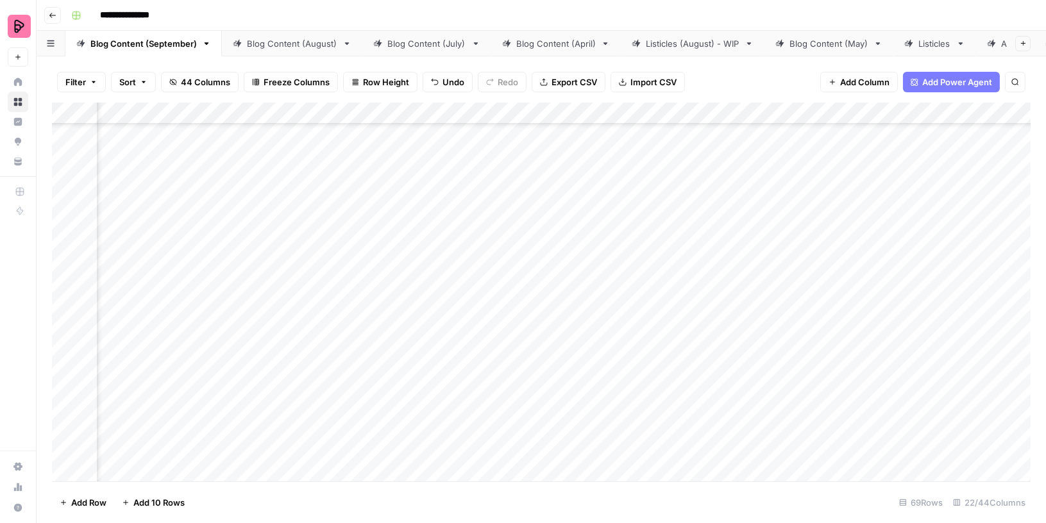
click at [666, 160] on div "Add Column" at bounding box center [541, 293] width 978 height 380
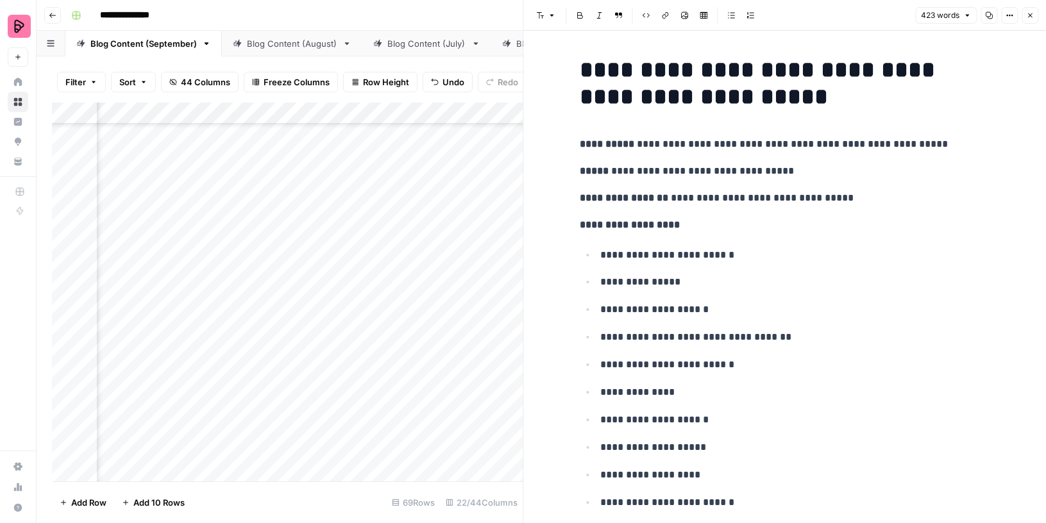
click at [1029, 14] on icon "button" at bounding box center [1030, 16] width 8 height 8
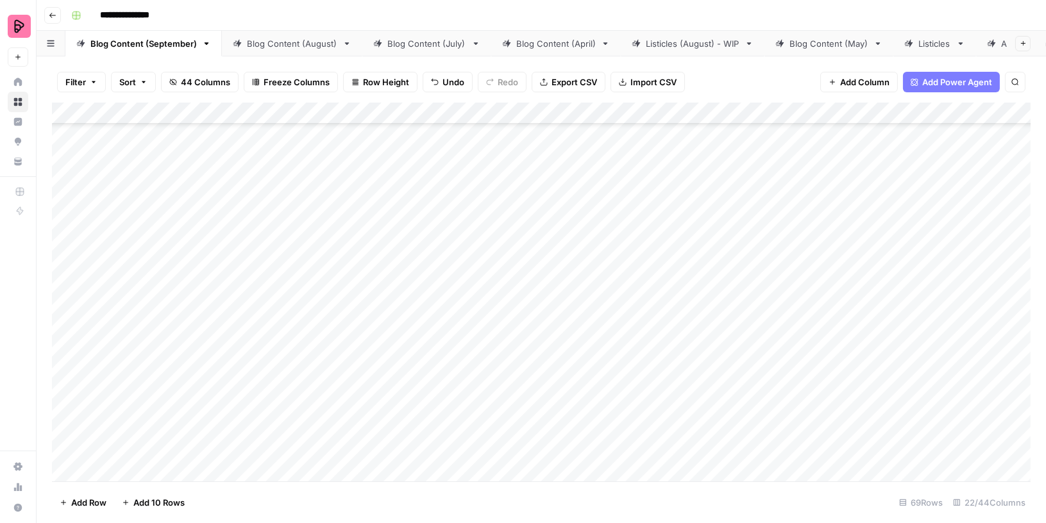
scroll to position [0, 172]
click at [956, 37] on div "Comparisons" at bounding box center [964, 43] width 53 height 13
click at [460, 134] on div "Add Column" at bounding box center [541, 141] width 978 height 76
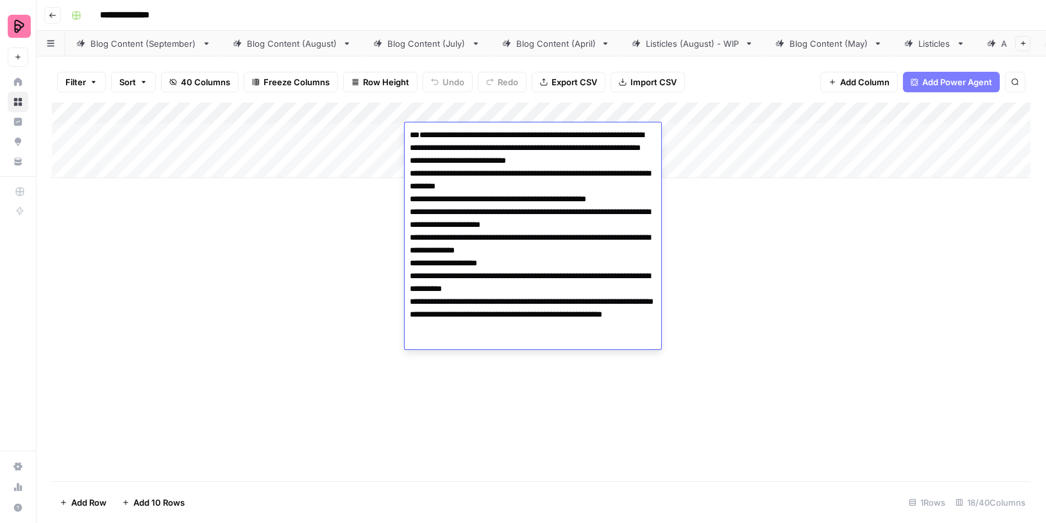
click at [293, 199] on div "Add Column" at bounding box center [541, 292] width 978 height 379
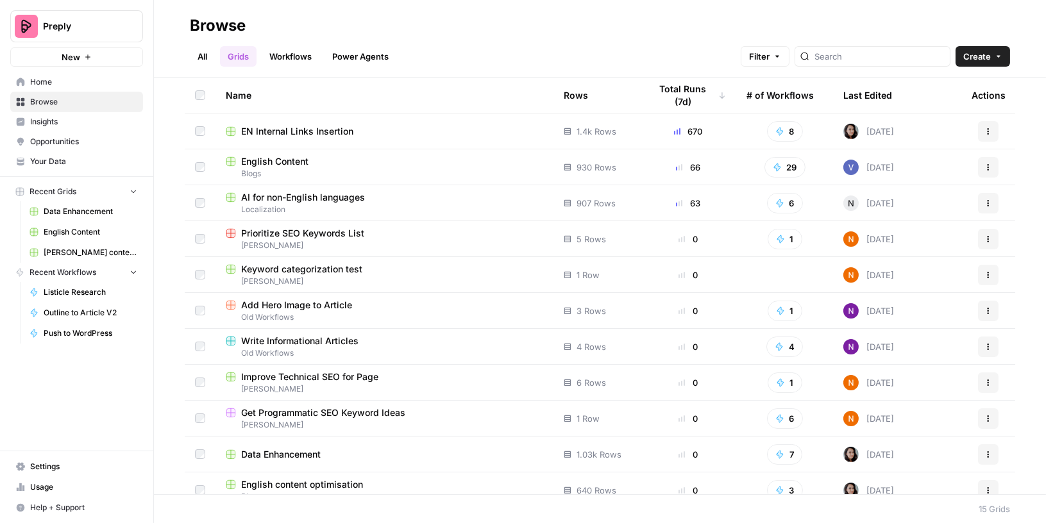
click at [70, 226] on span "English Content" at bounding box center [91, 232] width 94 height 12
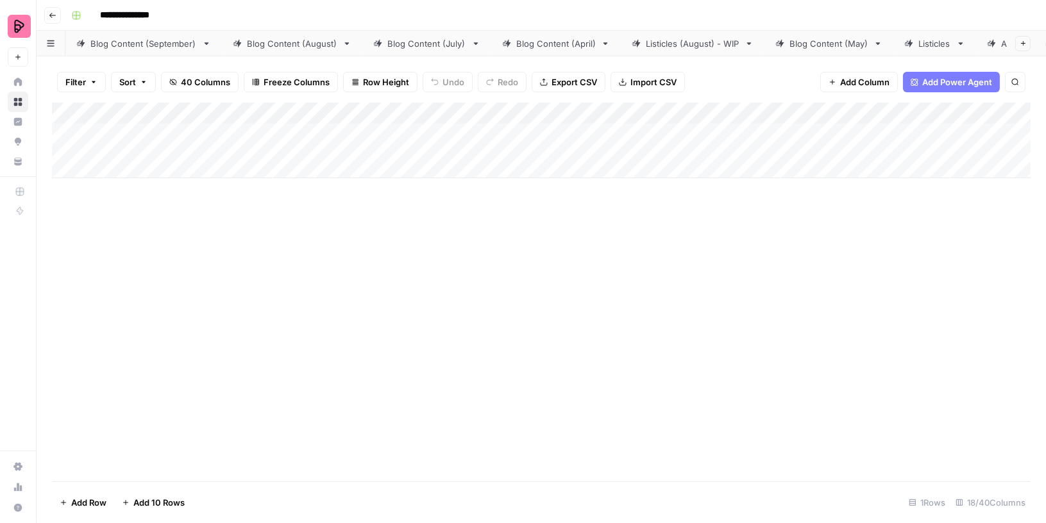
click at [178, 49] on link "Blog Content (September)" at bounding box center [143, 44] width 156 height 26
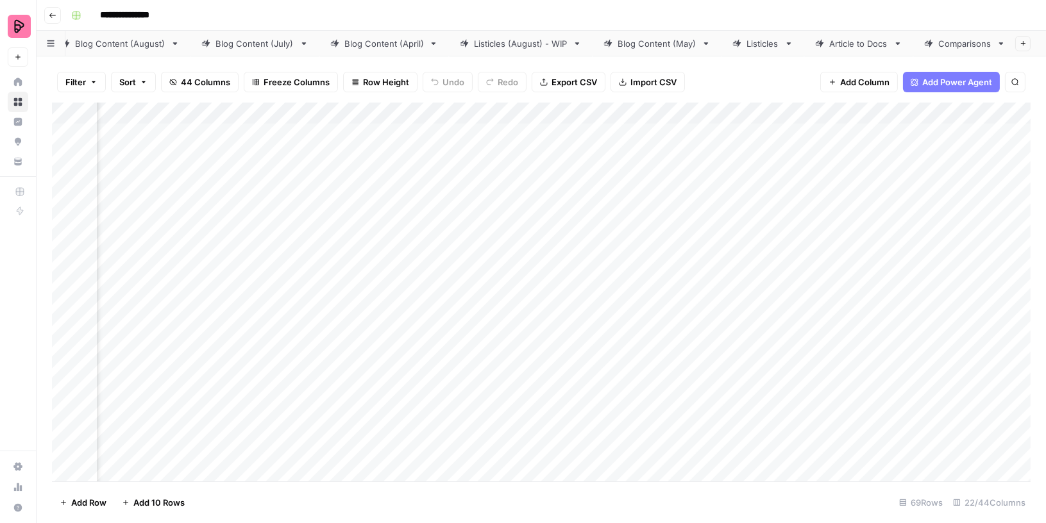
click at [939, 41] on div "Comparisons" at bounding box center [964, 43] width 53 height 13
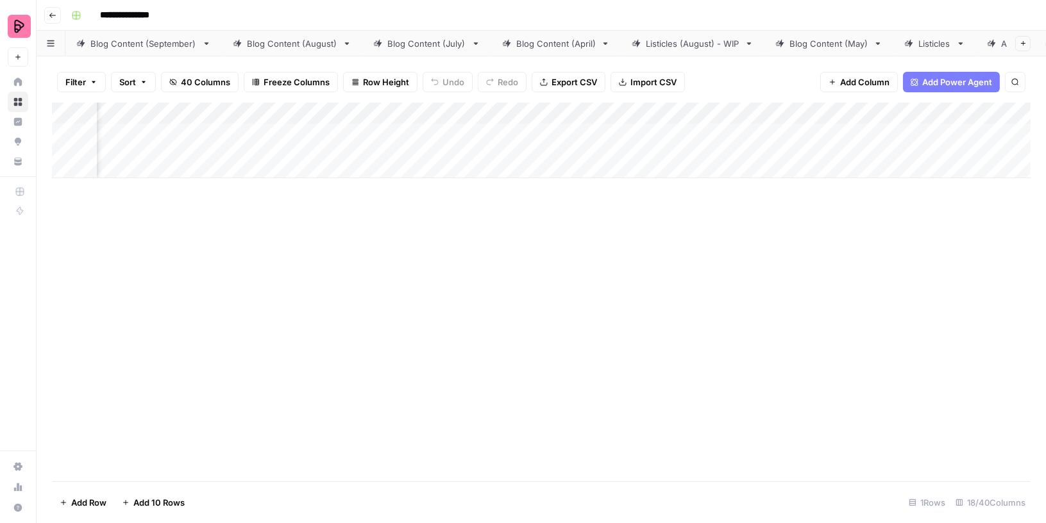
scroll to position [0, 316]
drag, startPoint x: 613, startPoint y: 111, endPoint x: 703, endPoint y: 111, distance: 90.4
click at [703, 111] on div "Add Column" at bounding box center [541, 141] width 978 height 76
drag, startPoint x: 769, startPoint y: 113, endPoint x: 872, endPoint y: 113, distance: 103.2
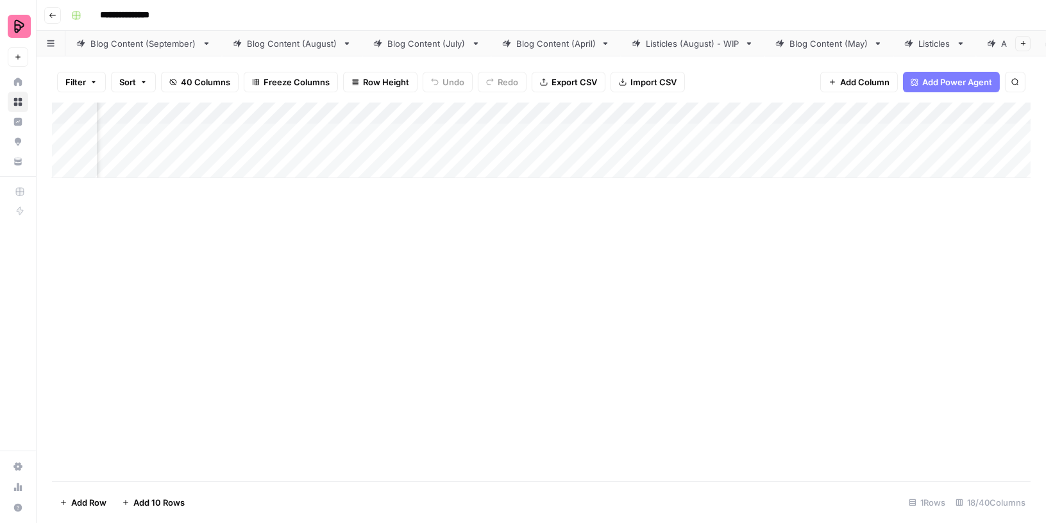
click at [872, 113] on div "Add Column" at bounding box center [541, 141] width 978 height 76
click at [926, 33] on link "Comparisons" at bounding box center [965, 44] width 103 height 26
click at [926, 42] on div "Comparisons" at bounding box center [957, 43] width 67 height 13
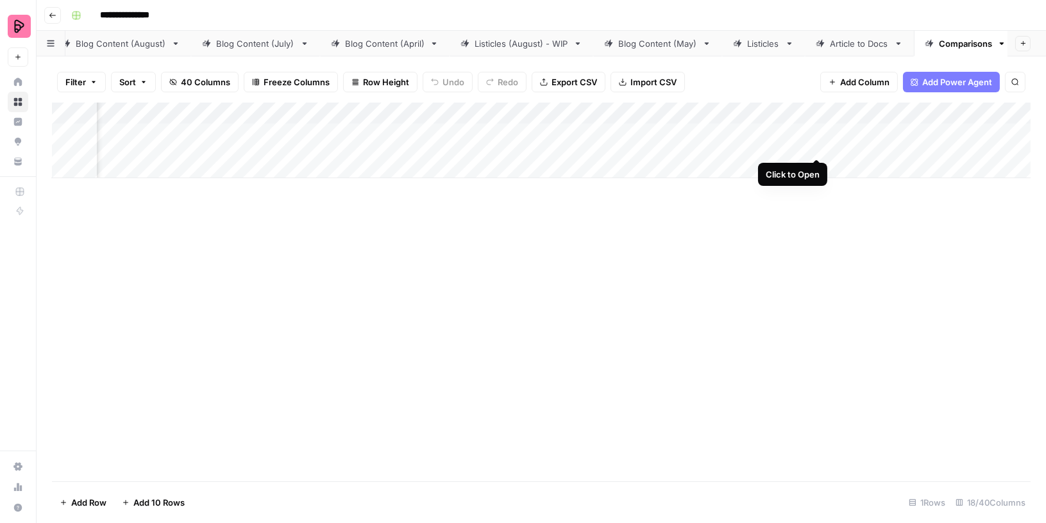
click at [819, 132] on div "Add Column" at bounding box center [541, 141] width 978 height 76
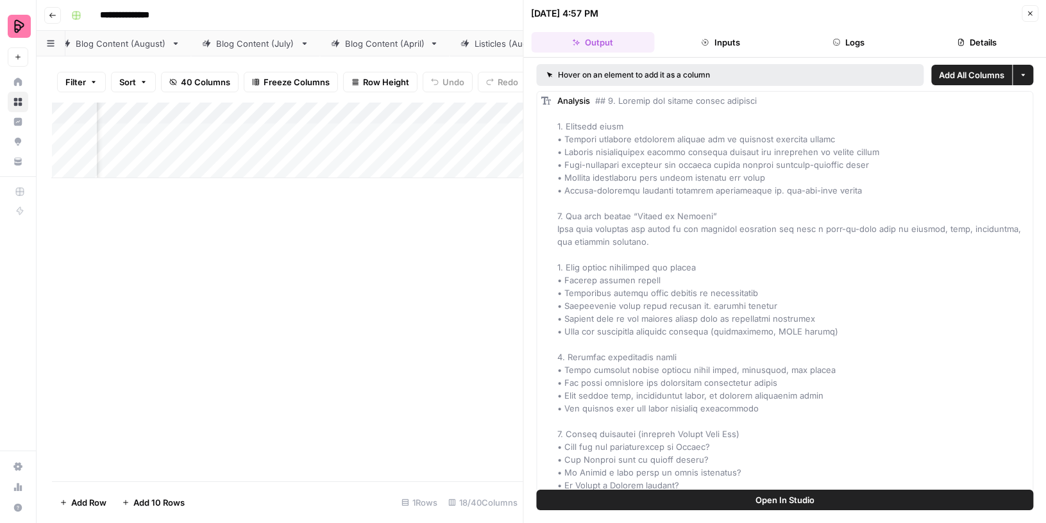
click at [729, 40] on button "Inputs" at bounding box center [720, 42] width 123 height 21
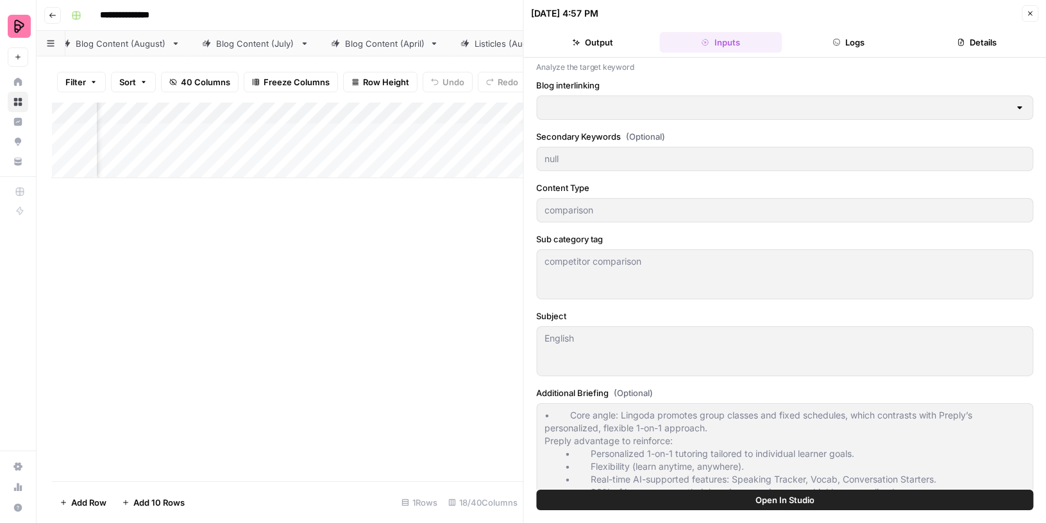
type input "Blog interlinking"
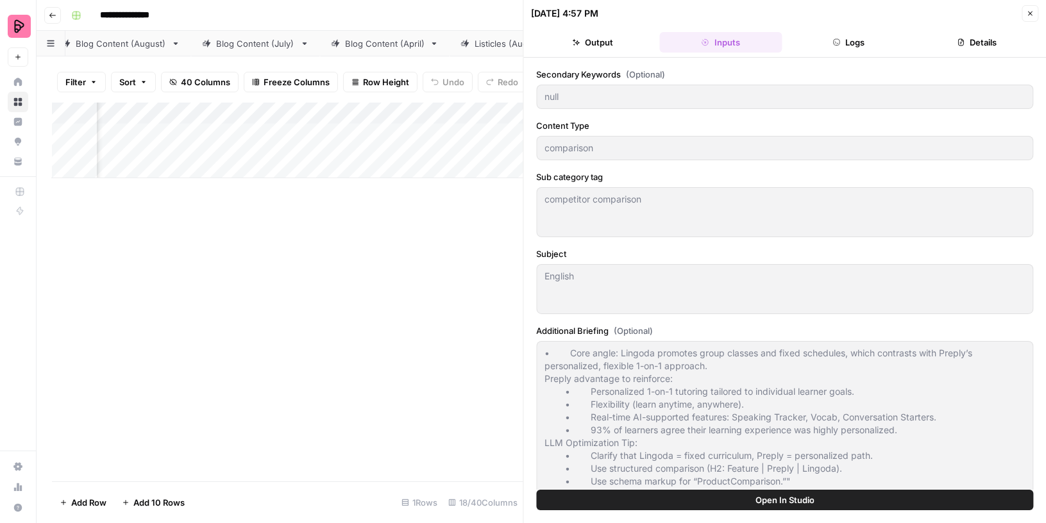
scroll to position [245, 0]
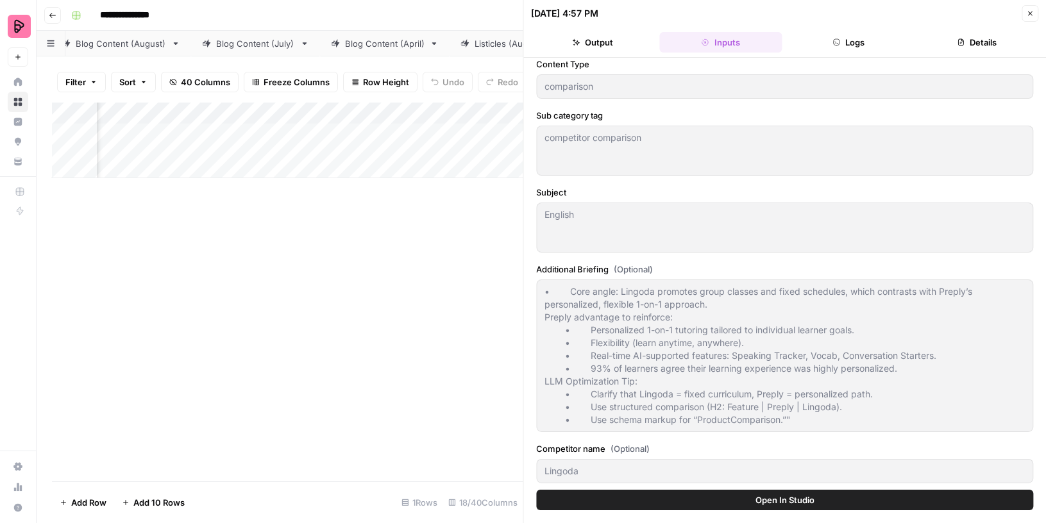
click at [621, 42] on button "Output" at bounding box center [592, 42] width 123 height 21
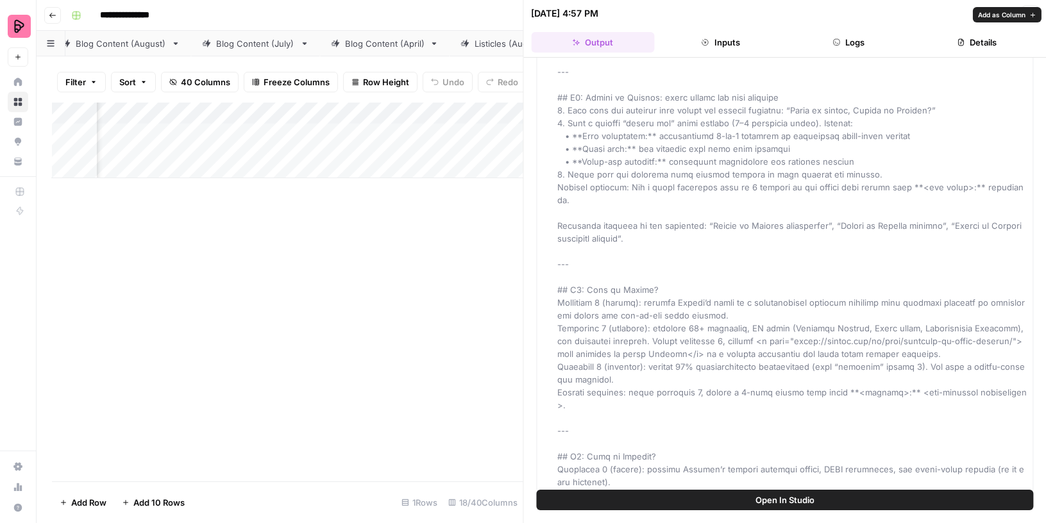
scroll to position [4877, 0]
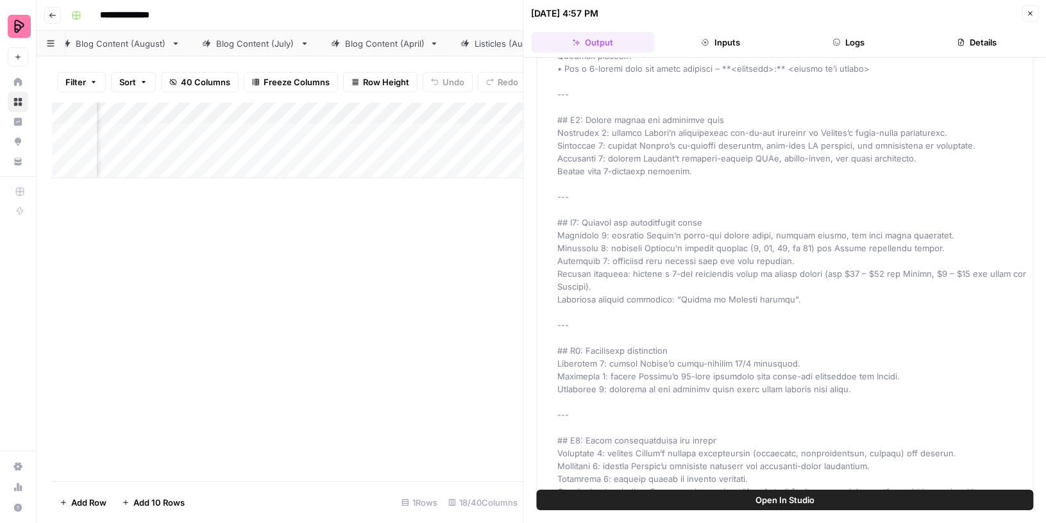
click at [1028, 11] on icon "button" at bounding box center [1030, 14] width 8 height 8
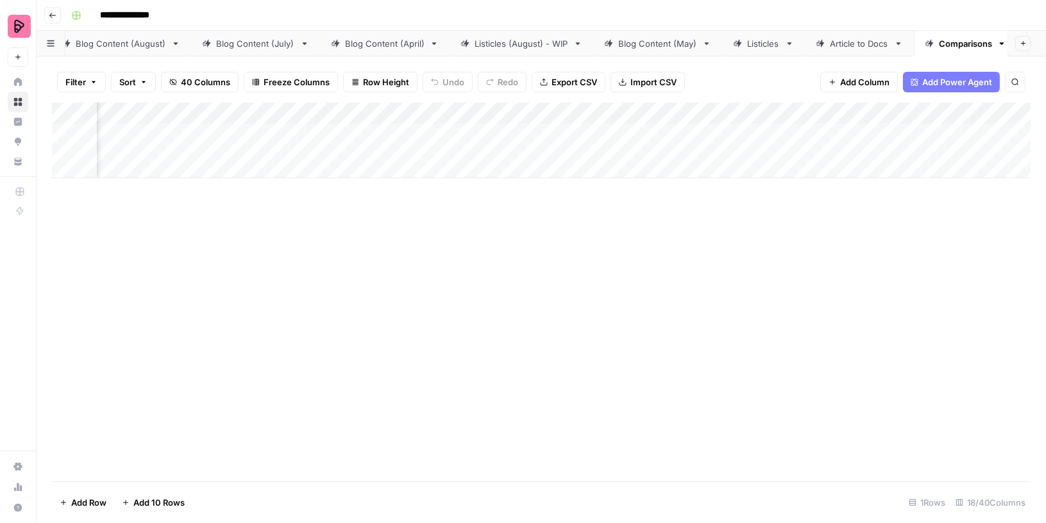
click at [820, 113] on div "Add Column" at bounding box center [541, 141] width 978 height 76
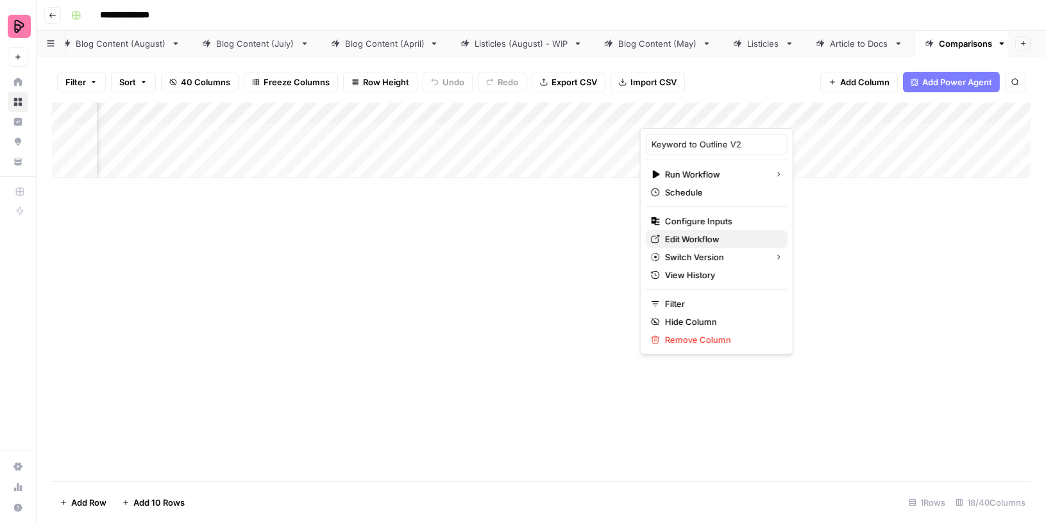
click at [698, 234] on span "Edit Workflow" at bounding box center [721, 239] width 112 height 13
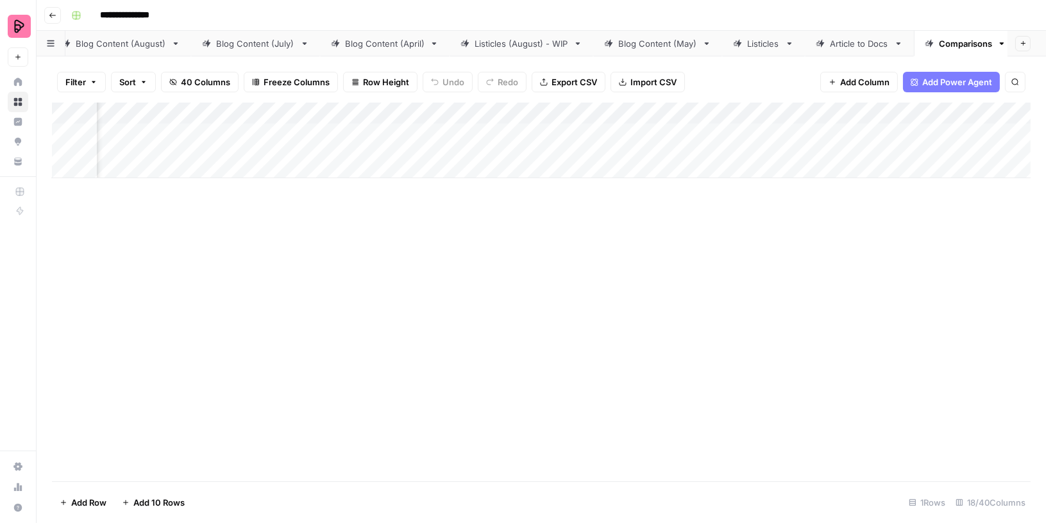
scroll to position [0, 934]
click at [508, 114] on div "Add Column" at bounding box center [541, 141] width 978 height 76
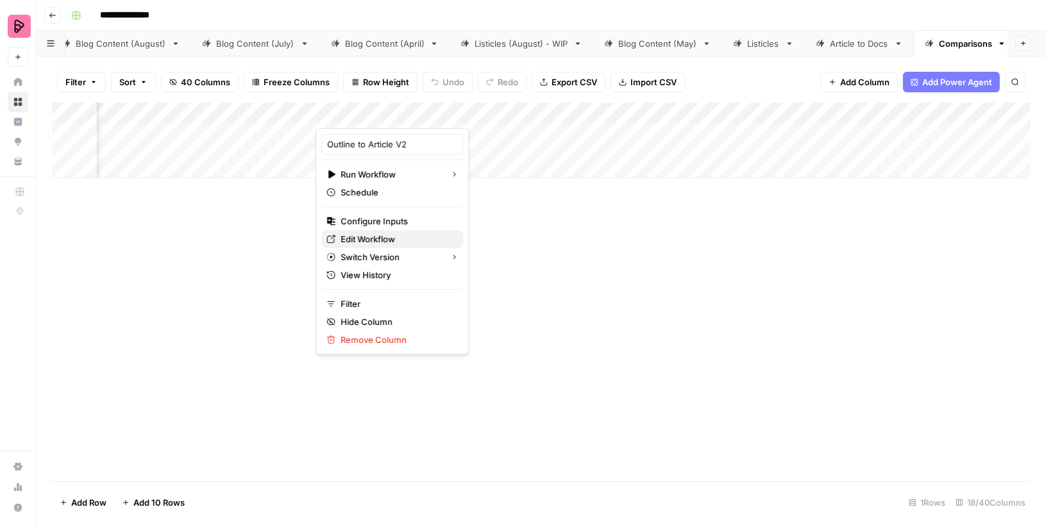
click at [381, 235] on span "Edit Workflow" at bounding box center [396, 239] width 112 height 13
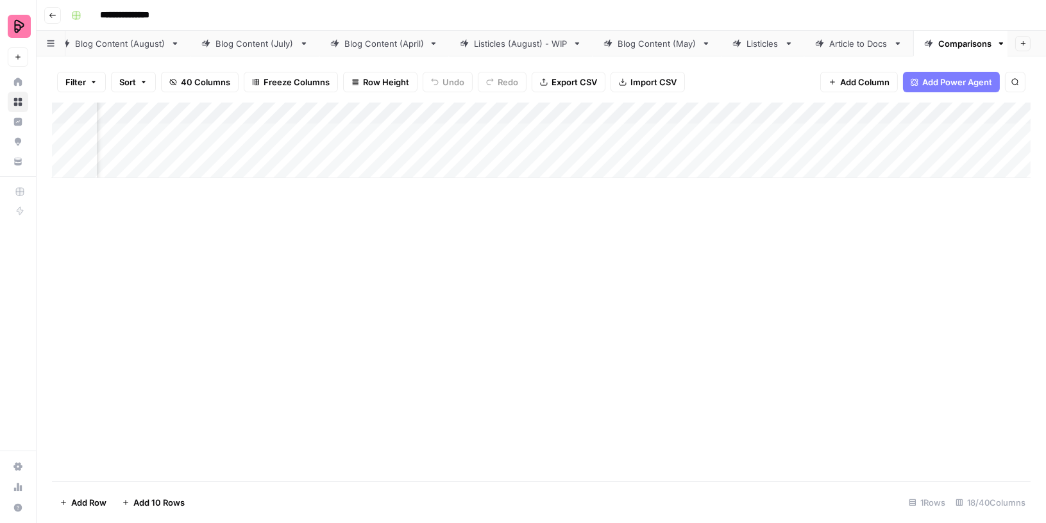
scroll to position [0, 0]
click at [108, 134] on div "Add Column" at bounding box center [541, 141] width 978 height 76
click at [124, 47] on div "Blog Content (September)" at bounding box center [143, 43] width 106 height 13
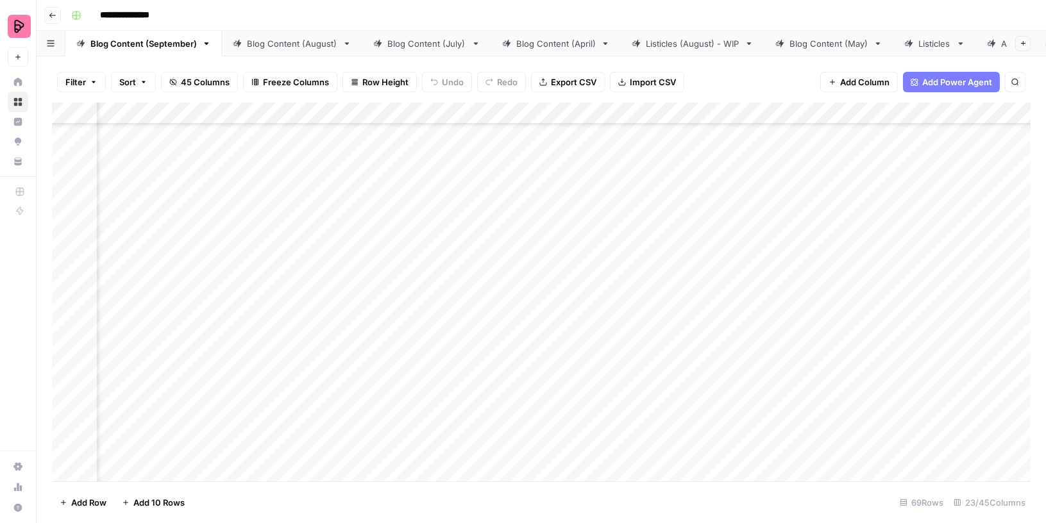
scroll to position [1793, 355]
click at [547, 307] on div "Add Column" at bounding box center [541, 293] width 978 height 380
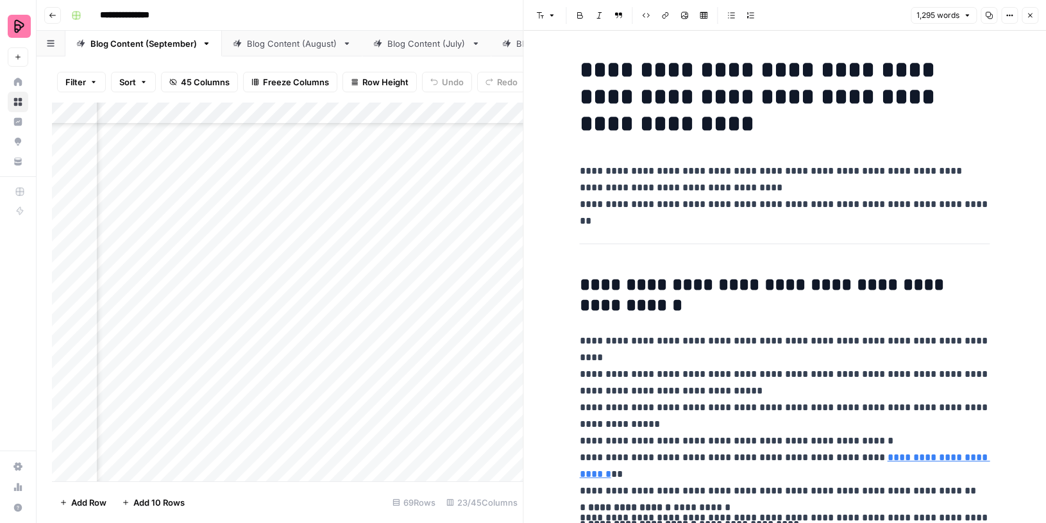
click at [792, 361] on p "**********" at bounding box center [785, 416] width 410 height 167
type input "gen"
click at [1030, 14] on icon "button" at bounding box center [1030, 16] width 8 height 8
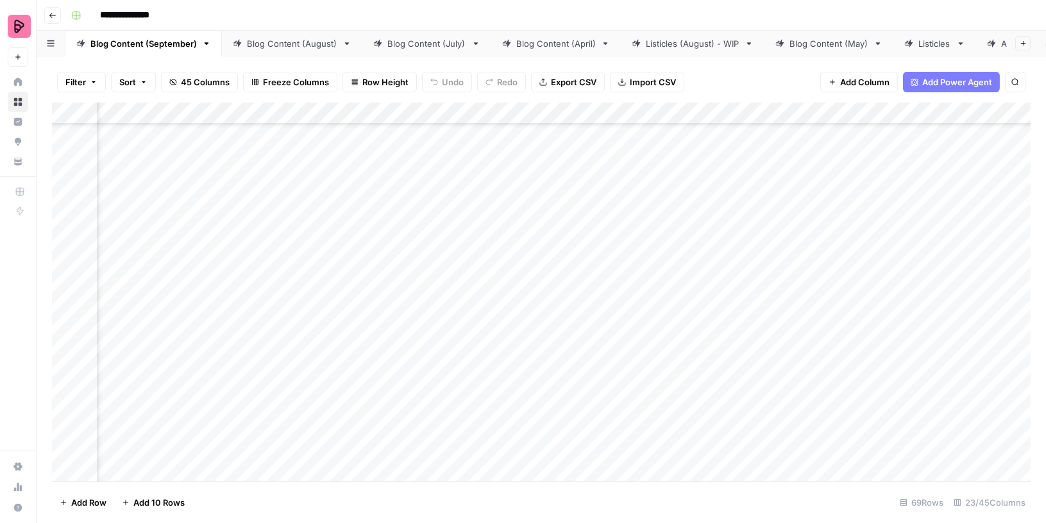
click at [664, 306] on div "Add Column" at bounding box center [541, 293] width 978 height 380
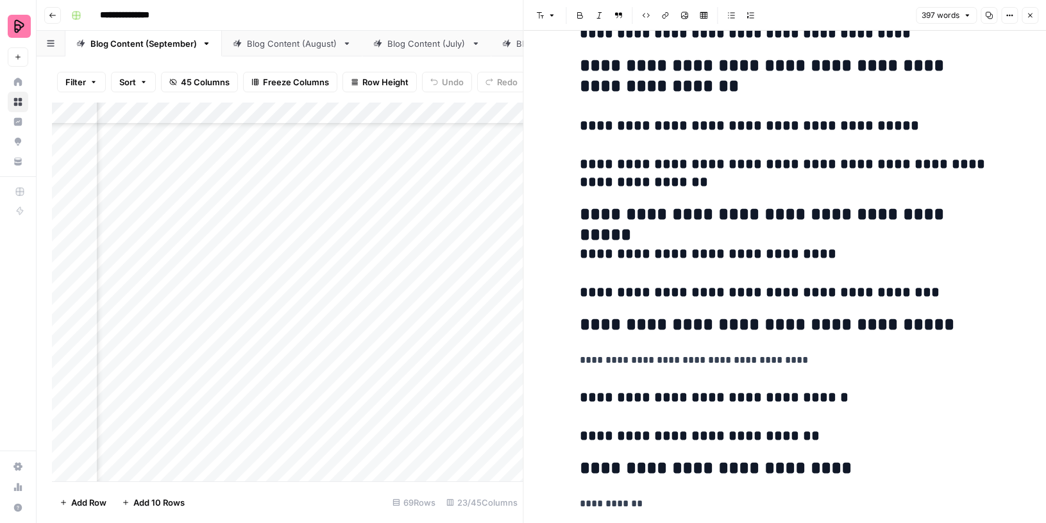
scroll to position [1690, 0]
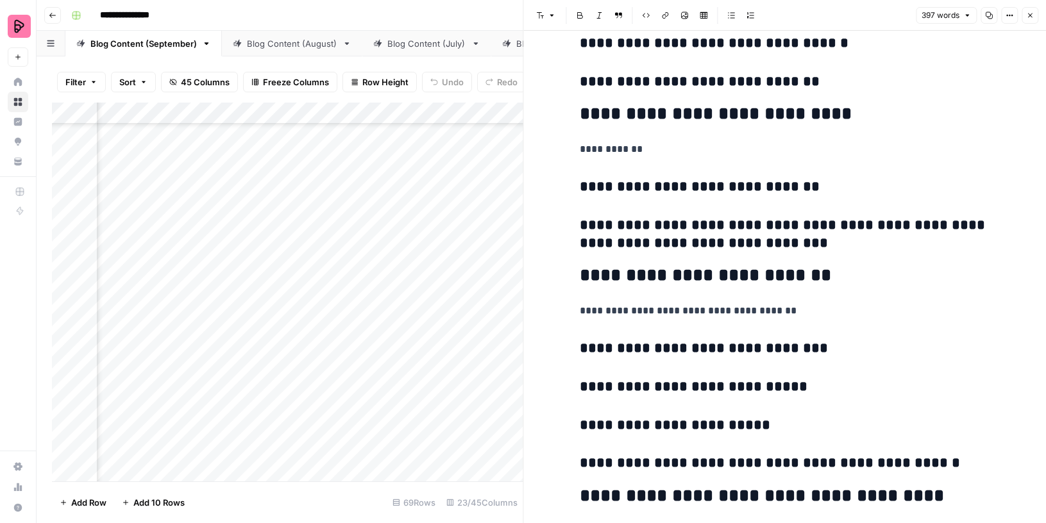
click at [934, 240] on h3 "**********" at bounding box center [785, 235] width 410 height 36
type input "gen z"
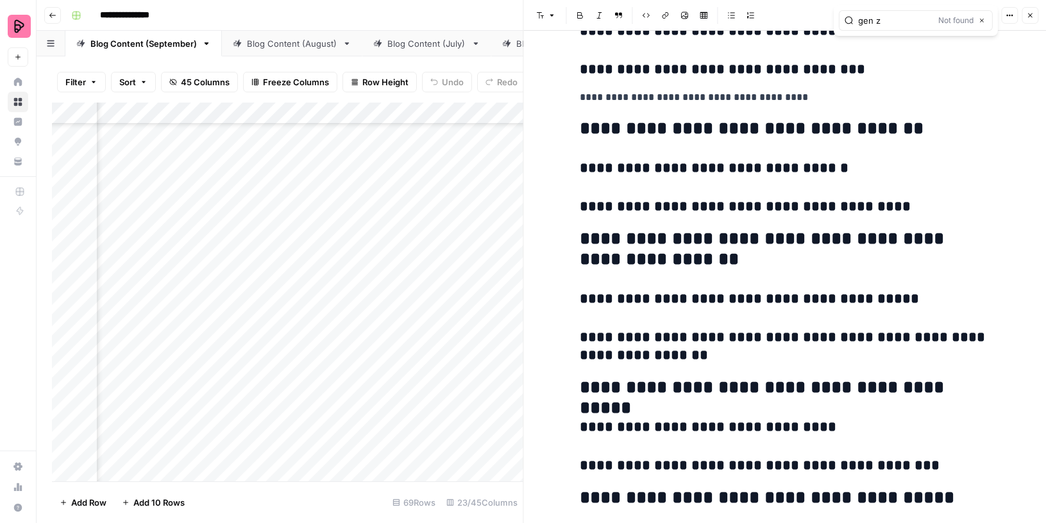
scroll to position [1144, 0]
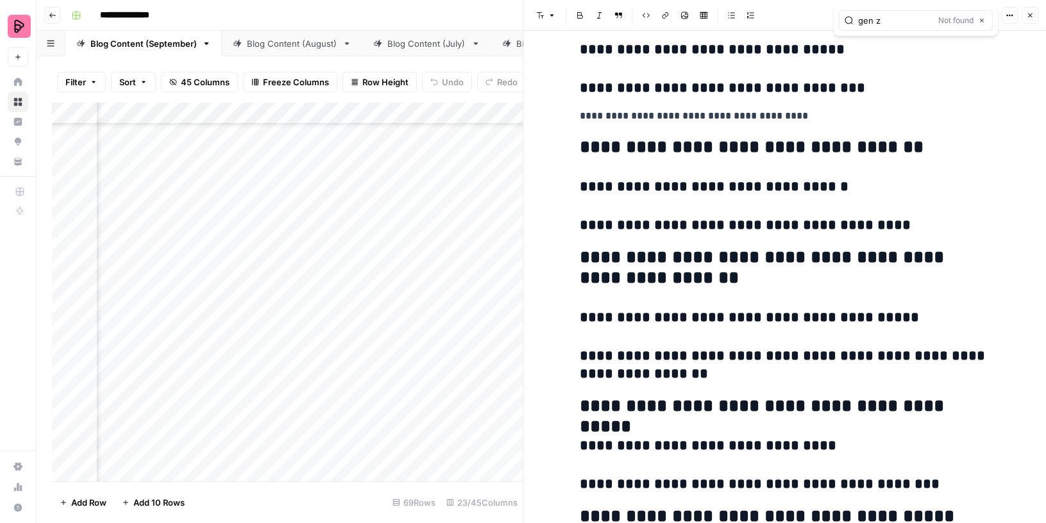
click at [1028, 15] on icon "button" at bounding box center [1030, 16] width 8 height 8
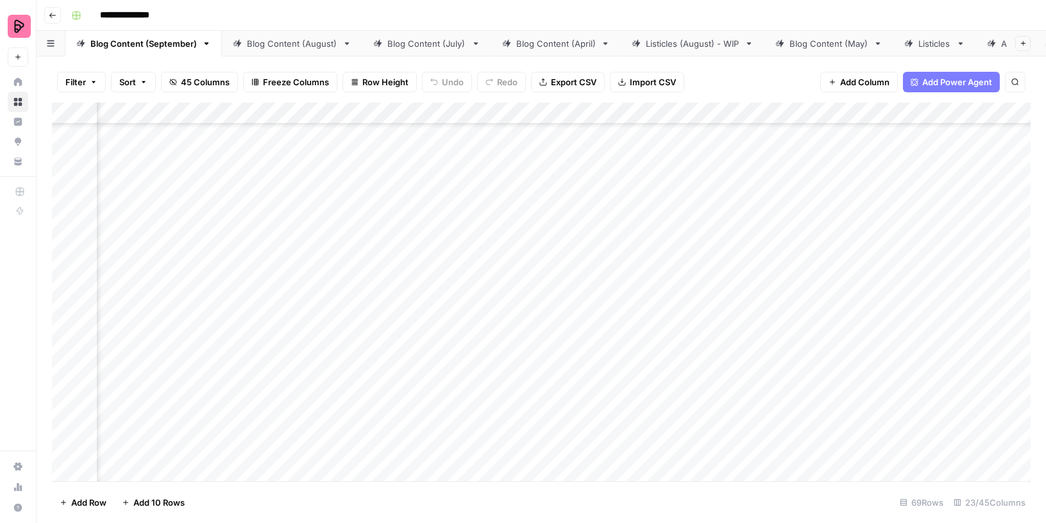
click at [546, 306] on div "Add Column" at bounding box center [541, 293] width 978 height 380
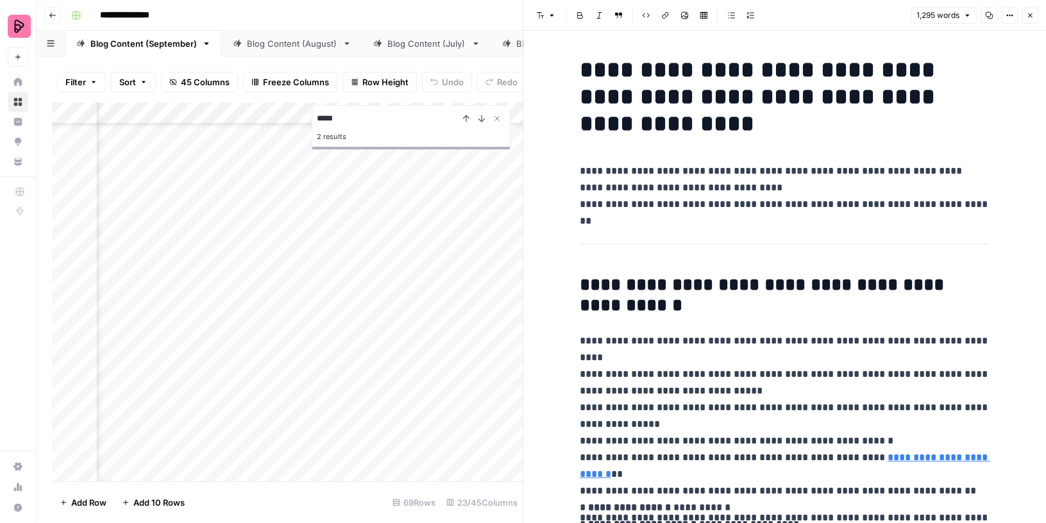
type input "*****"
click at [800, 288] on h2 "**********" at bounding box center [785, 295] width 410 height 41
type input "gen z"
click at [1031, 12] on icon "button" at bounding box center [1030, 16] width 8 height 8
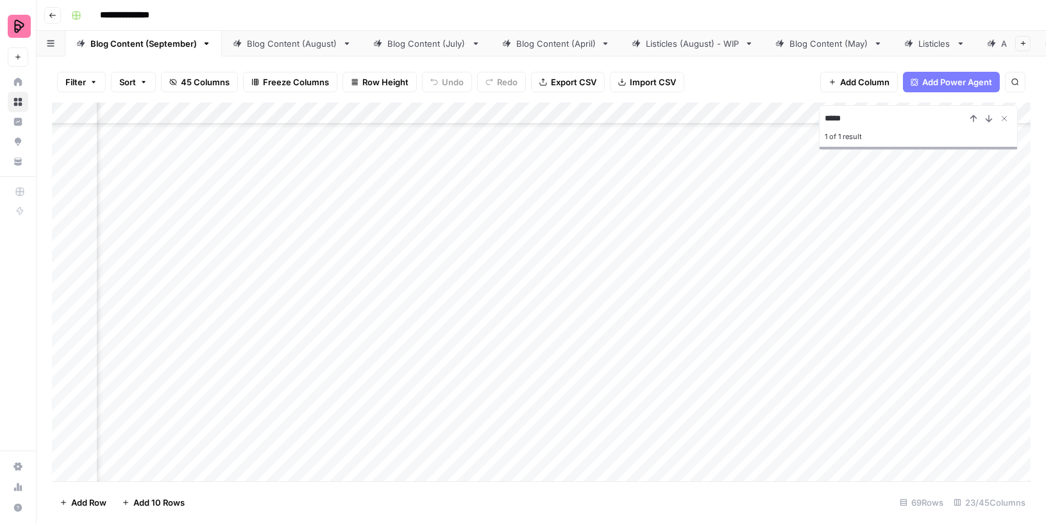
scroll to position [1700, 65]
click at [705, 400] on div "Add Column" at bounding box center [541, 293] width 978 height 380
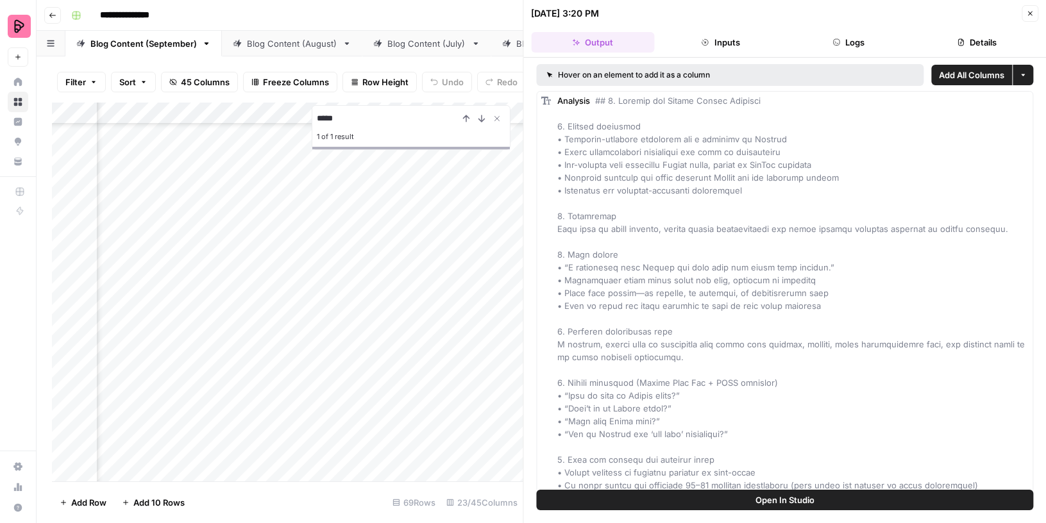
click at [741, 40] on button "Inputs" at bounding box center [720, 42] width 123 height 21
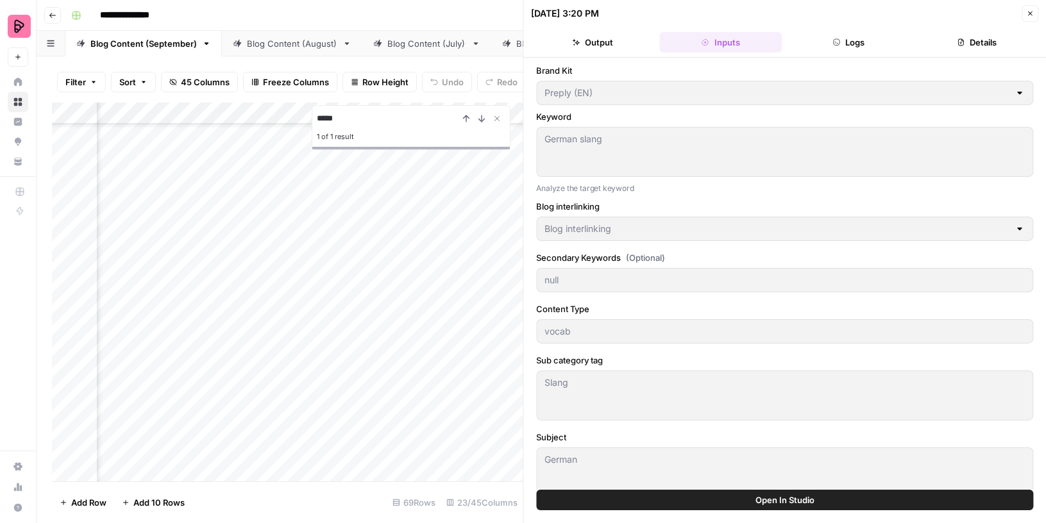
click at [833, 40] on icon "button" at bounding box center [836, 42] width 6 height 6
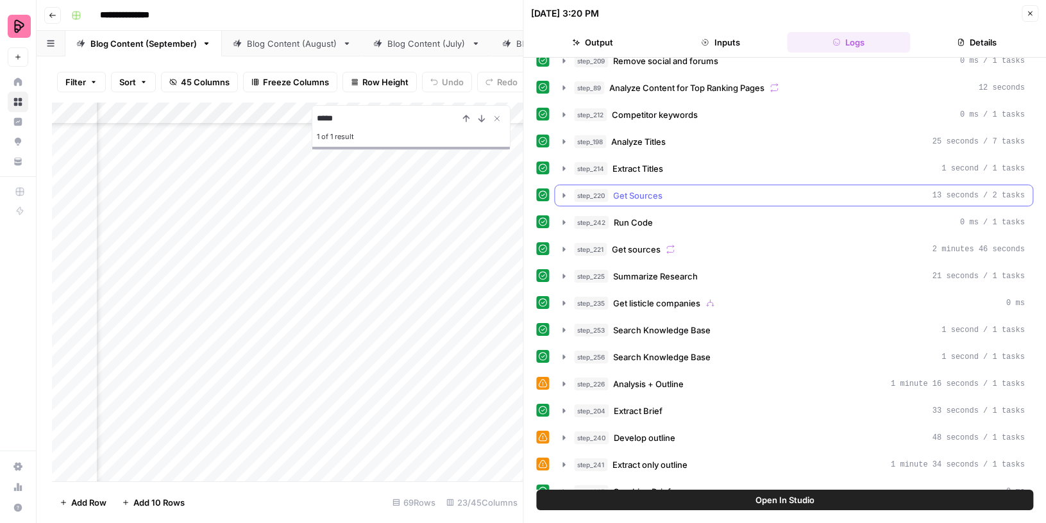
scroll to position [72, 0]
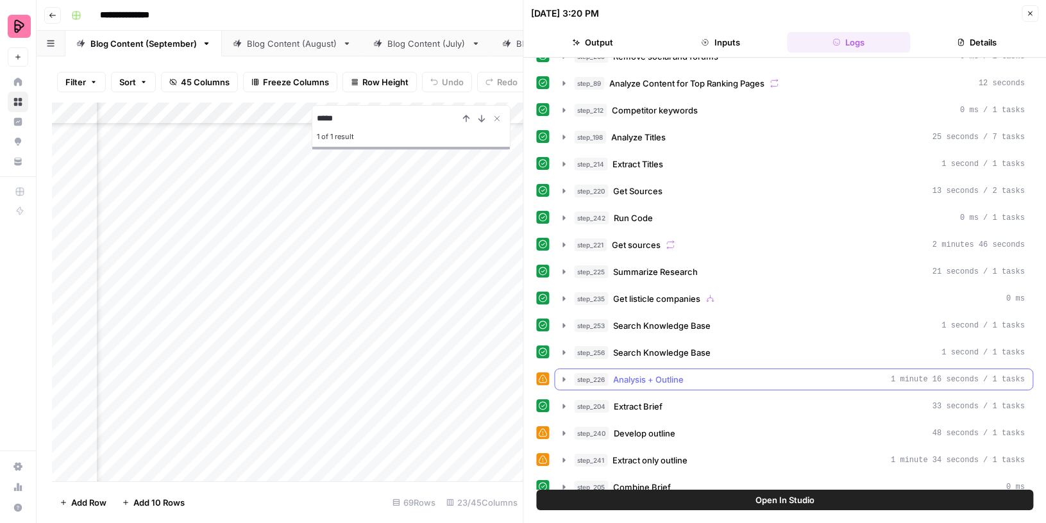
click at [624, 369] on button "step_226 Analysis + Outline 1 minute 16 seconds / 1 tasks" at bounding box center [794, 379] width 478 height 21
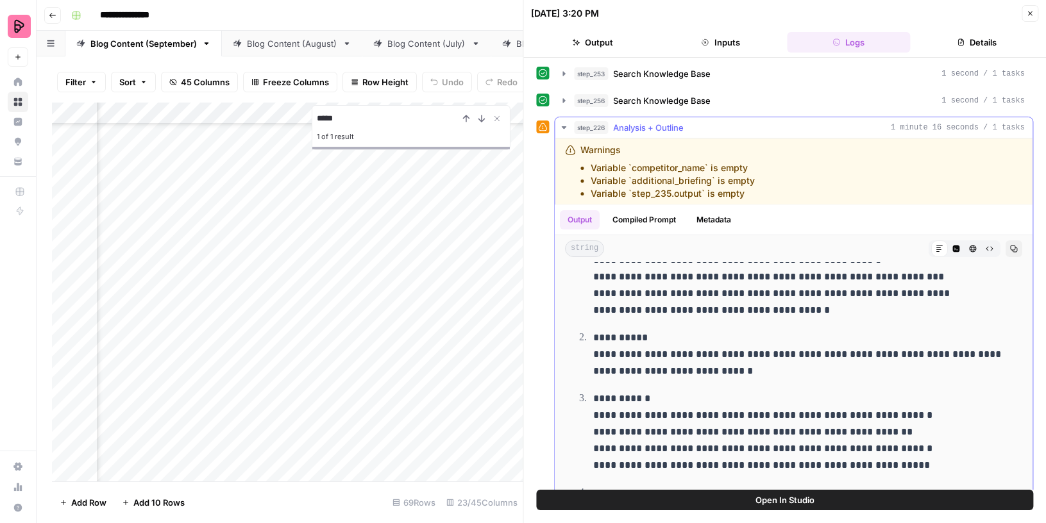
scroll to position [87, 0]
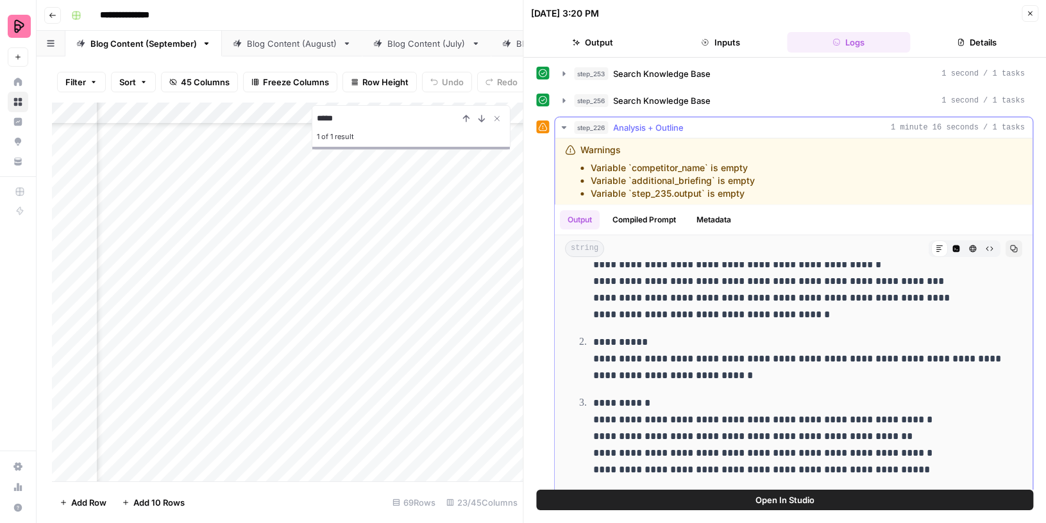
click at [567, 122] on icon "button" at bounding box center [564, 127] width 10 height 10
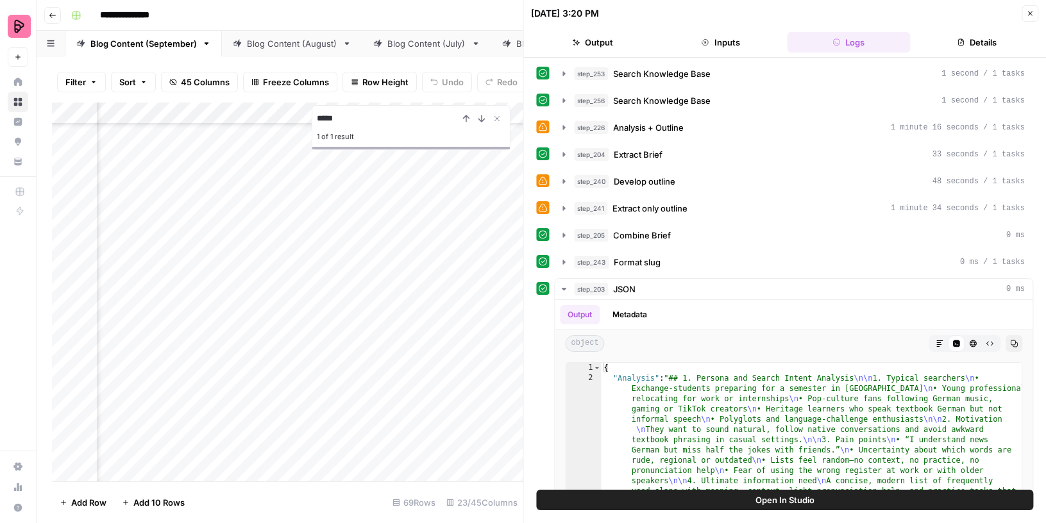
click at [1029, 10] on icon "button" at bounding box center [1030, 14] width 8 height 8
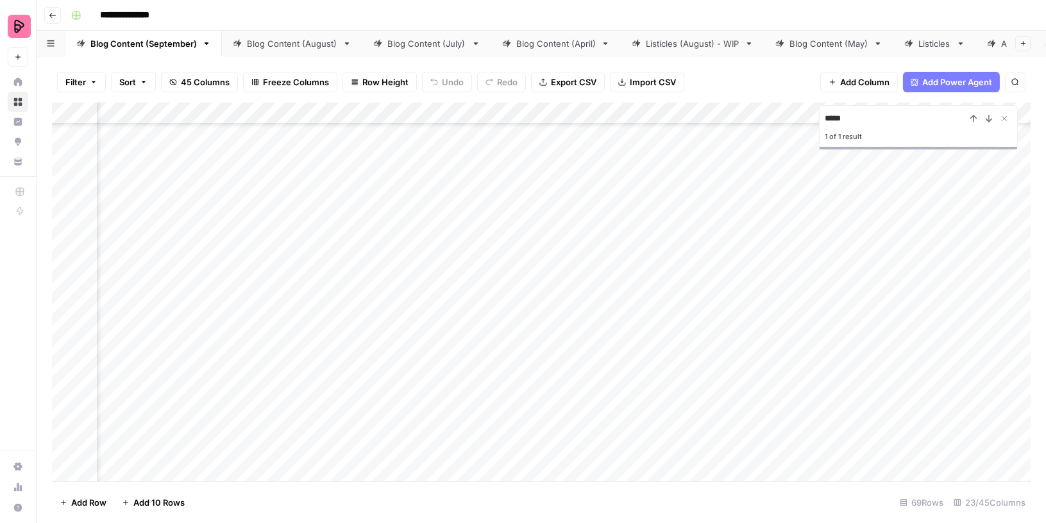
click at [710, 111] on div "Add Column" at bounding box center [541, 293] width 978 height 380
click at [654, 399] on div "Add Column" at bounding box center [541, 293] width 978 height 380
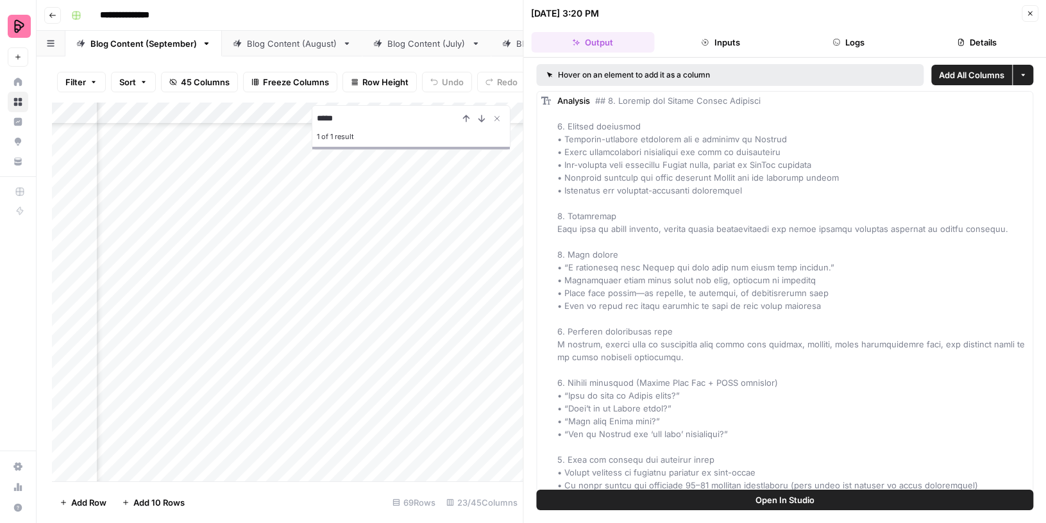
click at [701, 500] on button "Open In Studio" at bounding box center [785, 500] width 497 height 21
click at [1031, 12] on icon "button" at bounding box center [1030, 14] width 4 height 4
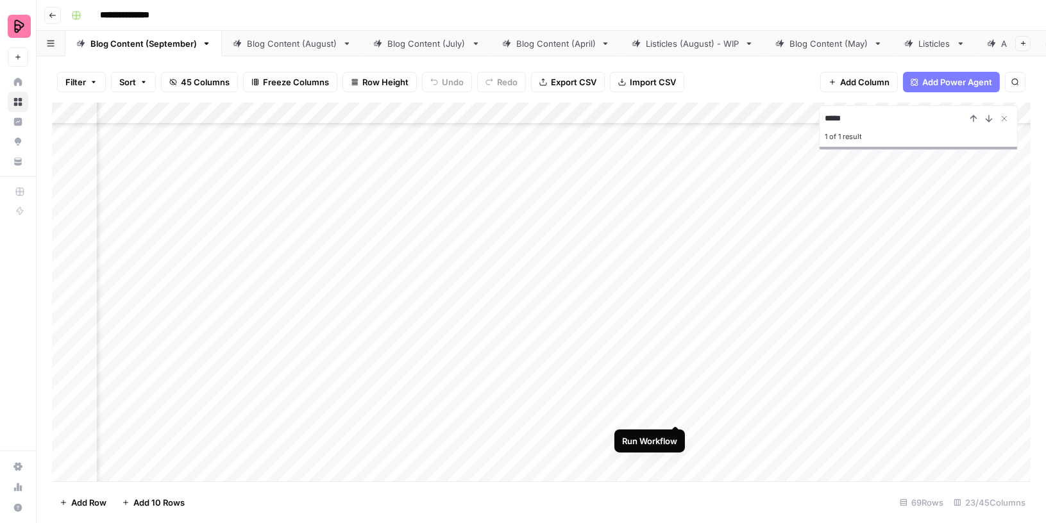
click at [673, 401] on div "Add Column" at bounding box center [541, 293] width 978 height 380
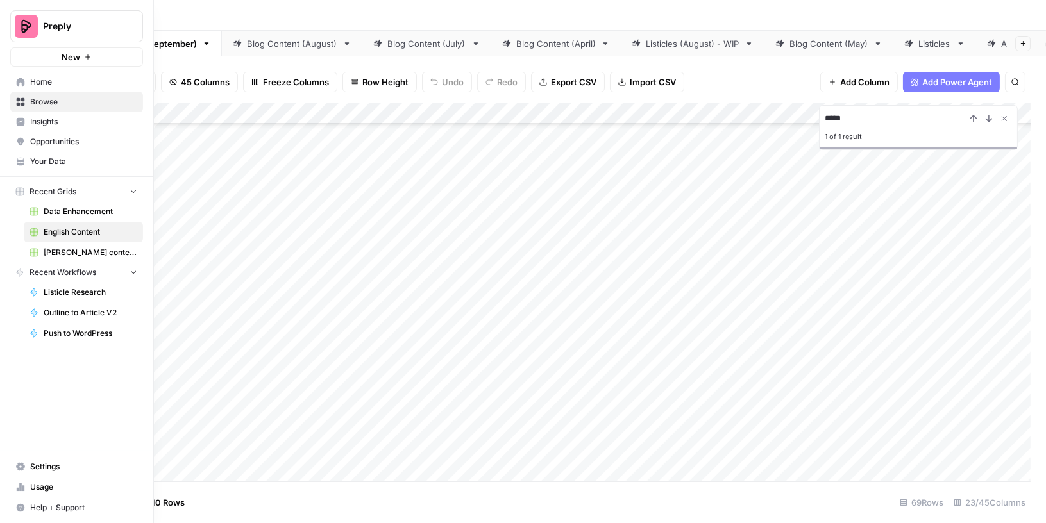
click at [36, 84] on span "Home" at bounding box center [83, 82] width 107 height 12
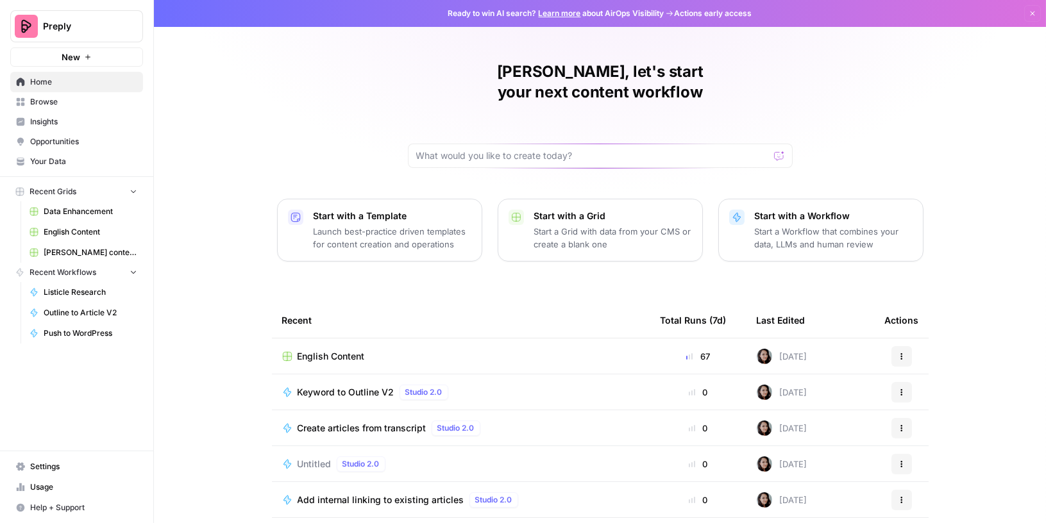
click at [39, 103] on span "Browse" at bounding box center [83, 102] width 107 height 12
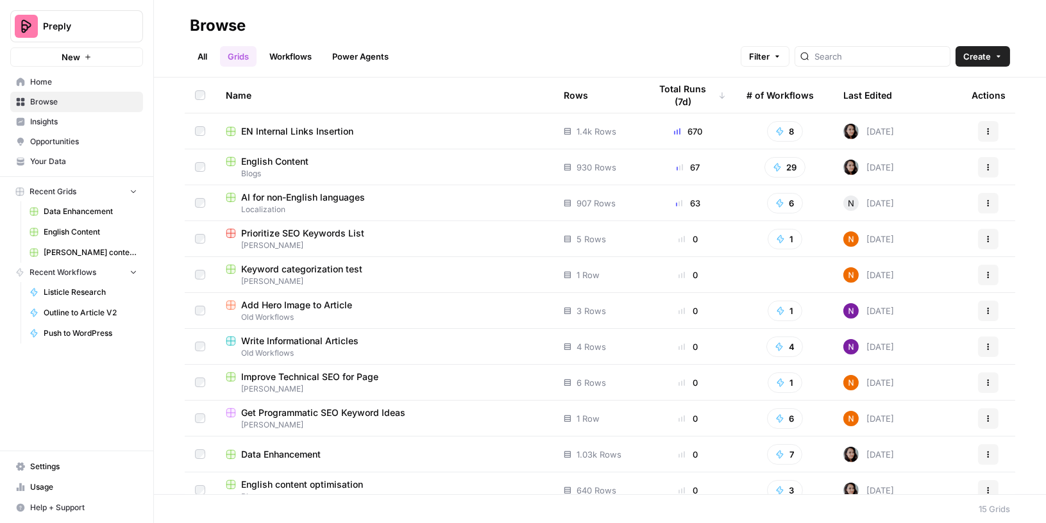
click at [973, 56] on span "Create" at bounding box center [977, 56] width 28 height 13
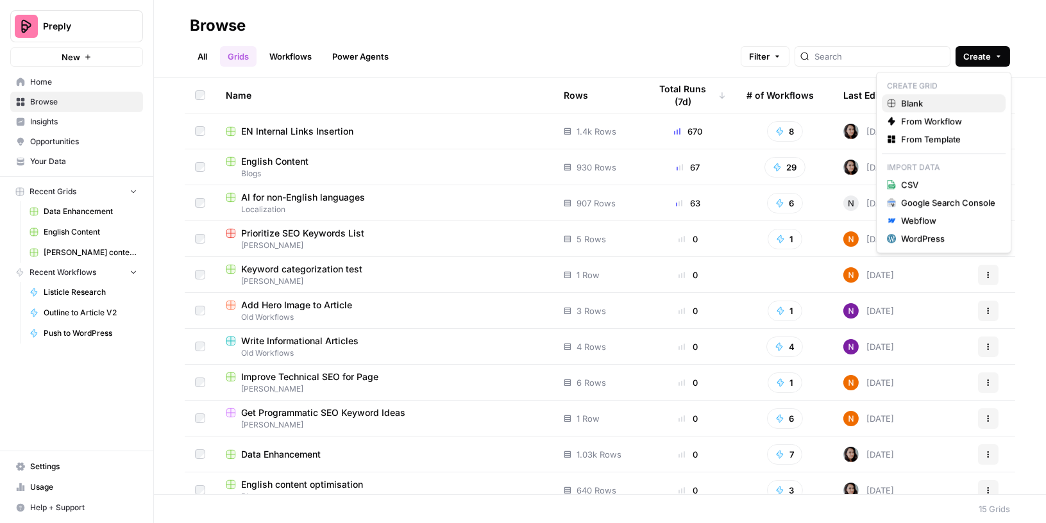
click at [904, 107] on span "Blank" at bounding box center [948, 103] width 94 height 13
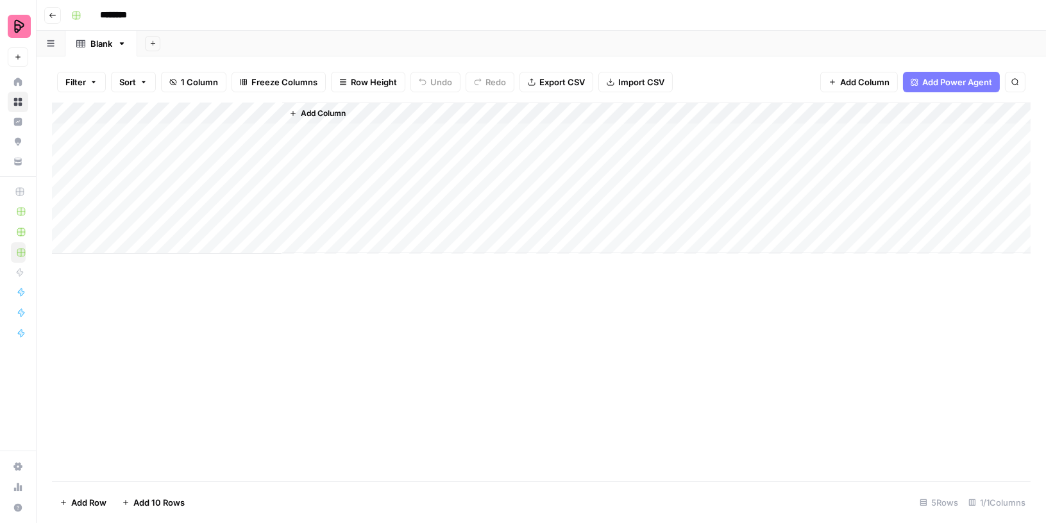
click at [110, 15] on input "********" at bounding box center [130, 15] width 72 height 21
click at [124, 15] on input "********" at bounding box center [130, 15] width 72 height 21
type input "**********"
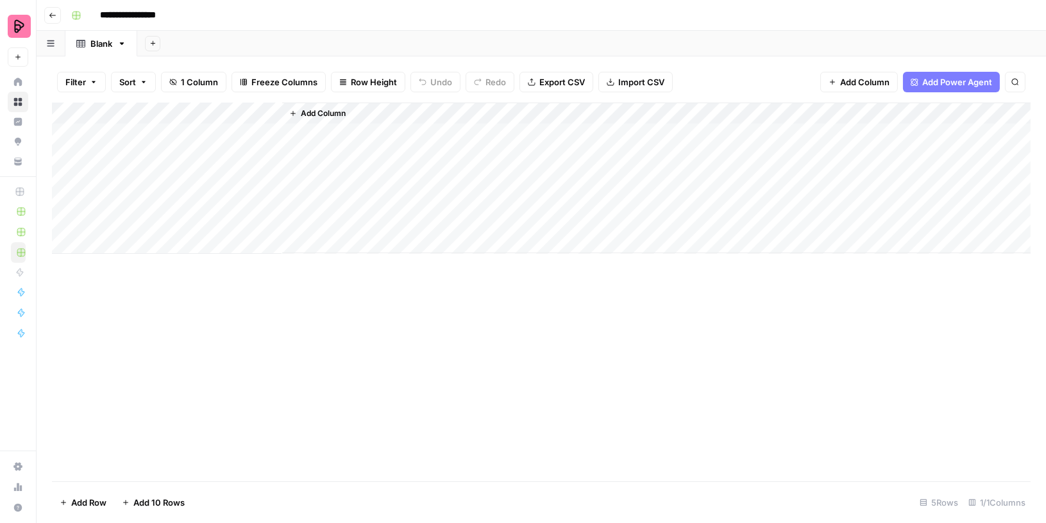
click at [282, 115] on div "Add Column" at bounding box center [656, 178] width 748 height 151
drag, startPoint x: 280, startPoint y: 114, endPoint x: 181, endPoint y: 117, distance: 98.1
click at [181, 116] on div "Add Column" at bounding box center [541, 178] width 978 height 151
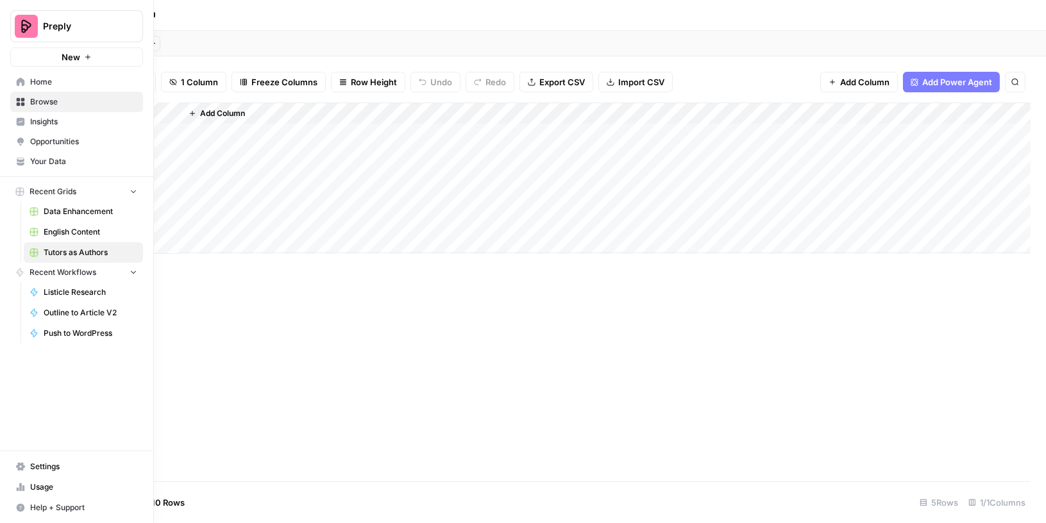
click at [24, 84] on link "Home" at bounding box center [76, 82] width 133 height 21
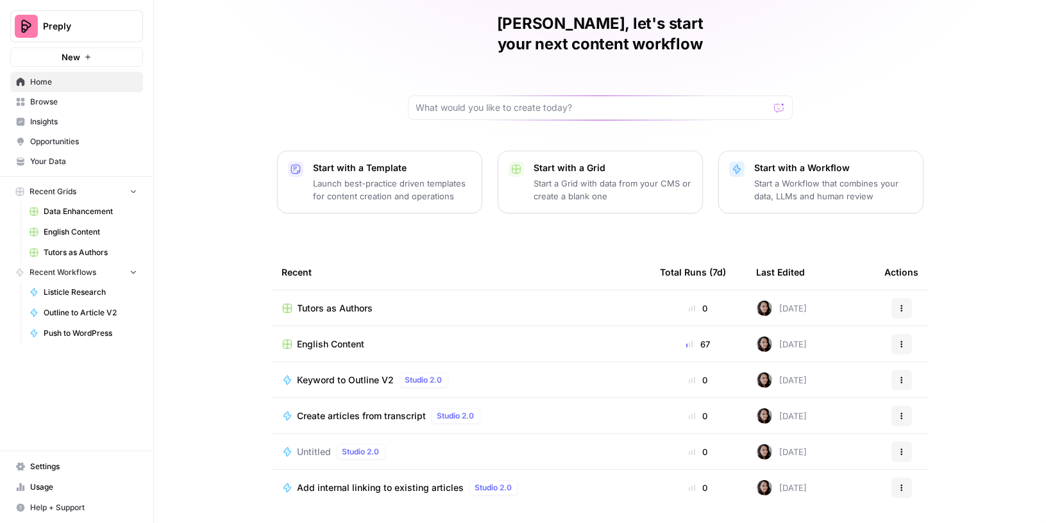
scroll to position [65, 0]
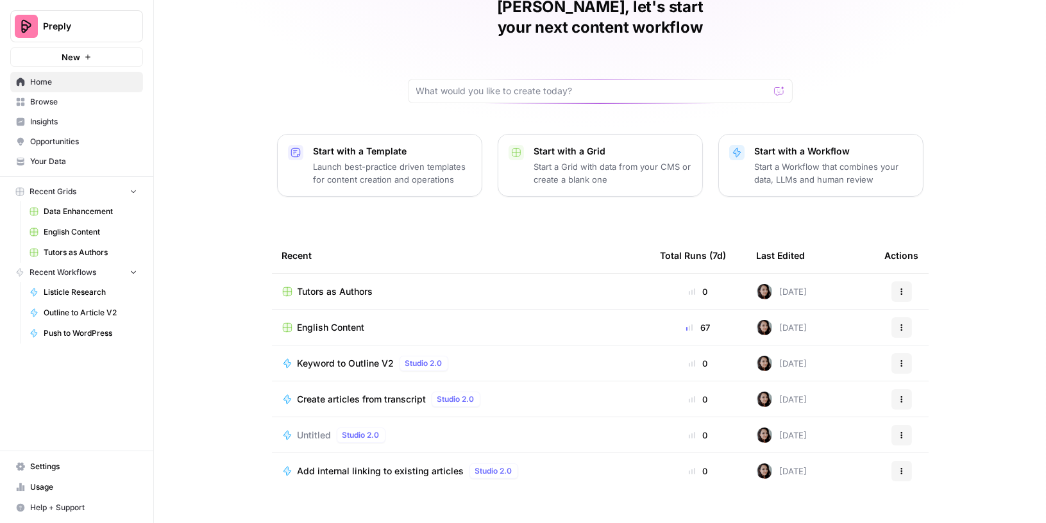
click at [58, 104] on span "Browse" at bounding box center [83, 102] width 107 height 12
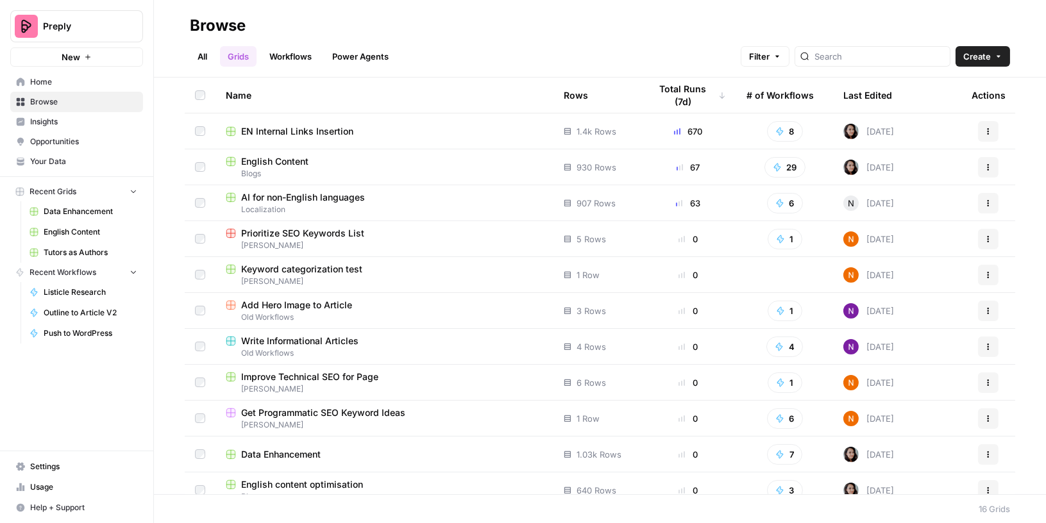
click at [283, 65] on link "Workflows" at bounding box center [291, 56] width 58 height 21
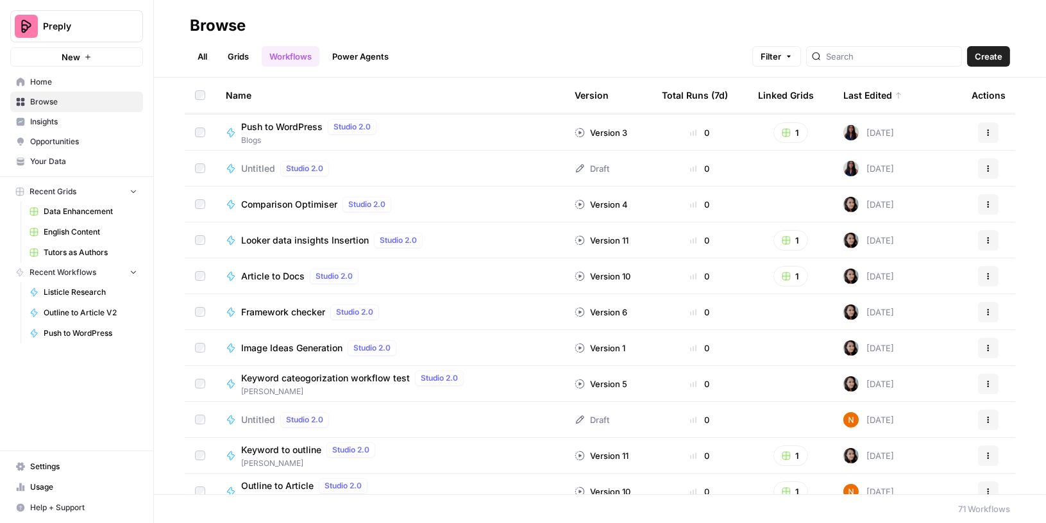
scroll to position [255, 0]
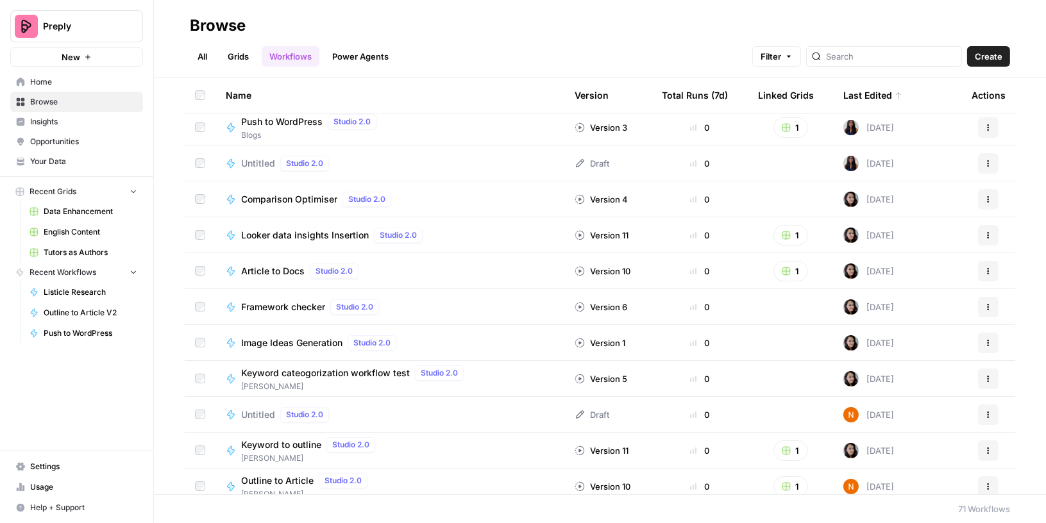
click at [263, 267] on span "Article to Docs" at bounding box center [272, 271] width 63 height 13
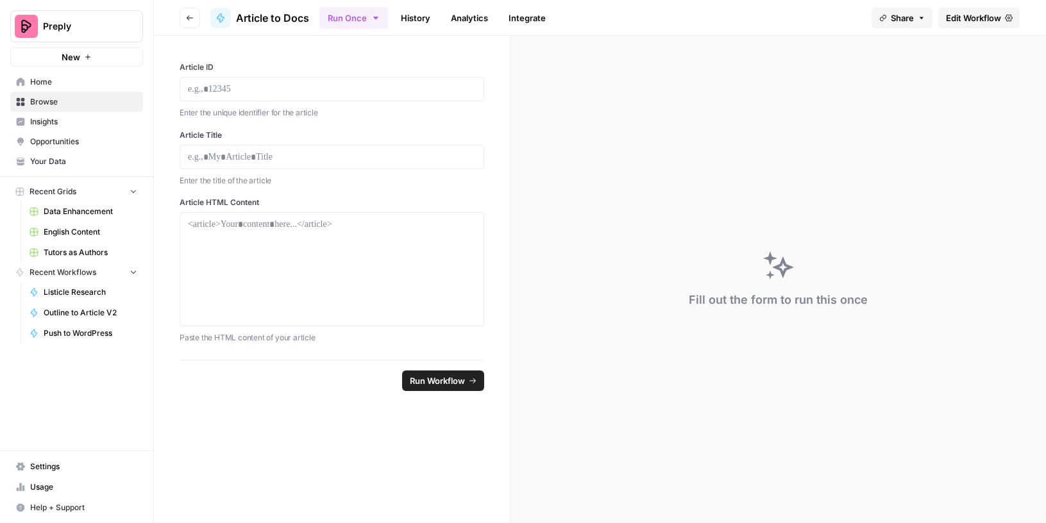
click at [994, 18] on span "Edit Workflow" at bounding box center [973, 18] width 55 height 13
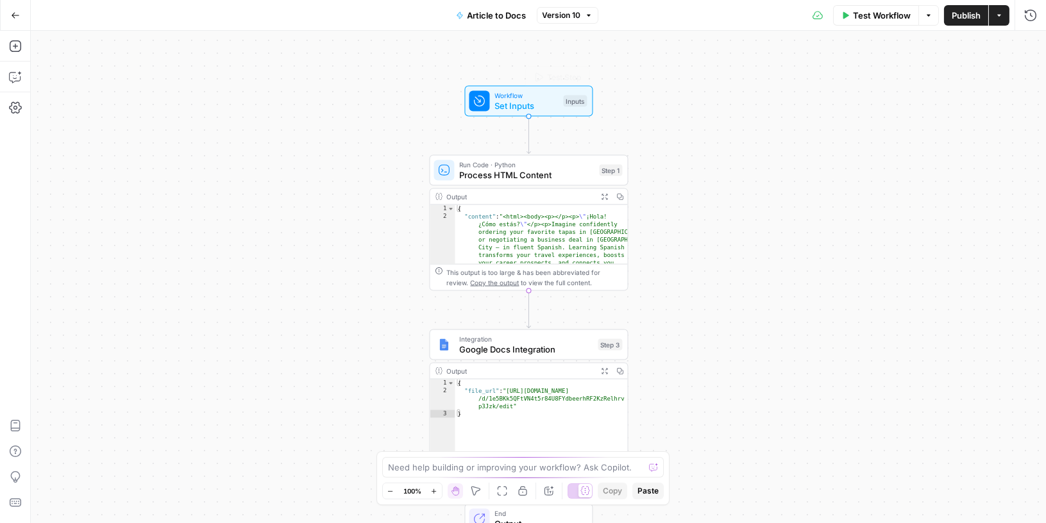
click at [556, 113] on div "Workflow Set Inputs Inputs Test Step" at bounding box center [528, 101] width 128 height 31
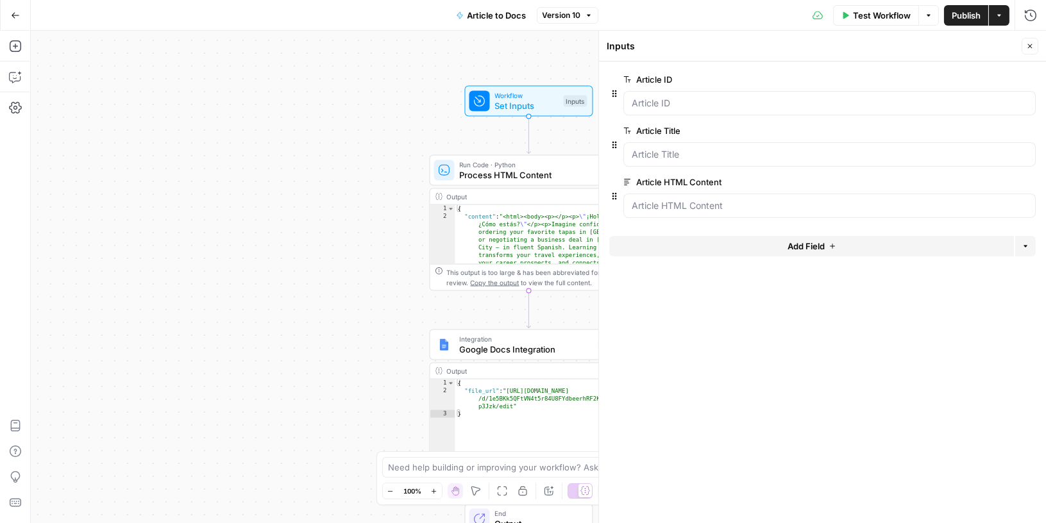
click at [19, 13] on icon "button" at bounding box center [15, 15] width 9 height 9
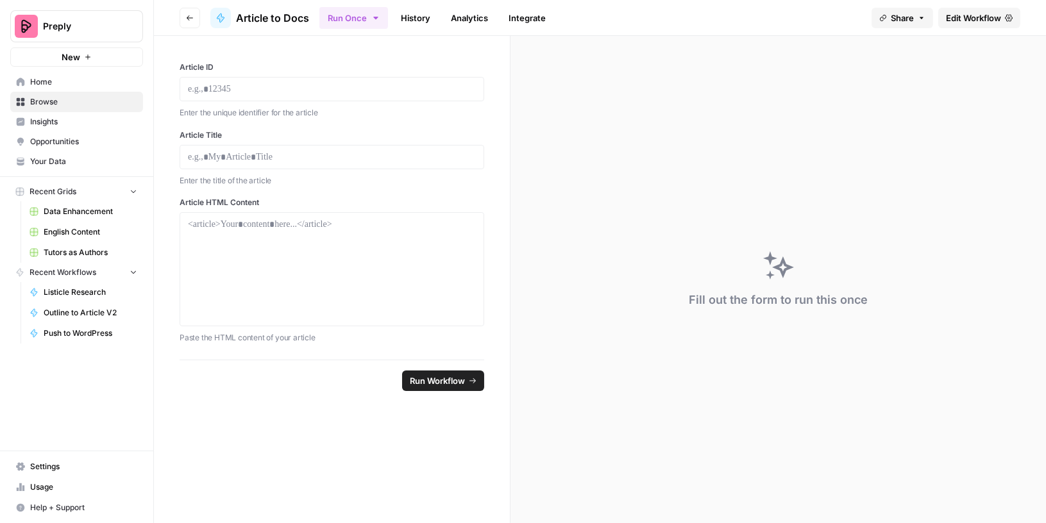
click at [38, 103] on span "Browse" at bounding box center [83, 102] width 107 height 12
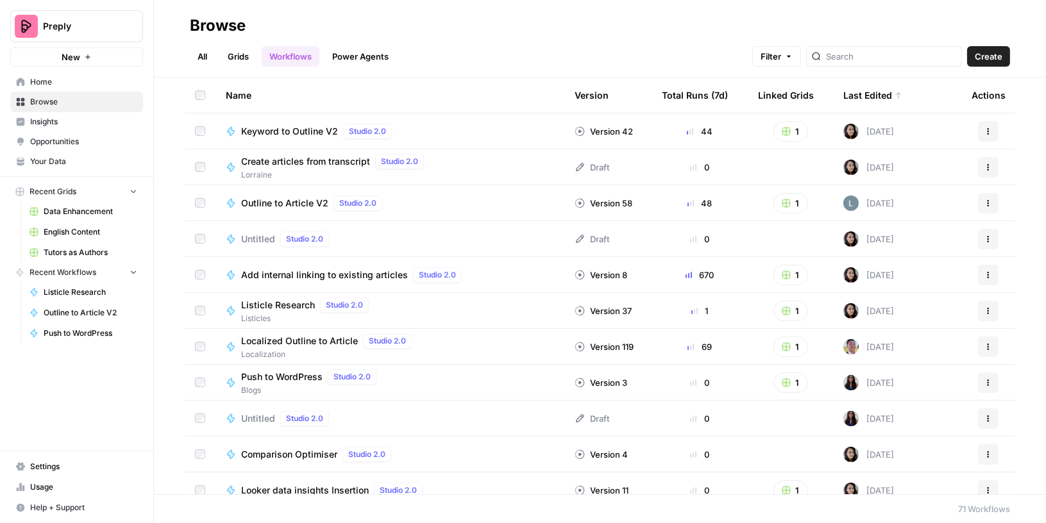
click at [243, 60] on link "Grids" at bounding box center [238, 56] width 37 height 21
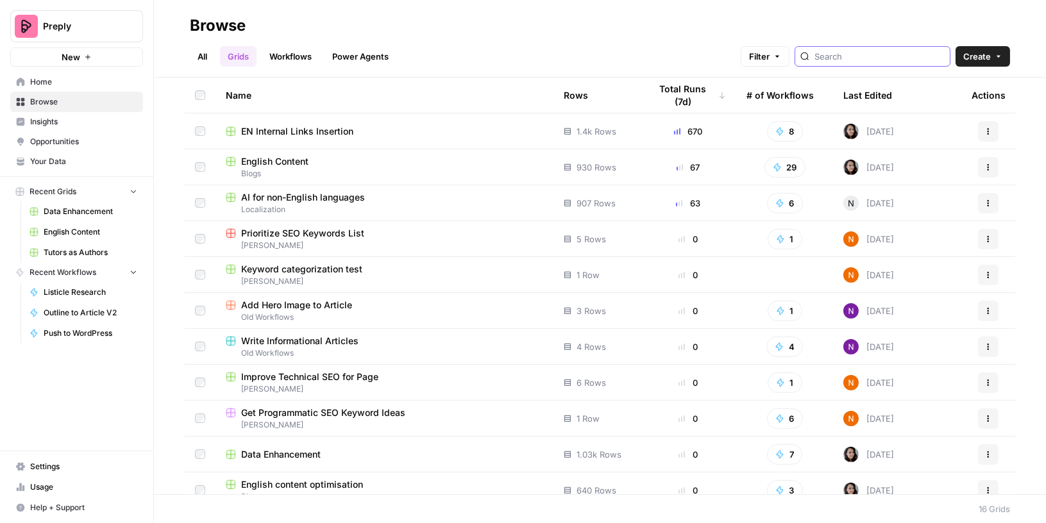
click at [887, 58] on input "search" at bounding box center [879, 56] width 130 height 13
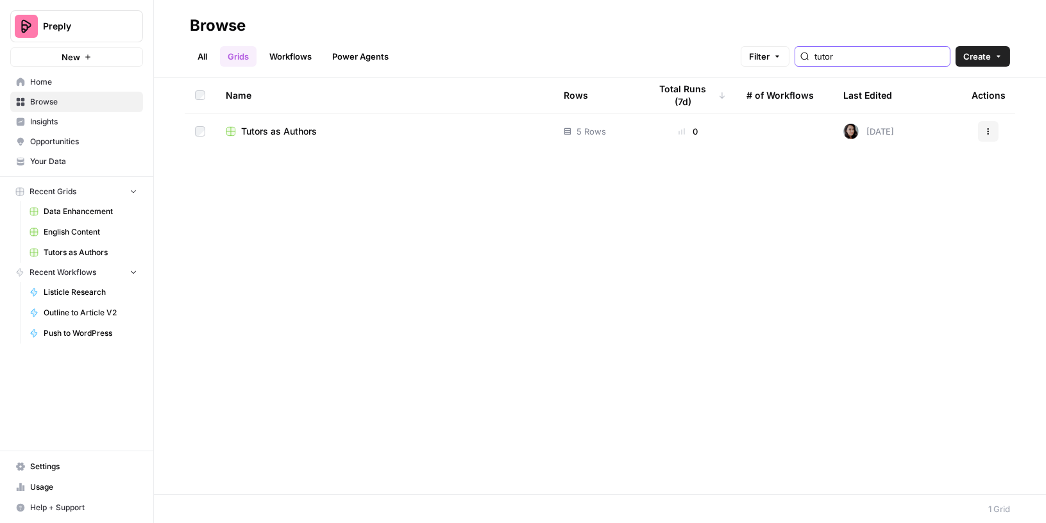
type input "tutor"
click at [304, 128] on span "Tutors as Authors" at bounding box center [279, 131] width 76 height 13
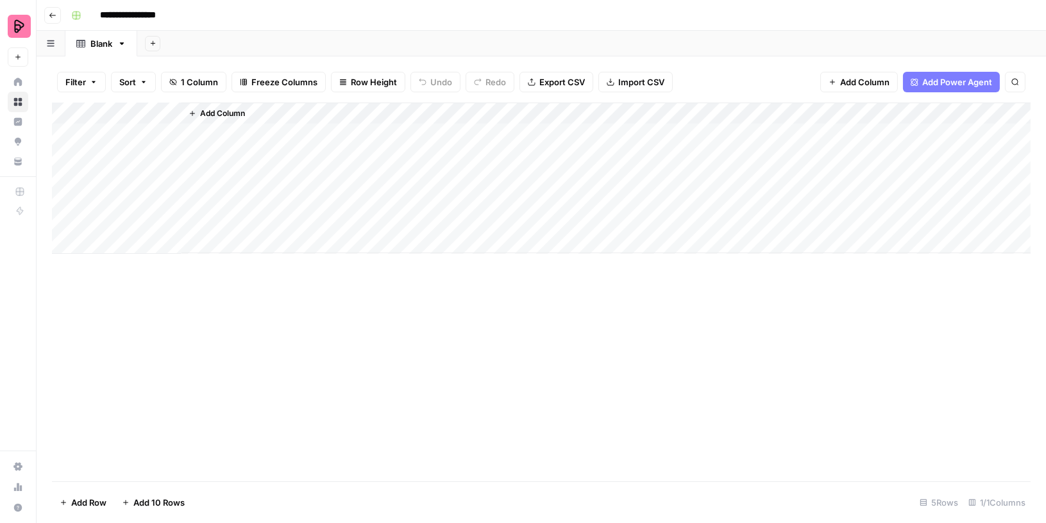
click at [97, 51] on link "Blank" at bounding box center [101, 44] width 72 height 26
click at [96, 44] on input "*****" at bounding box center [102, 43] width 24 height 17
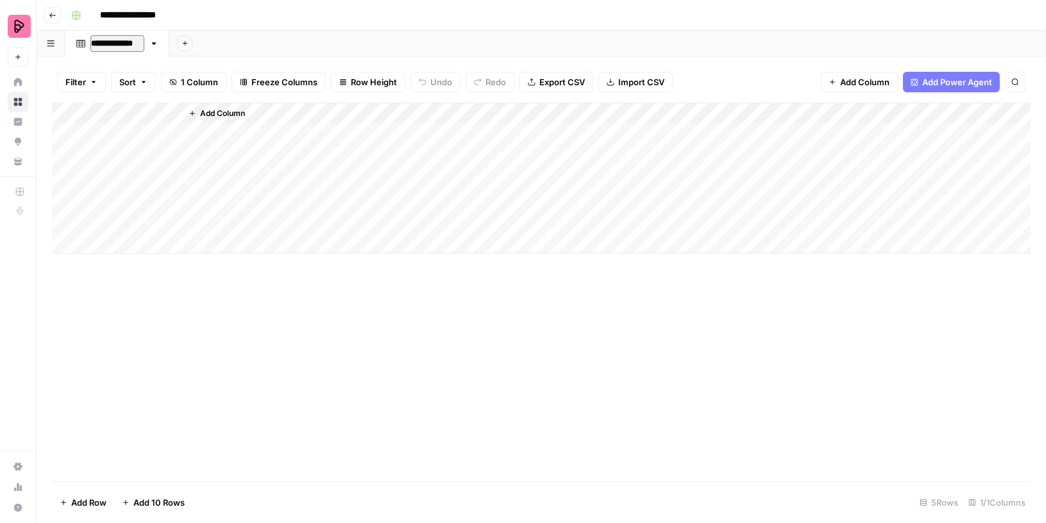
type input "**********"
click at [197, 44] on button "Add Sheet" at bounding box center [191, 43] width 15 height 15
click at [193, 42] on icon "button" at bounding box center [191, 43] width 7 height 7
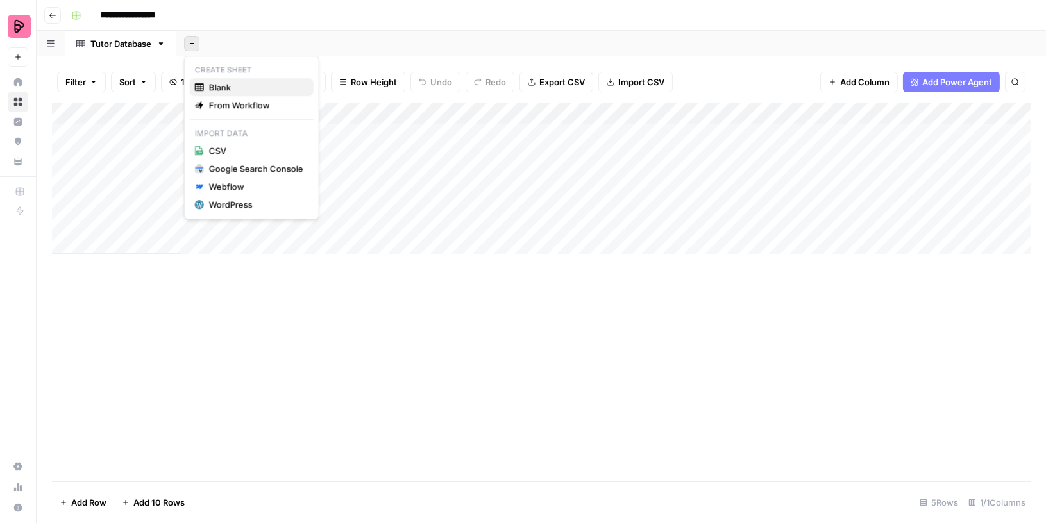
click at [211, 89] on span "Blank" at bounding box center [256, 87] width 94 height 13
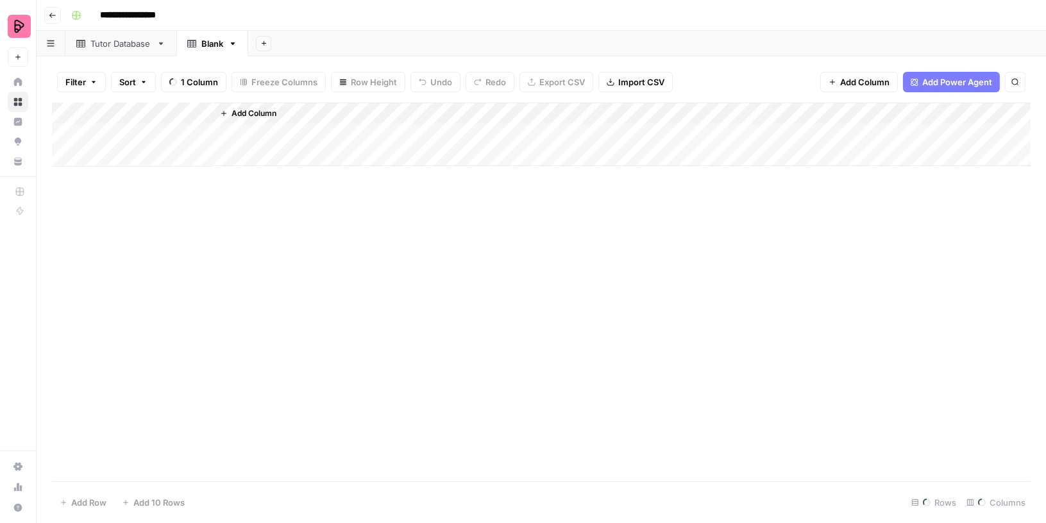
click at [198, 46] on div "Blank" at bounding box center [205, 43] width 36 height 13
click at [212, 42] on input "*****" at bounding box center [213, 43] width 24 height 17
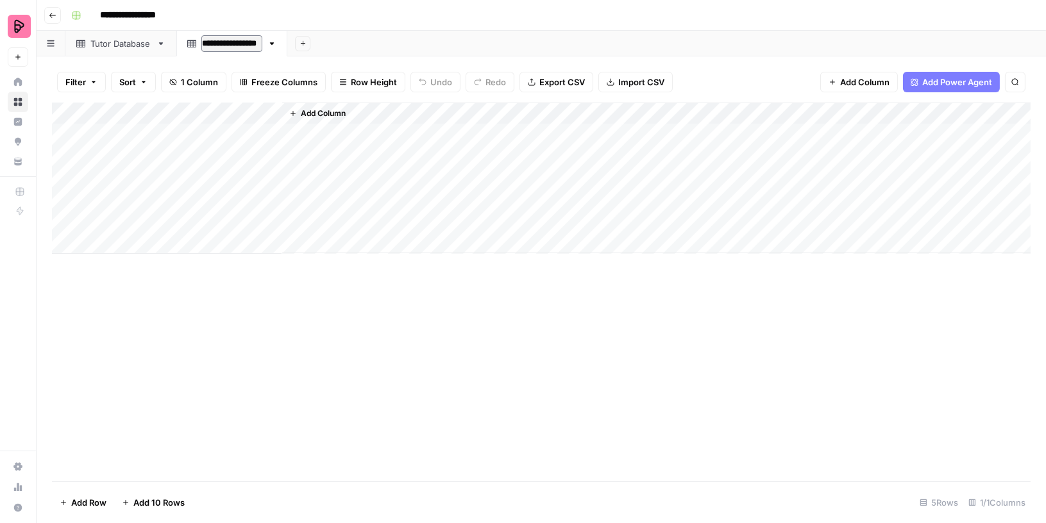
type input "**********"
click at [311, 45] on icon "button" at bounding box center [310, 43] width 7 height 7
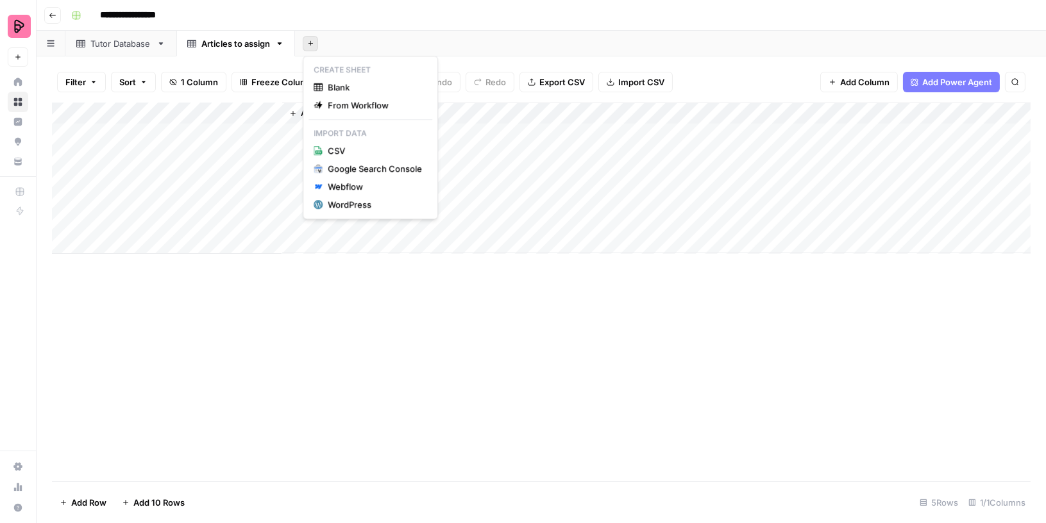
click at [258, 305] on div "Add Column" at bounding box center [541, 292] width 978 height 379
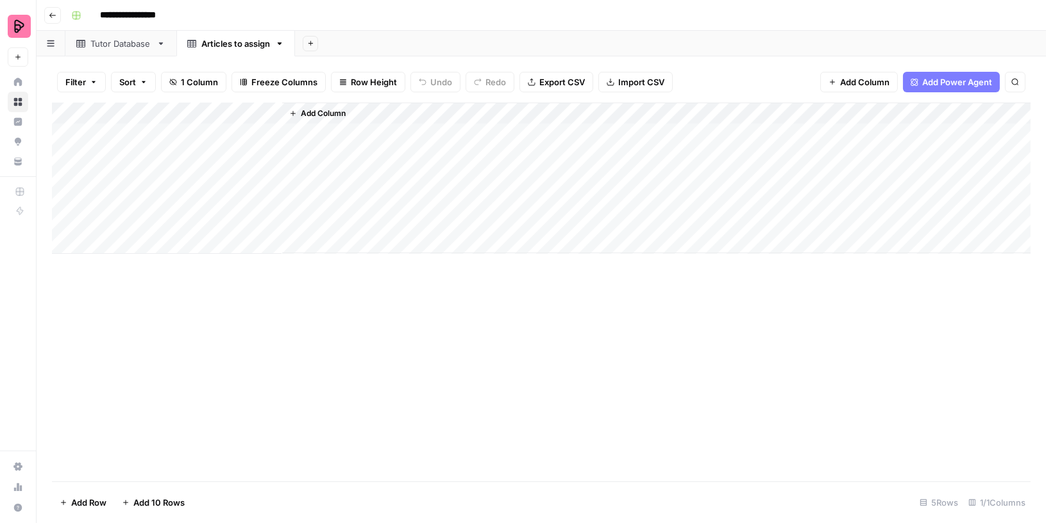
click at [136, 47] on div "Tutor Database" at bounding box center [120, 43] width 61 height 13
click at [157, 137] on div "Add Column" at bounding box center [541, 178] width 978 height 151
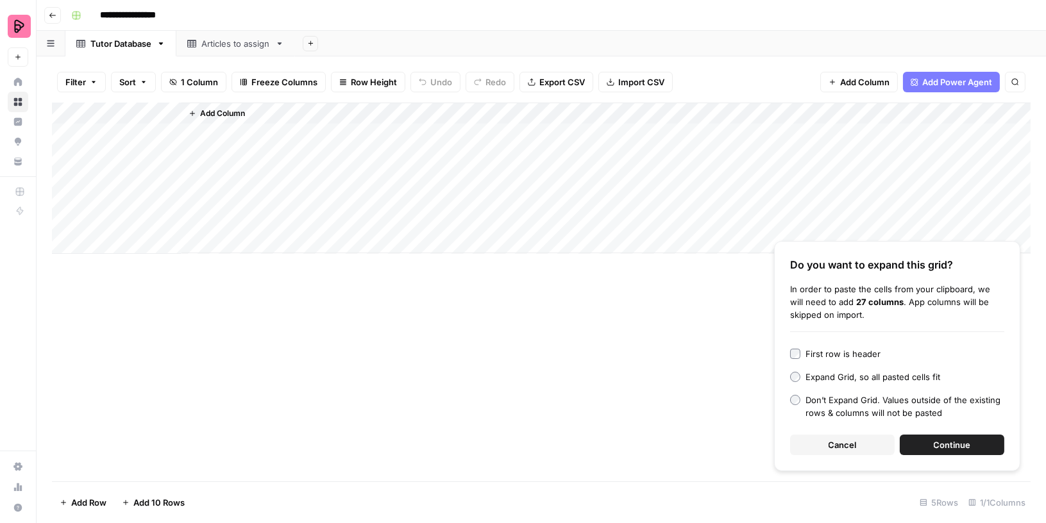
click at [847, 356] on div "First row is header" at bounding box center [842, 353] width 75 height 13
click at [953, 450] on span "Continue" at bounding box center [951, 444] width 37 height 13
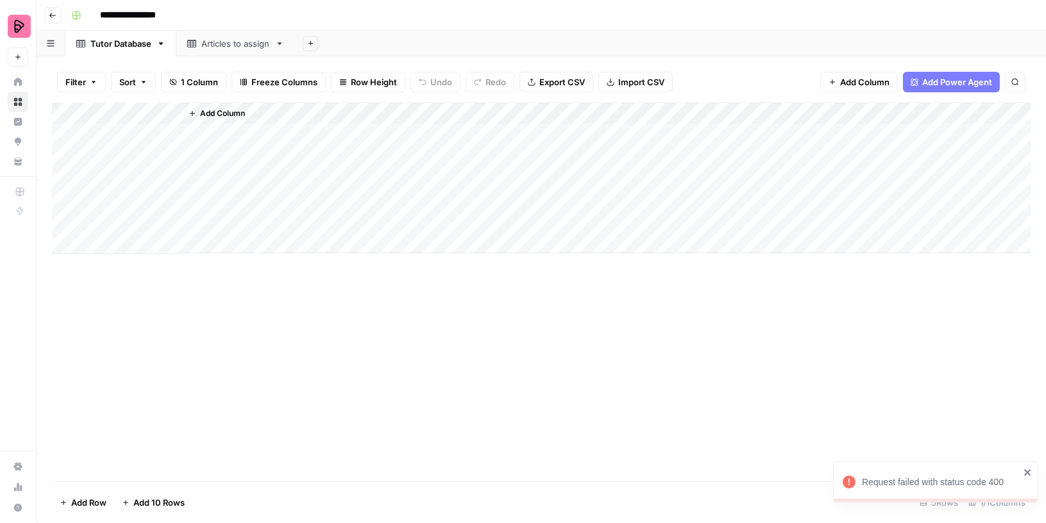
click at [149, 113] on div "Add Column" at bounding box center [541, 178] width 978 height 151
click at [137, 155] on div "Name Text Sort Ascending Sort Descending Filter Hide Column Remove Column" at bounding box center [173, 214] width 153 height 172
click at [134, 146] on input "Name" at bounding box center [173, 144] width 130 height 13
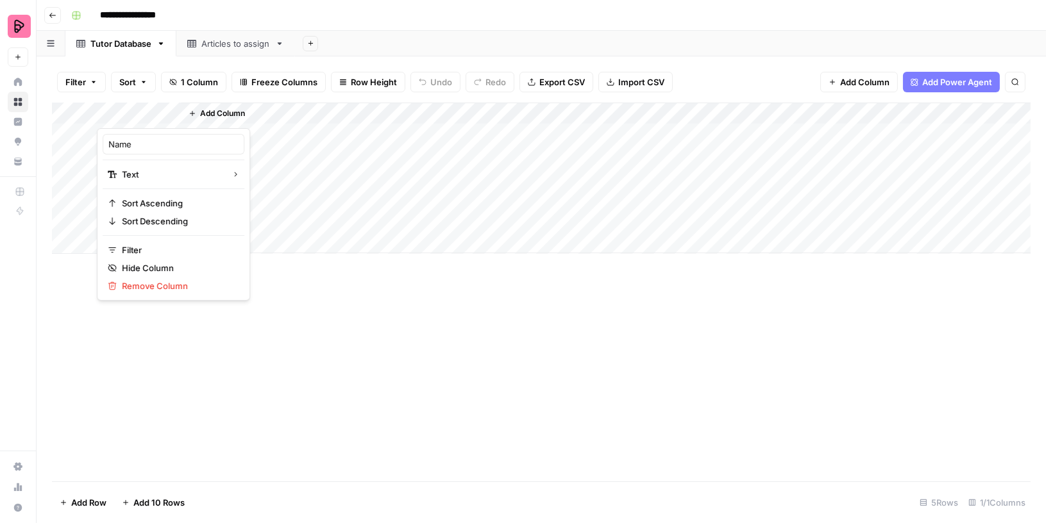
click at [268, 149] on div "Add Column" at bounding box center [605, 178] width 849 height 151
click at [141, 112] on div "Add Column" at bounding box center [541, 178] width 978 height 151
click at [141, 137] on div "Name" at bounding box center [174, 144] width 142 height 21
click at [134, 131] on div "Add Column" at bounding box center [541, 178] width 978 height 151
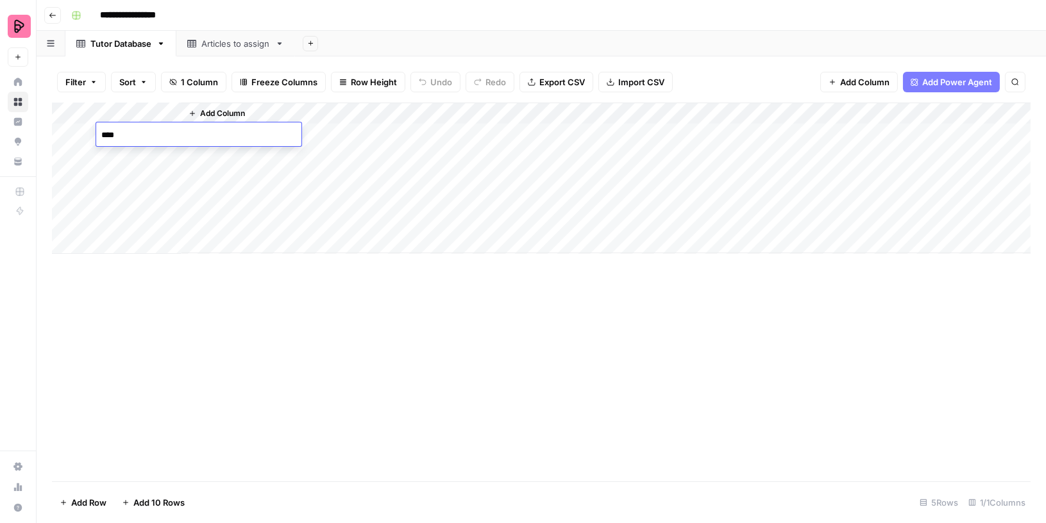
click at [113, 139] on textarea "****" at bounding box center [198, 135] width 205 height 18
paste textarea "*******"
type textarea "**********"
click at [235, 238] on div "Add Column" at bounding box center [605, 178] width 849 height 151
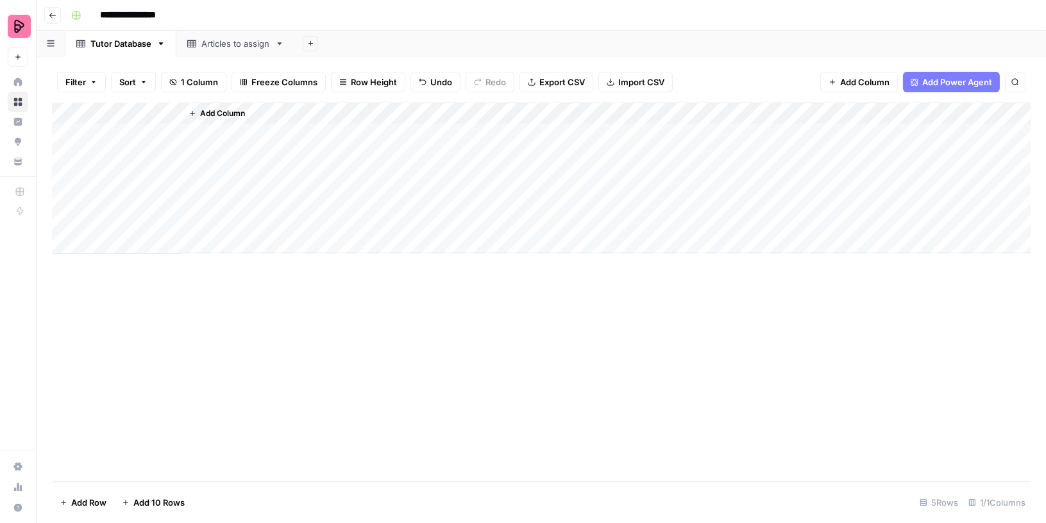
click at [204, 110] on span "Add Column" at bounding box center [222, 114] width 45 height 12
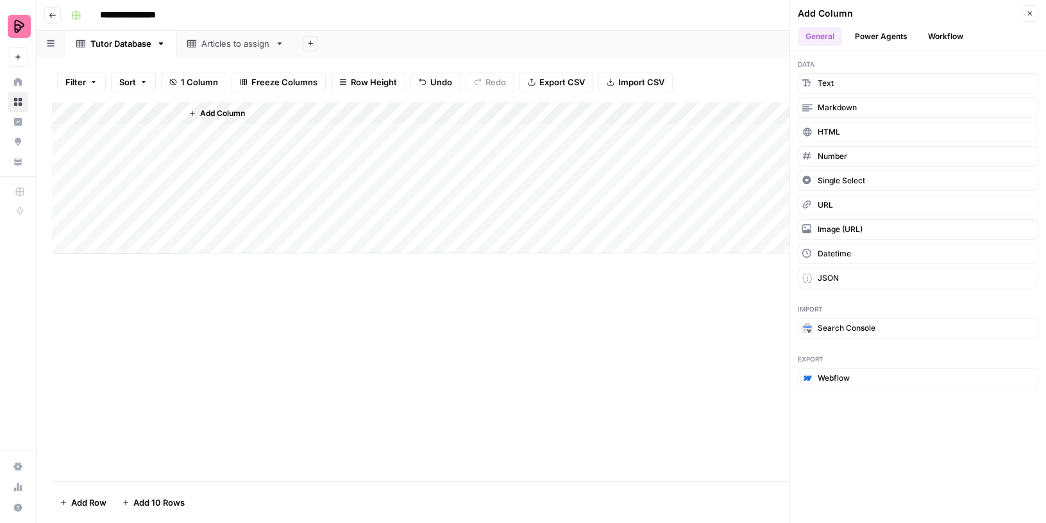
click at [197, 110] on button "Add Column" at bounding box center [216, 113] width 67 height 17
click at [831, 74] on button "Text" at bounding box center [917, 83] width 240 height 21
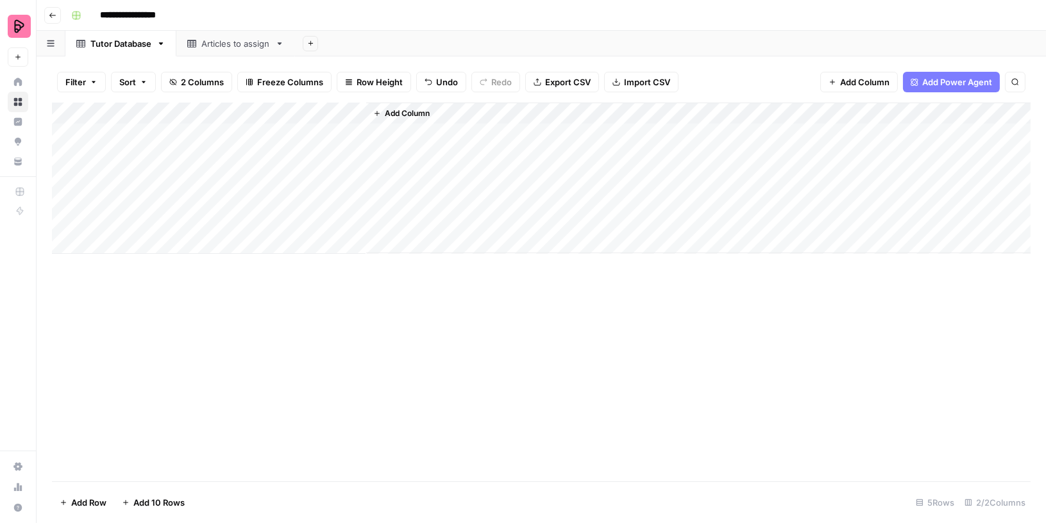
click at [399, 113] on span "Add Column" at bounding box center [407, 114] width 45 height 12
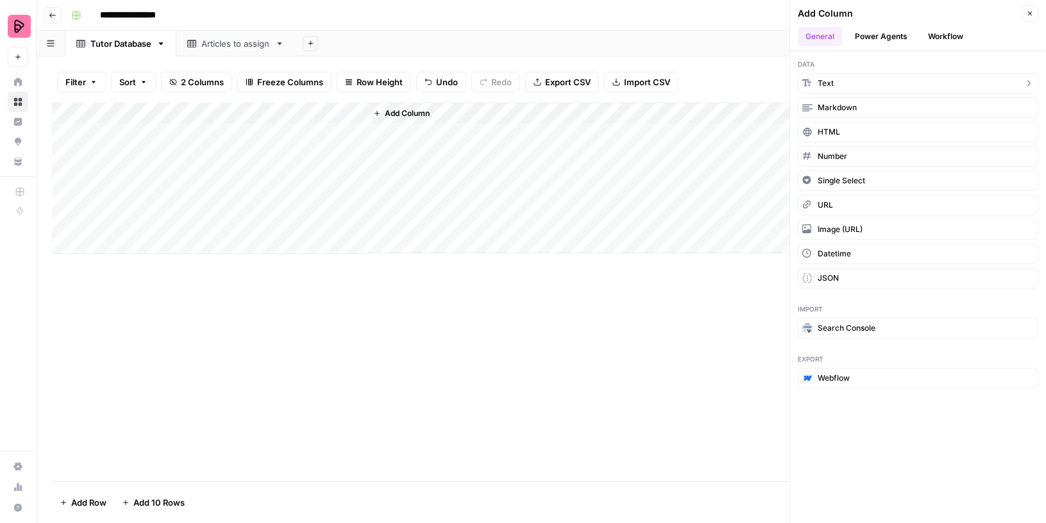
click at [822, 81] on span "Text" at bounding box center [825, 84] width 16 height 12
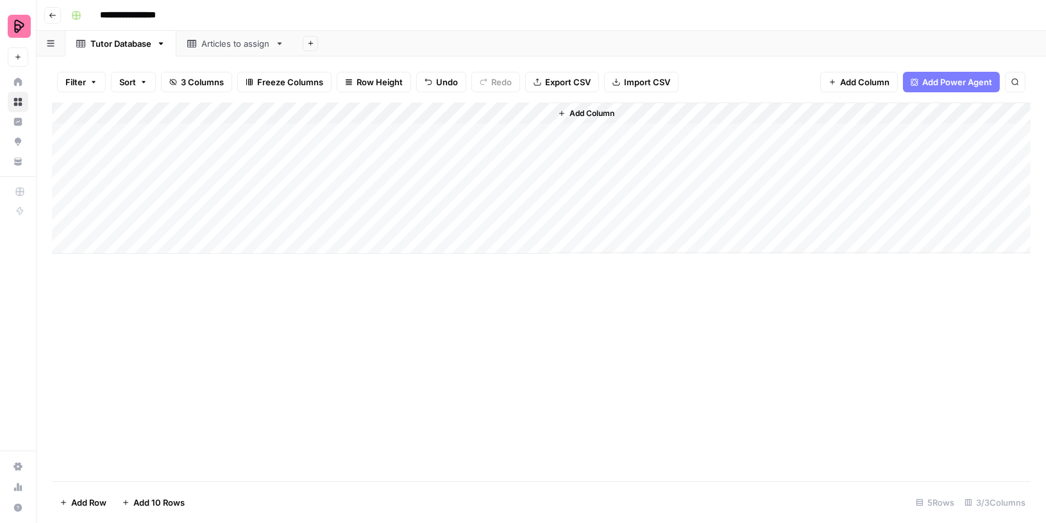
click at [617, 105] on button "Add Column" at bounding box center [586, 113] width 67 height 17
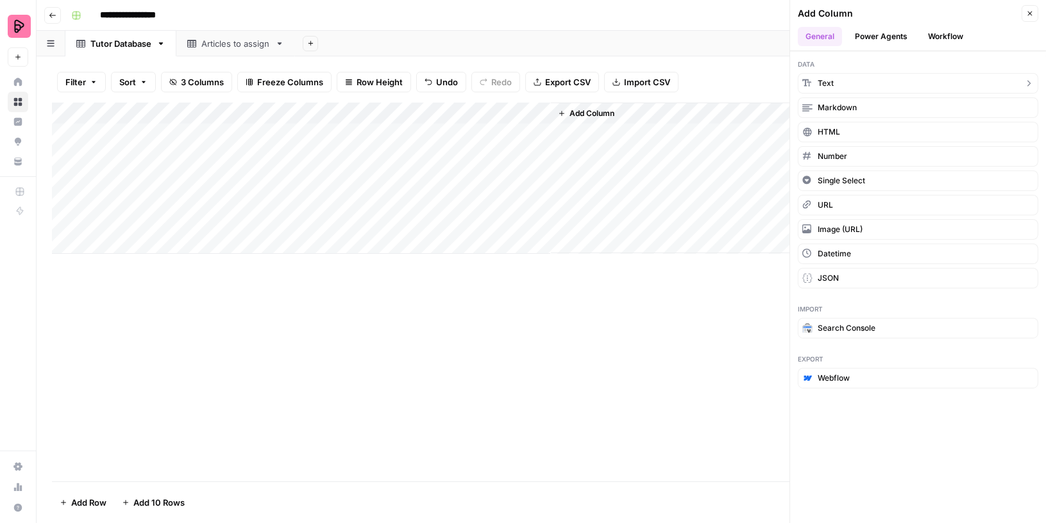
click at [823, 83] on span "Text" at bounding box center [825, 84] width 16 height 12
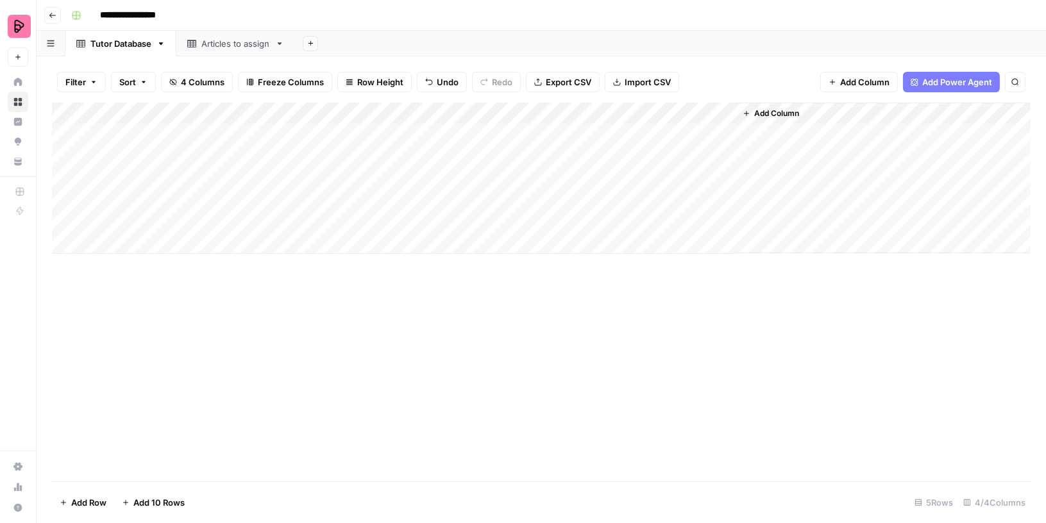
click at [774, 112] on span "Add Column" at bounding box center [776, 114] width 45 height 12
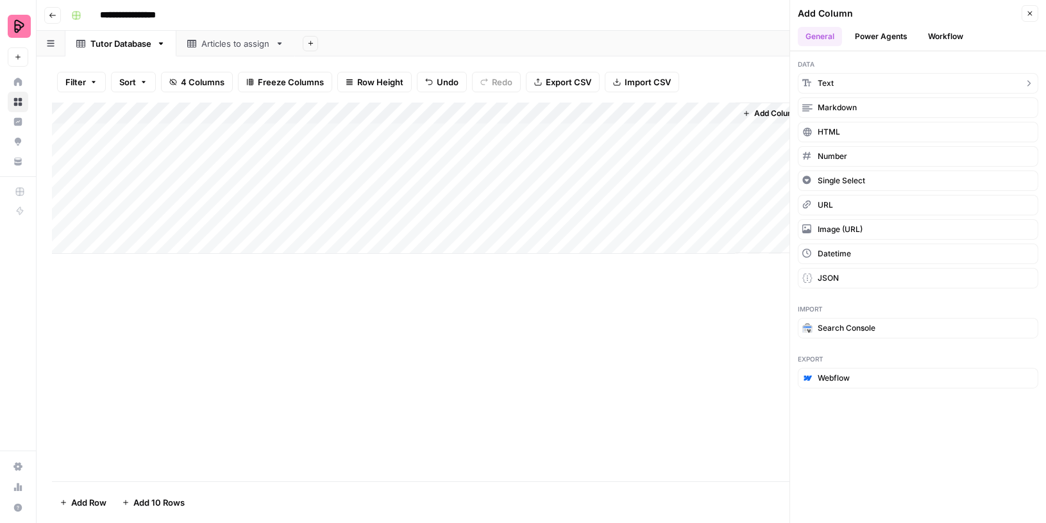
click at [815, 86] on button "Text" at bounding box center [917, 83] width 240 height 21
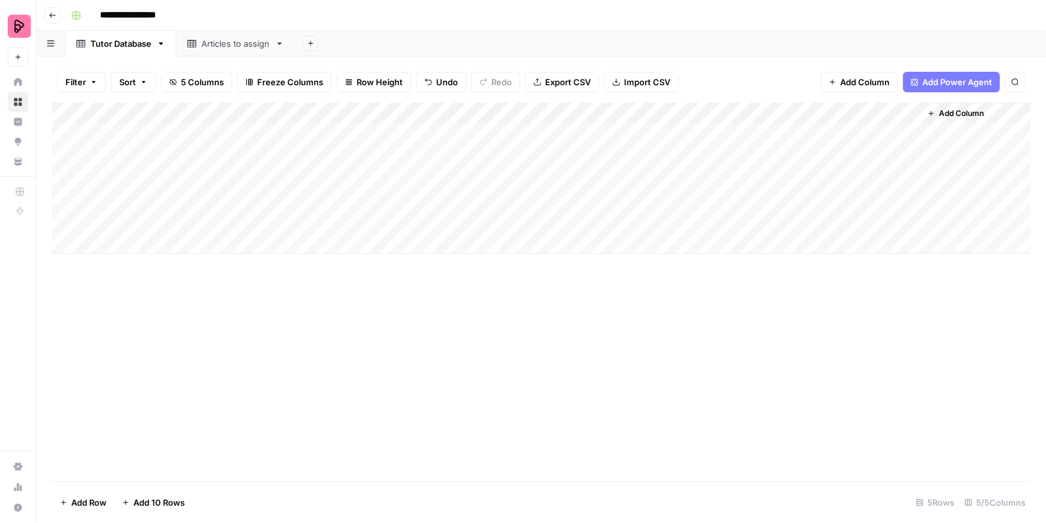
click at [624, 111] on div "Add Column" at bounding box center [541, 178] width 978 height 151
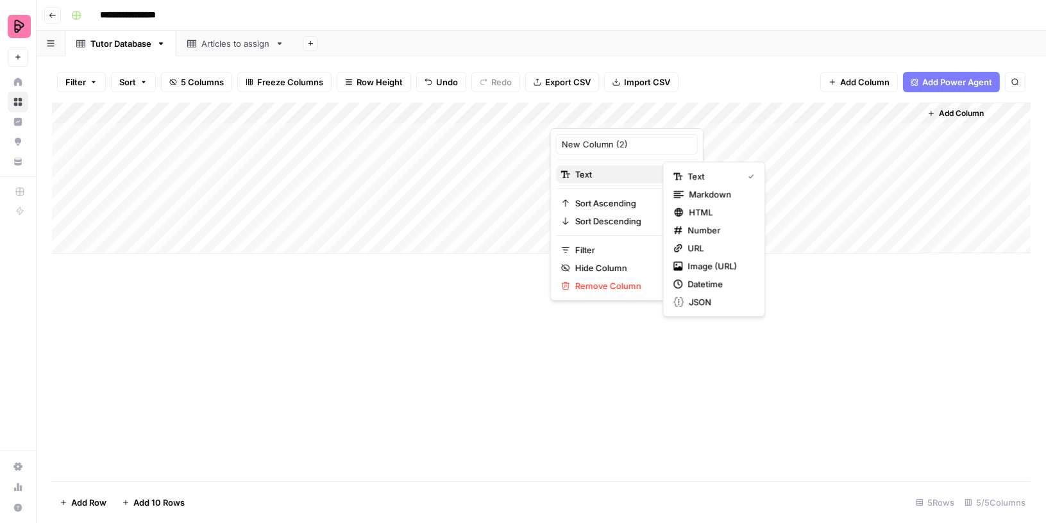
click at [597, 170] on span "Text" at bounding box center [624, 174] width 99 height 13
click at [697, 179] on span "Text" at bounding box center [712, 176] width 50 height 13
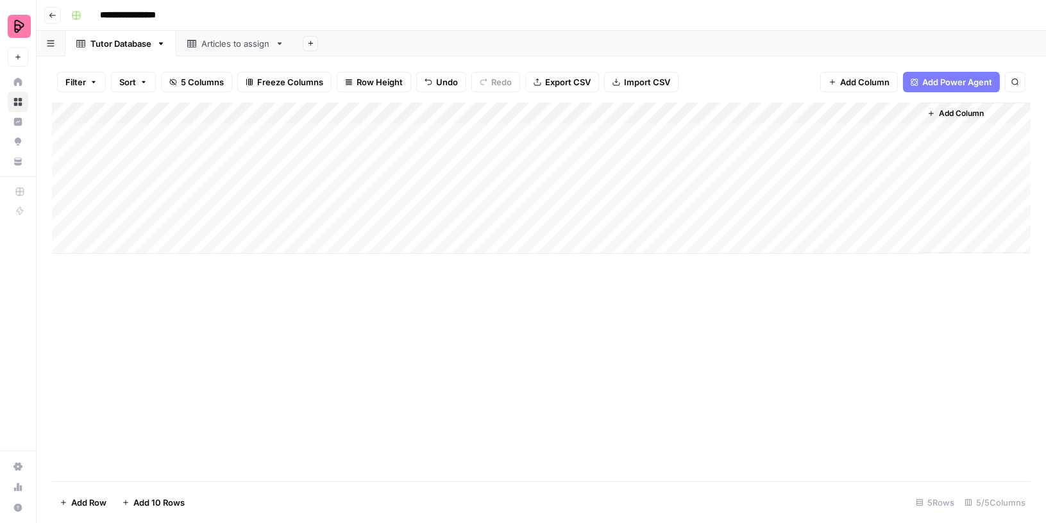
click at [498, 303] on div "Add Column" at bounding box center [541, 292] width 978 height 379
click at [236, 127] on div "Add Column" at bounding box center [541, 178] width 978 height 151
click at [254, 291] on div "Add Column" at bounding box center [541, 292] width 978 height 379
click at [213, 48] on div "Articles to assign" at bounding box center [235, 43] width 69 height 13
click at [154, 131] on div "Add Column" at bounding box center [541, 178] width 978 height 151
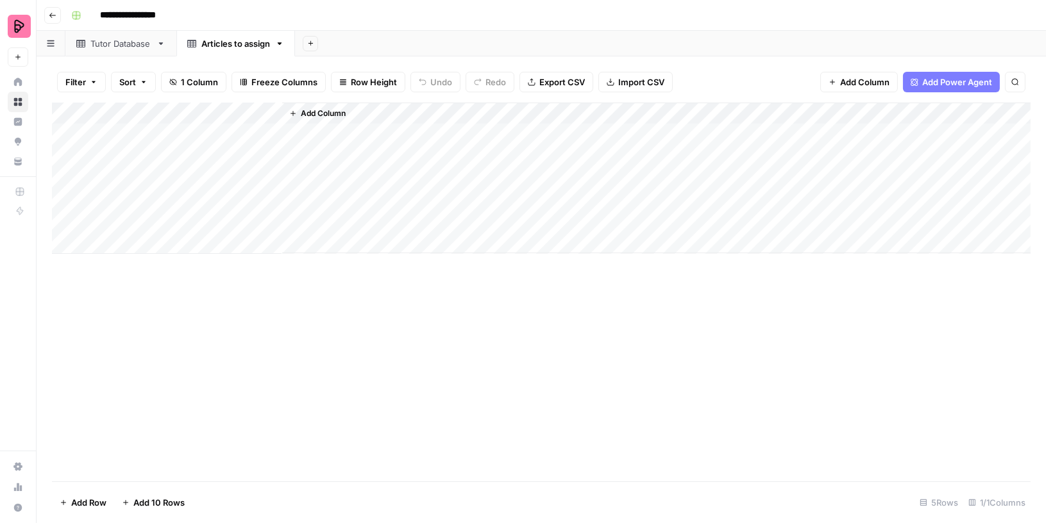
click at [144, 114] on div "Add Column" at bounding box center [541, 178] width 978 height 151
click at [144, 114] on div at bounding box center [189, 116] width 185 height 26
click at [127, 142] on input "Title" at bounding box center [173, 144] width 130 height 13
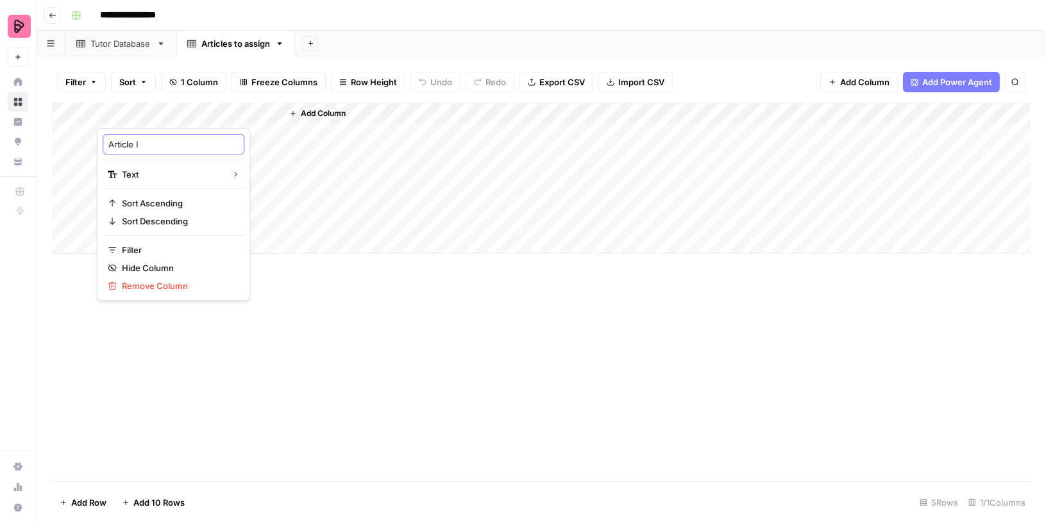
type input "Article ID"
click at [319, 111] on span "Add Column" at bounding box center [323, 114] width 45 height 12
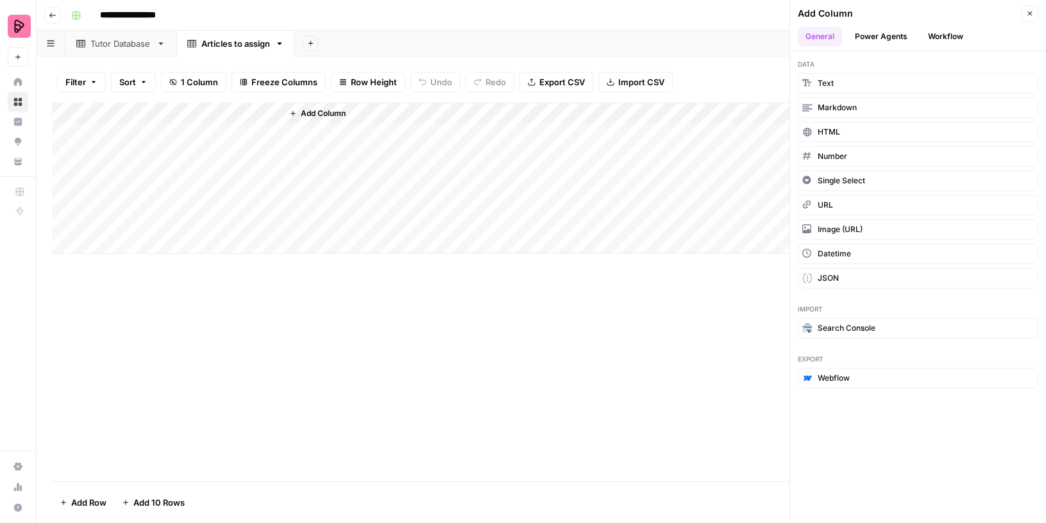
click at [846, 79] on button "Text" at bounding box center [917, 83] width 240 height 21
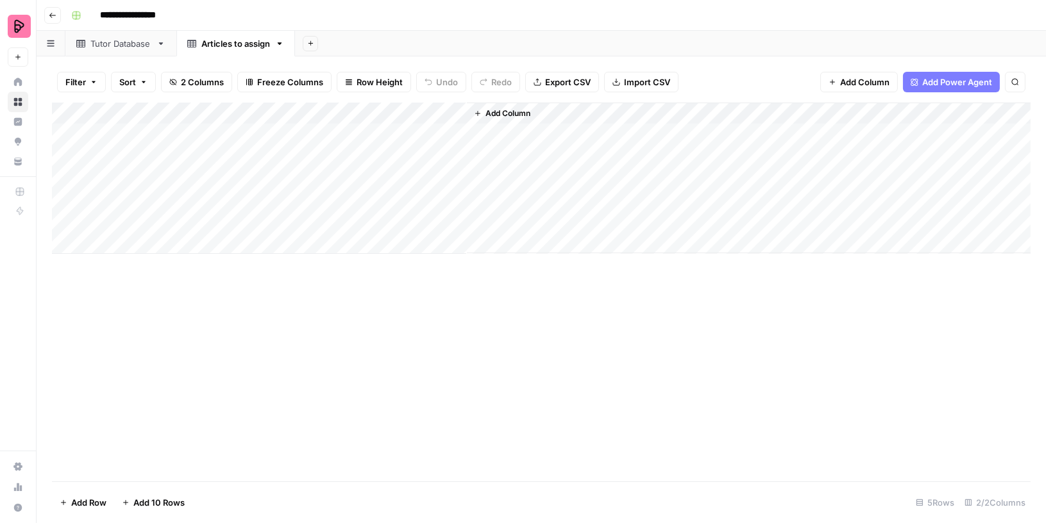
click at [364, 104] on div "Add Column" at bounding box center [541, 178] width 978 height 151
click at [316, 144] on input "New Column" at bounding box center [358, 144] width 130 height 13
type input "URL"
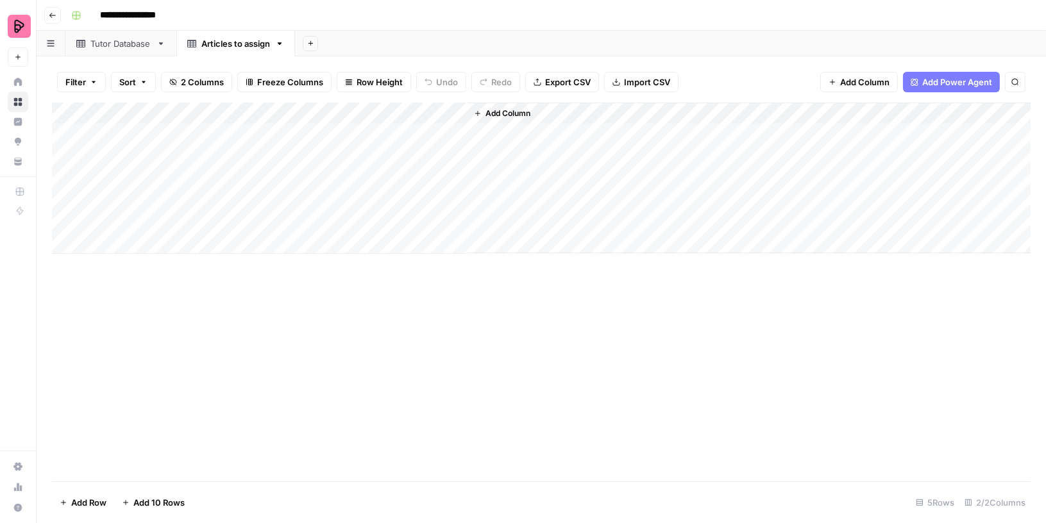
click at [569, 102] on div "Filter Sort 2 Columns Freeze Columns Row Height Undo Redo Export CSV Import CSV…" at bounding box center [541, 82] width 978 height 41
click at [546, 115] on div "Add Column" at bounding box center [748, 178] width 563 height 151
click at [510, 115] on span "Add Column" at bounding box center [507, 114] width 45 height 12
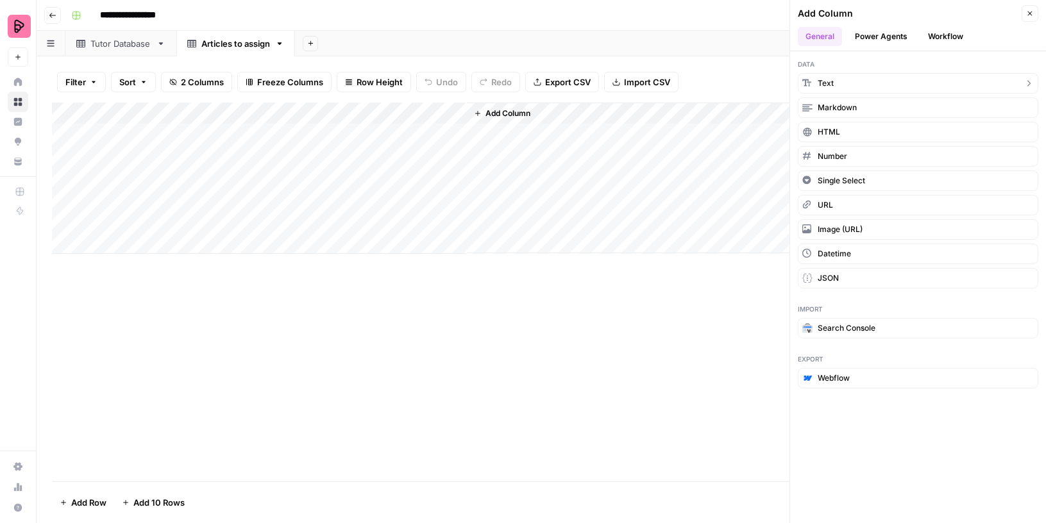
click at [830, 85] on span "Text" at bounding box center [825, 84] width 16 height 12
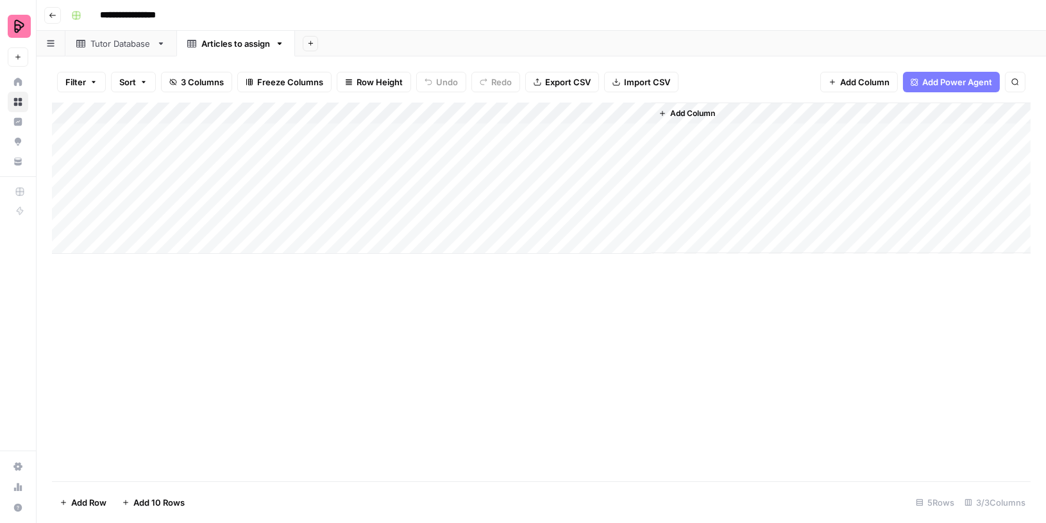
click at [507, 111] on div "Add Column" at bounding box center [541, 178] width 978 height 151
click at [499, 140] on input "New Column" at bounding box center [543, 144] width 130 height 13
type input "HTML"
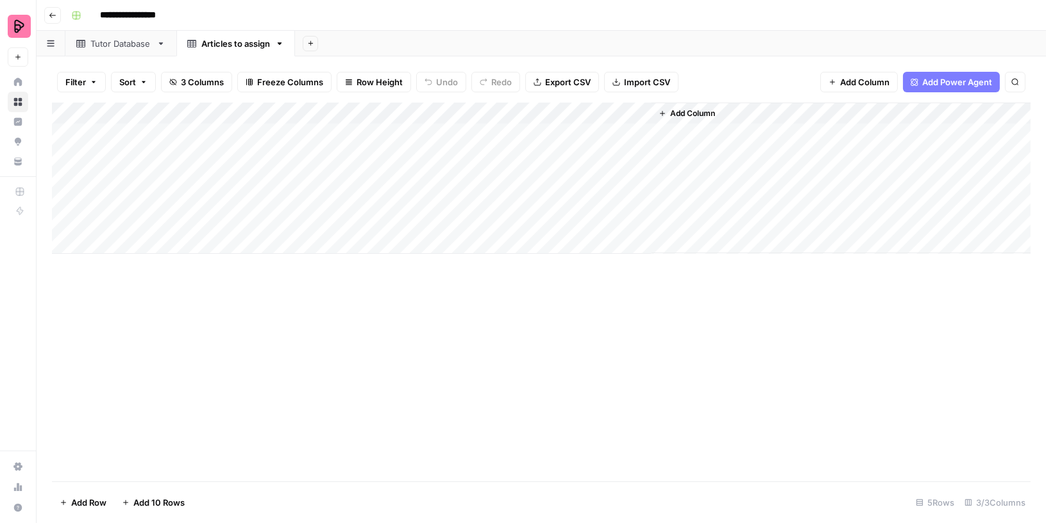
click at [494, 414] on div "Add Column" at bounding box center [541, 292] width 978 height 379
click at [710, 116] on span "Add Column" at bounding box center [692, 114] width 45 height 12
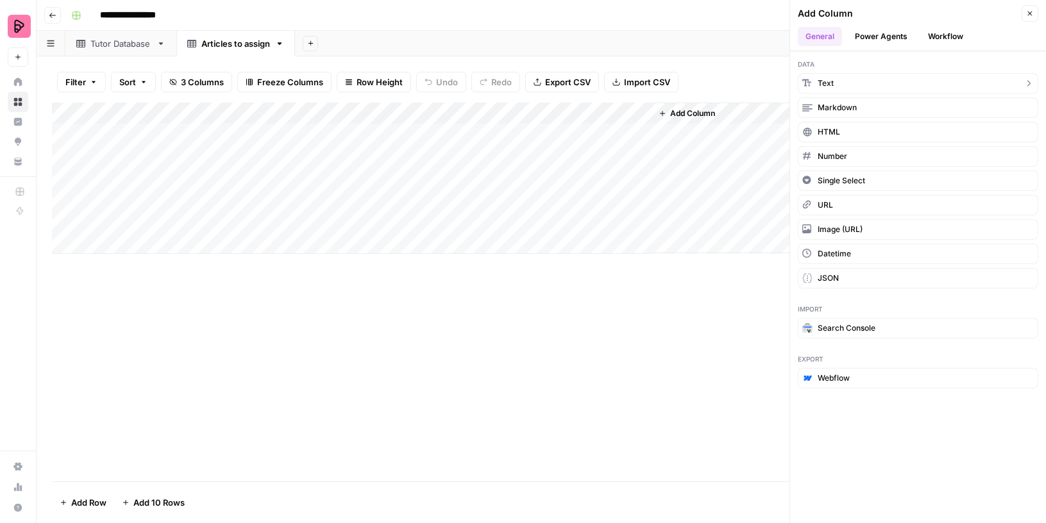
click at [844, 80] on button "Text" at bounding box center [917, 83] width 240 height 21
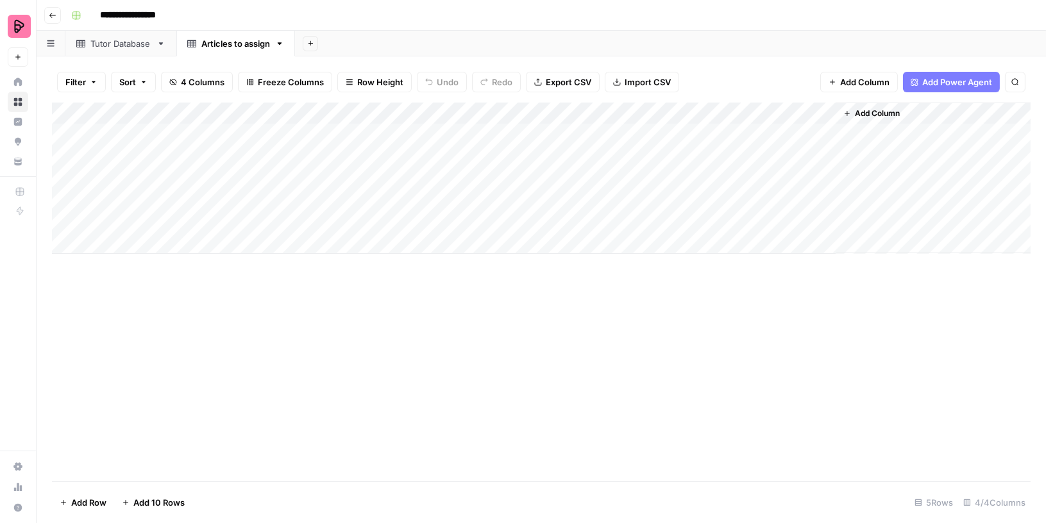
click at [718, 113] on div "Add Column" at bounding box center [541, 178] width 978 height 151
click at [708, 142] on input "New Column" at bounding box center [727, 144] width 130 height 13
type input "Current Author"
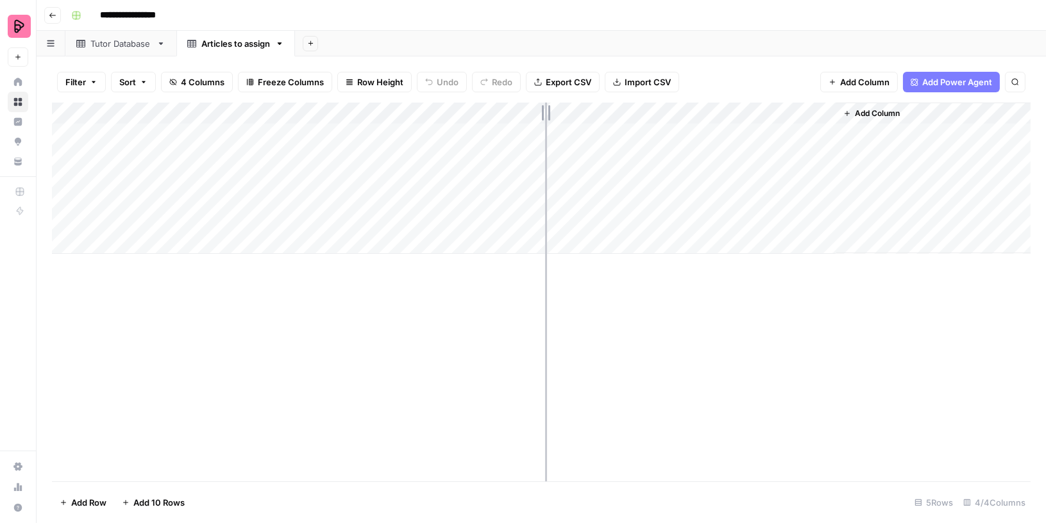
drag, startPoint x: 651, startPoint y: 110, endPoint x: 545, endPoint y: 110, distance: 106.4
click at [545, 110] on div "Add Column" at bounding box center [541, 178] width 978 height 151
drag, startPoint x: 728, startPoint y: 106, endPoint x: 614, endPoint y: 102, distance: 114.2
click at [614, 103] on div "Add Column" at bounding box center [541, 178] width 978 height 151
click at [658, 112] on span "Add Column" at bounding box center [655, 114] width 45 height 12
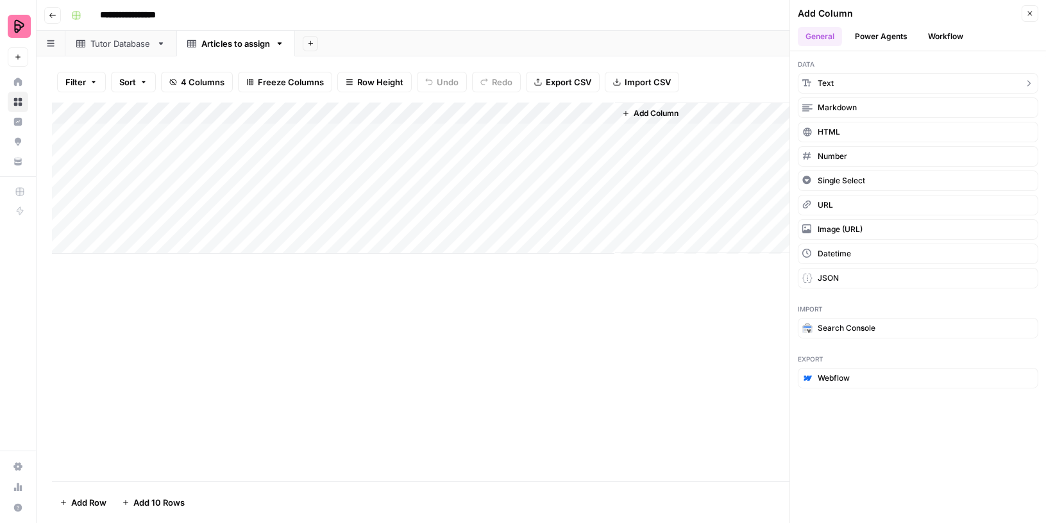
click at [836, 83] on button "Text" at bounding box center [917, 83] width 240 height 21
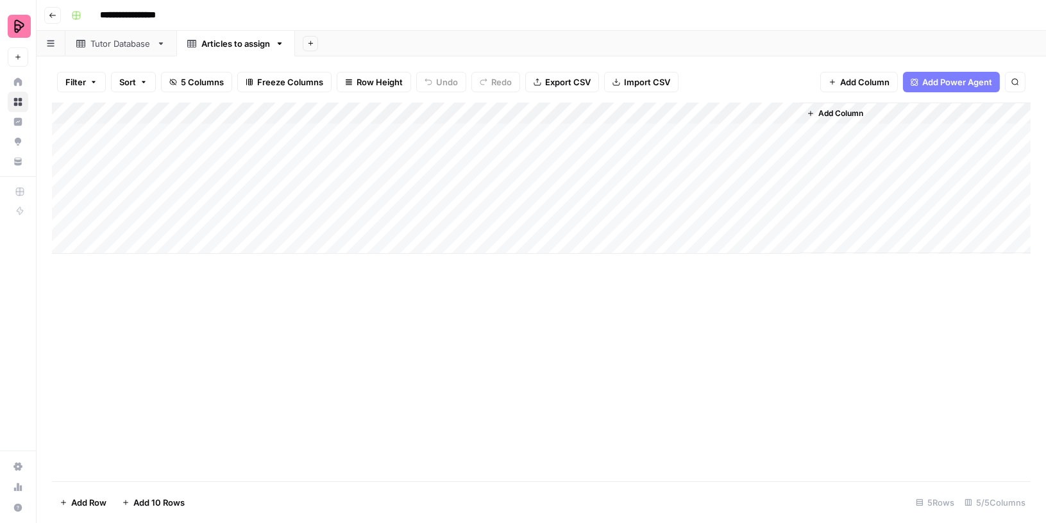
click at [672, 115] on div "Add Column" at bounding box center [541, 178] width 978 height 151
click at [665, 138] on input "New Column" at bounding box center [691, 144] width 130 height 13
type input "Tutor to assign"
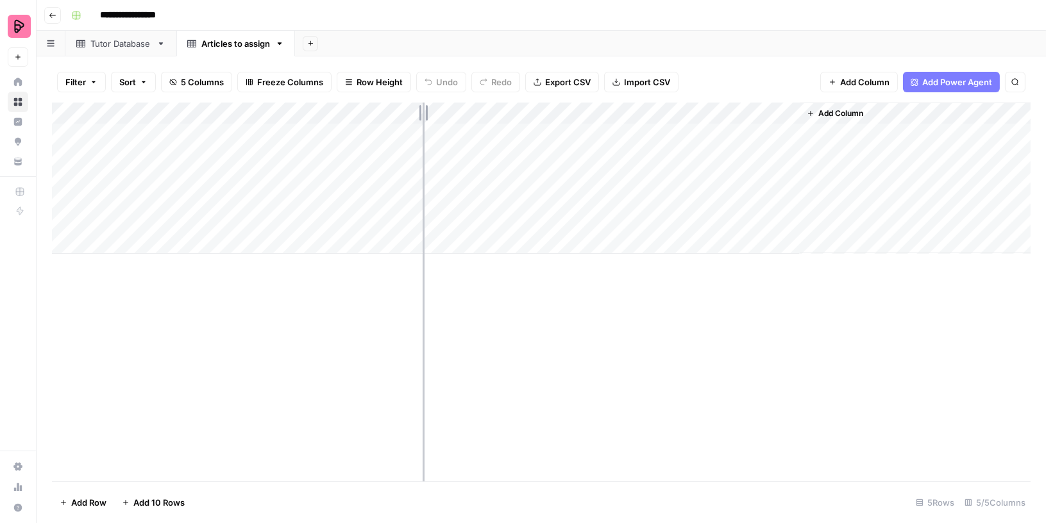
drag, startPoint x: 464, startPoint y: 110, endPoint x: 396, endPoint y: 108, distance: 68.0
click at [397, 108] on div "Add Column" at bounding box center [541, 178] width 978 height 151
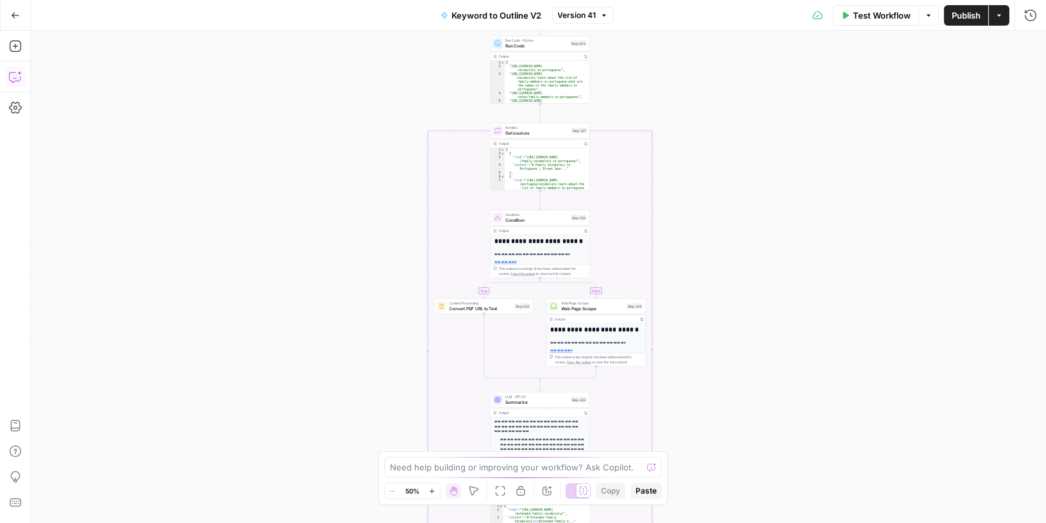
click at [16, 71] on icon "button" at bounding box center [15, 77] width 13 height 13
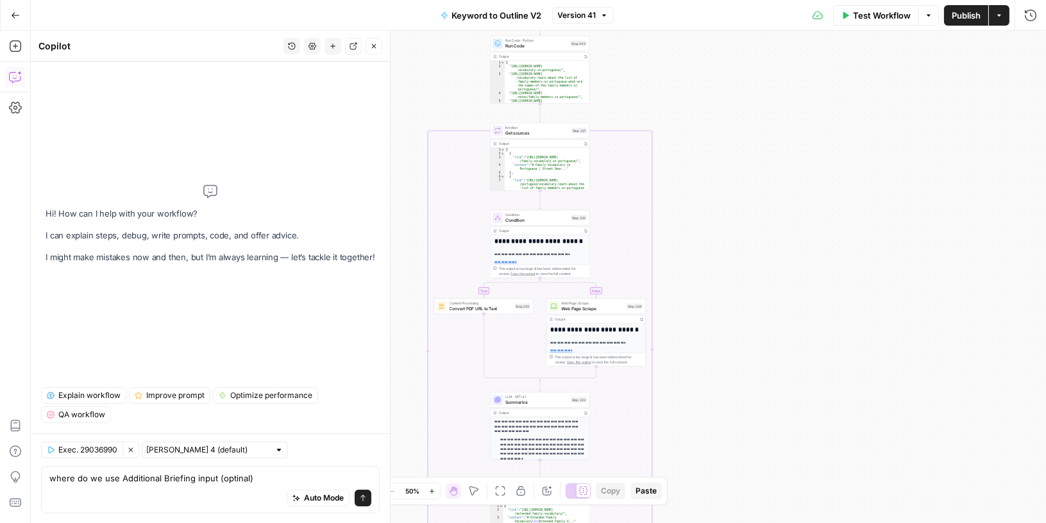
type textarea "where do we use Additional Briefing input (optoinal)"
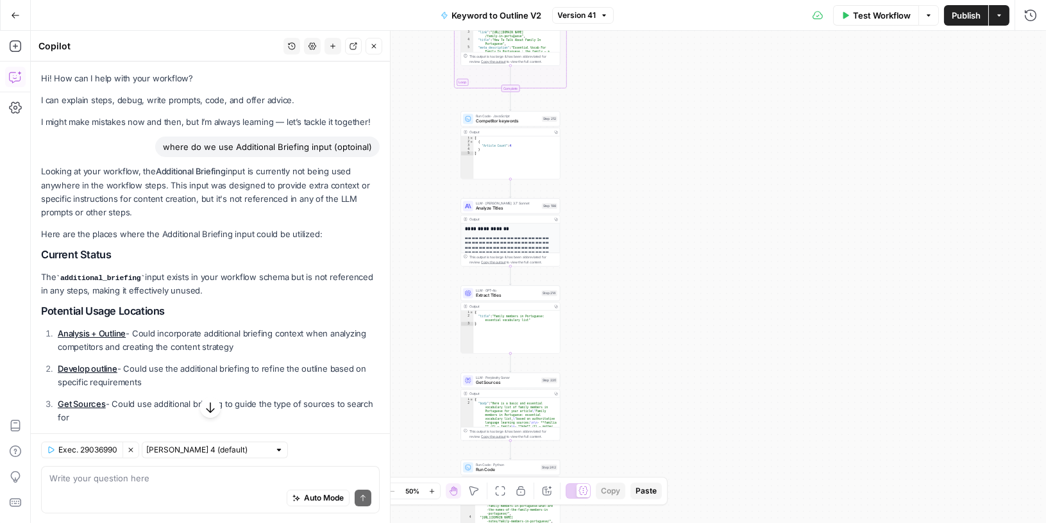
click at [227, 146] on div "where do we use Additional Briefing input (optoinal)" at bounding box center [267, 147] width 224 height 21
copy div "where do we use Additional Briefing input (optoinal)"
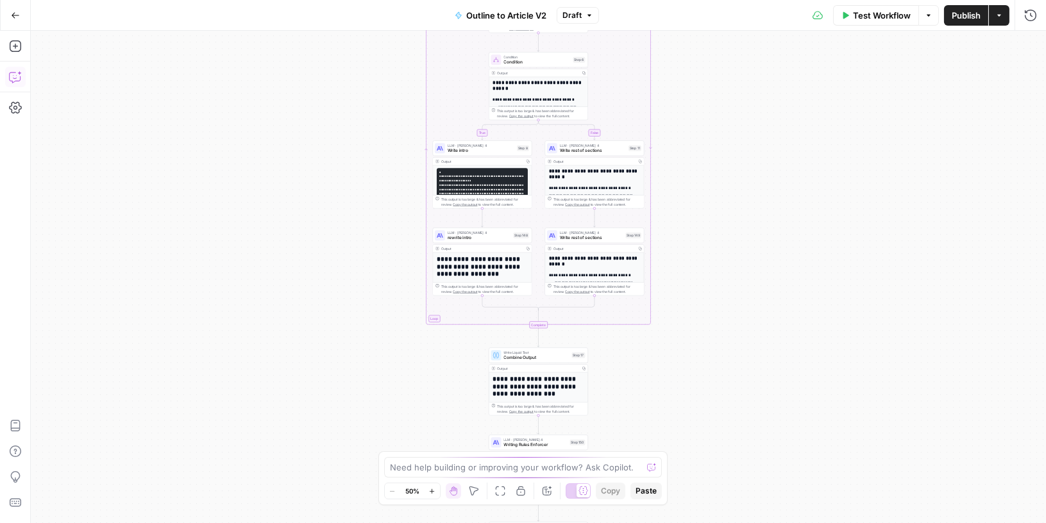
drag, startPoint x: 22, startPoint y: 72, endPoint x: 14, endPoint y: 73, distance: 8.4
click at [14, 73] on icon "button" at bounding box center [15, 77] width 13 height 13
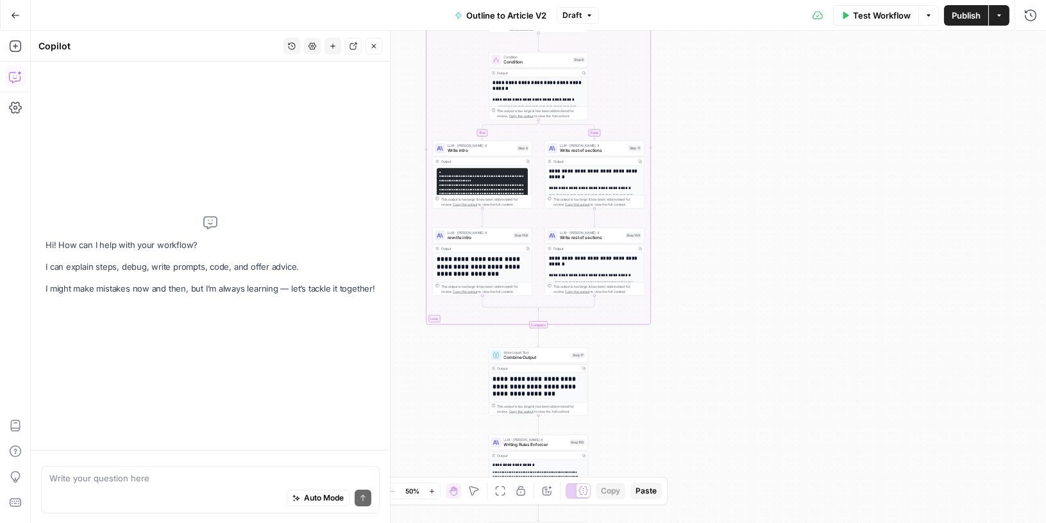
type textarea "where do we use Additional Briefing input (optoinal)"
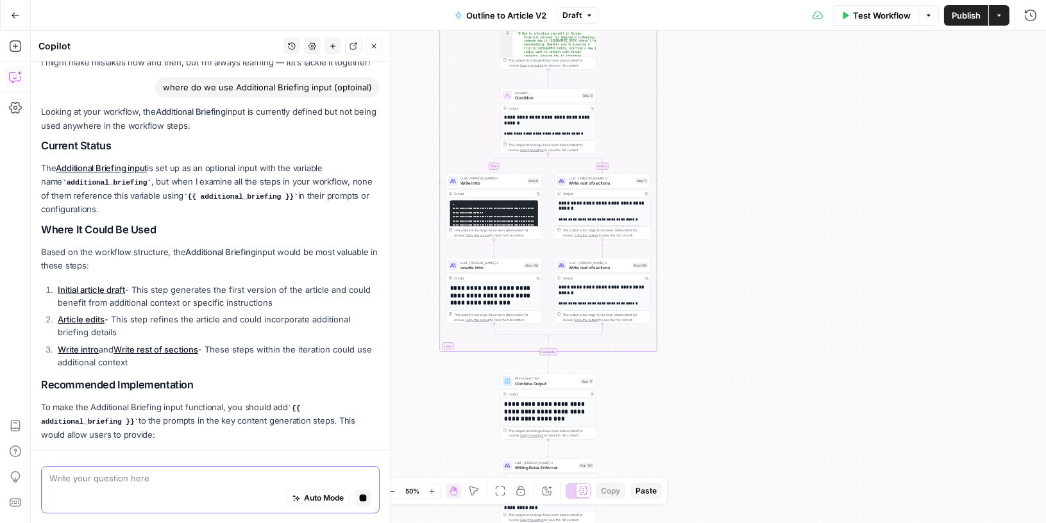
scroll to position [88, 0]
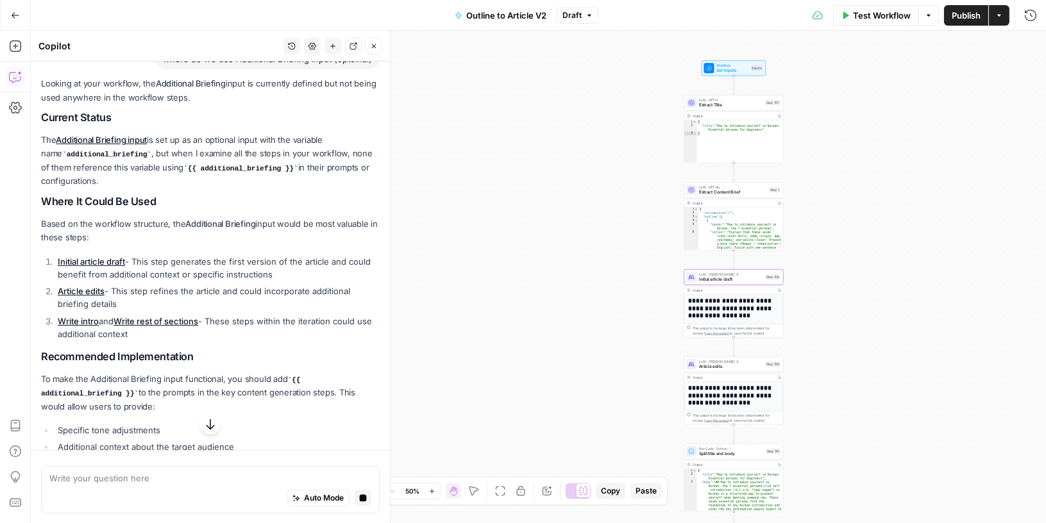
click at [99, 262] on link "Initial article draft" at bounding box center [91, 261] width 67 height 10
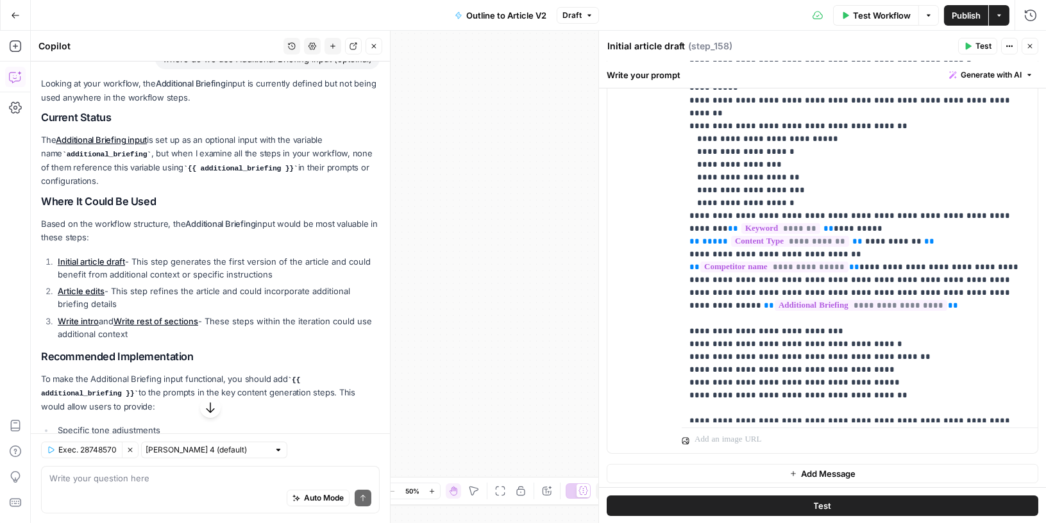
scroll to position [178, 0]
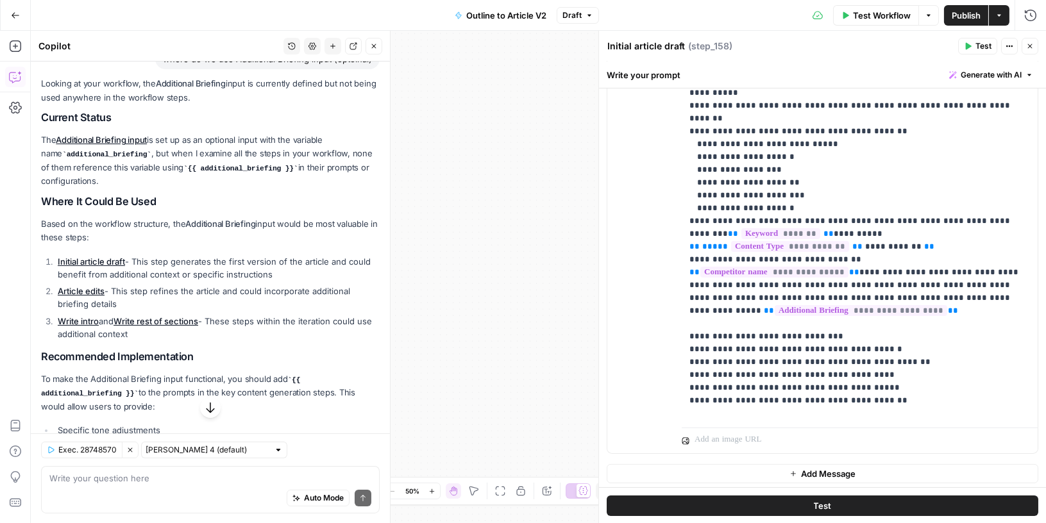
click at [1031, 43] on icon "button" at bounding box center [1030, 46] width 8 height 8
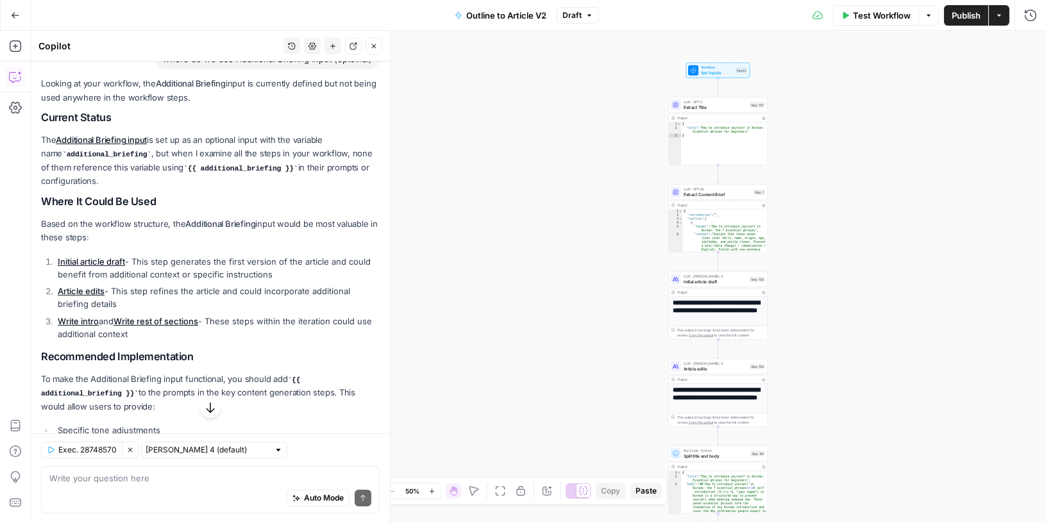
click at [15, 12] on icon "button" at bounding box center [15, 15] width 9 height 9
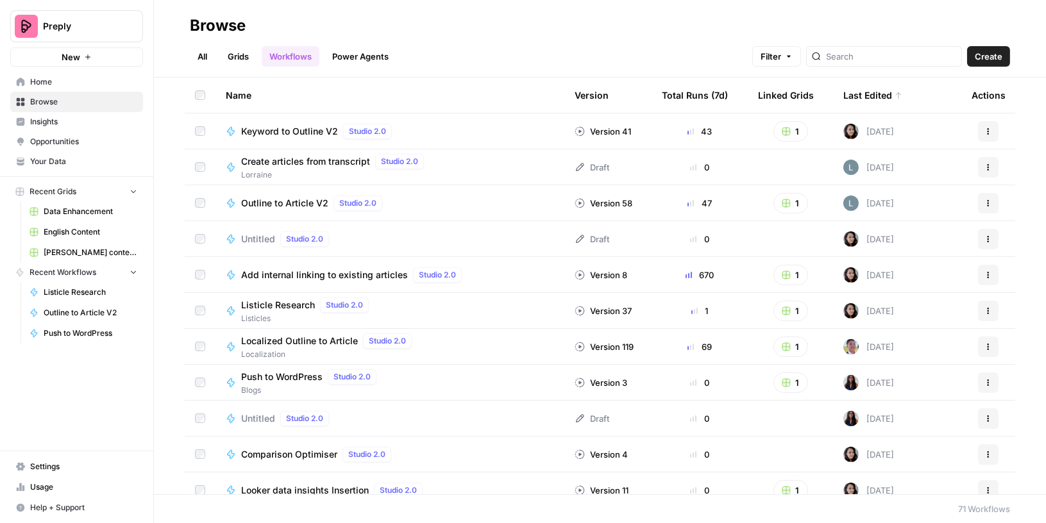
click at [52, 81] on span "Home" at bounding box center [83, 82] width 107 height 12
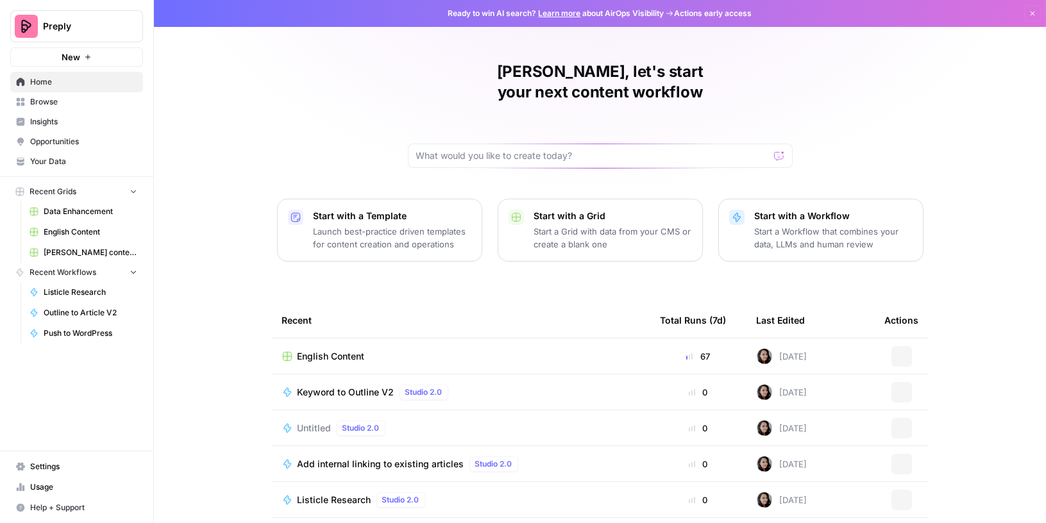
click at [42, 102] on span "Browse" at bounding box center [83, 102] width 107 height 12
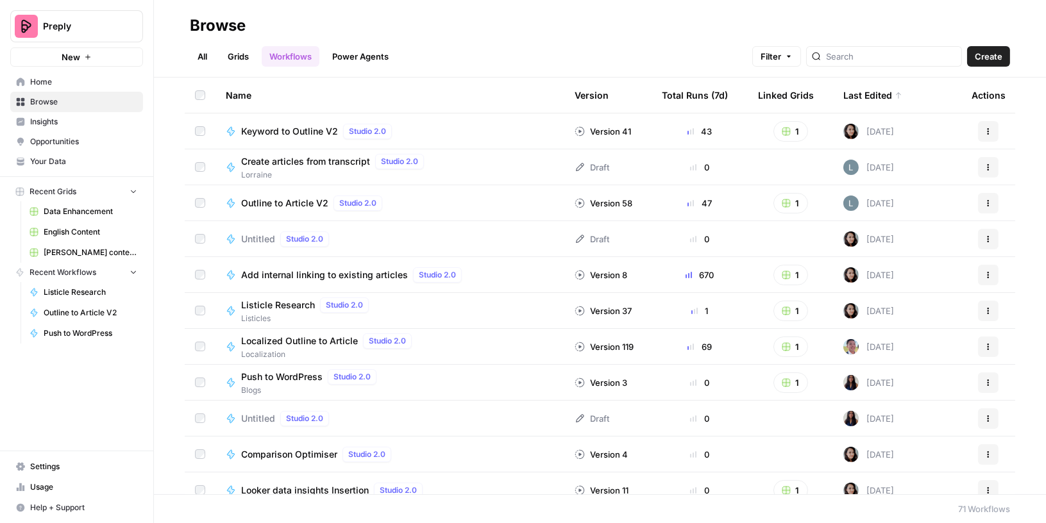
click at [203, 58] on link "All" at bounding box center [202, 56] width 25 height 21
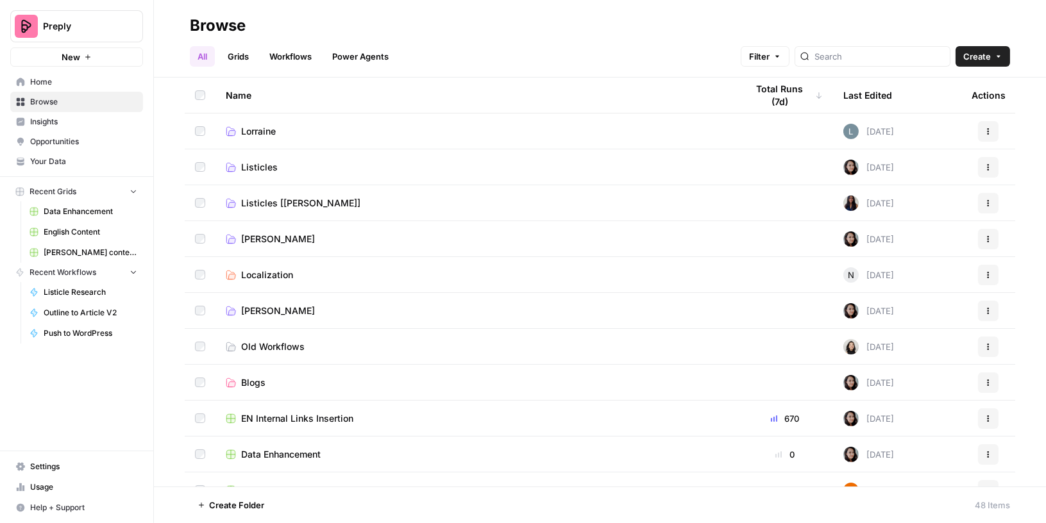
click at [241, 52] on link "Grids" at bounding box center [238, 56] width 37 height 21
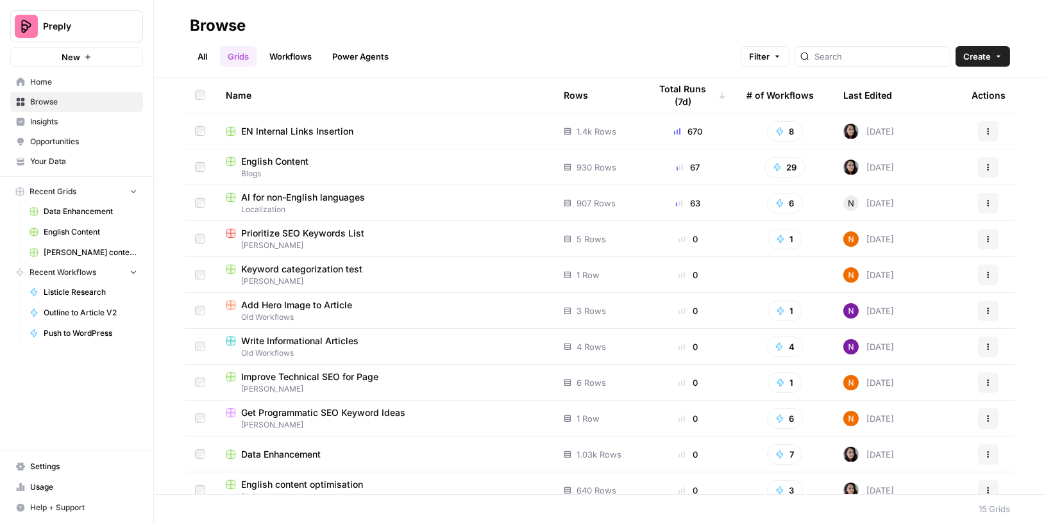
click at [274, 163] on span "English Content" at bounding box center [274, 161] width 67 height 13
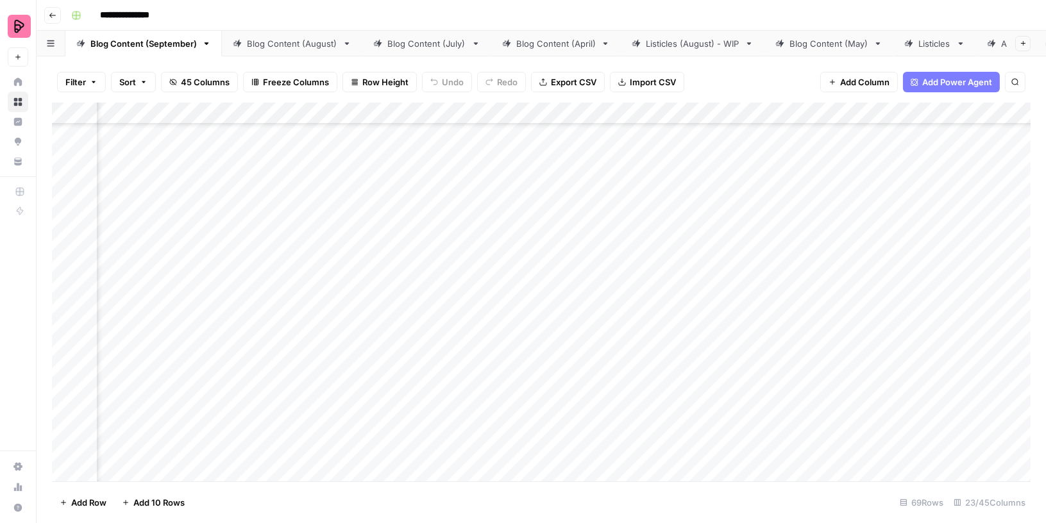
scroll to position [1962, 803]
click at [815, 406] on div "Add Column" at bounding box center [541, 293] width 978 height 380
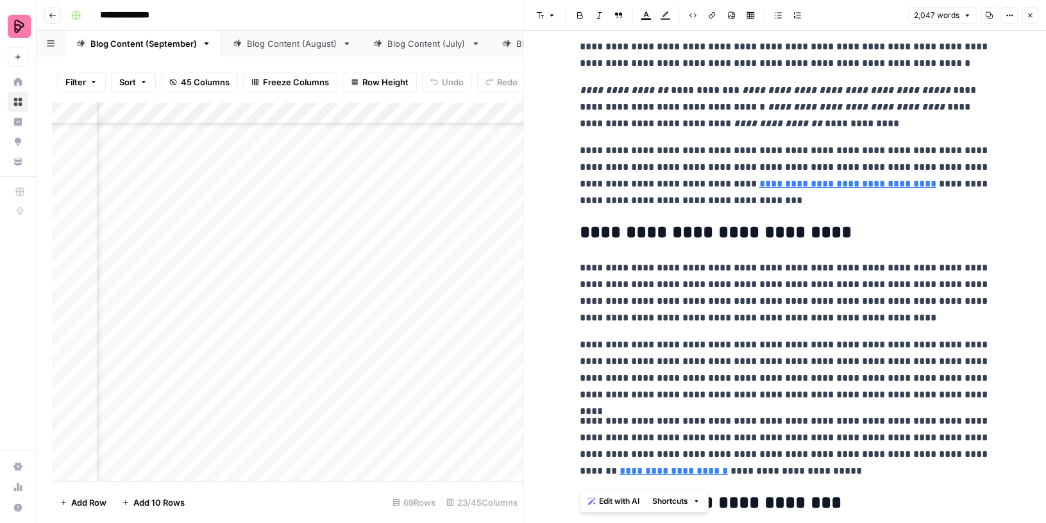
scroll to position [4243, 0]
drag, startPoint x: 580, startPoint y: 269, endPoint x: 835, endPoint y: 471, distance: 325.4
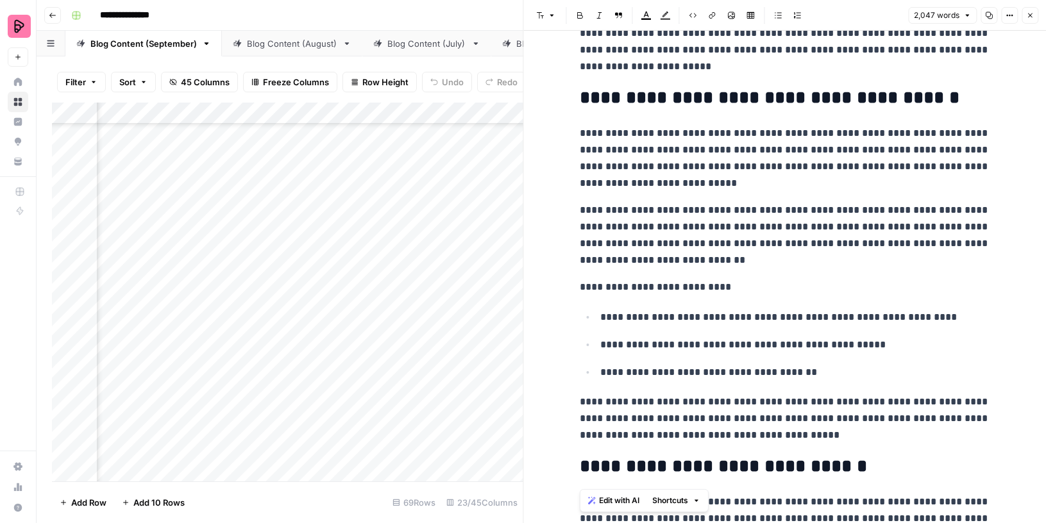
scroll to position [101, 0]
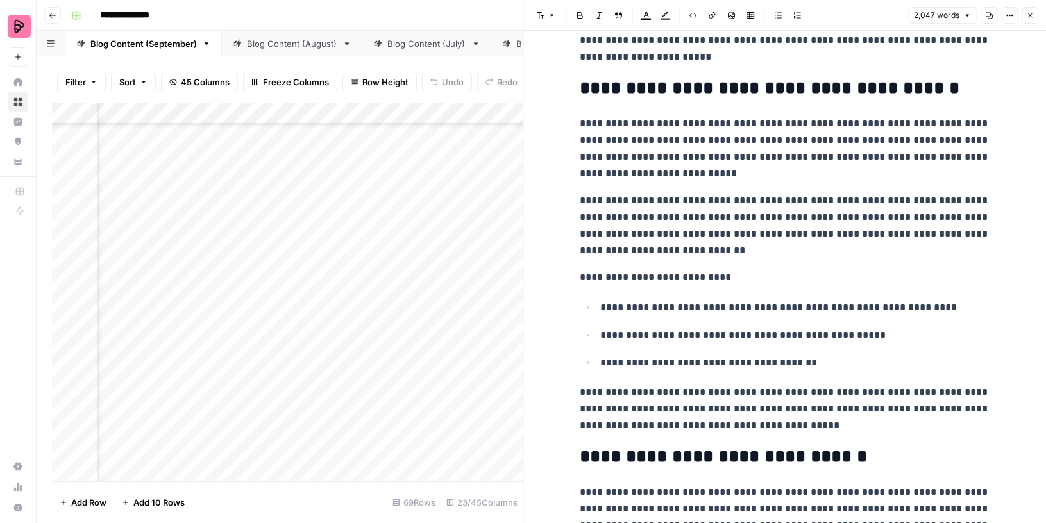
click at [1028, 17] on icon "button" at bounding box center [1030, 15] width 4 height 4
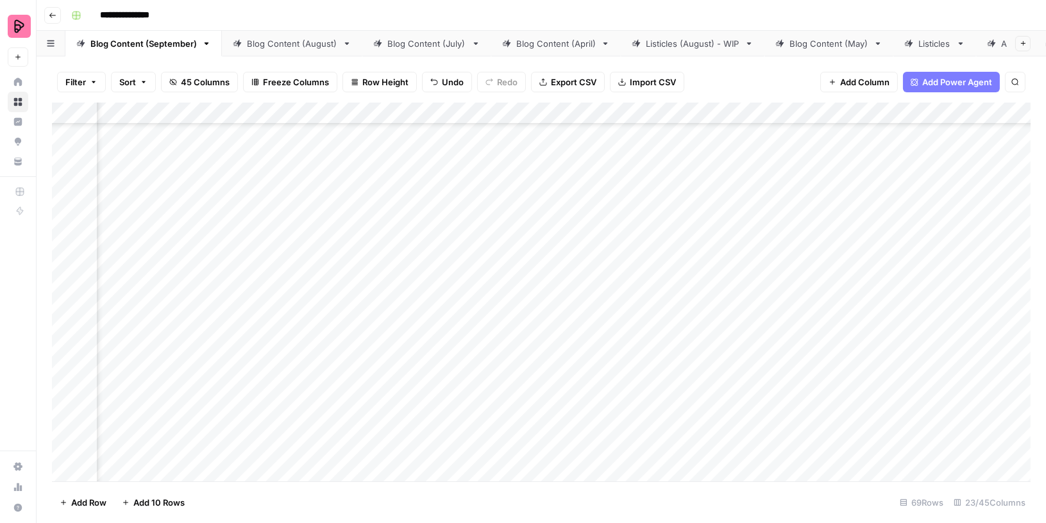
scroll to position [1962, 0]
click at [276, 398] on div "Add Column" at bounding box center [541, 293] width 978 height 380
click at [271, 377] on div "Add Column" at bounding box center [541, 293] width 978 height 380
click at [750, 271] on div "Add Column" at bounding box center [541, 293] width 978 height 380
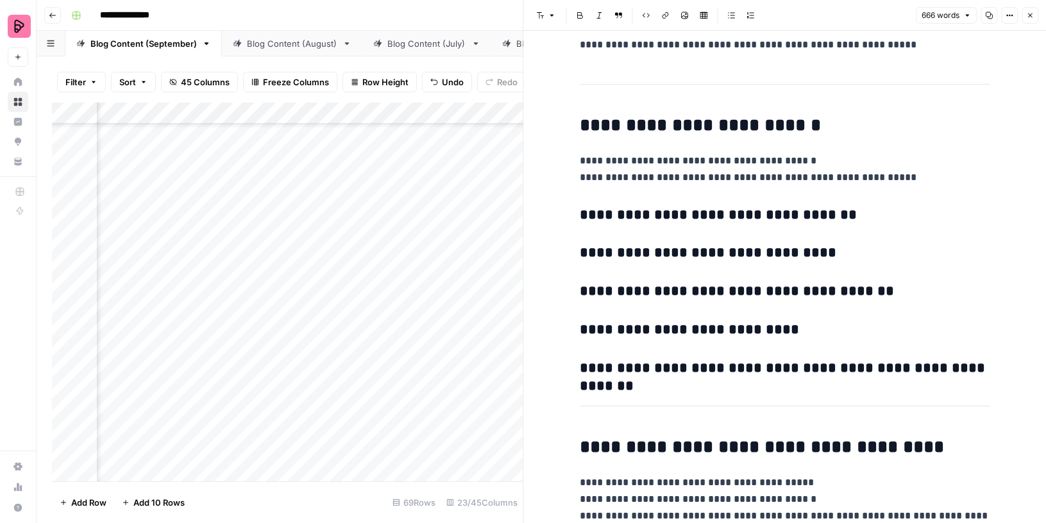
scroll to position [2267, 0]
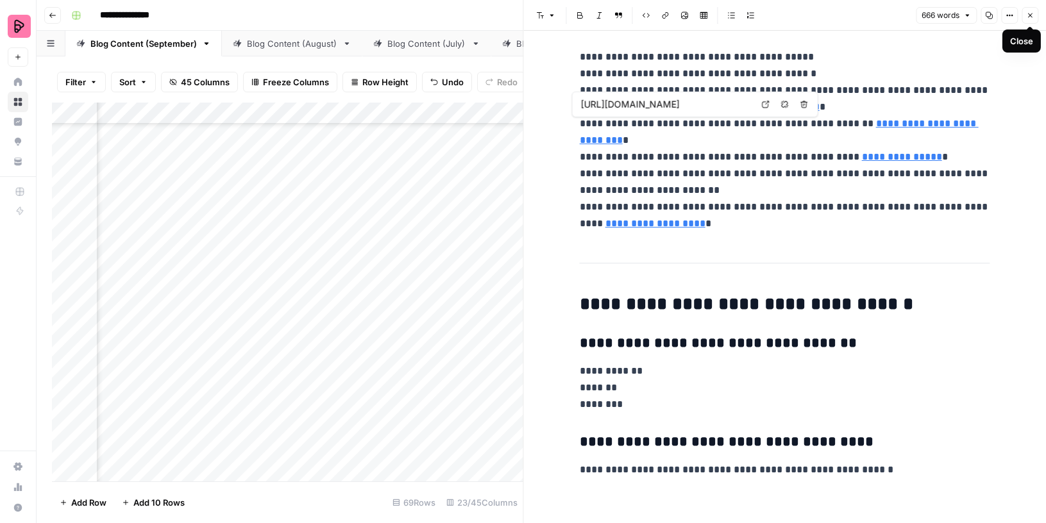
click at [1028, 16] on icon "button" at bounding box center [1030, 16] width 8 height 8
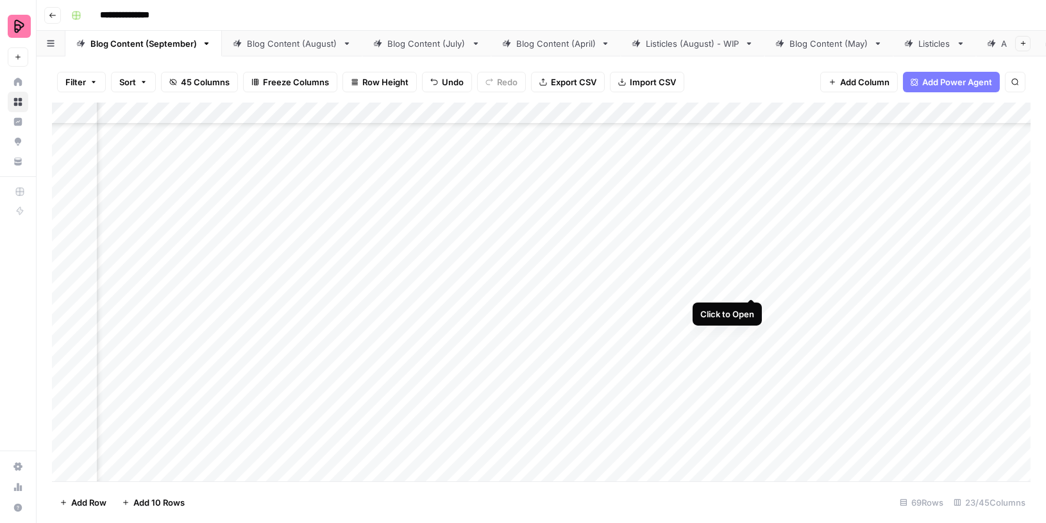
click at [749, 273] on div "Add Column" at bounding box center [541, 293] width 978 height 380
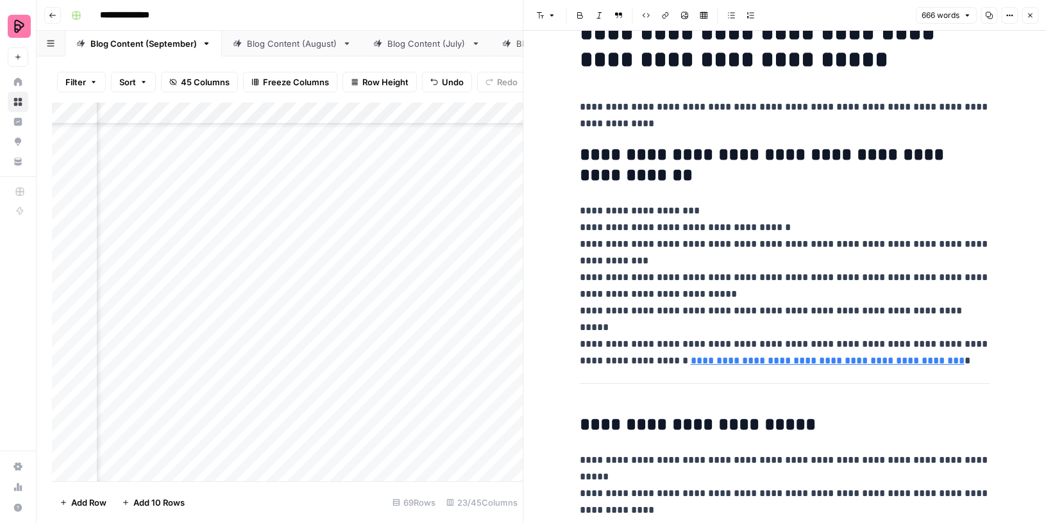
scroll to position [4, 0]
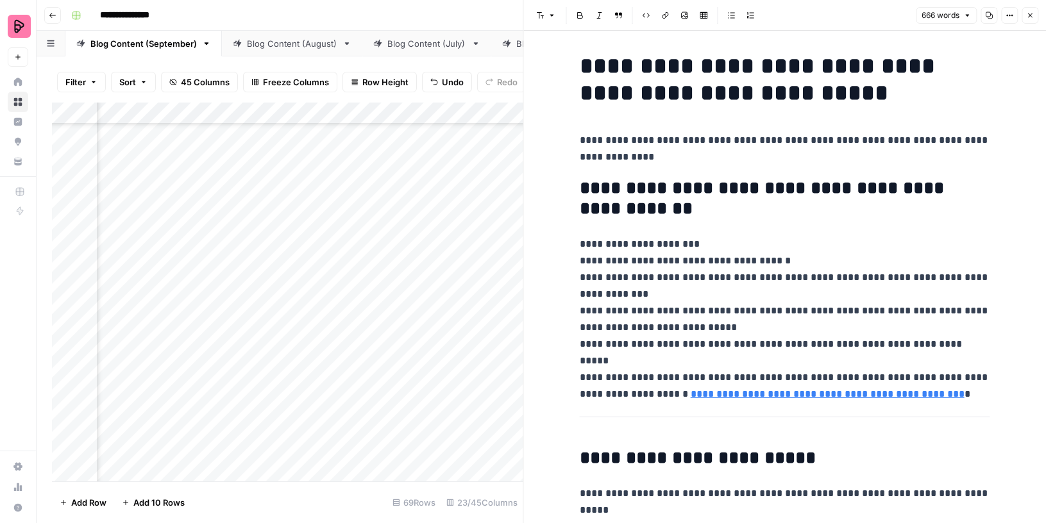
click at [1030, 13] on icon "button" at bounding box center [1030, 16] width 8 height 8
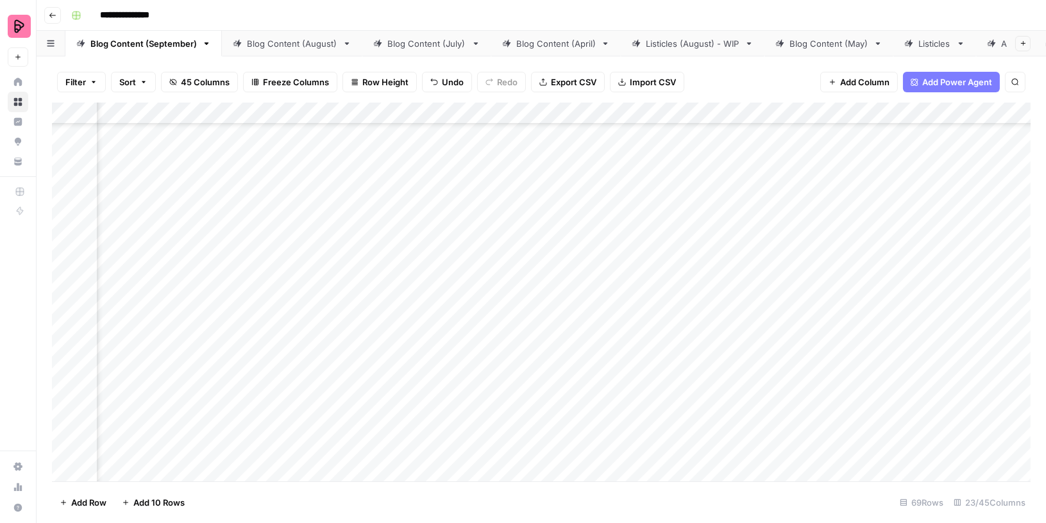
scroll to position [1794, 513]
click at [641, 274] on div "Add Column" at bounding box center [541, 293] width 978 height 380
drag, startPoint x: 342, startPoint y: 111, endPoint x: 321, endPoint y: 111, distance: 21.8
click at [321, 111] on div "Add Column" at bounding box center [541, 293] width 978 height 380
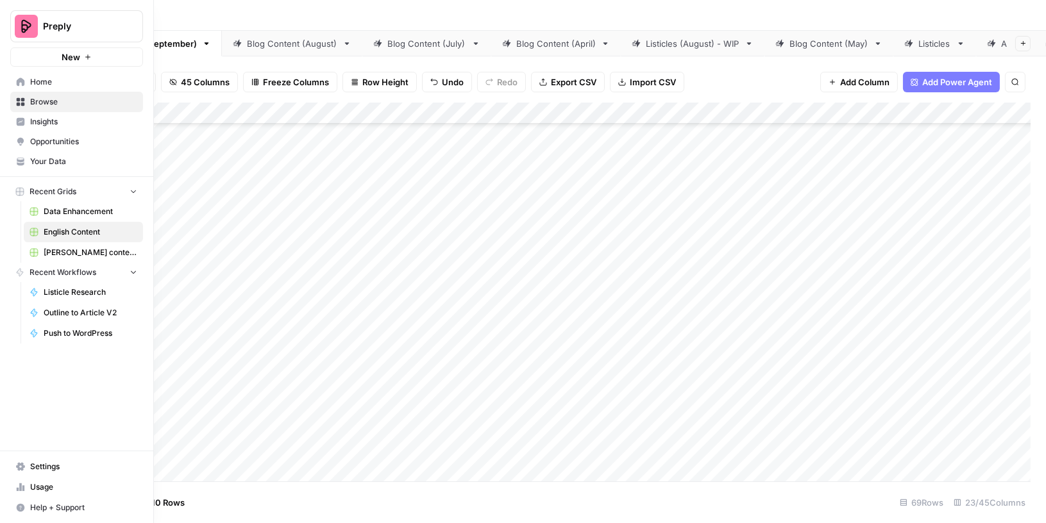
click at [44, 101] on span "Browse" at bounding box center [83, 102] width 107 height 12
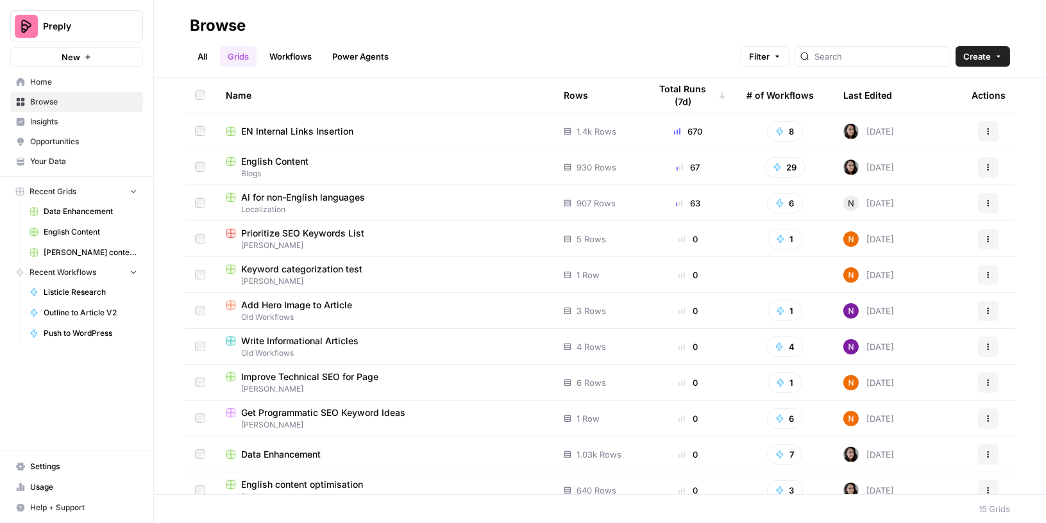
click at [204, 54] on link "All" at bounding box center [202, 56] width 25 height 21
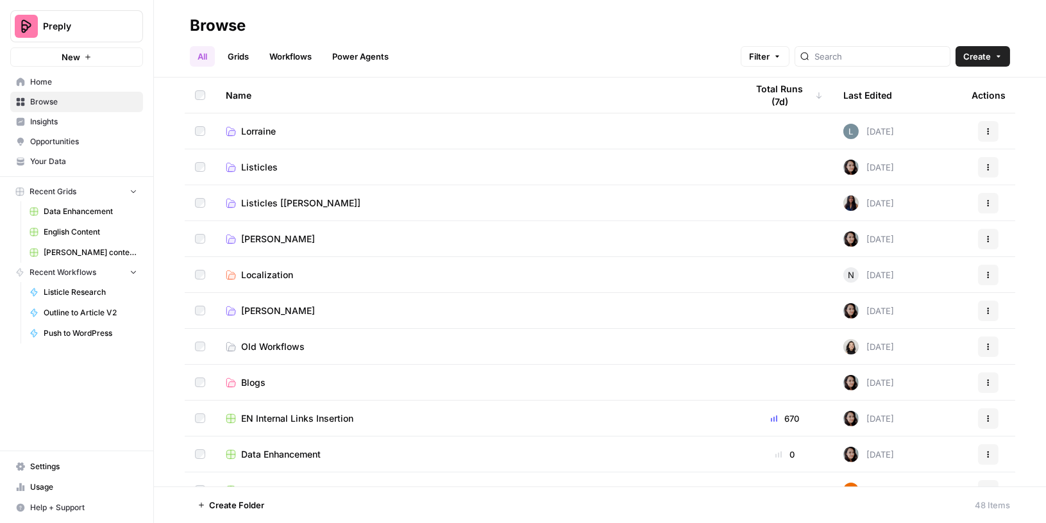
click at [264, 138] on td "Lorraine" at bounding box center [475, 130] width 521 height 35
click at [261, 133] on span "Lorraine" at bounding box center [258, 131] width 35 height 13
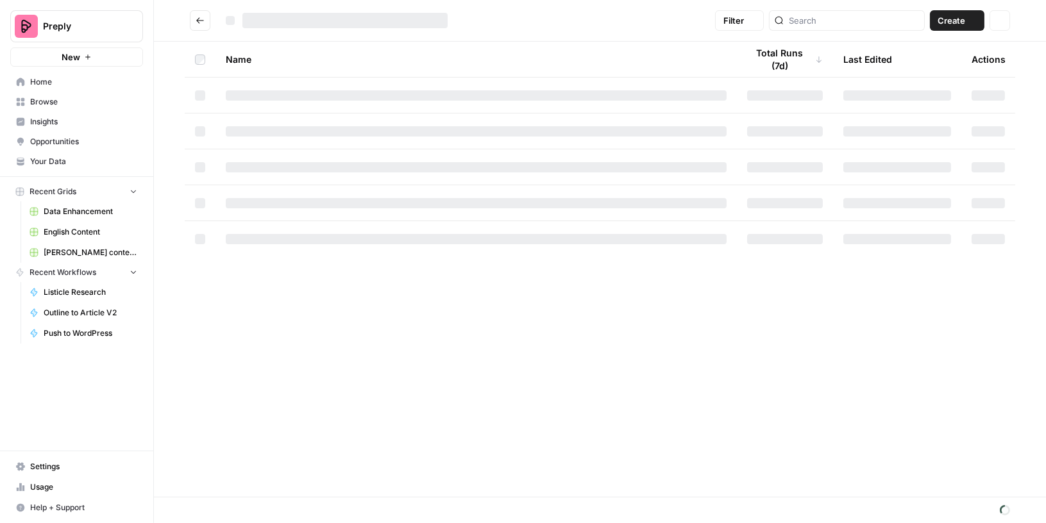
click at [261, 133] on div at bounding box center [476, 131] width 501 height 10
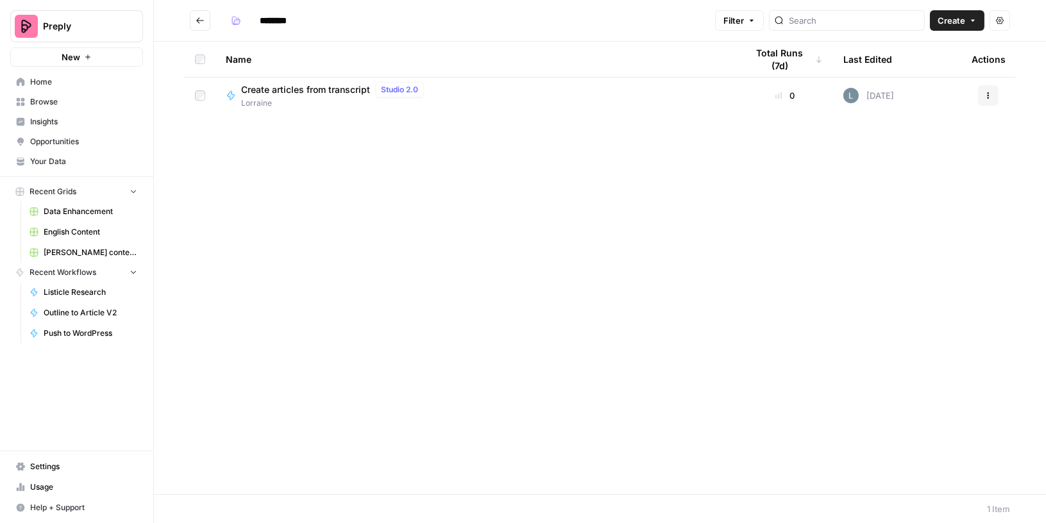
click at [322, 82] on div "Create articles from transcript Studio 2.0" at bounding box center [335, 89] width 188 height 15
click at [322, 81] on div "******** Filter Create Actions Name Total Runs (7d) Last Edited Actions Create …" at bounding box center [600, 261] width 892 height 523
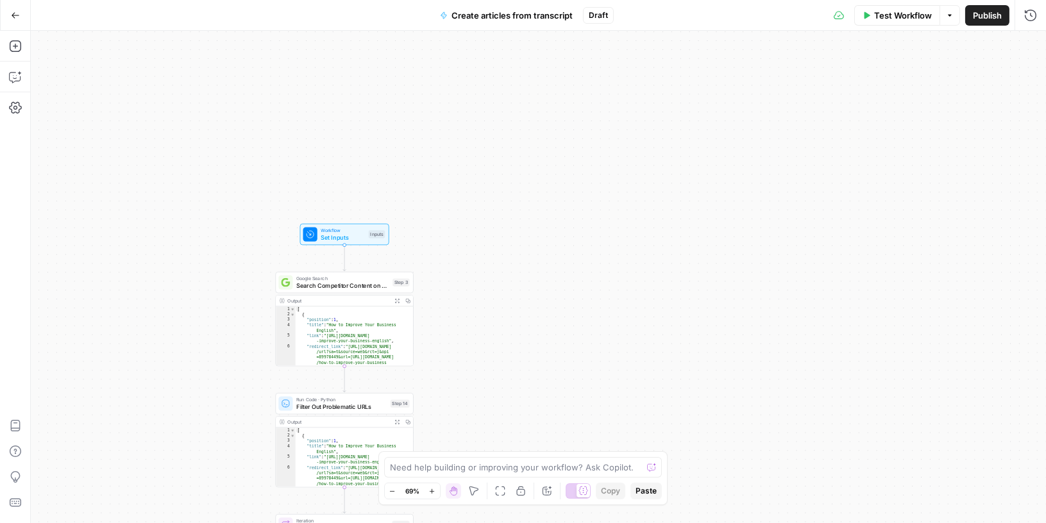
click at [362, 239] on span "Set Inputs" at bounding box center [343, 237] width 44 height 9
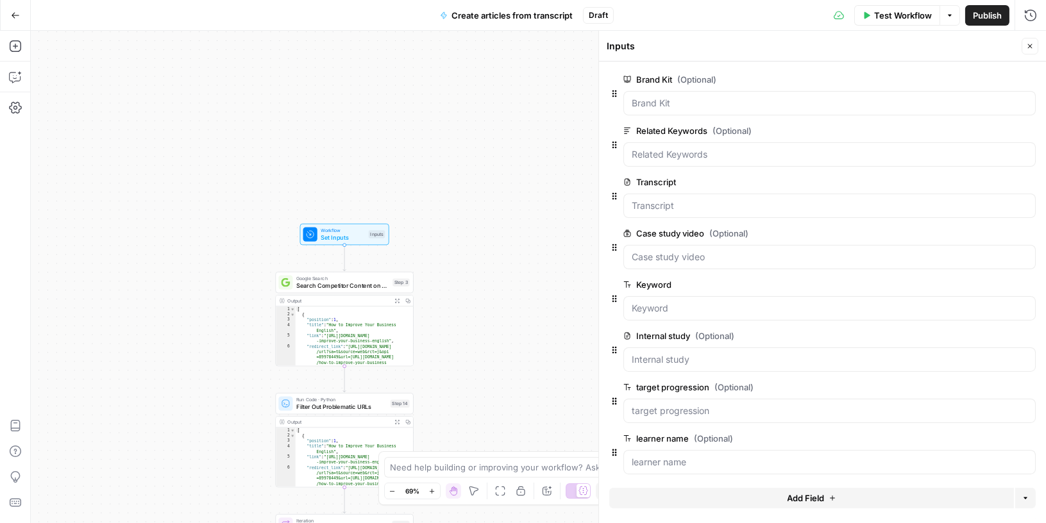
click at [1026, 44] on icon "button" at bounding box center [1030, 46] width 8 height 8
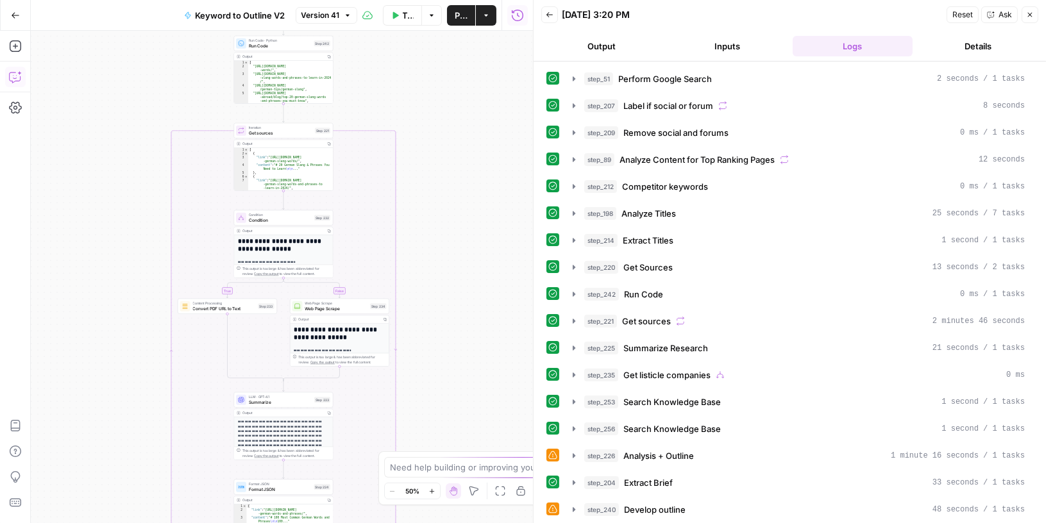
click at [10, 71] on icon "button" at bounding box center [15, 77] width 13 height 13
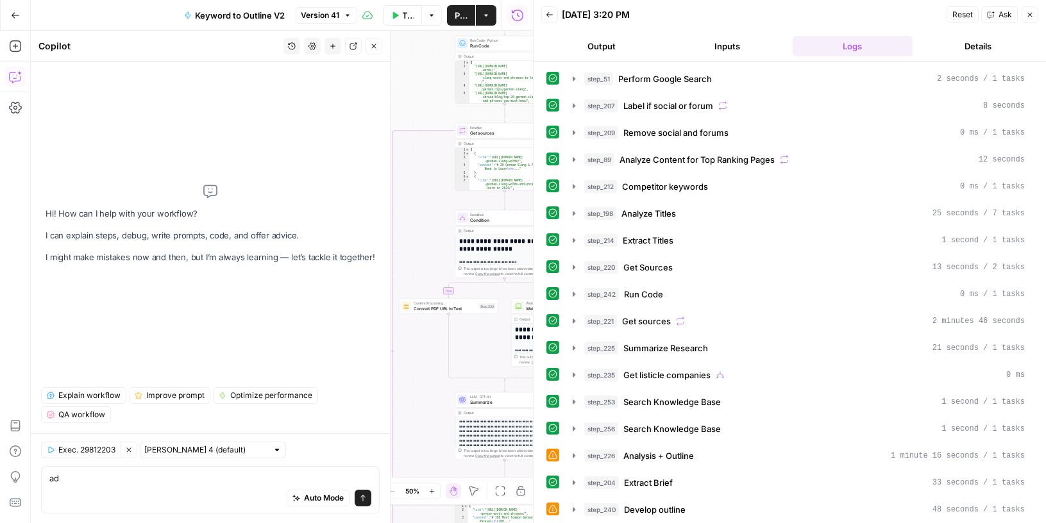
type textarea "a"
type textarea "w"
type textarea "list all the steps where i reference "Additional briefing" input"
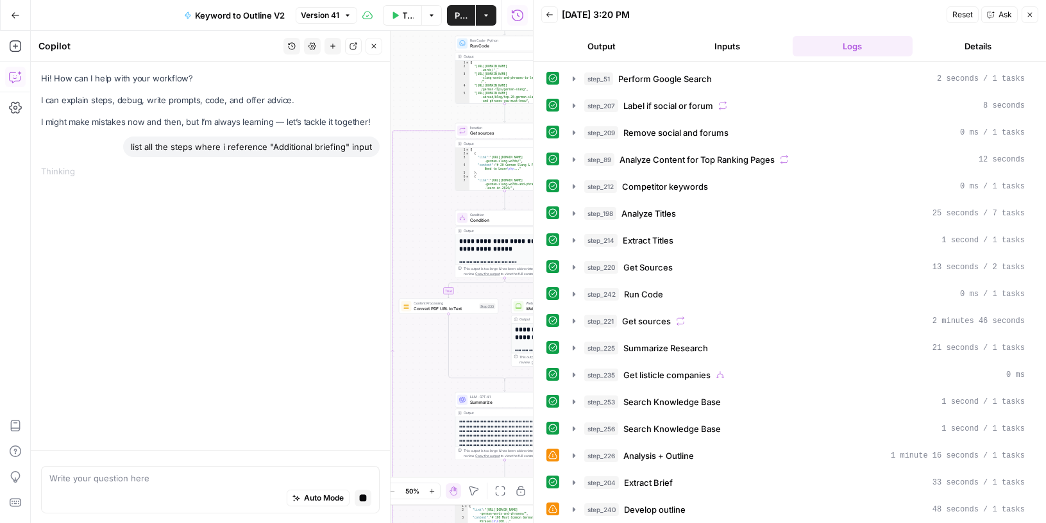
click at [1033, 13] on button "Close" at bounding box center [1029, 14] width 17 height 17
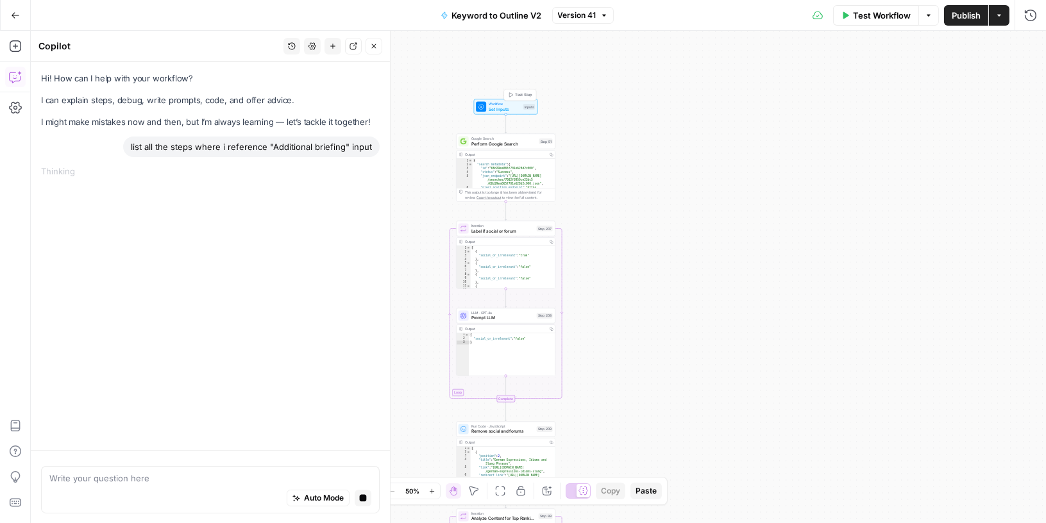
click at [515, 107] on span "Set Inputs" at bounding box center [504, 109] width 32 height 6
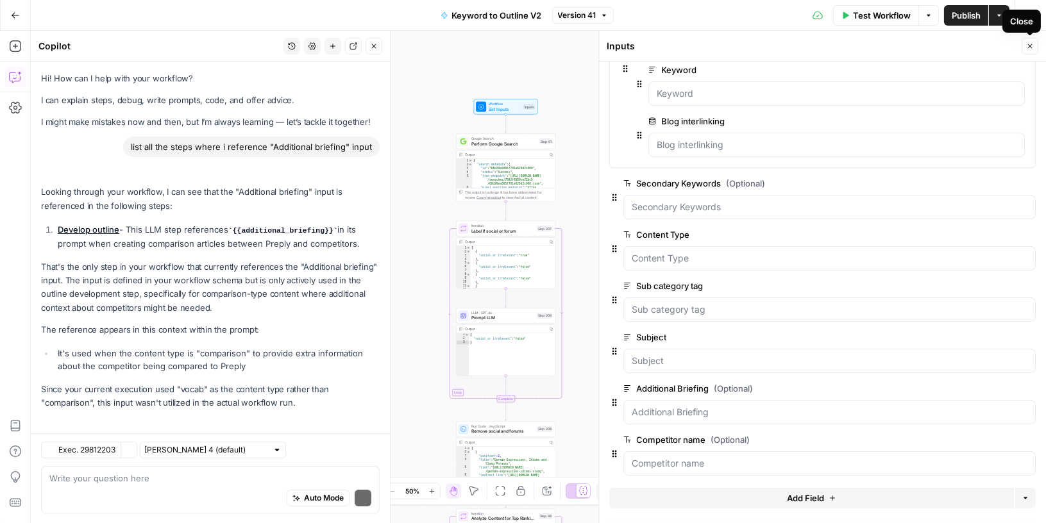
scroll to position [5, 0]
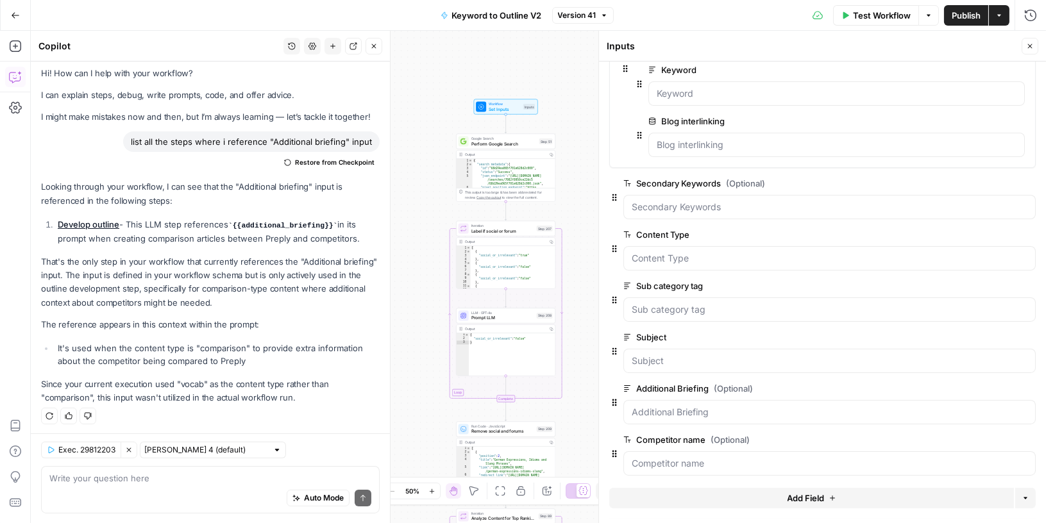
click at [1033, 46] on span "Close" at bounding box center [1033, 46] width 1 height 1
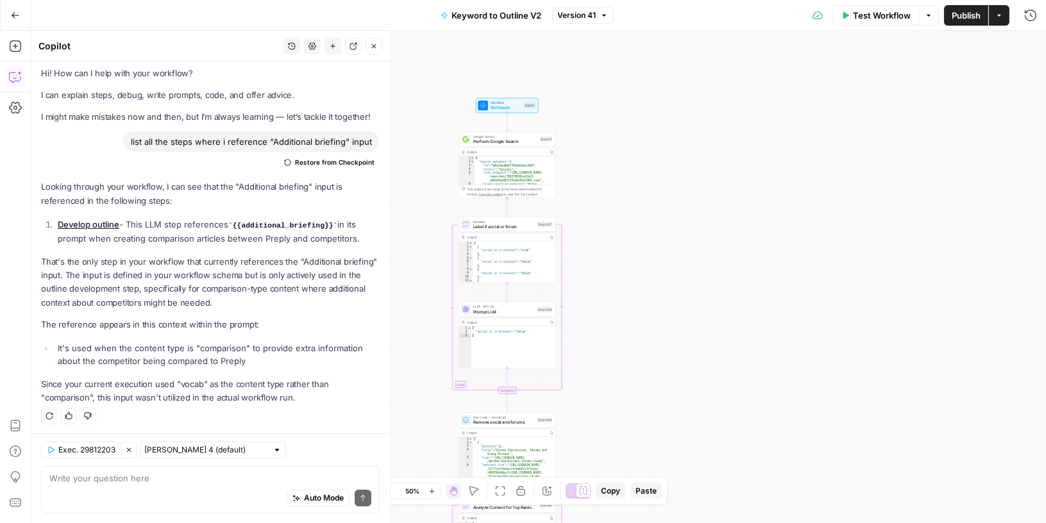
click at [106, 223] on link "Develop outline" at bounding box center [89, 224] width 62 height 10
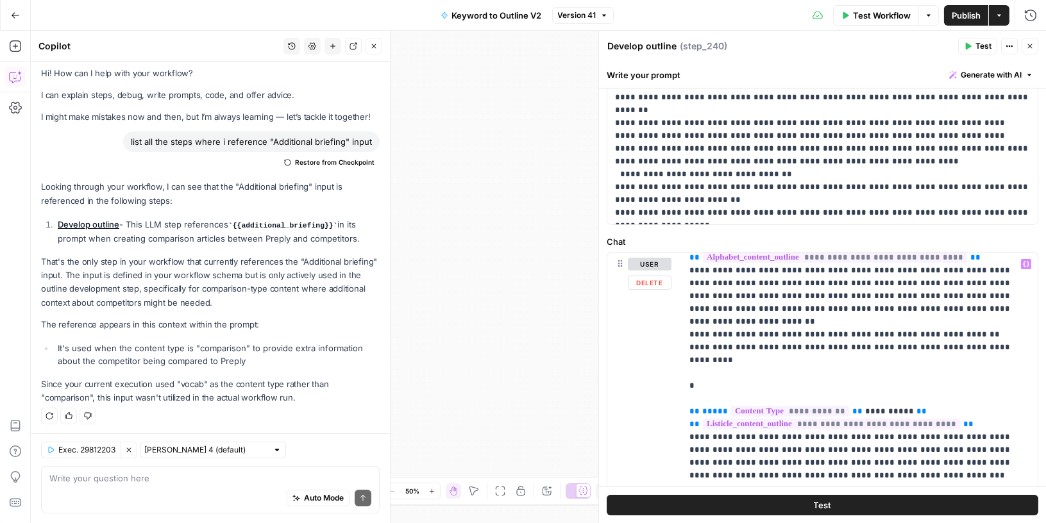
scroll to position [2457, 0]
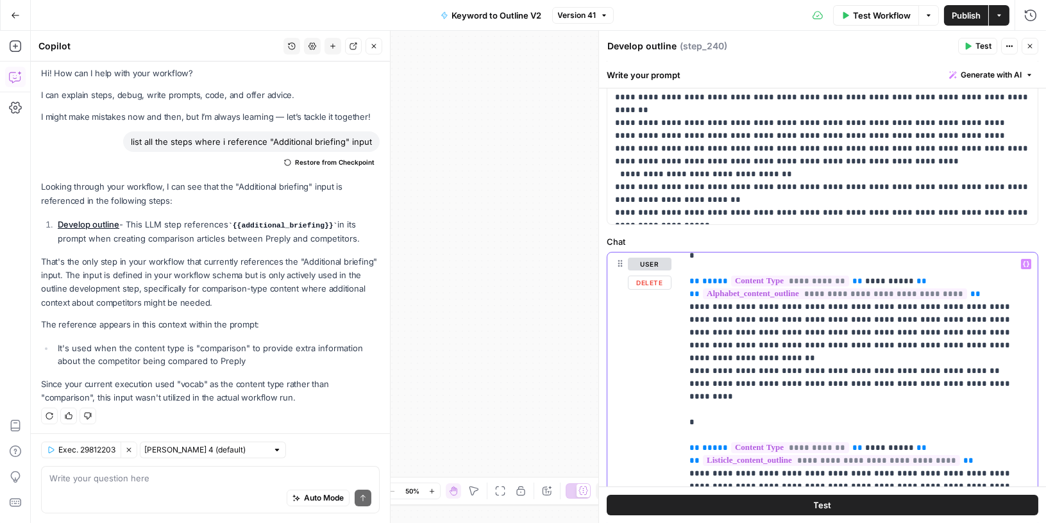
drag, startPoint x: 958, startPoint y: 382, endPoint x: 930, endPoint y: 354, distance: 39.4
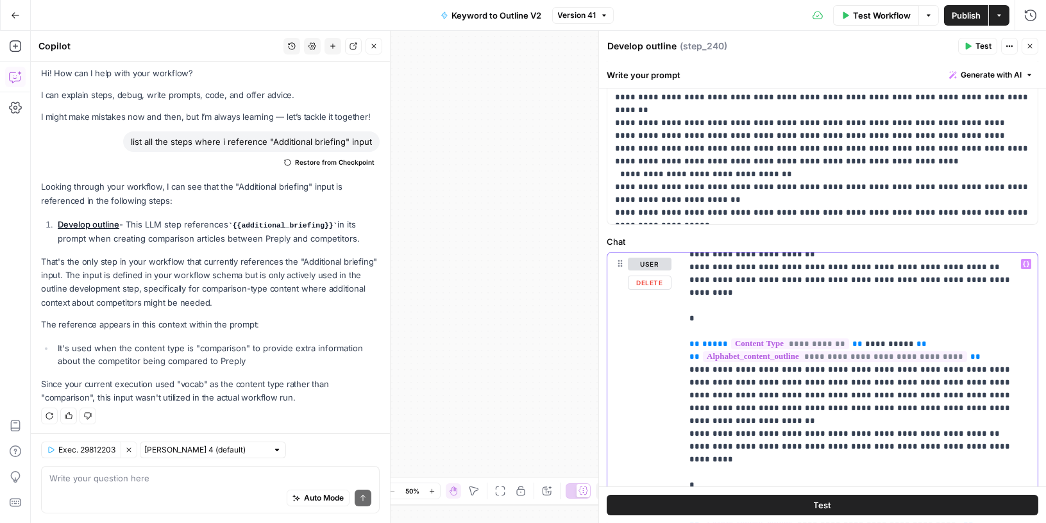
scroll to position [2394, 0]
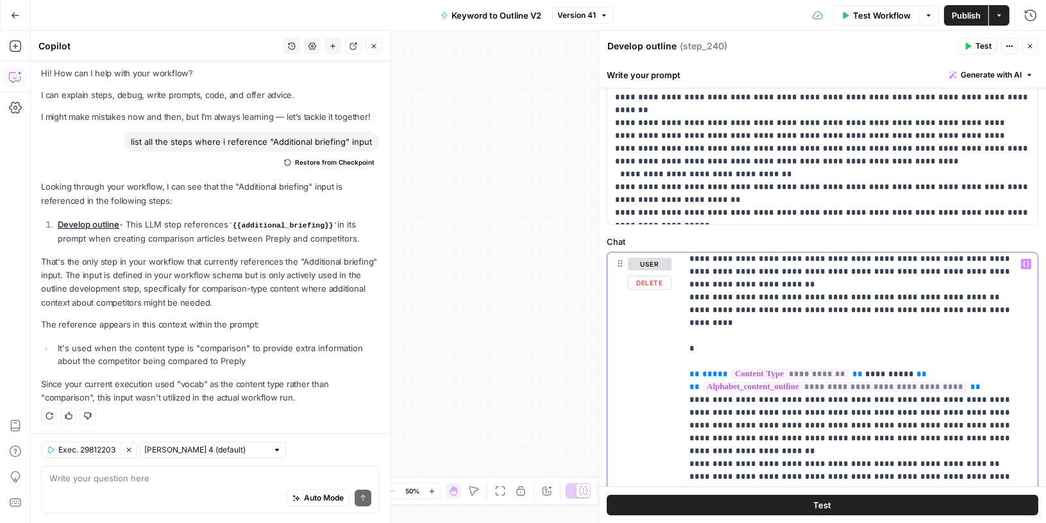
scroll to position [2362, 0]
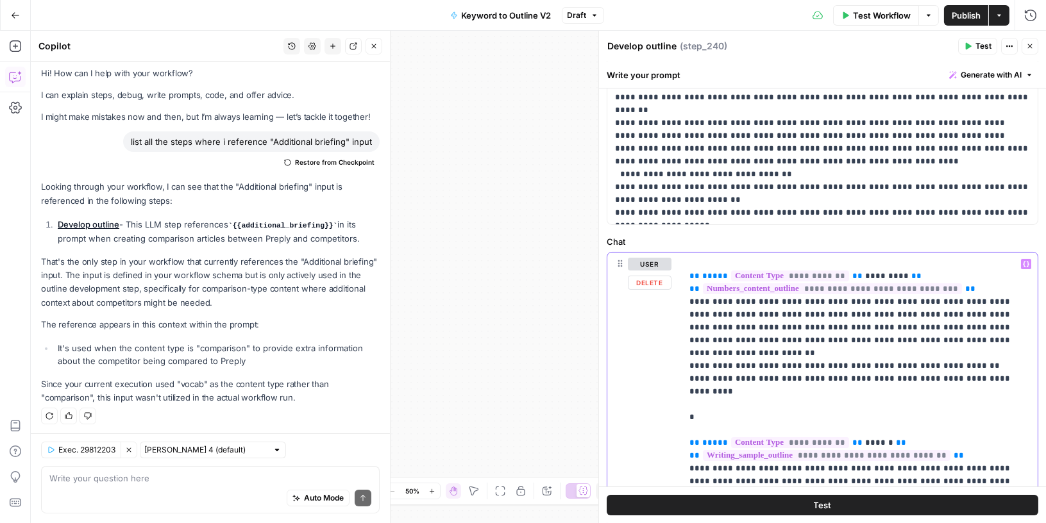
scroll to position [1922, 0]
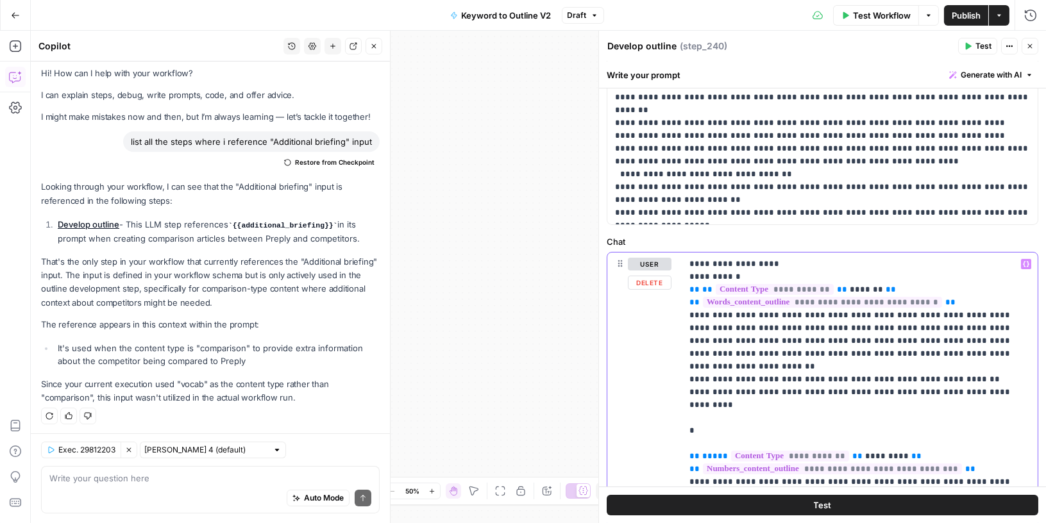
scroll to position [1619, 0]
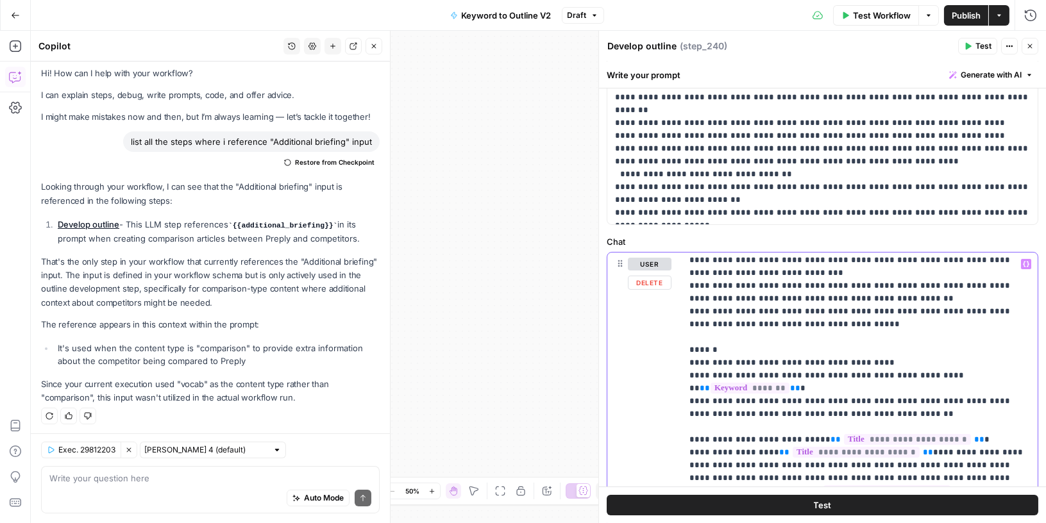
scroll to position [1276, 0]
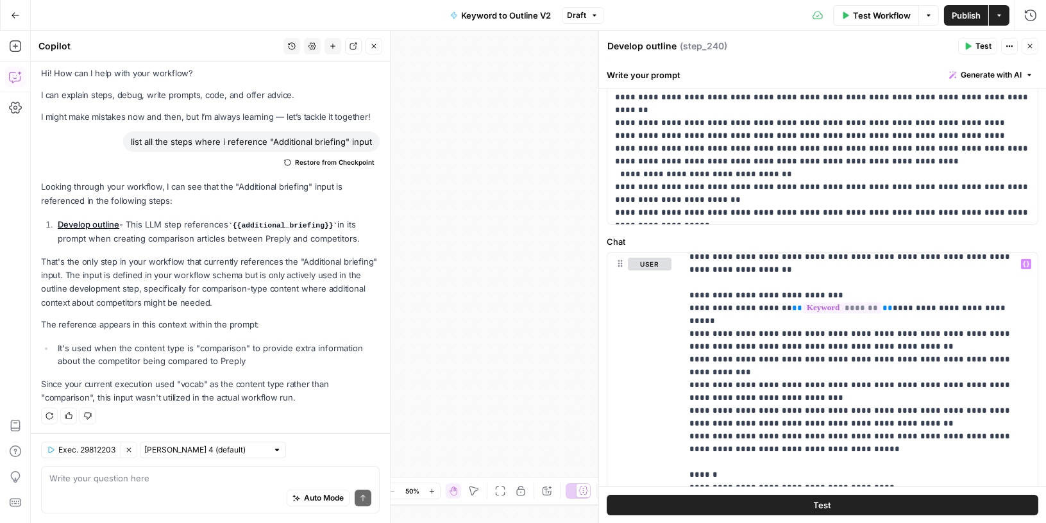
click at [967, 17] on span "Publish" at bounding box center [965, 15] width 29 height 13
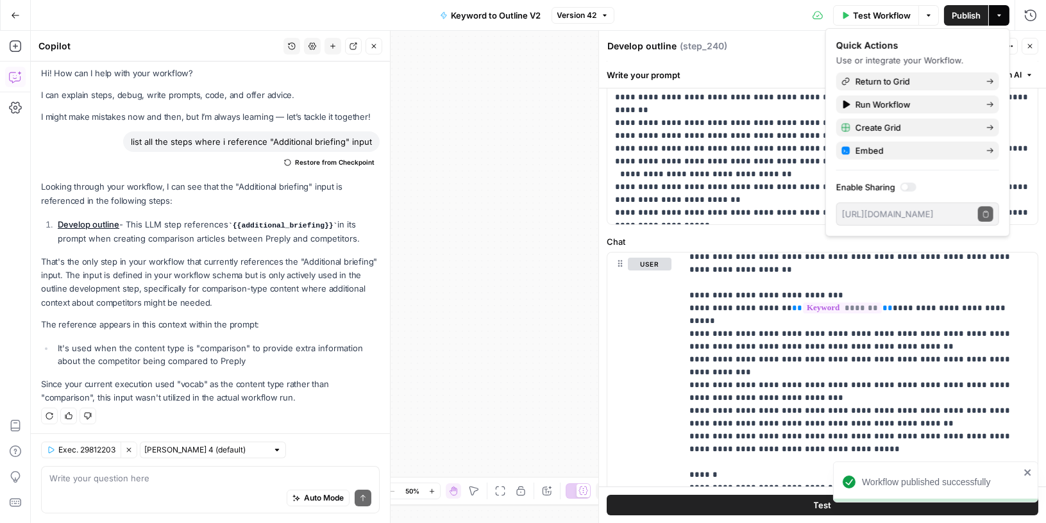
click at [862, 19] on span "Test Workflow" at bounding box center [882, 15] width 58 height 13
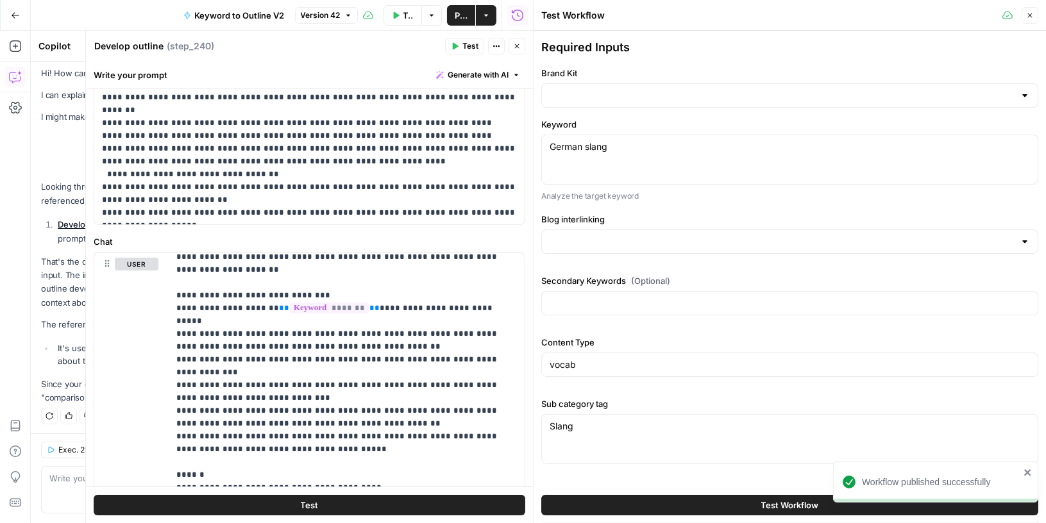
type input "Blog interlinking"
type input "Preply (EN)"
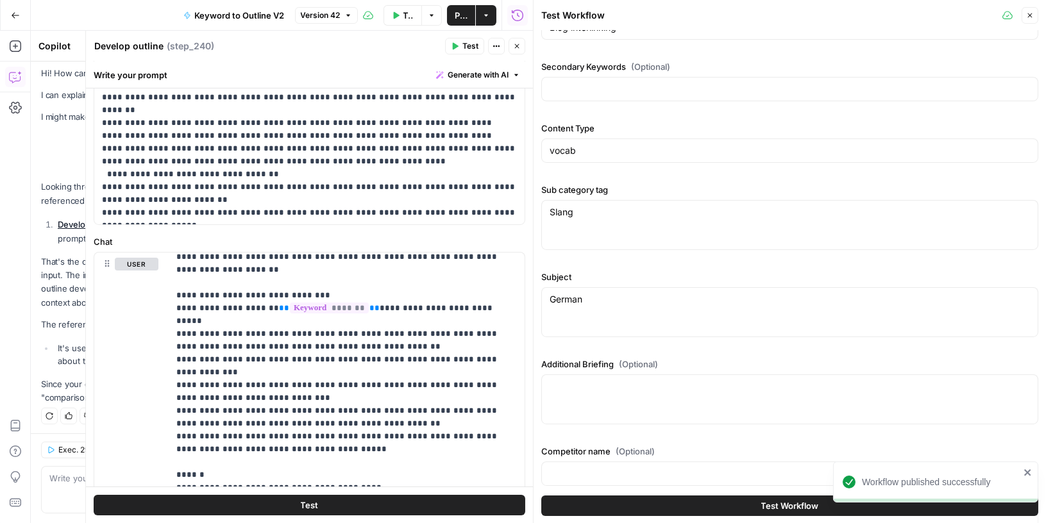
scroll to position [222, 0]
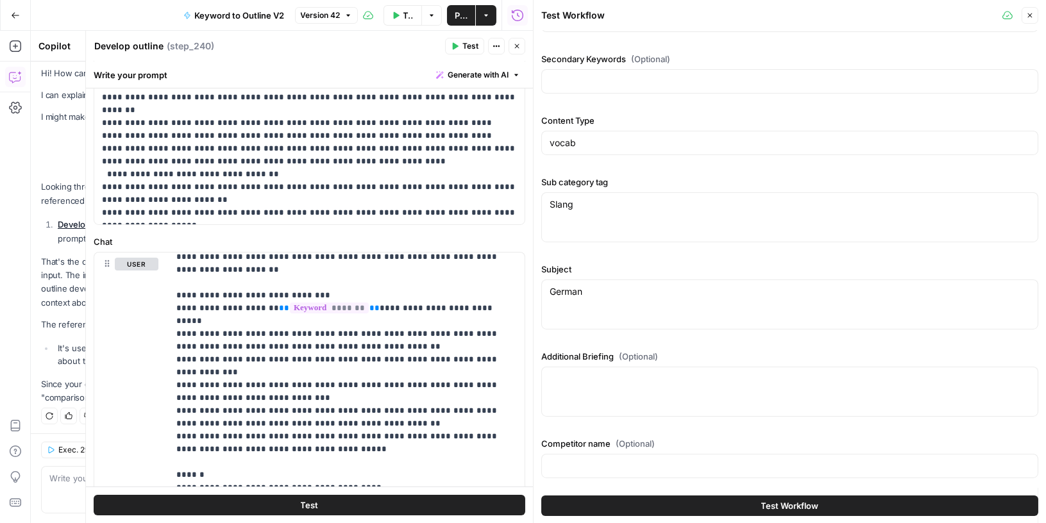
click at [683, 388] on div at bounding box center [789, 392] width 497 height 50
type textarea "Add Gen Z slang"
click at [733, 505] on button "Test Workflow" at bounding box center [789, 505] width 497 height 21
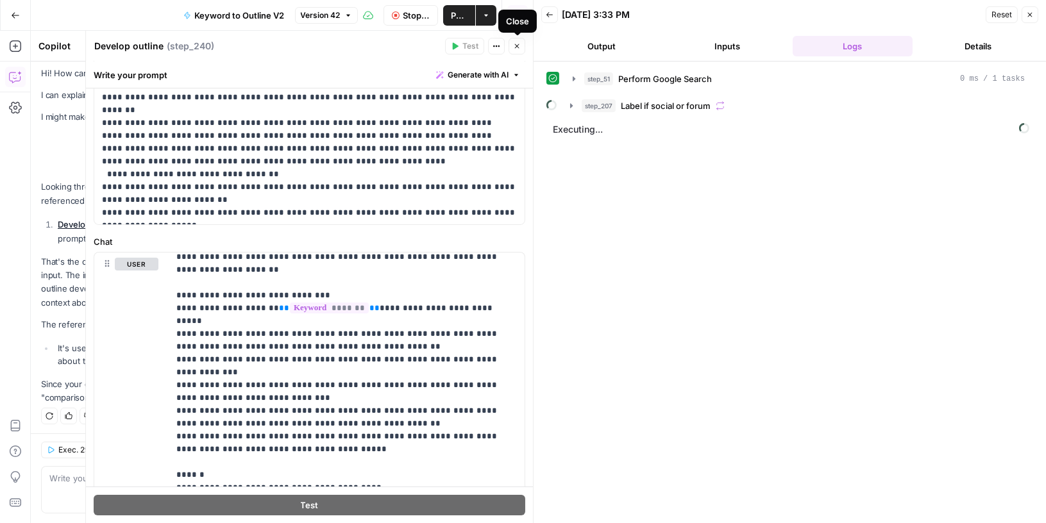
click at [517, 42] on icon "button" at bounding box center [517, 46] width 8 height 8
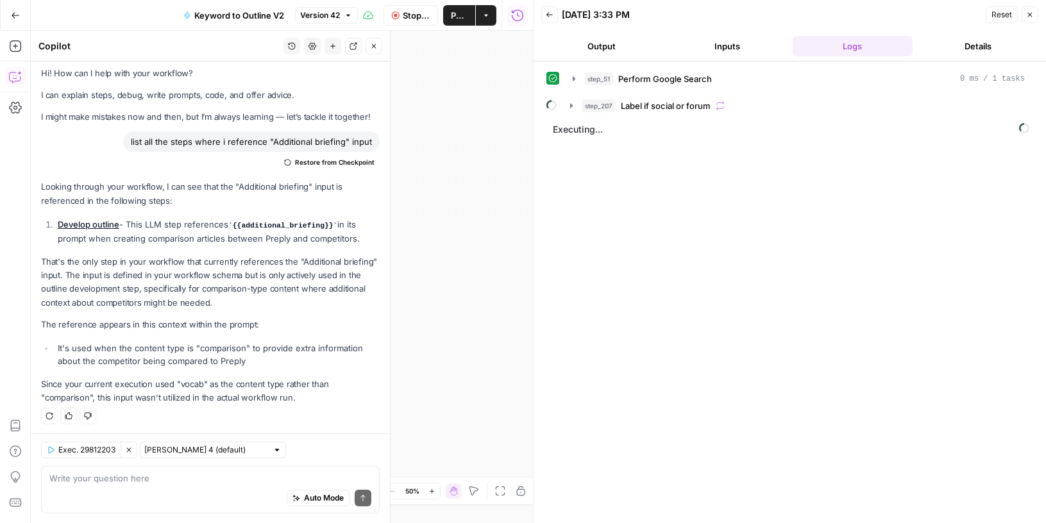
click at [373, 43] on icon "button" at bounding box center [374, 46] width 8 height 8
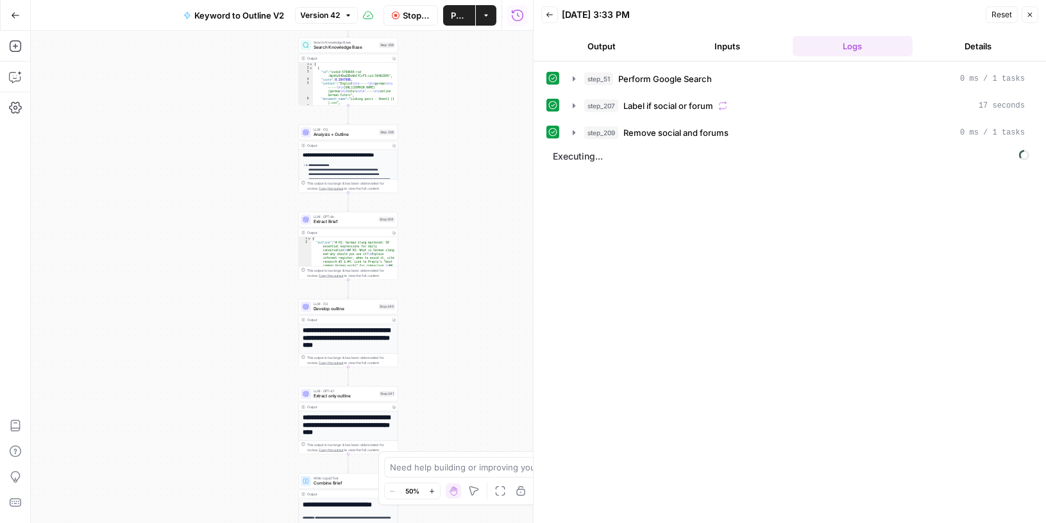
click at [401, 13] on button "Stop Run" at bounding box center [410, 15] width 54 height 21
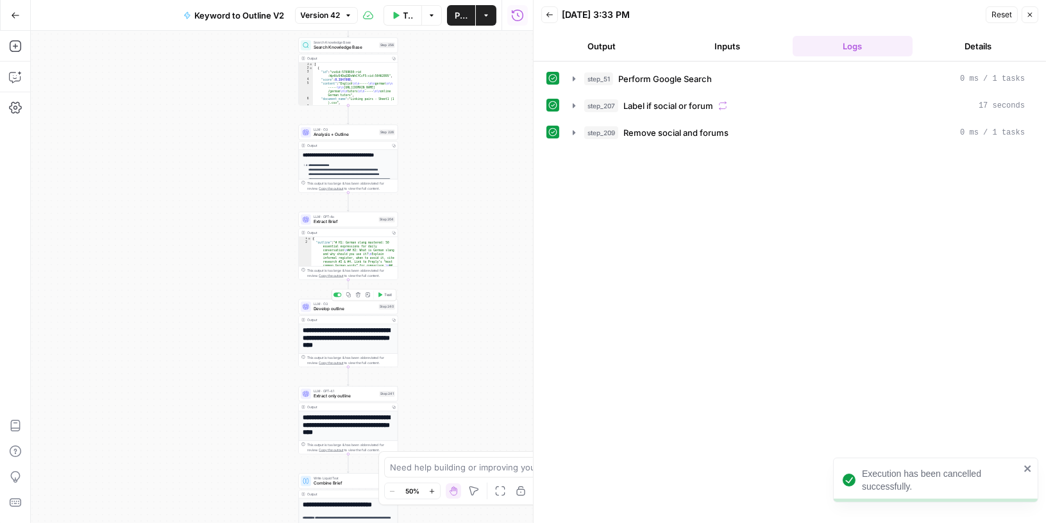
click at [387, 290] on button "Test" at bounding box center [384, 294] width 20 height 8
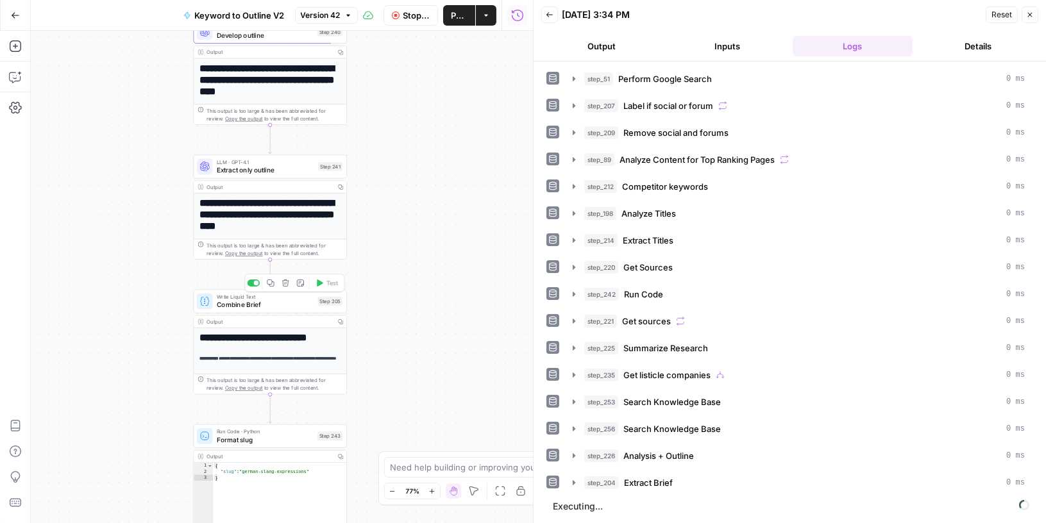
click at [279, 302] on span "Combine Brief" at bounding box center [265, 305] width 97 height 10
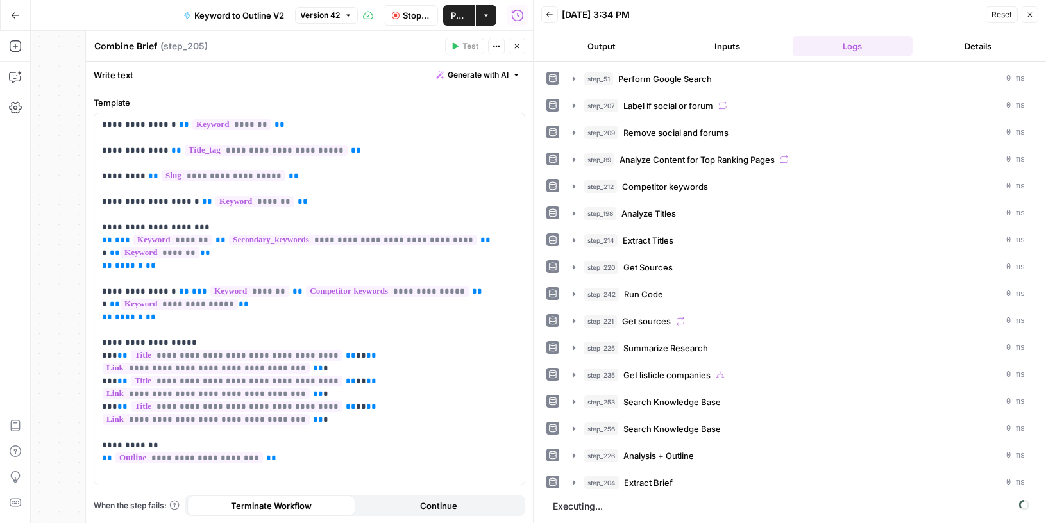
click at [519, 47] on icon "button" at bounding box center [517, 46] width 8 height 8
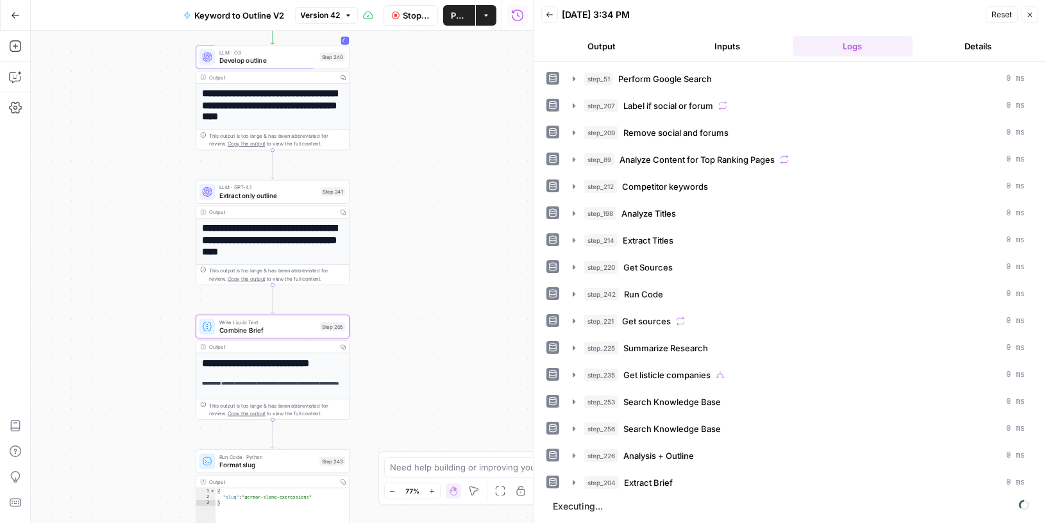
click at [302, 58] on span "Develop outline" at bounding box center [267, 61] width 97 height 10
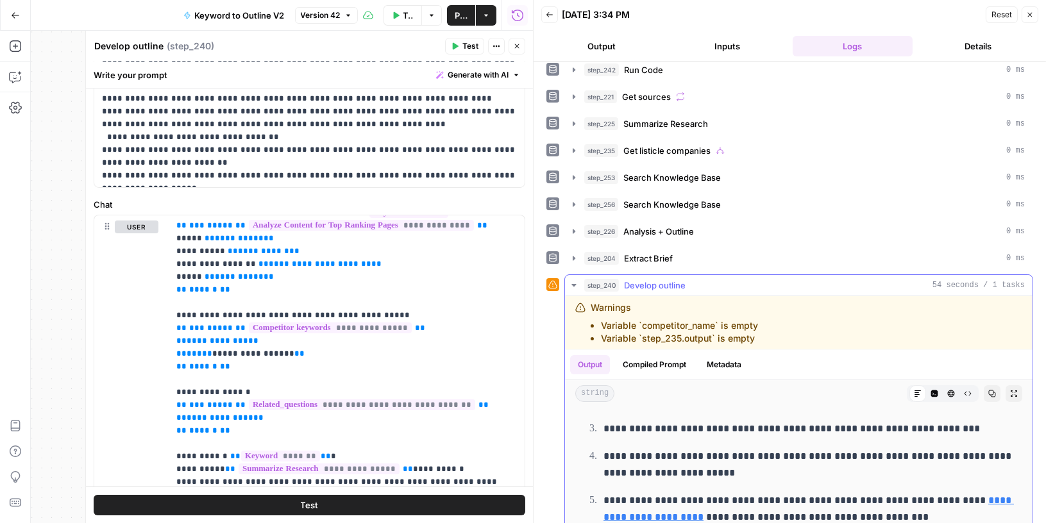
scroll to position [359, 0]
click at [840, 456] on p "**********" at bounding box center [809, 463] width 412 height 33
click at [833, 447] on p "**********" at bounding box center [809, 463] width 412 height 33
click at [834, 450] on p "**********" at bounding box center [809, 463] width 412 height 33
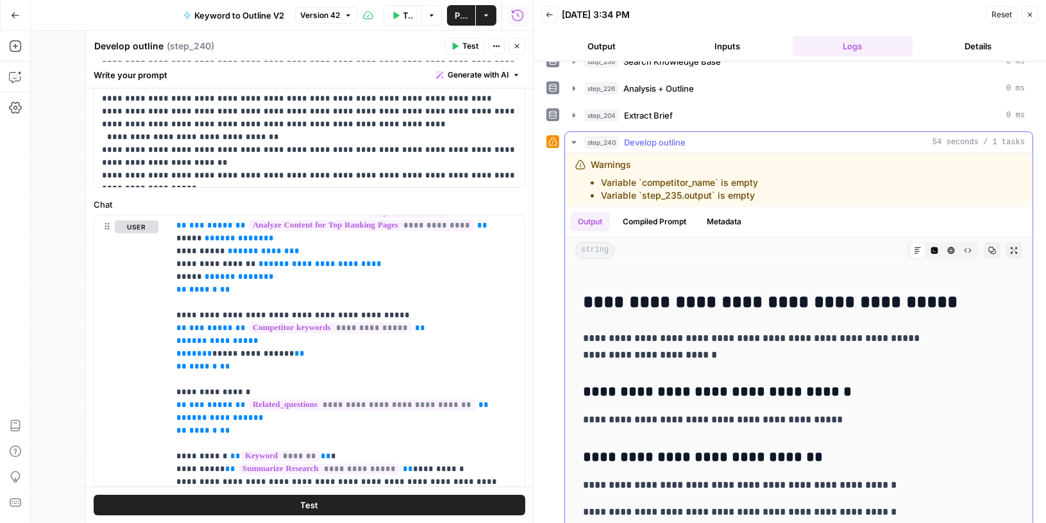
scroll to position [2117, 0]
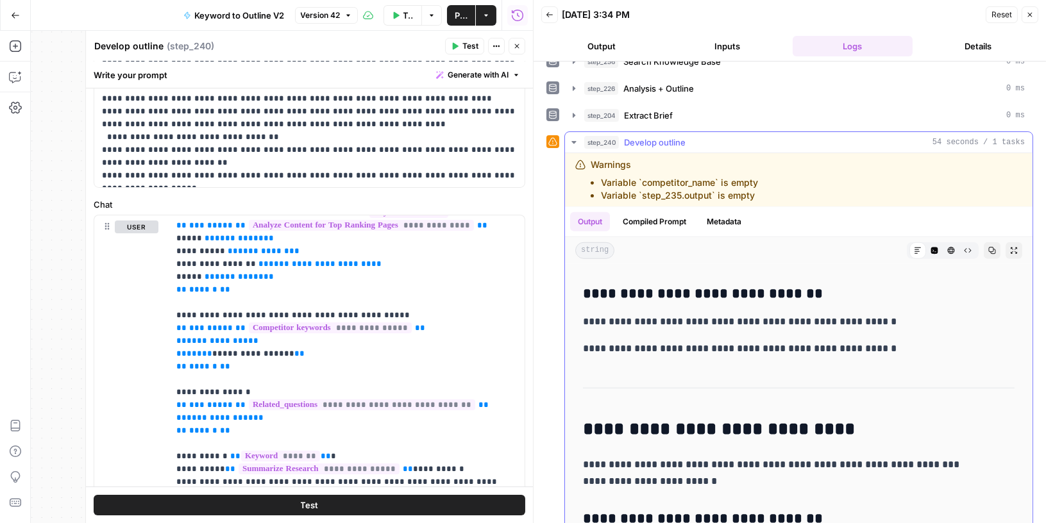
click at [703, 419] on h2 "**********" at bounding box center [799, 429] width 432 height 21
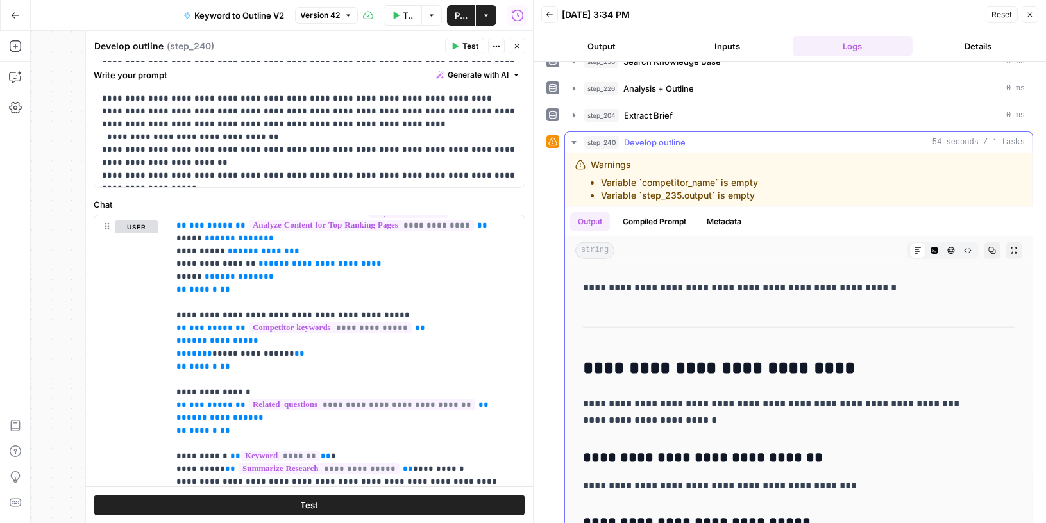
scroll to position [2263, 0]
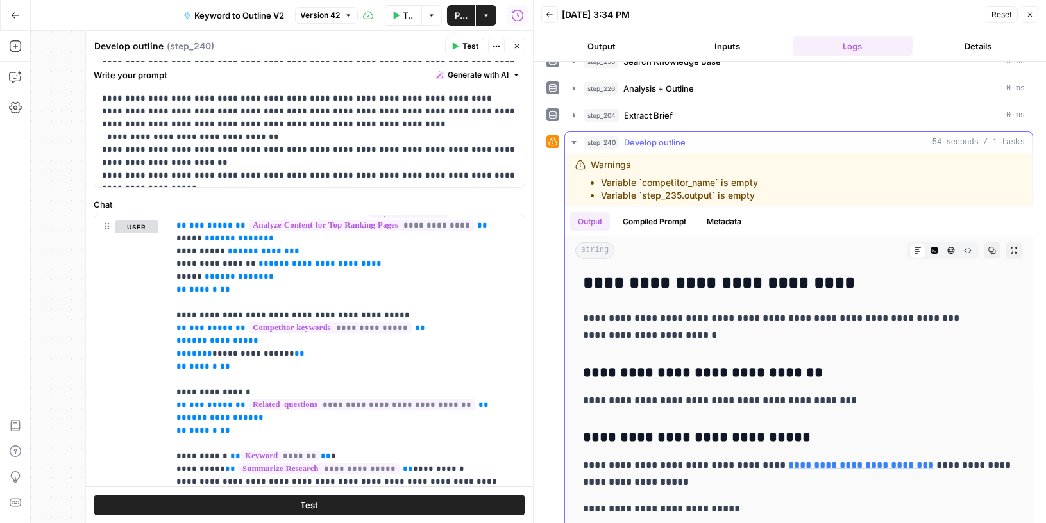
click at [704, 429] on h3 "**********" at bounding box center [799, 438] width 432 height 18
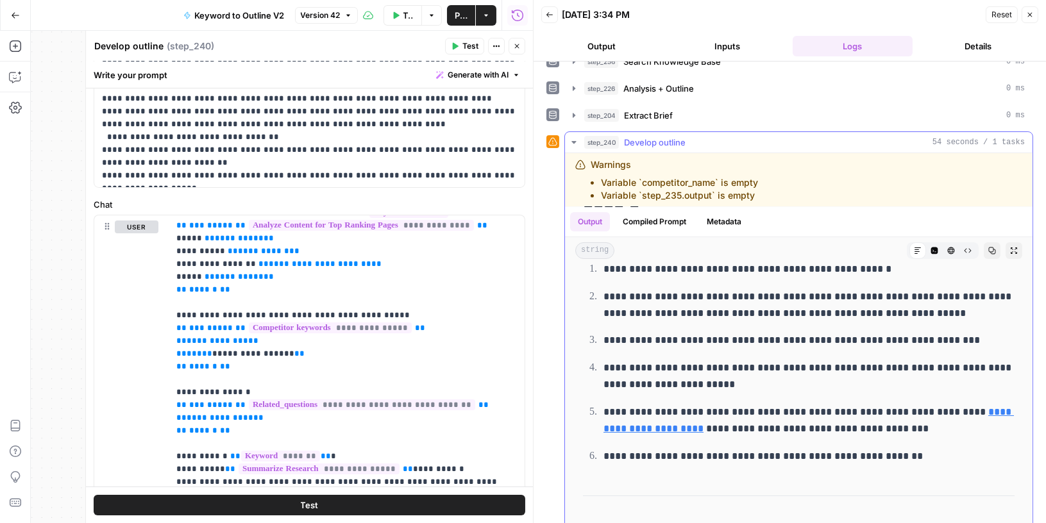
scroll to position [312, 0]
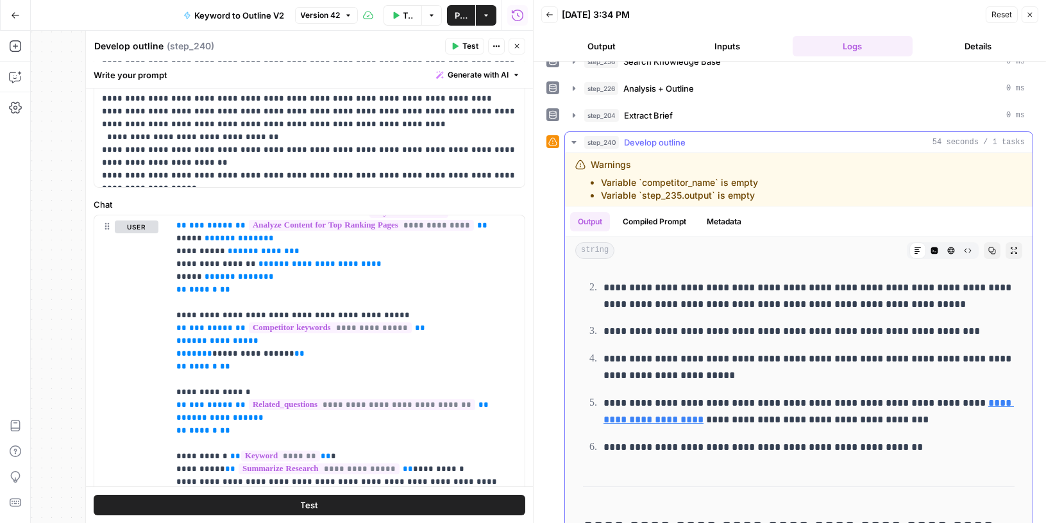
drag, startPoint x: 759, startPoint y: 287, endPoint x: 924, endPoint y: 287, distance: 164.8
click at [924, 287] on p "**********" at bounding box center [809, 296] width 412 height 33
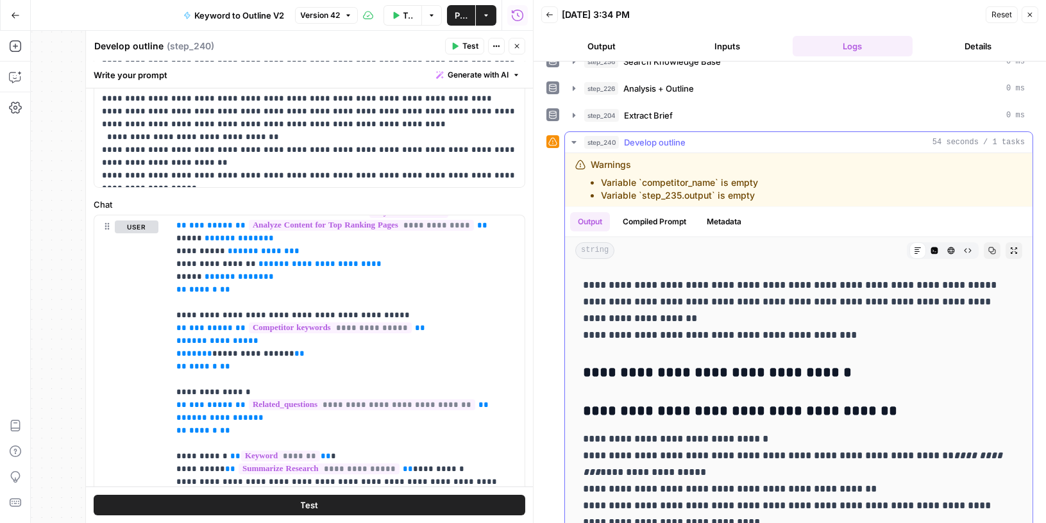
scroll to position [601, 0]
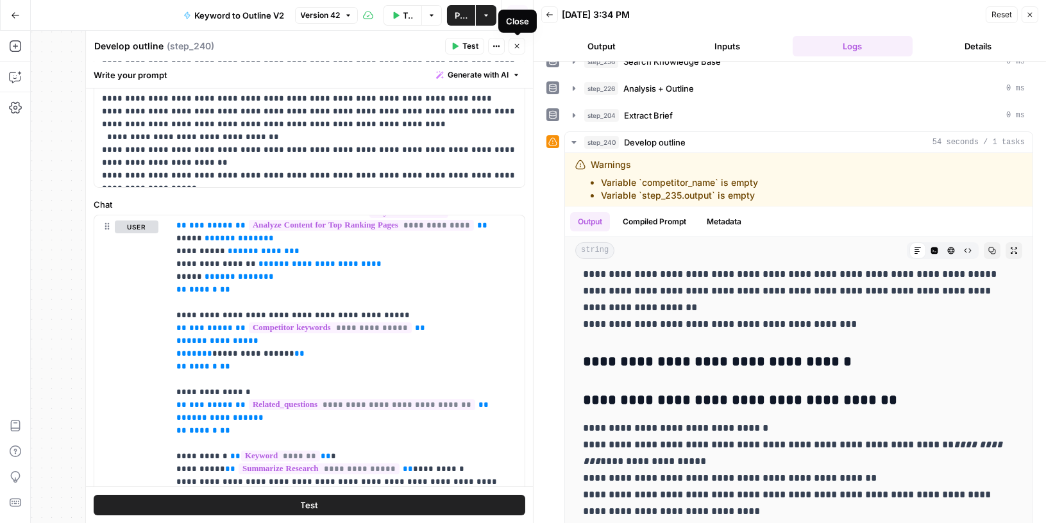
click at [517, 49] on icon "button" at bounding box center [517, 46] width 8 height 8
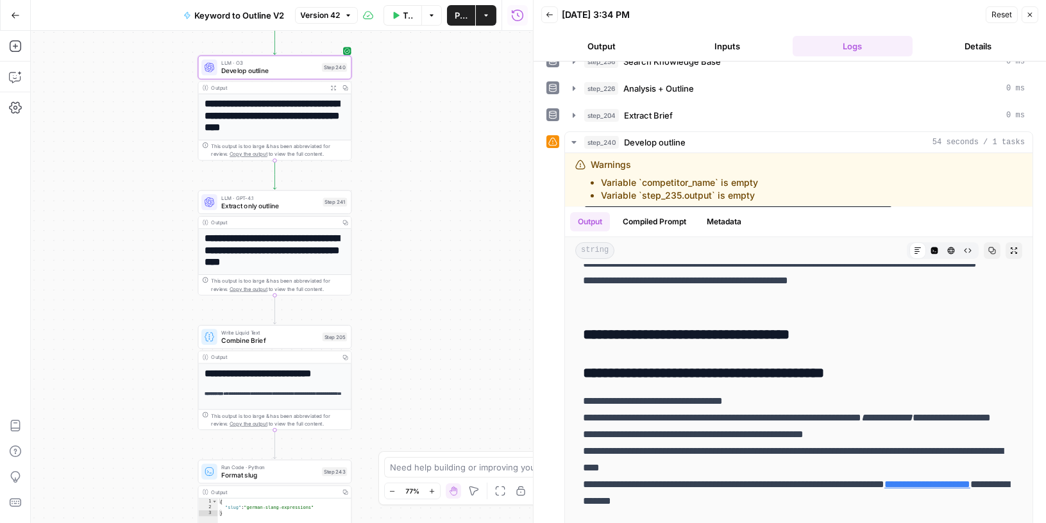
click at [335, 85] on icon "button" at bounding box center [333, 88] width 6 height 6
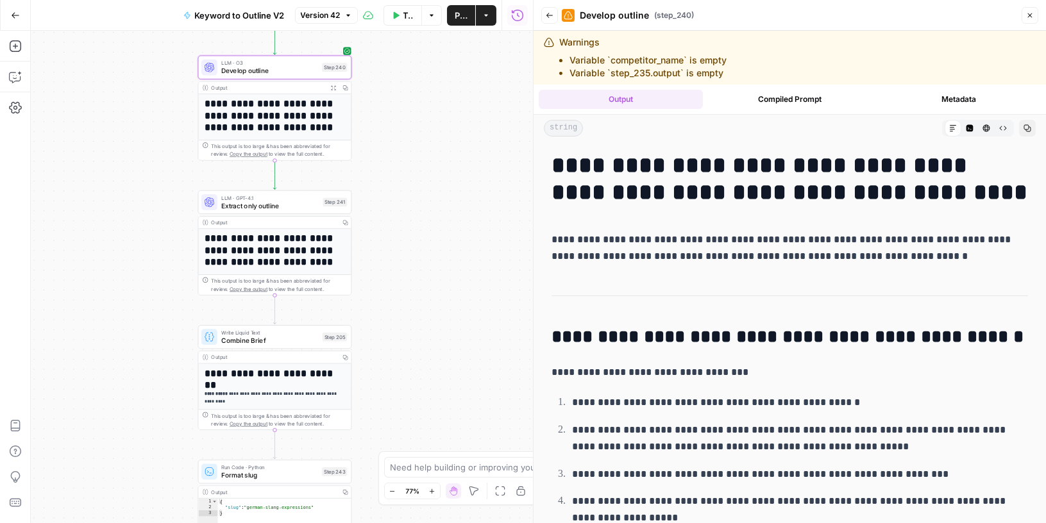
click at [758, 239] on p "**********" at bounding box center [789, 247] width 476 height 33
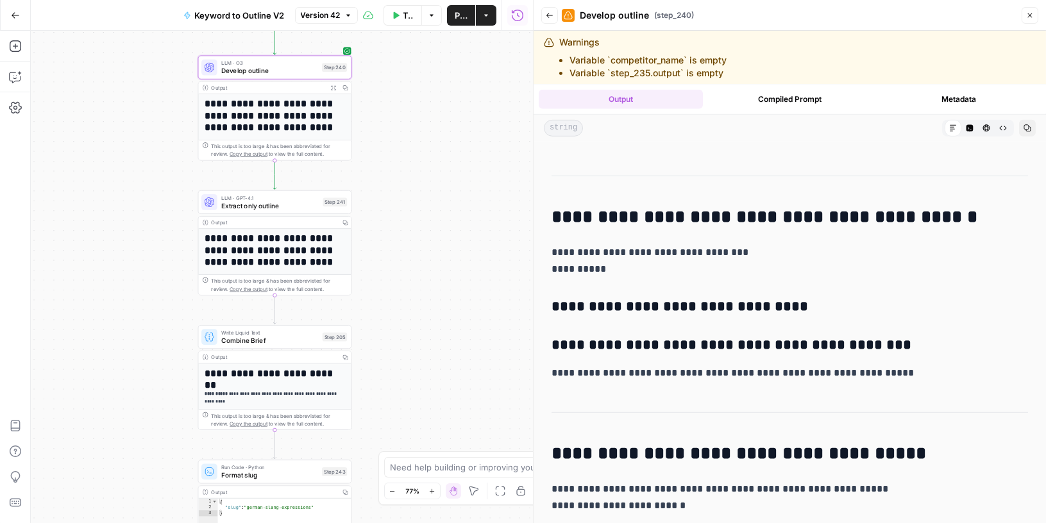
scroll to position [1638, 0]
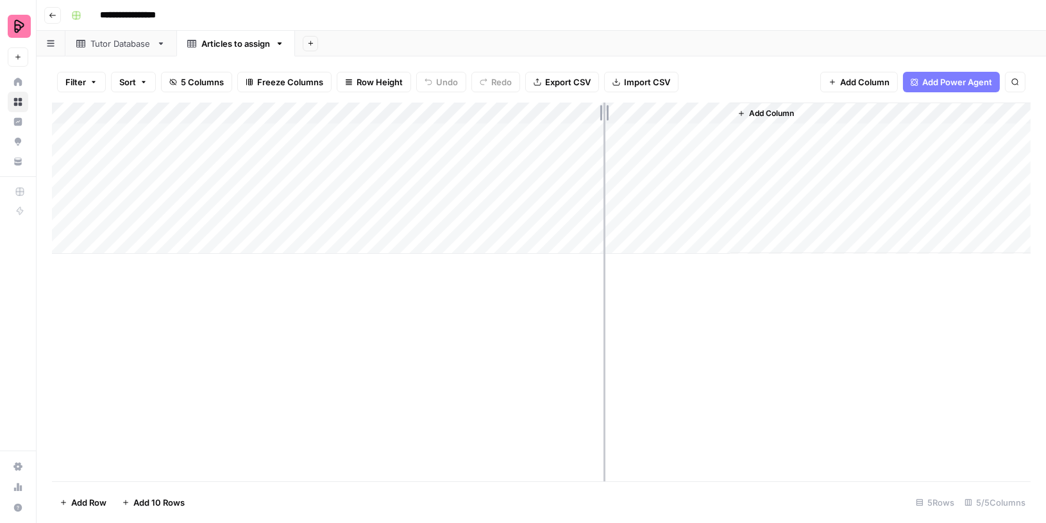
drag, startPoint x: 546, startPoint y: 111, endPoint x: 607, endPoint y: 110, distance: 60.9
click at [605, 110] on div "Add Column" at bounding box center [541, 178] width 978 height 151
click at [120, 43] on div "Tutor Database" at bounding box center [120, 43] width 61 height 13
click at [229, 44] on div "Articles to assign" at bounding box center [235, 43] width 69 height 13
click at [812, 113] on span "Add Column" at bounding box center [831, 114] width 45 height 12
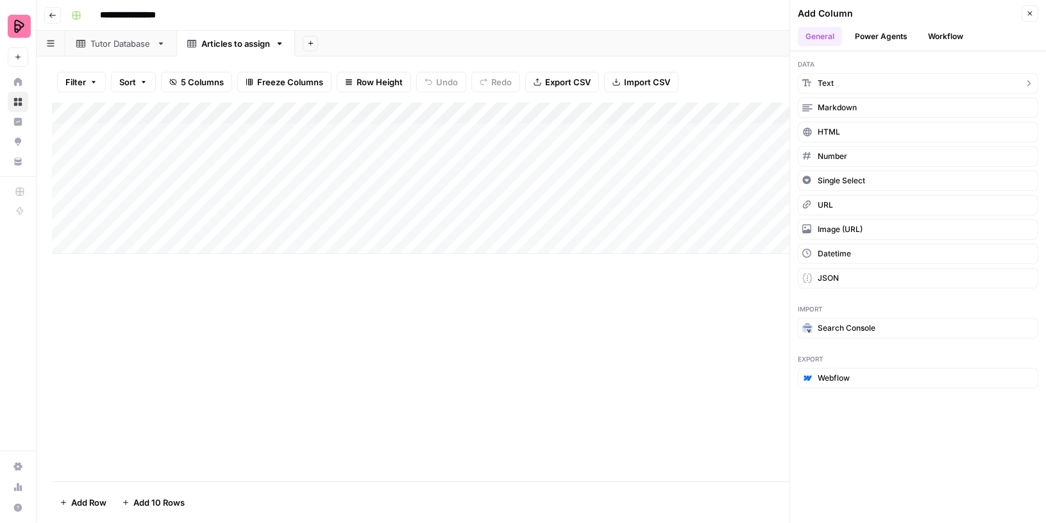
click at [828, 87] on span "Text" at bounding box center [825, 84] width 16 height 12
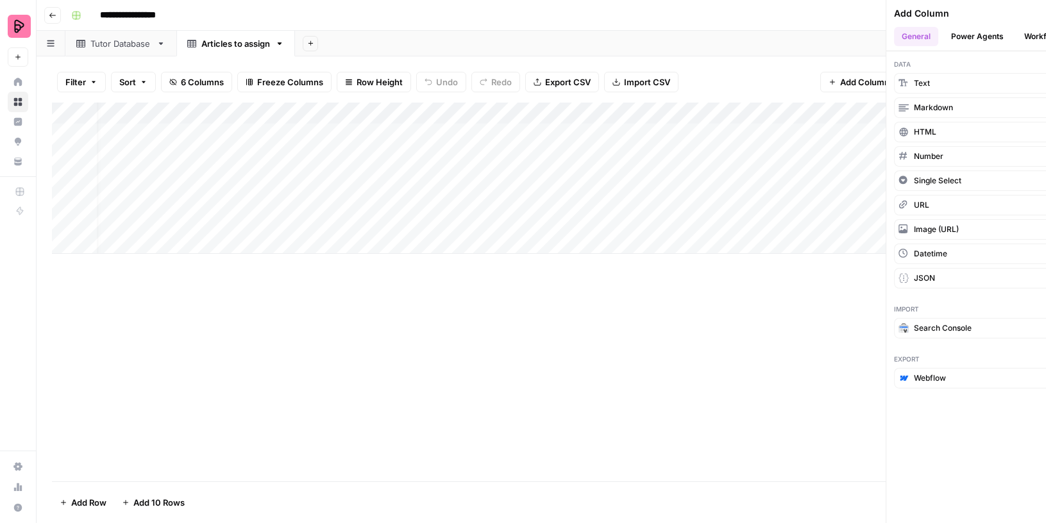
scroll to position [0, 16]
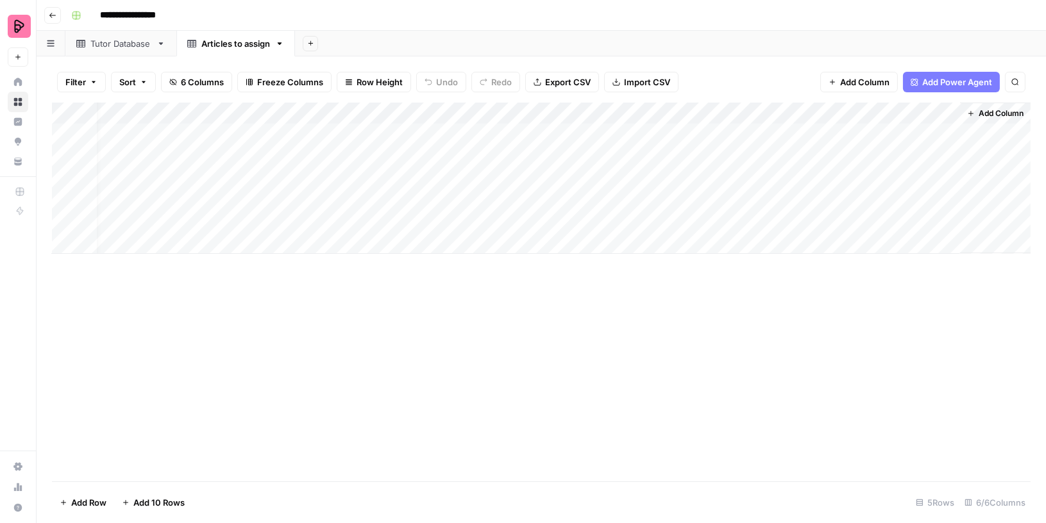
click at [820, 111] on div "Add Column" at bounding box center [541, 178] width 978 height 151
click at [808, 138] on input "New Column" at bounding box center [850, 144] width 130 height 13
type input "Subject"
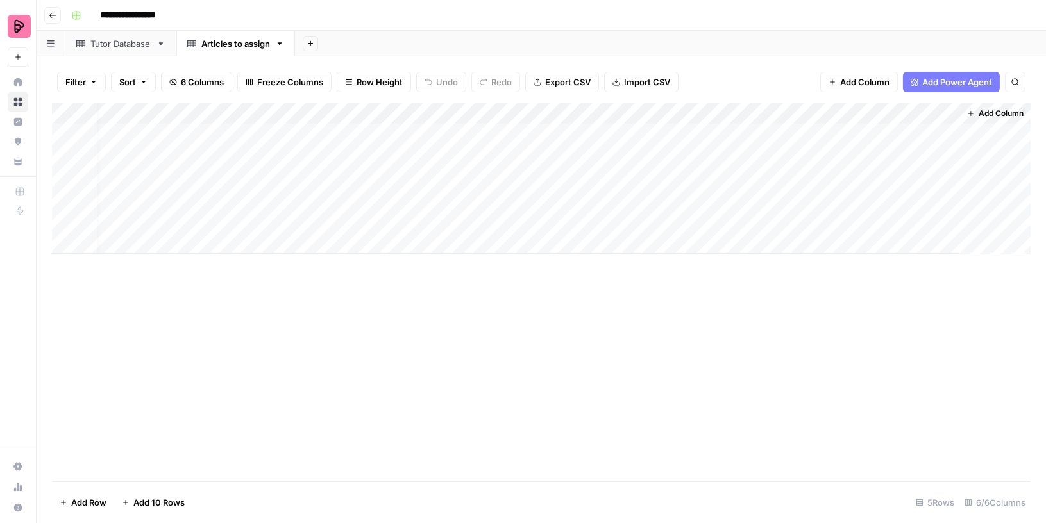
drag, startPoint x: 824, startPoint y: 110, endPoint x: 326, endPoint y: 114, distance: 498.1
click at [325, 113] on div "Add Column" at bounding box center [541, 178] width 978 height 151
click at [241, 132] on div "Add Column" at bounding box center [541, 178] width 978 height 151
drag, startPoint x: 281, startPoint y: 113, endPoint x: 235, endPoint y: 113, distance: 46.2
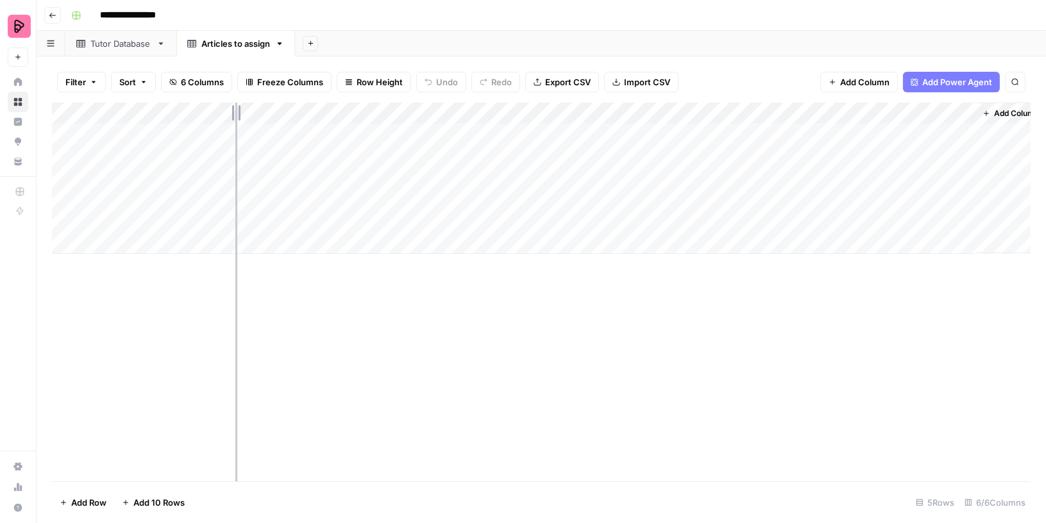
click at [235, 113] on div "Add Column" at bounding box center [541, 178] width 978 height 151
click at [281, 132] on div "Add Column" at bounding box center [541, 178] width 978 height 151
click at [317, 157] on div "Add Column" at bounding box center [541, 178] width 978 height 151
click at [769, 138] on div "Add Column" at bounding box center [541, 178] width 978 height 151
click at [108, 45] on div "Tutor Database" at bounding box center [120, 43] width 61 height 13
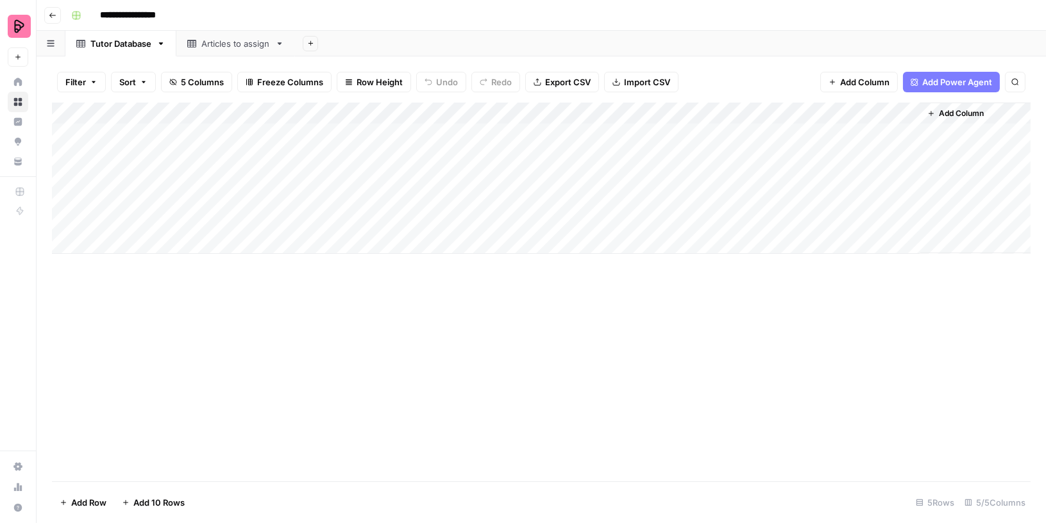
click at [157, 137] on div "Add Column" at bounding box center [541, 178] width 978 height 151
click at [238, 47] on div "Articles to assign" at bounding box center [235, 43] width 69 height 13
click at [788, 131] on div "Add Column" at bounding box center [541, 178] width 978 height 151
click at [776, 158] on div "Add Column" at bounding box center [541, 178] width 978 height 151
click at [775, 177] on div "Add Column" at bounding box center [541, 178] width 978 height 151
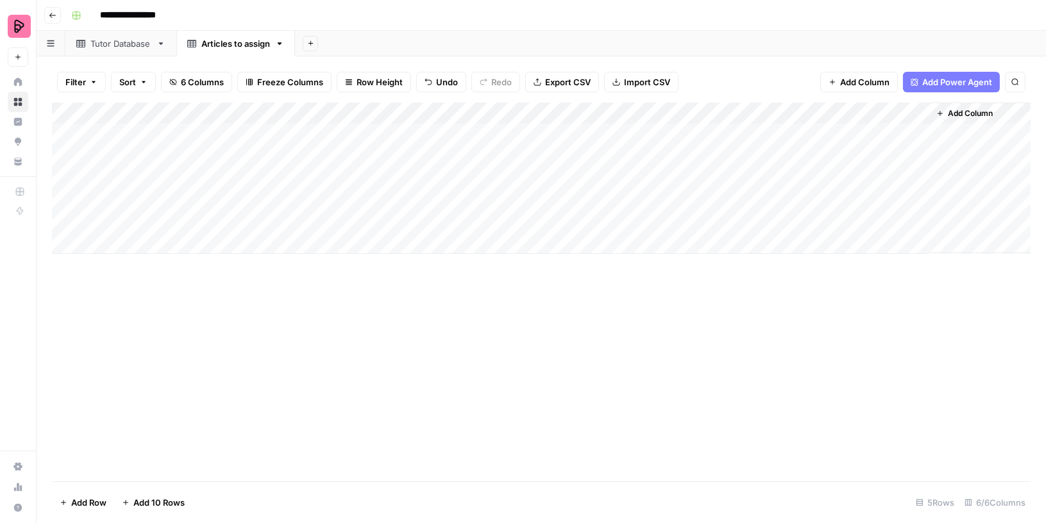
click at [311, 42] on icon "button" at bounding box center [310, 43] width 7 height 7
click at [330, 83] on span "Blank" at bounding box center [375, 87] width 94 height 13
click at [322, 42] on div "Blank" at bounding box center [331, 43] width 22 height 13
click at [328, 44] on input "*****" at bounding box center [332, 43] width 24 height 17
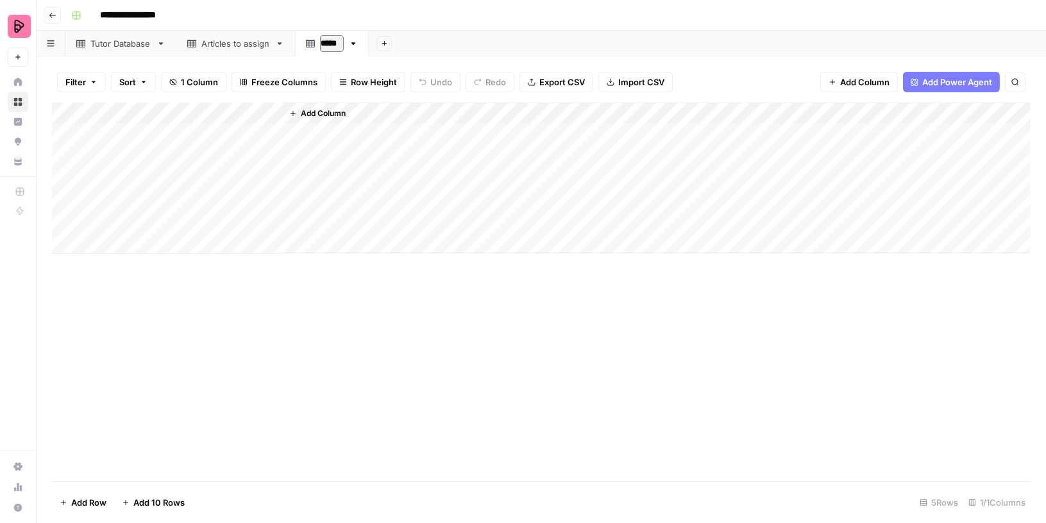
click at [328, 44] on input "*****" at bounding box center [332, 43] width 24 height 17
type input "*"
type input "*****"
click at [144, 133] on div "Add Column" at bounding box center [541, 178] width 978 height 151
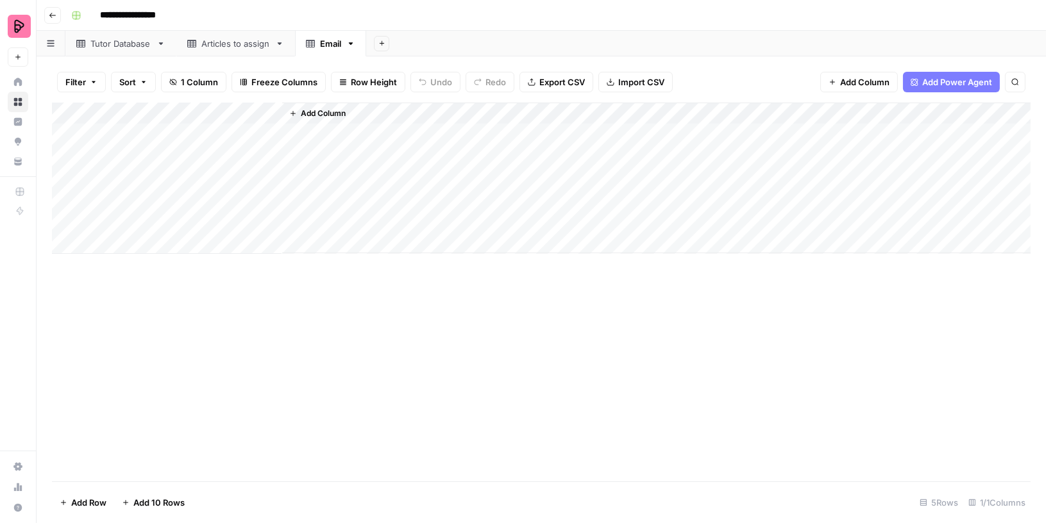
click at [205, 47] on div "Articles to assign" at bounding box center [235, 43] width 69 height 13
click at [330, 46] on div "Email" at bounding box center [330, 43] width 21 height 13
click at [247, 43] on div "Articles to assign" at bounding box center [235, 43] width 69 height 13
click at [328, 42] on div "Email" at bounding box center [330, 43] width 21 height 13
click at [122, 47] on div "Tutor Database" at bounding box center [120, 43] width 61 height 13
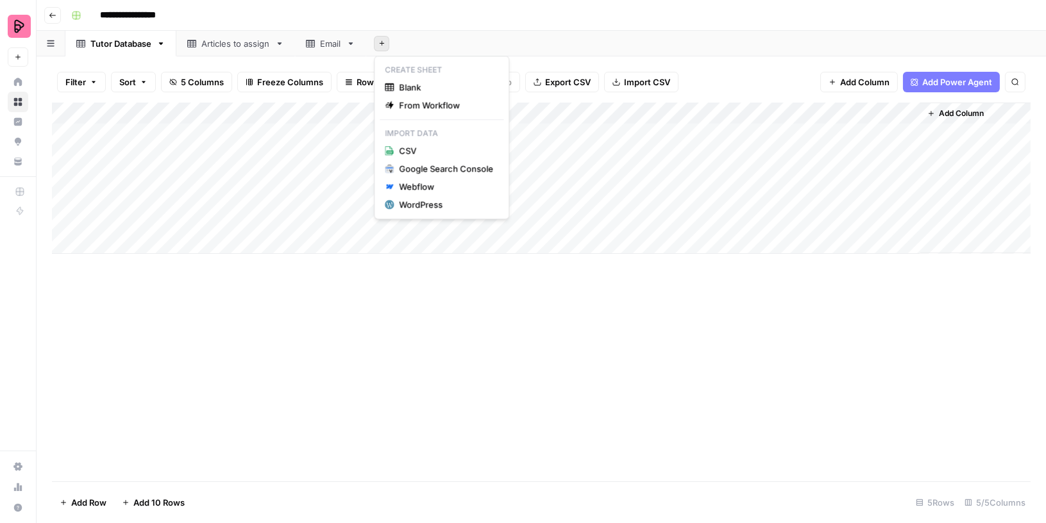
click at [381, 44] on icon "button" at bounding box center [381, 43] width 4 height 4
click at [404, 89] on span "Blank" at bounding box center [446, 87] width 94 height 13
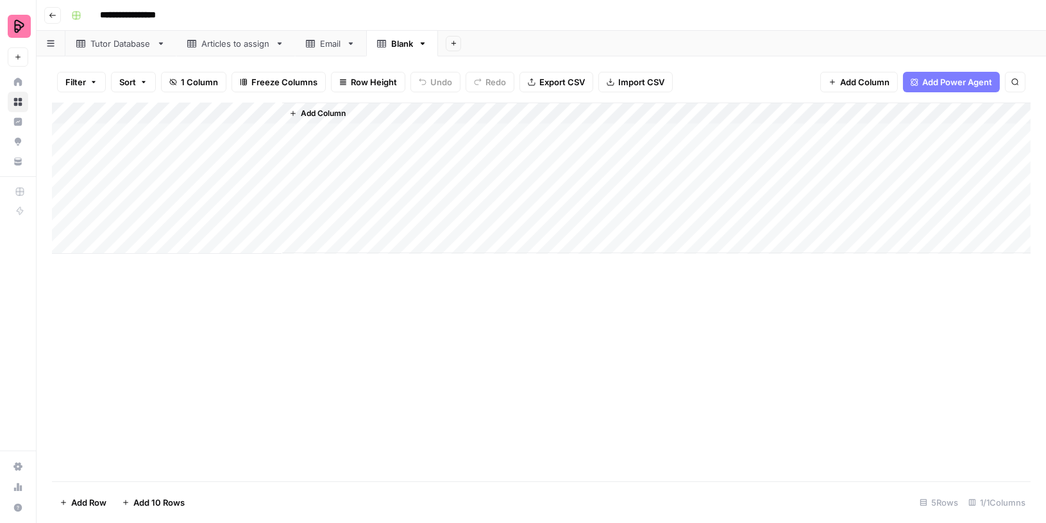
click at [398, 45] on div "Blank" at bounding box center [402, 43] width 22 height 13
click at [397, 44] on input "*****" at bounding box center [403, 43] width 24 height 17
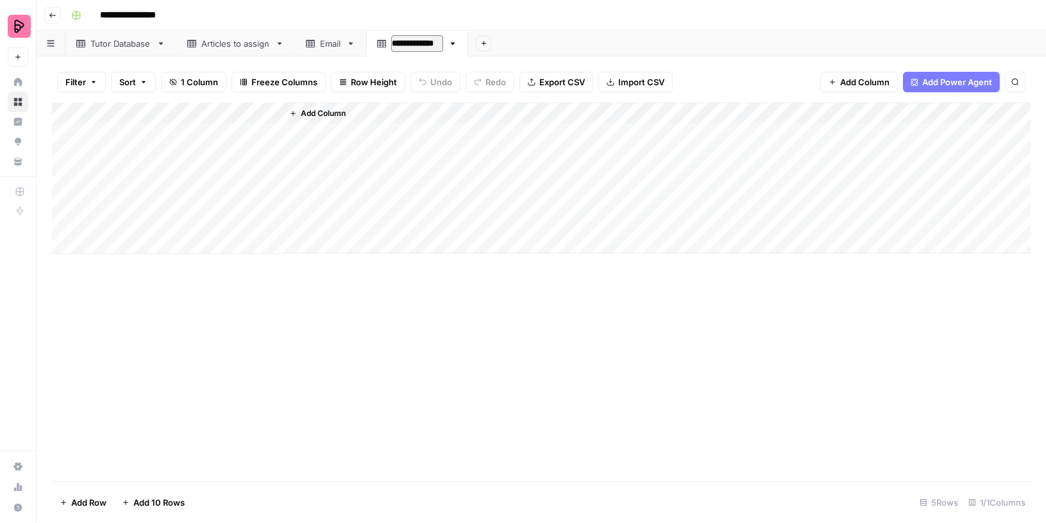
type input "**********"
click at [110, 42] on div "Tutor Database" at bounding box center [120, 43] width 61 height 13
click at [406, 43] on div "Article Update" at bounding box center [420, 43] width 58 height 13
click at [127, 40] on div "Tutor Database" at bounding box center [120, 43] width 61 height 13
click at [212, 50] on link "Articles to assign" at bounding box center [235, 44] width 119 height 26
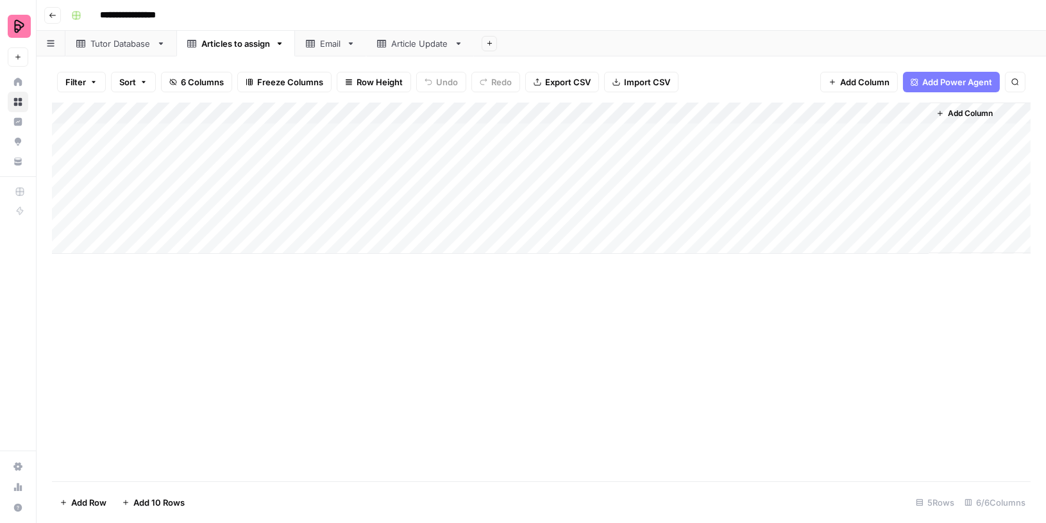
click at [321, 53] on link "Email" at bounding box center [330, 44] width 71 height 26
click at [419, 48] on div "Article Update" at bounding box center [420, 43] width 58 height 13
click at [326, 49] on div "Email" at bounding box center [330, 43] width 21 height 13
click at [130, 44] on div "Tutor Database" at bounding box center [120, 43] width 61 height 13
click at [260, 36] on link "Articles to assign" at bounding box center [235, 44] width 119 height 26
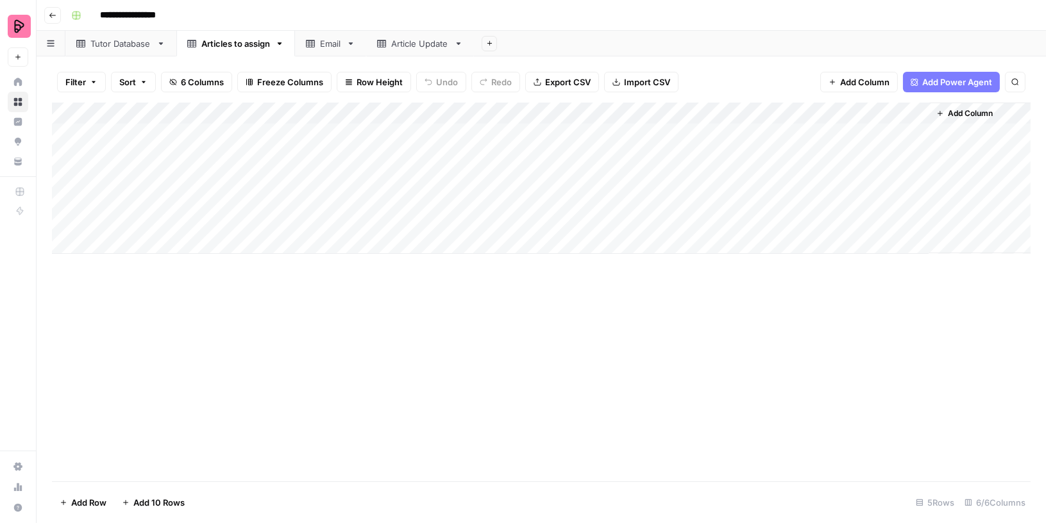
click at [319, 42] on div "Email" at bounding box center [323, 43] width 35 height 13
click at [396, 44] on div "Article Update" at bounding box center [420, 43] width 58 height 13
click at [131, 42] on div "Tutor Database" at bounding box center [120, 43] width 61 height 13
click at [51, 13] on icon "button" at bounding box center [53, 16] width 8 height 8
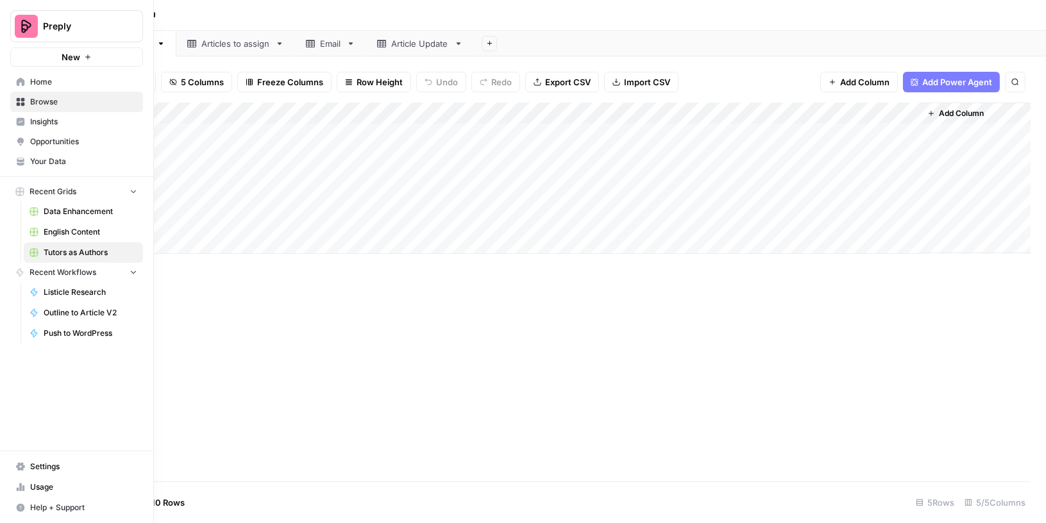
click at [48, 94] on link "Browse" at bounding box center [76, 102] width 133 height 21
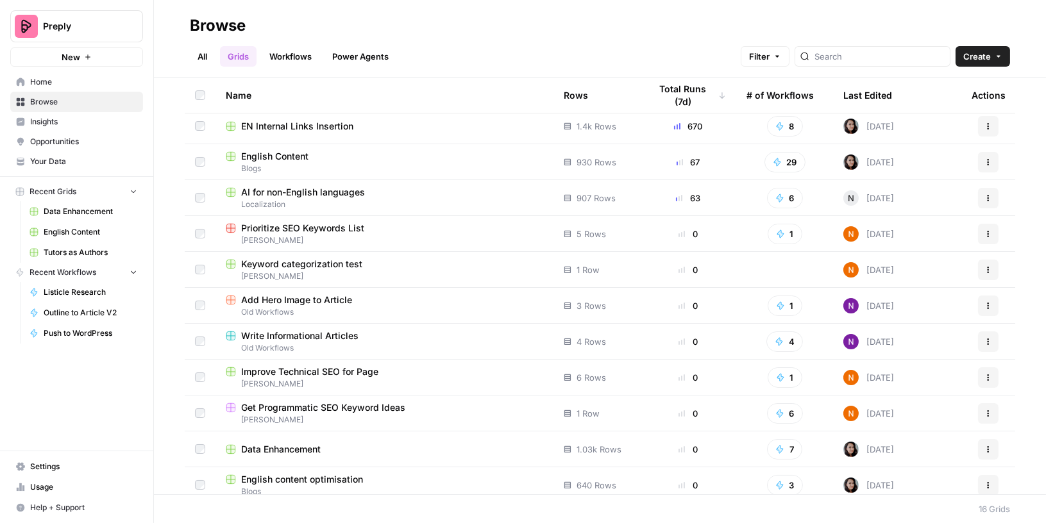
scroll to position [4, 0]
click at [887, 48] on div at bounding box center [872, 56] width 156 height 21
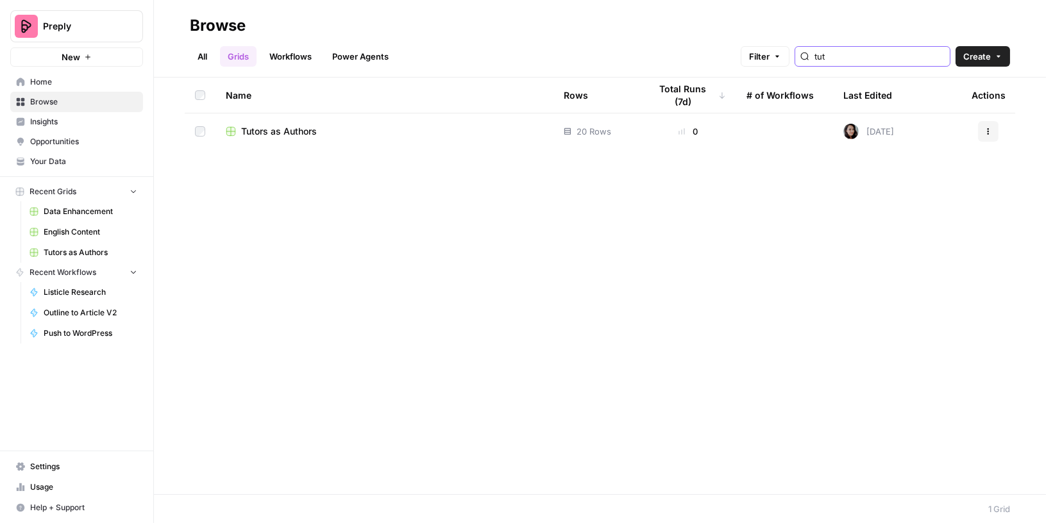
type input "tut"
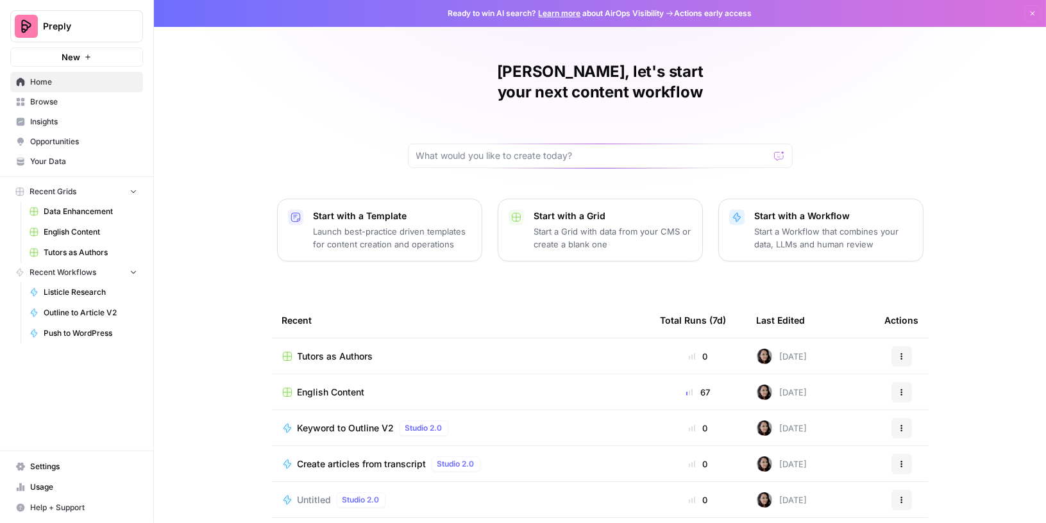
click at [55, 104] on span "Browse" at bounding box center [83, 102] width 107 height 12
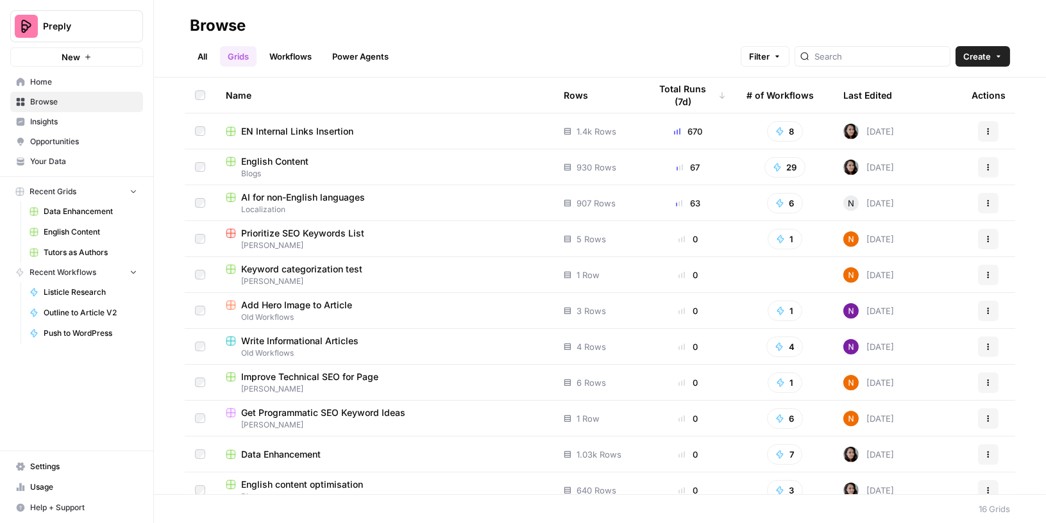
click at [262, 166] on span "English Content" at bounding box center [274, 161] width 67 height 13
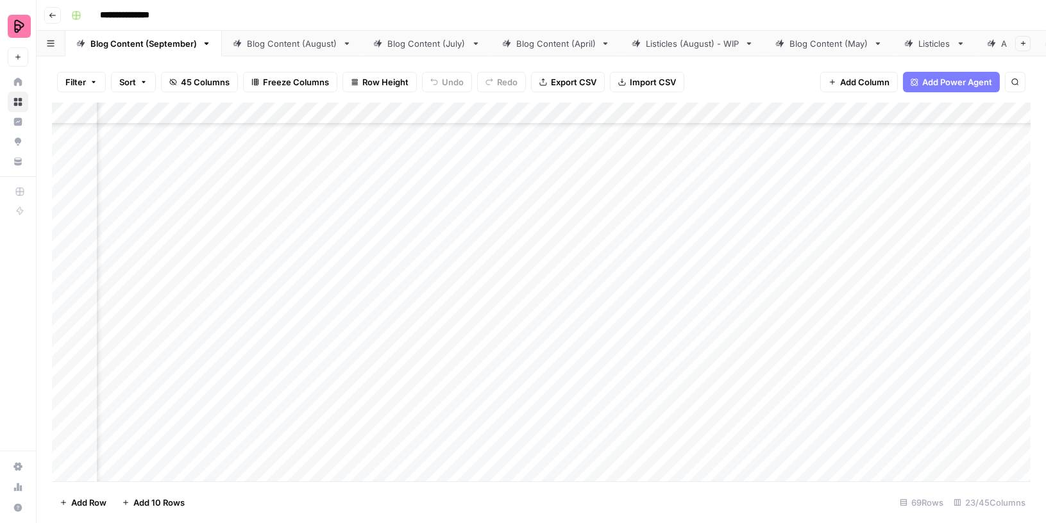
scroll to position [1815, 494]
click at [410, 280] on div "Add Column" at bounding box center [541, 293] width 978 height 380
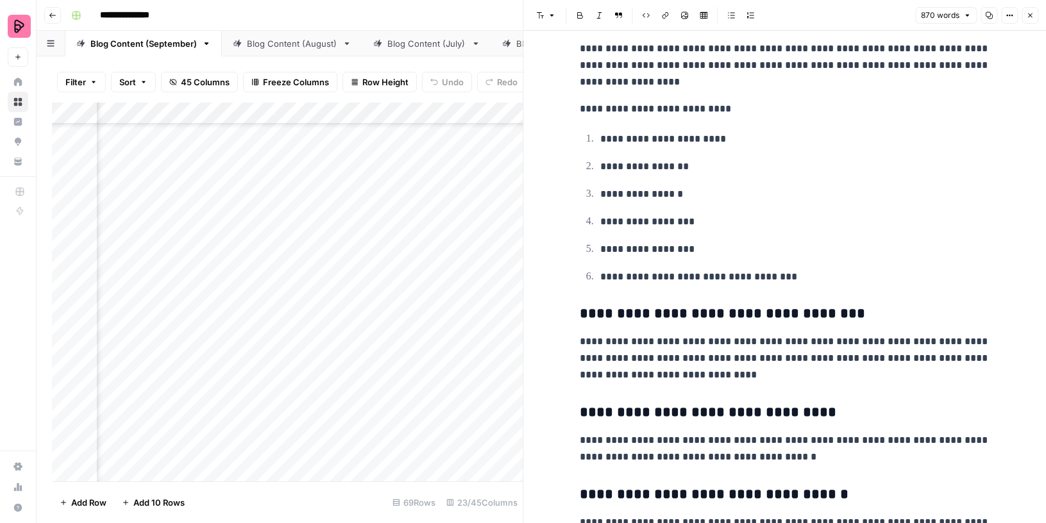
scroll to position [847, 0]
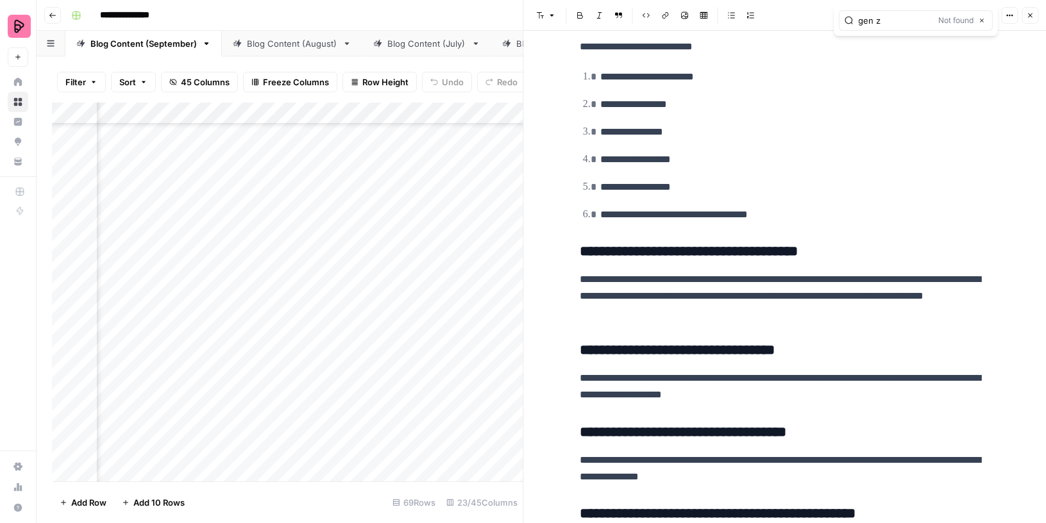
scroll to position [0, 0]
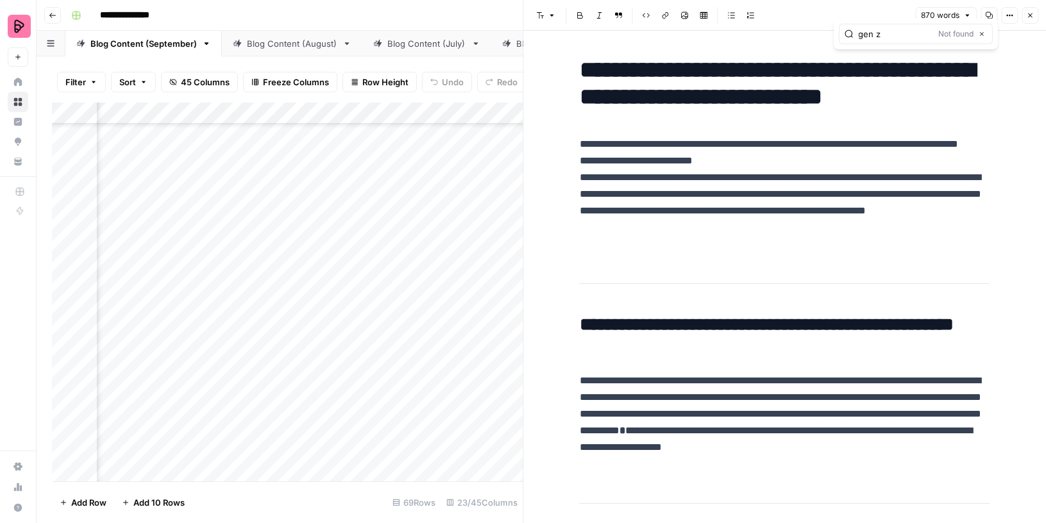
click at [905, 24] on div "gen z Not found Close" at bounding box center [916, 34] width 154 height 21
click at [905, 31] on input "gen z" at bounding box center [895, 34] width 75 height 13
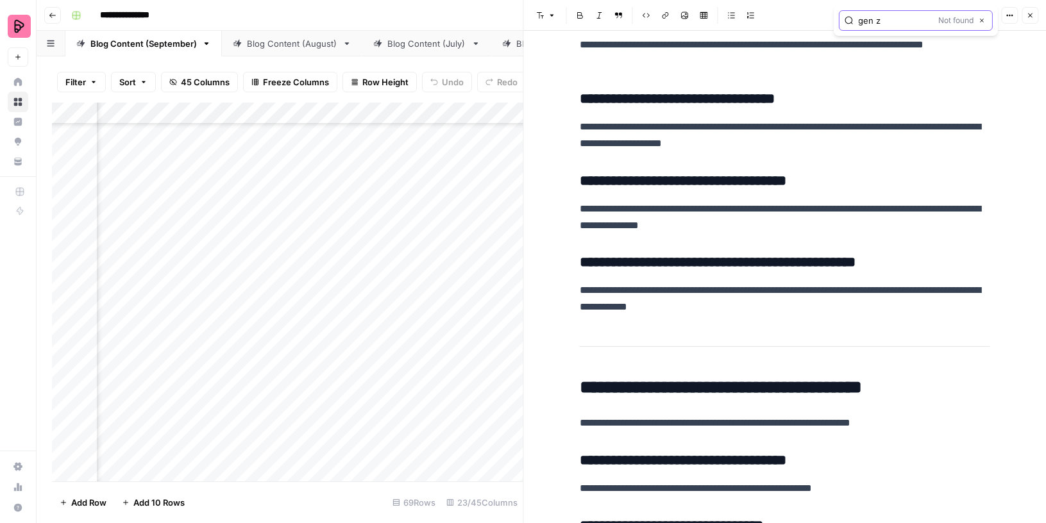
scroll to position [1131, 0]
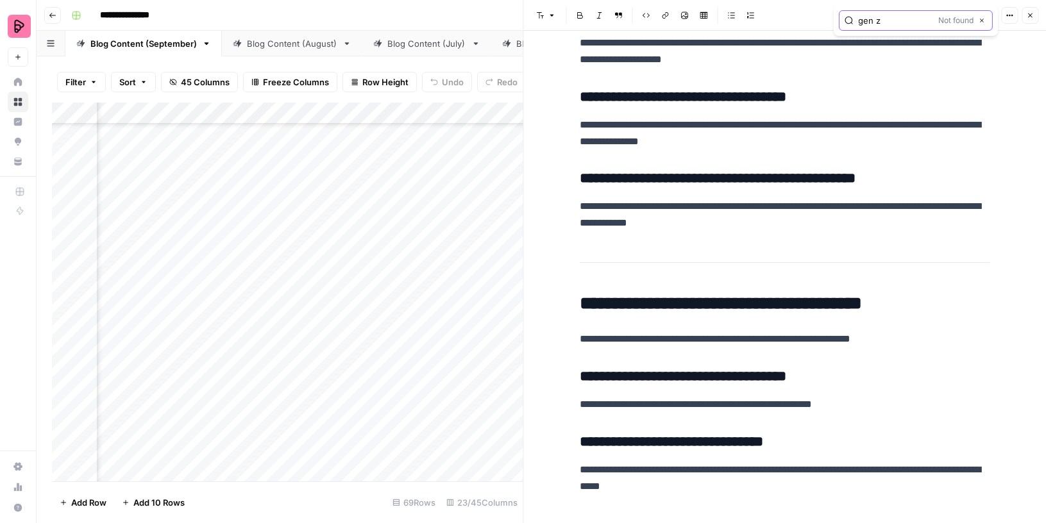
click at [883, 21] on input "gen z" at bounding box center [895, 20] width 75 height 13
type input "social"
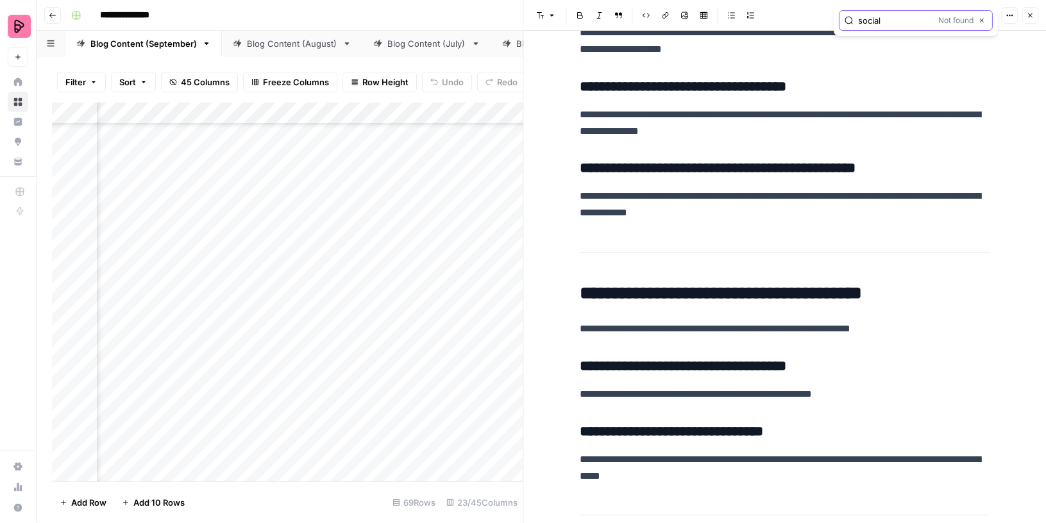
scroll to position [1080, 0]
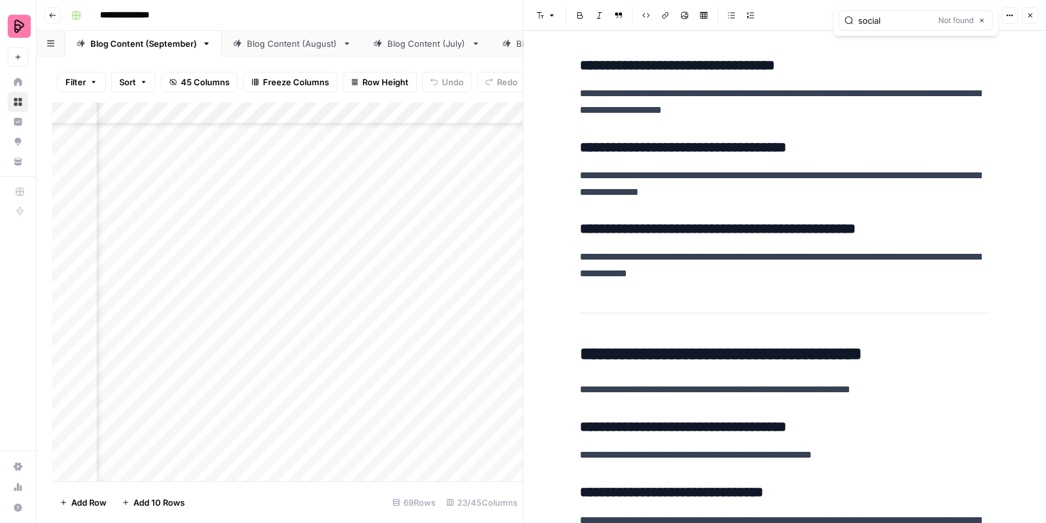
click at [1024, 17] on button "Close" at bounding box center [1029, 15] width 17 height 17
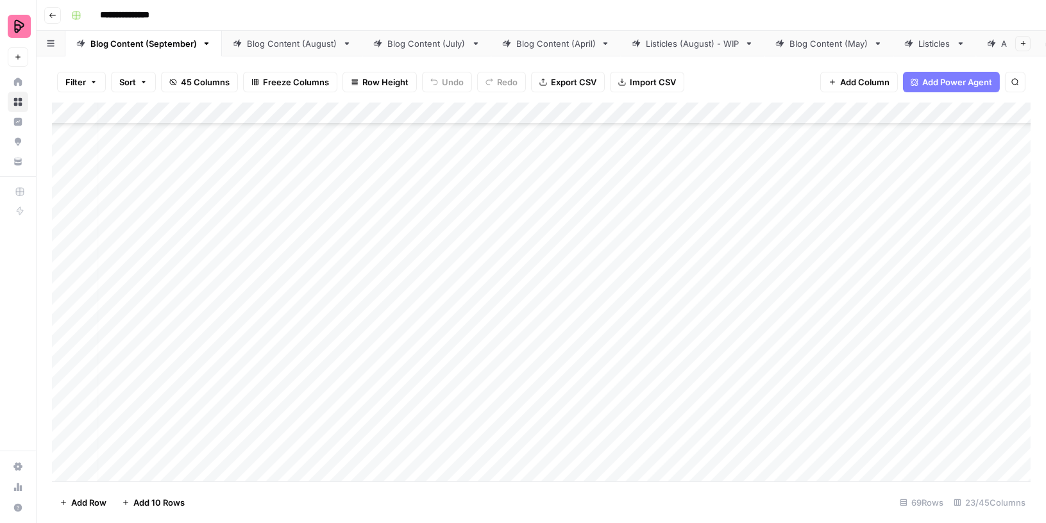
scroll to position [1815, 0]
click at [276, 295] on div "Add Column" at bounding box center [541, 293] width 978 height 380
click at [584, 113] on div "Add Column" at bounding box center [541, 293] width 978 height 380
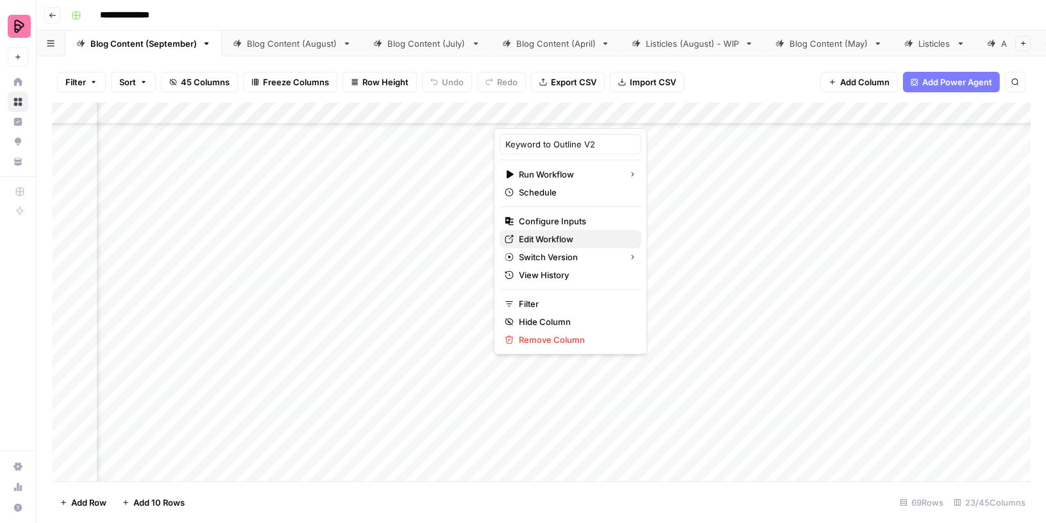
click at [528, 235] on span "Edit Workflow" at bounding box center [575, 239] width 112 height 13
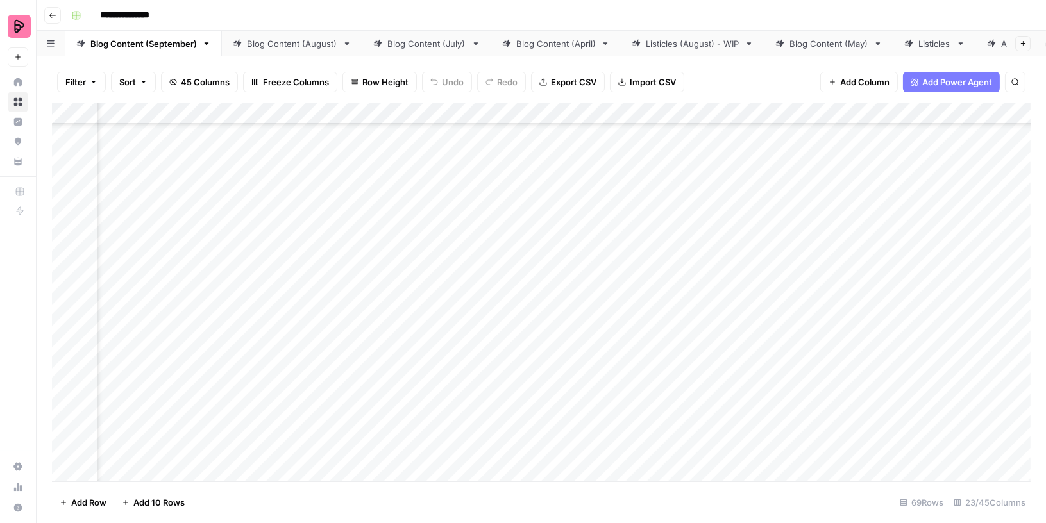
scroll to position [1815, 148]
click at [640, 284] on div "Add Column" at bounding box center [541, 293] width 978 height 380
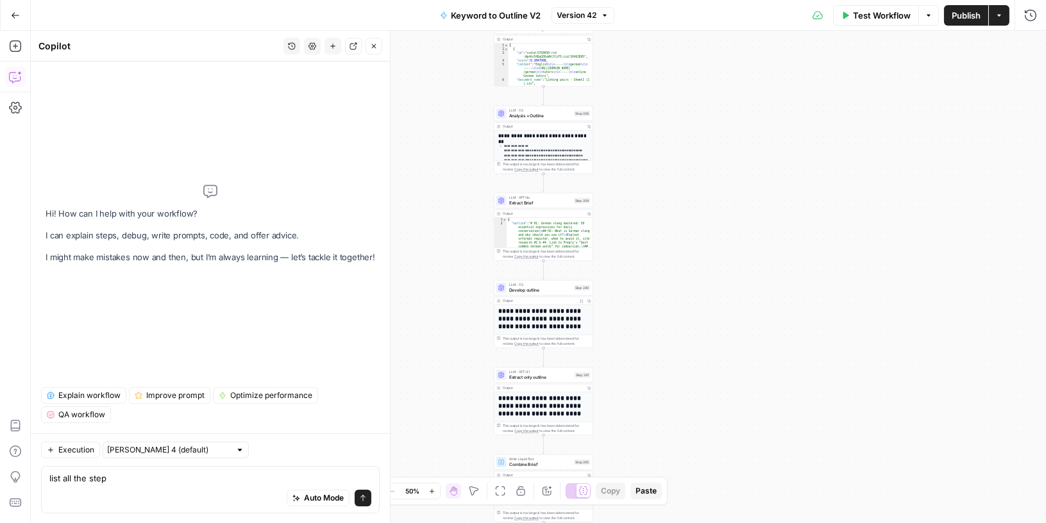
type textarea "list all the step"
click at [552, 288] on span "Develop outline" at bounding box center [540, 290] width 63 height 6
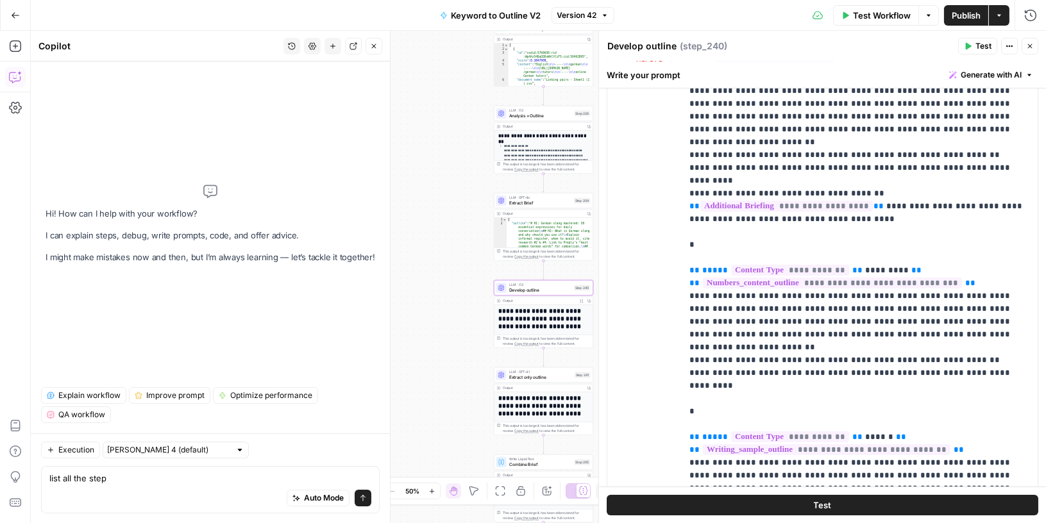
scroll to position [1962, 0]
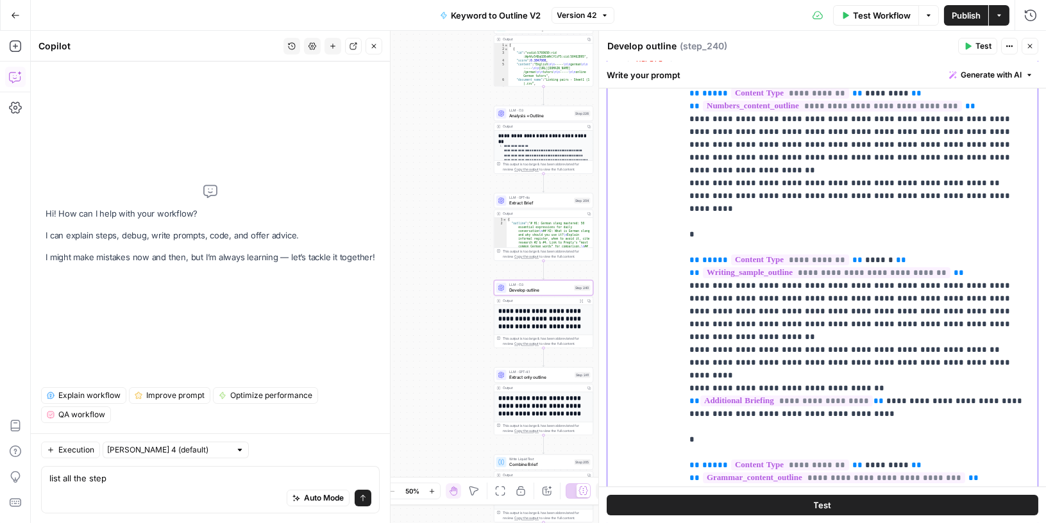
drag, startPoint x: 868, startPoint y: 219, endPoint x: 860, endPoint y: 219, distance: 8.3
drag, startPoint x: 866, startPoint y: 208, endPoint x: 683, endPoint y: 189, distance: 184.4
click at [682, 188] on div "**********" at bounding box center [859, 292] width 356 height 522
copy p "**********"
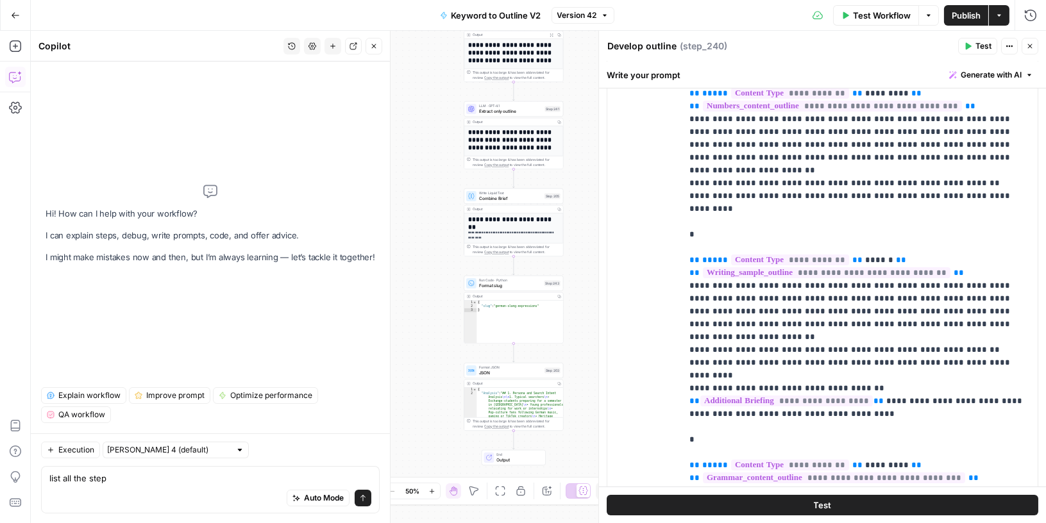
click at [528, 107] on span "LLM · GPT-4.1" at bounding box center [510, 105] width 63 height 5
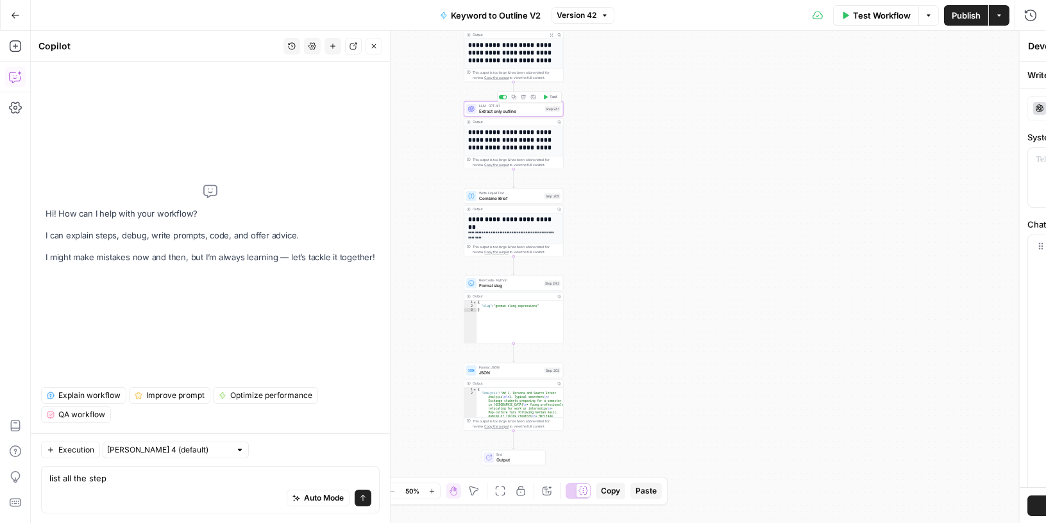
type textarea "Extract only outline"
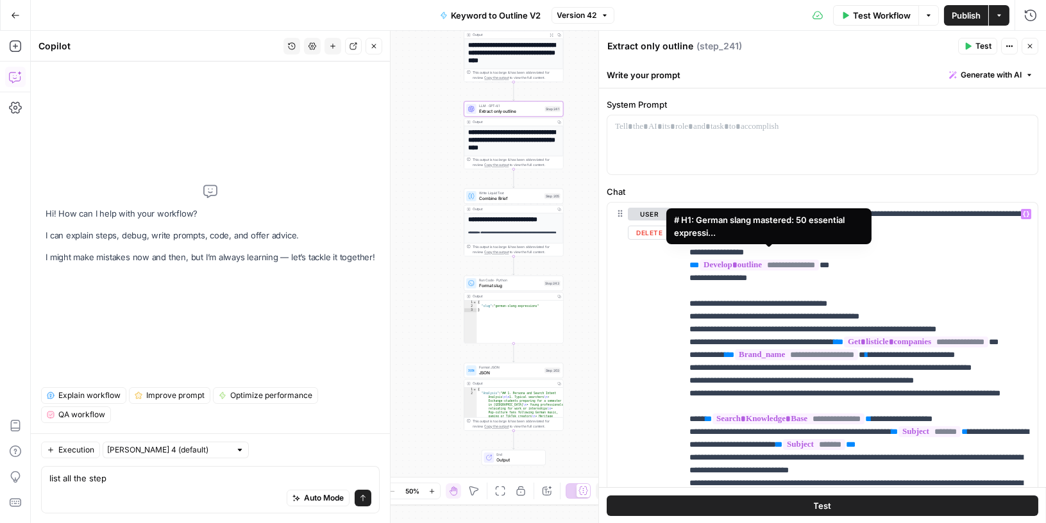
scroll to position [286, 0]
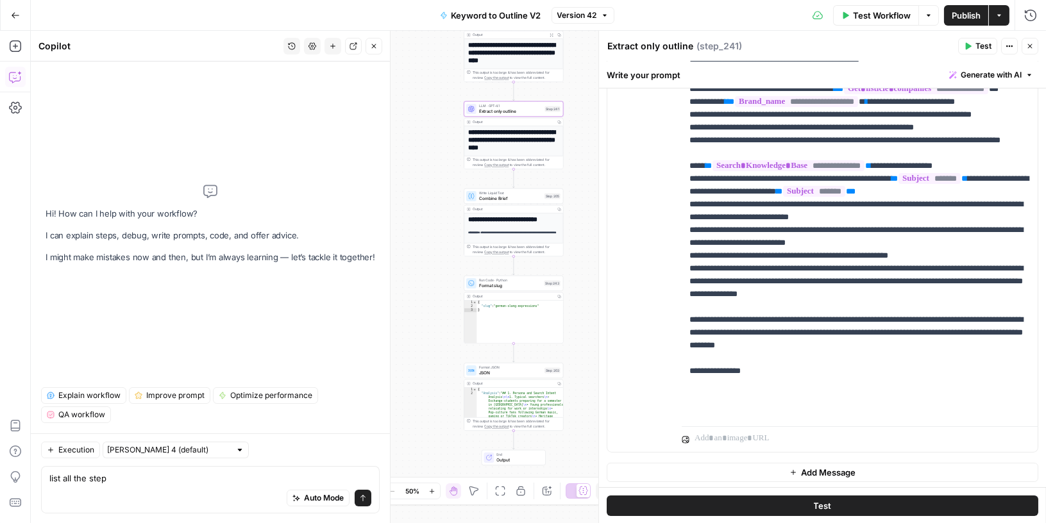
click at [526, 201] on div "Write Liquid Text Combine Brief Step 205 Copy step Delete step Add Note Test" at bounding box center [512, 195] width 99 height 15
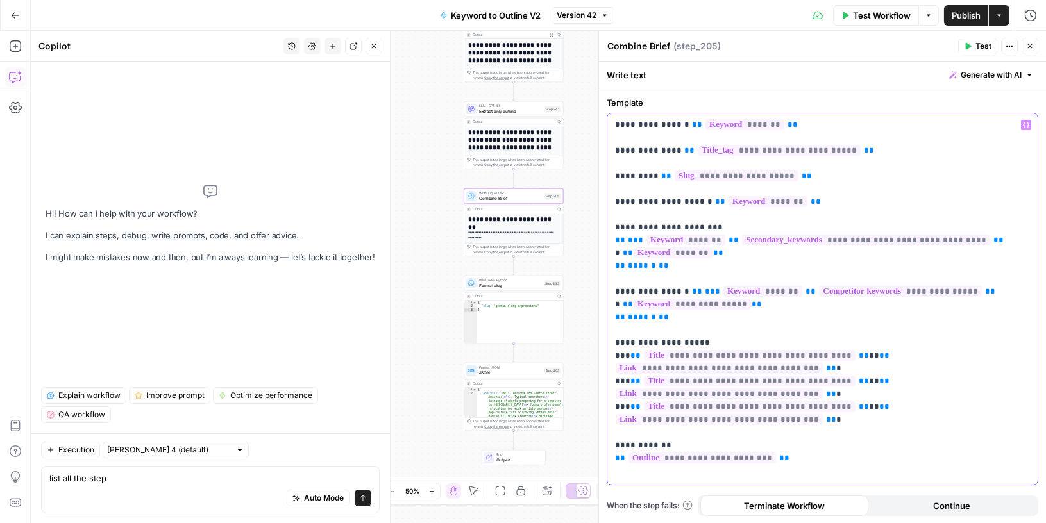
click at [782, 421] on p "**********" at bounding box center [822, 273] width 415 height 308
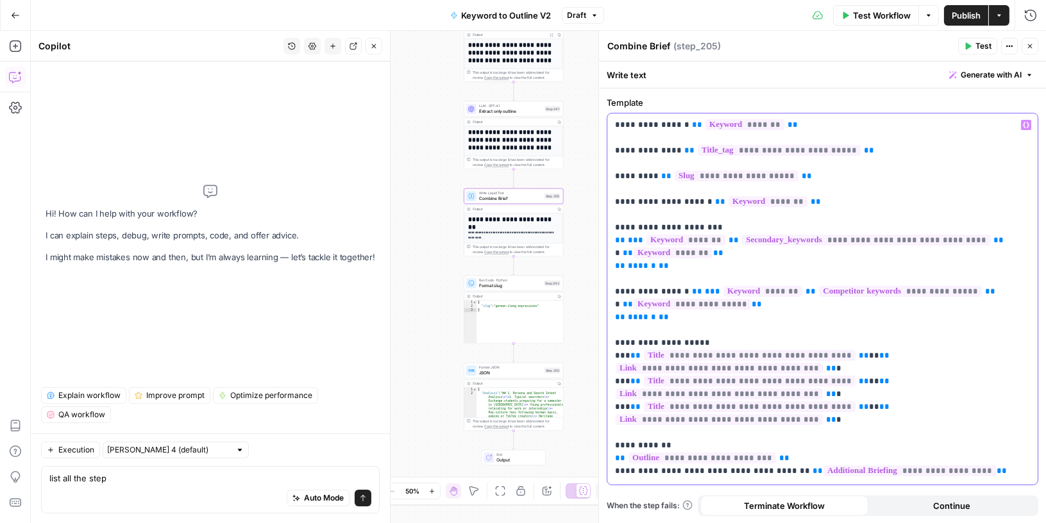
click at [671, 435] on p "**********" at bounding box center [822, 279] width 415 height 321
click at [775, 433] on p "**********" at bounding box center [822, 279] width 415 height 321
click at [963, 13] on span "Publish" at bounding box center [965, 15] width 29 height 13
